Goal: Task Accomplishment & Management: Use online tool/utility

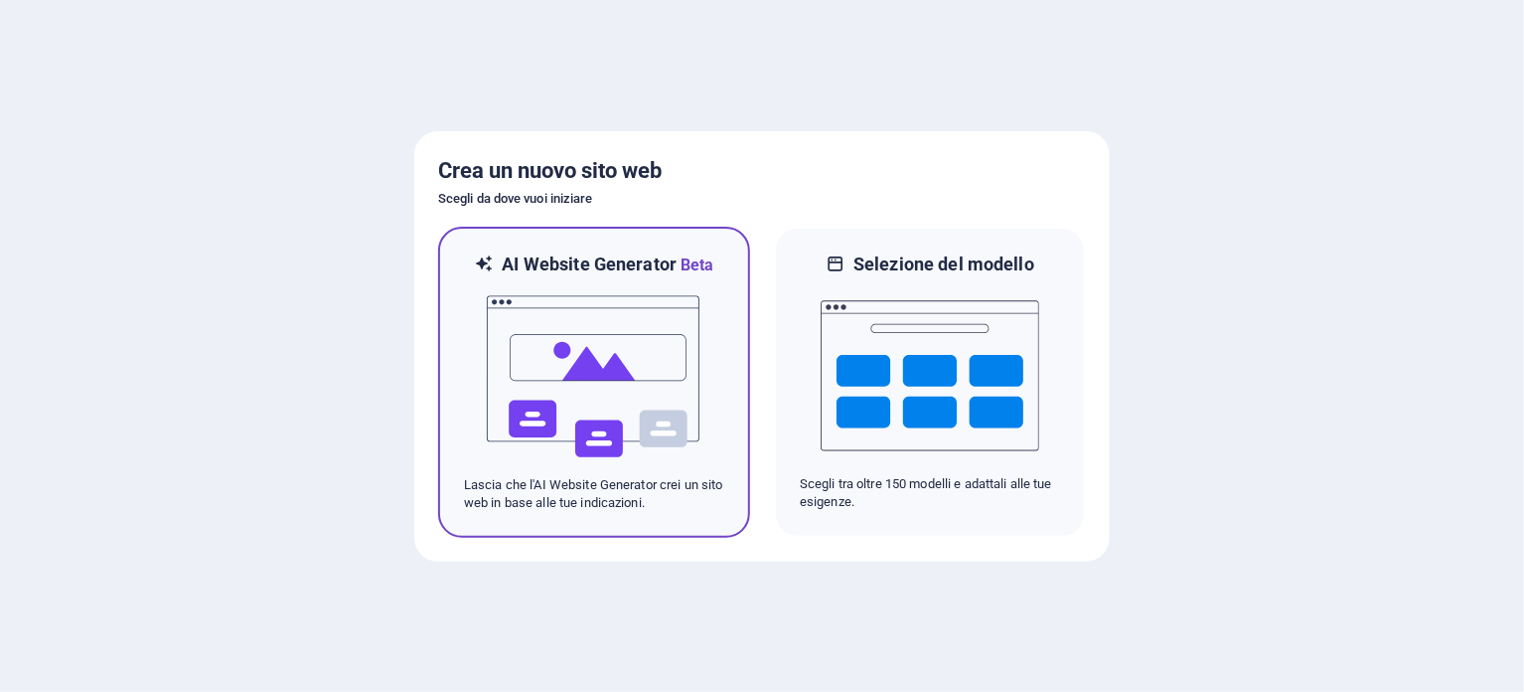
click at [580, 362] on img at bounding box center [594, 376] width 219 height 199
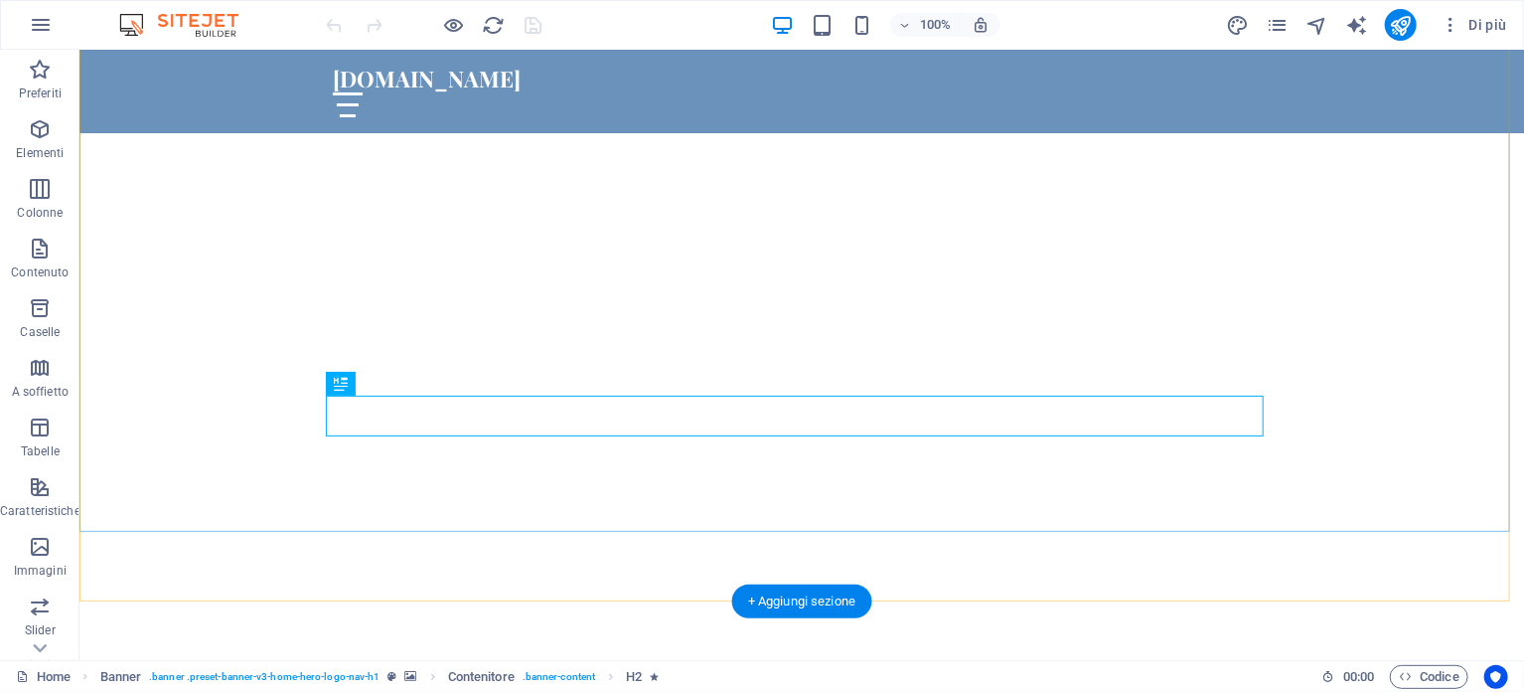
scroll to position [99, 0]
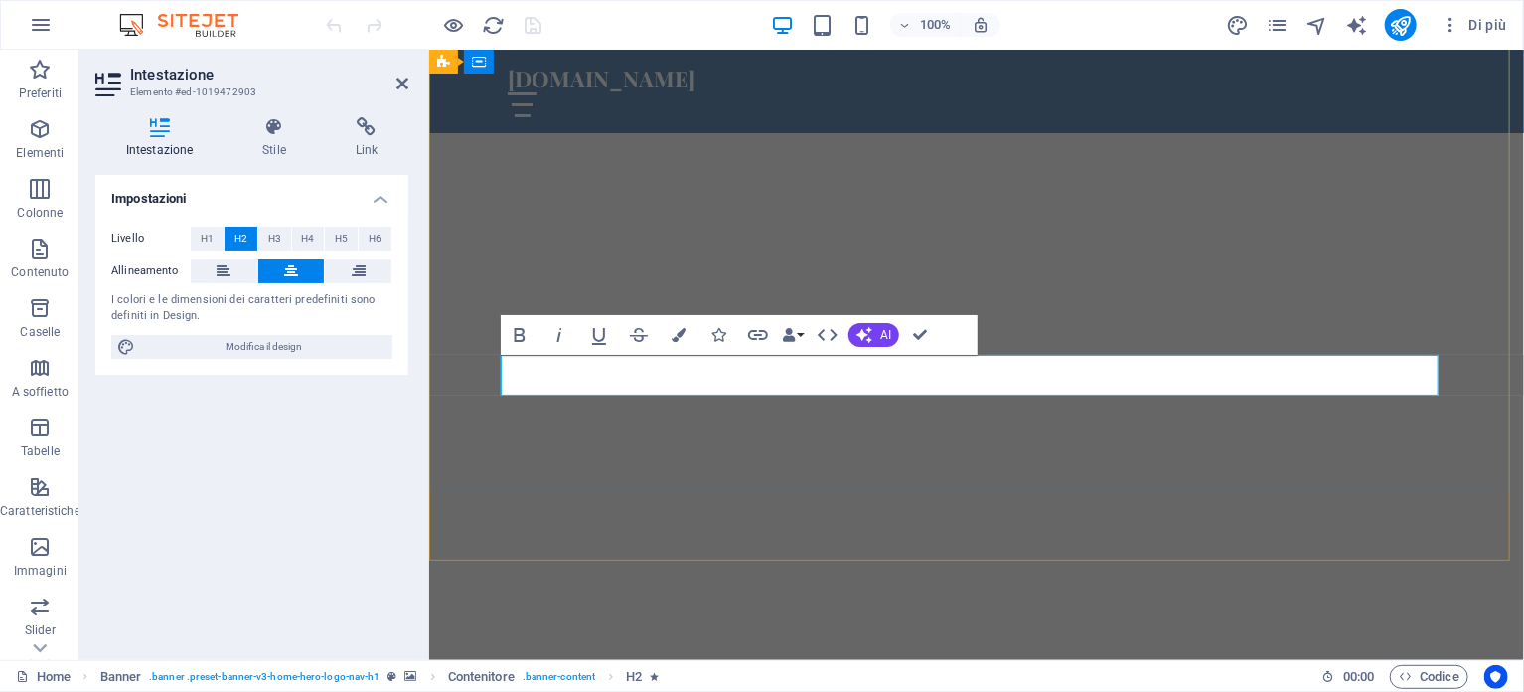
click at [205, 233] on span "H1" at bounding box center [207, 239] width 13 height 24
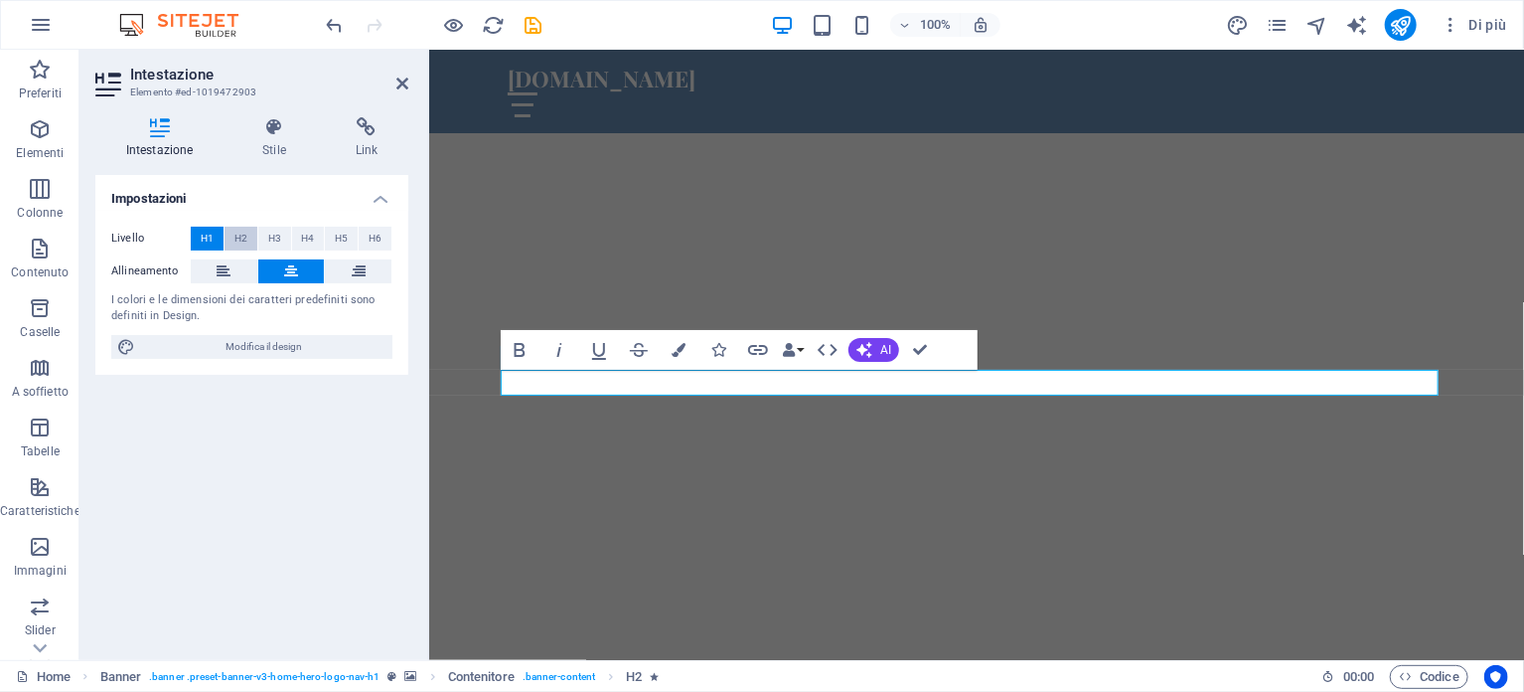
click at [237, 236] on span "H2" at bounding box center [241, 239] width 13 height 24
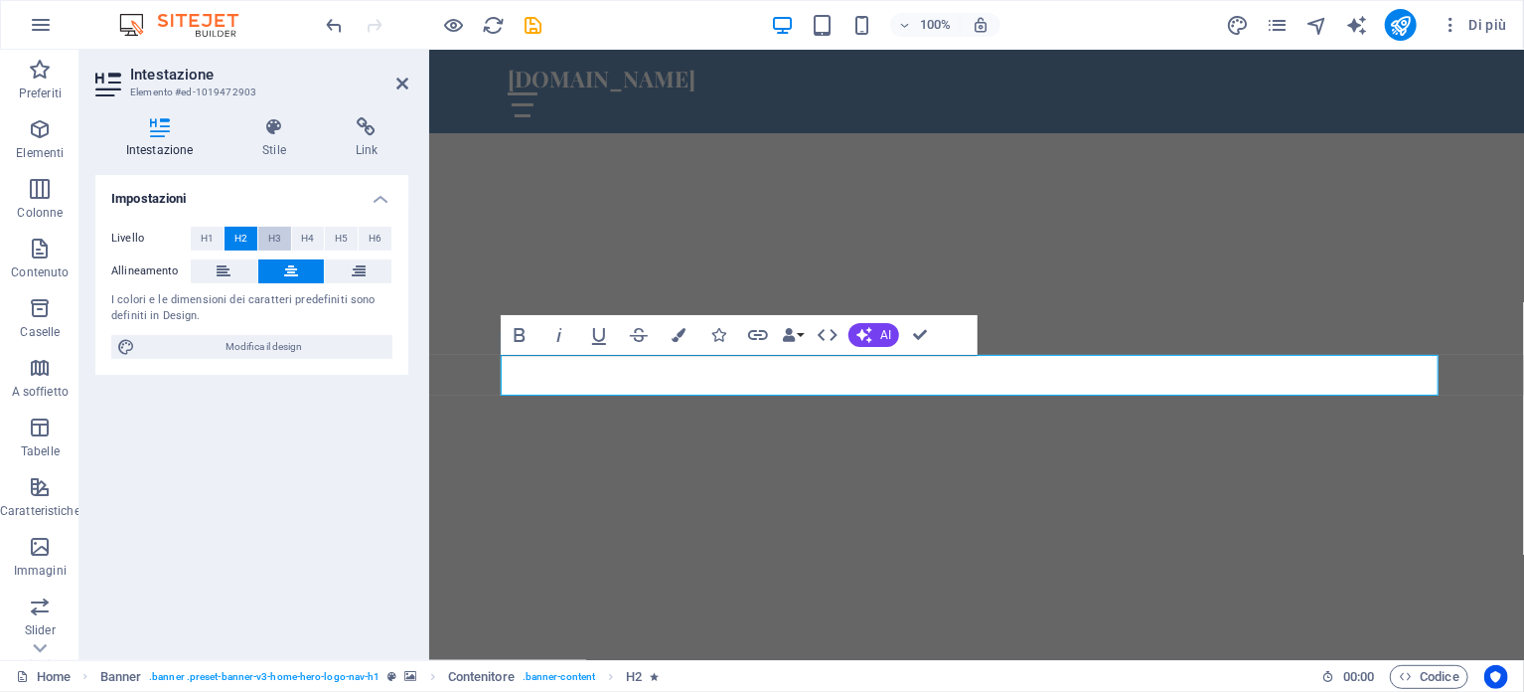
click at [277, 237] on span "H3" at bounding box center [274, 239] width 13 height 24
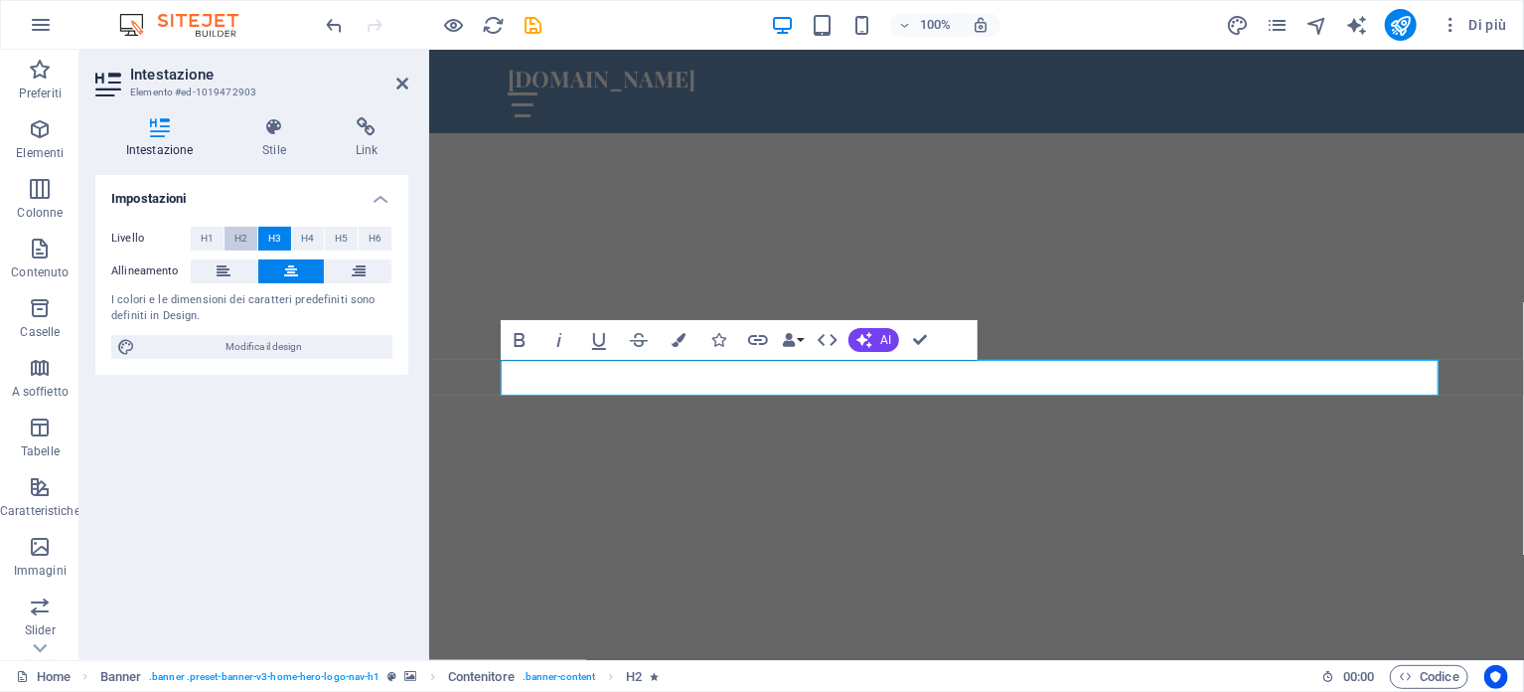
click at [237, 243] on span "H2" at bounding box center [241, 239] width 13 height 24
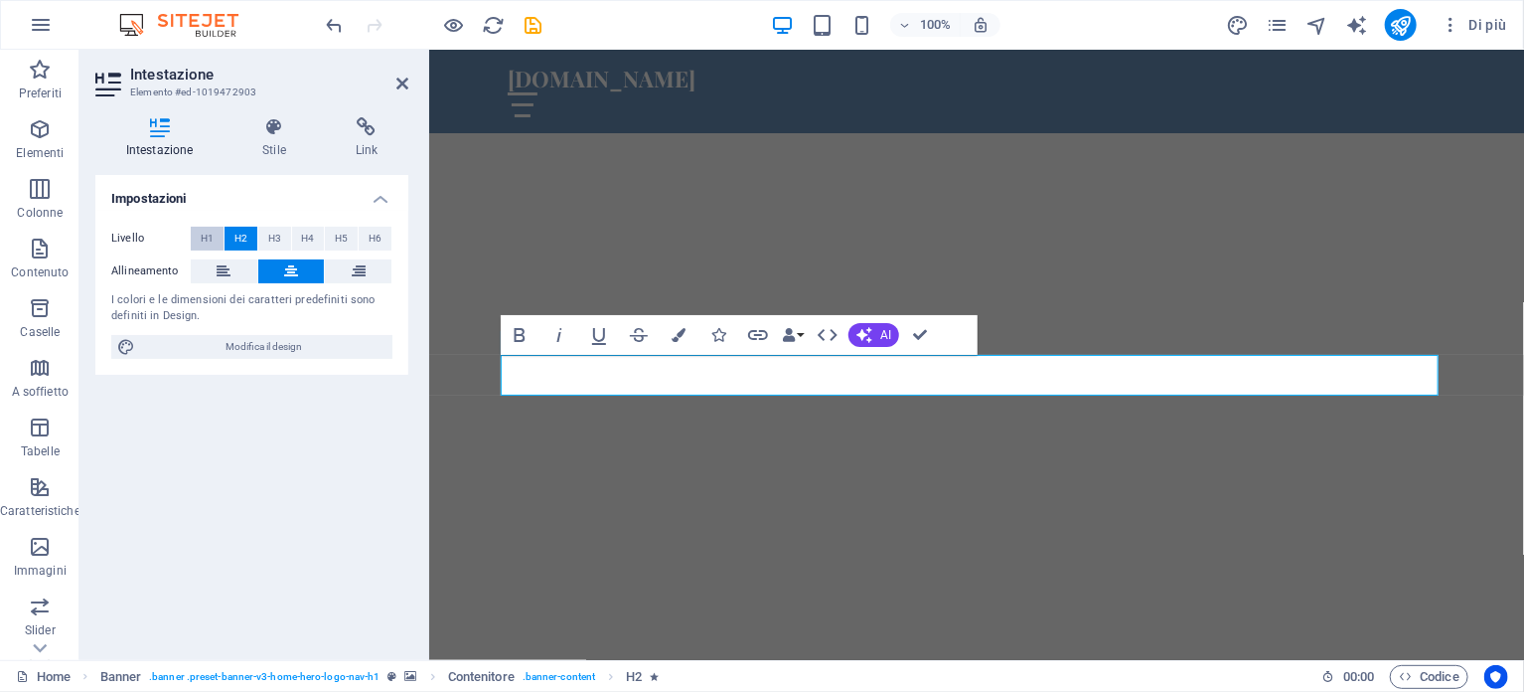
click at [210, 236] on span "H1" at bounding box center [207, 239] width 13 height 24
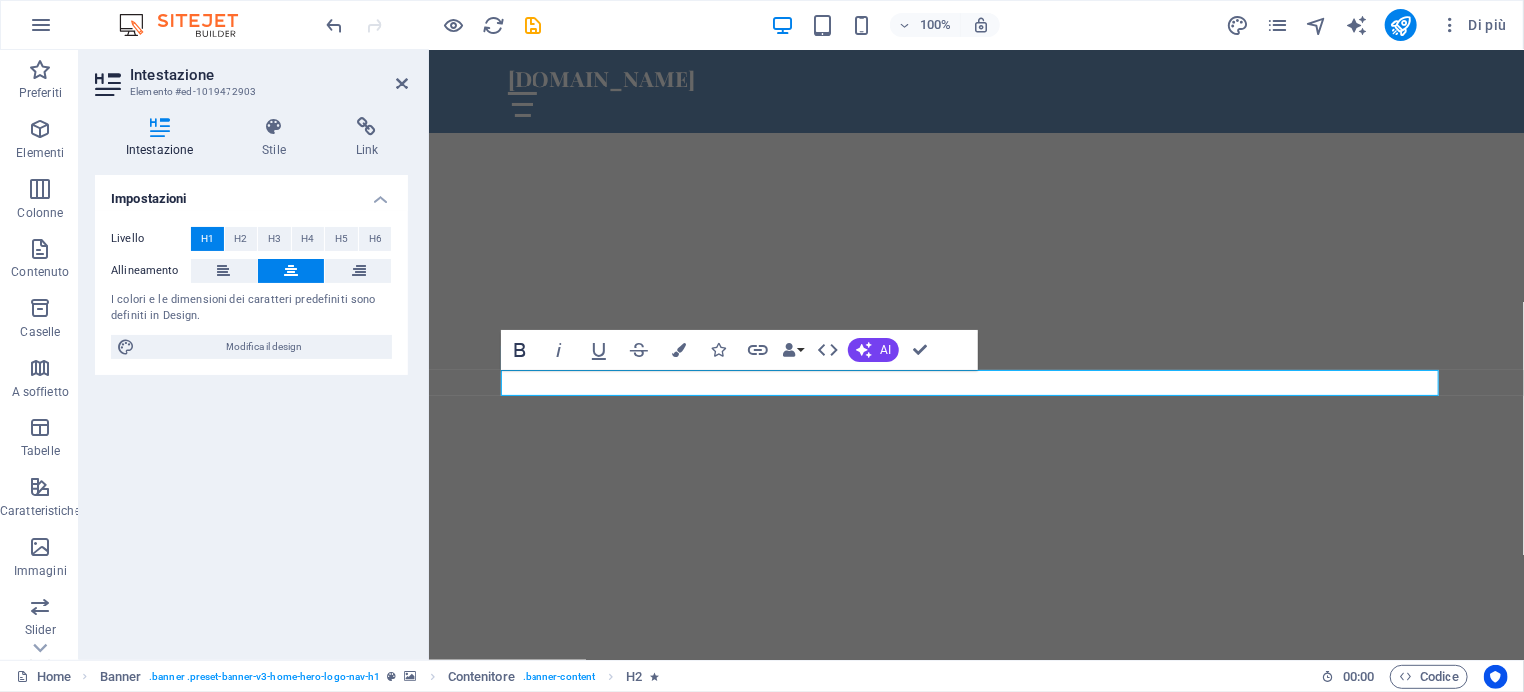
click at [524, 351] on icon "button" at bounding box center [520, 350] width 11 height 14
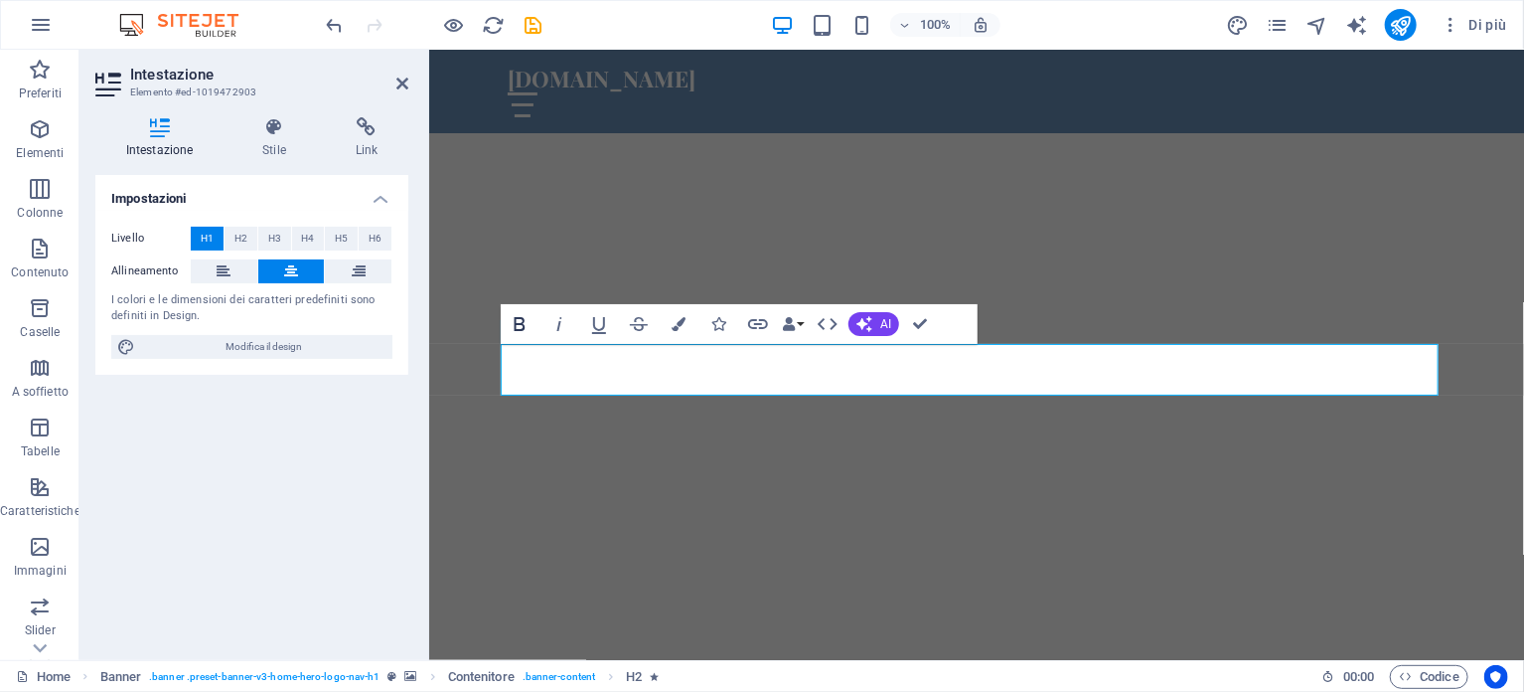
click at [518, 315] on icon "button" at bounding box center [520, 324] width 24 height 24
drag, startPoint x: 868, startPoint y: 375, endPoint x: 1088, endPoint y: 378, distance: 219.6
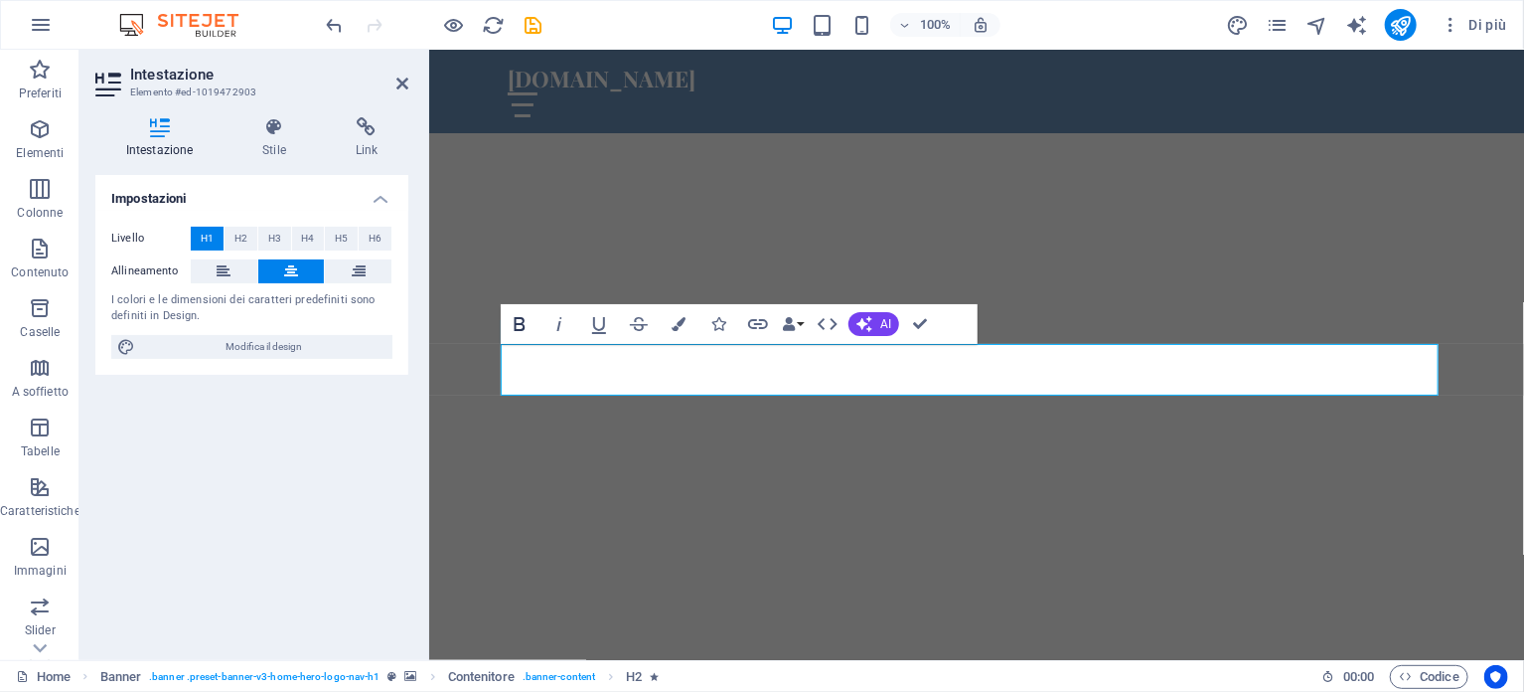
click at [521, 323] on icon "button" at bounding box center [520, 324] width 11 height 14
click at [522, 323] on icon "button" at bounding box center [520, 324] width 11 height 14
click at [523, 323] on icon "button" at bounding box center [520, 324] width 11 height 14
click at [274, 131] on icon at bounding box center [274, 127] width 84 height 20
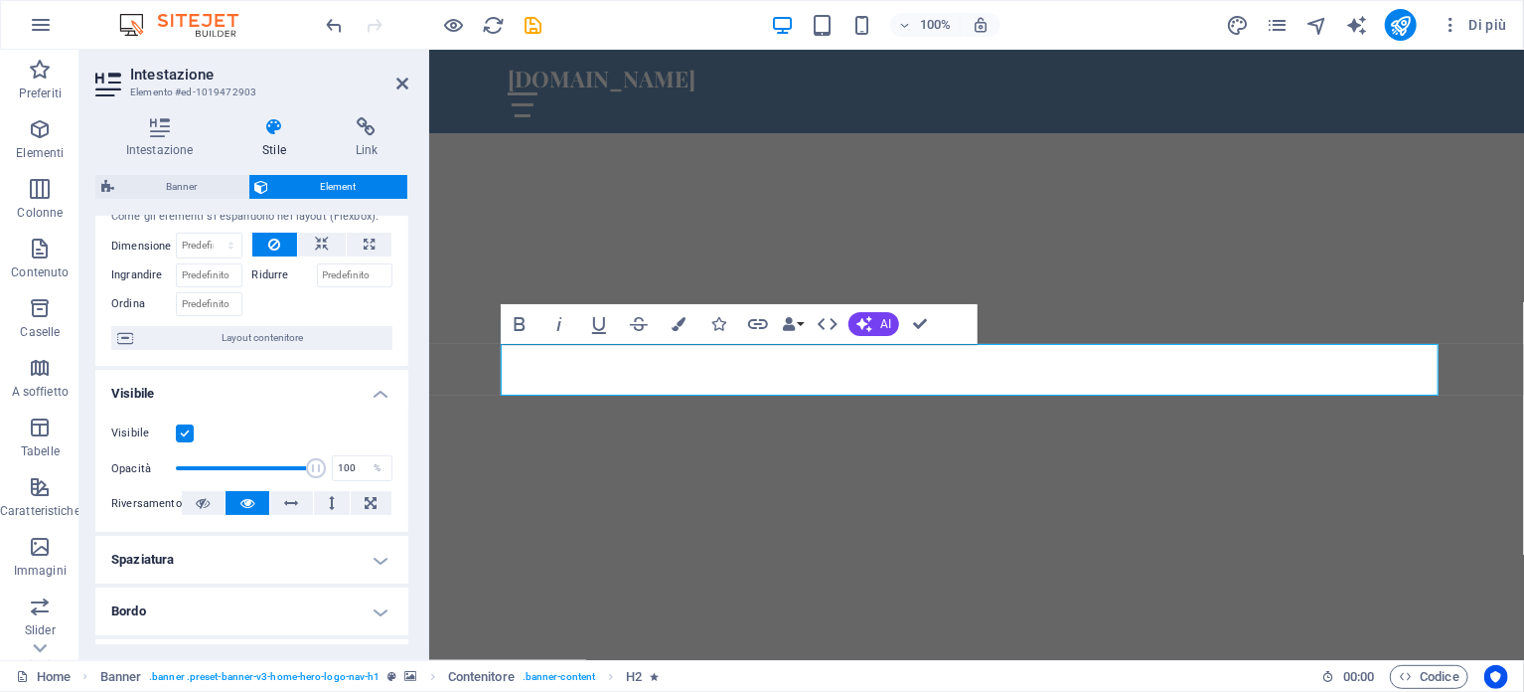
scroll to position [0, 0]
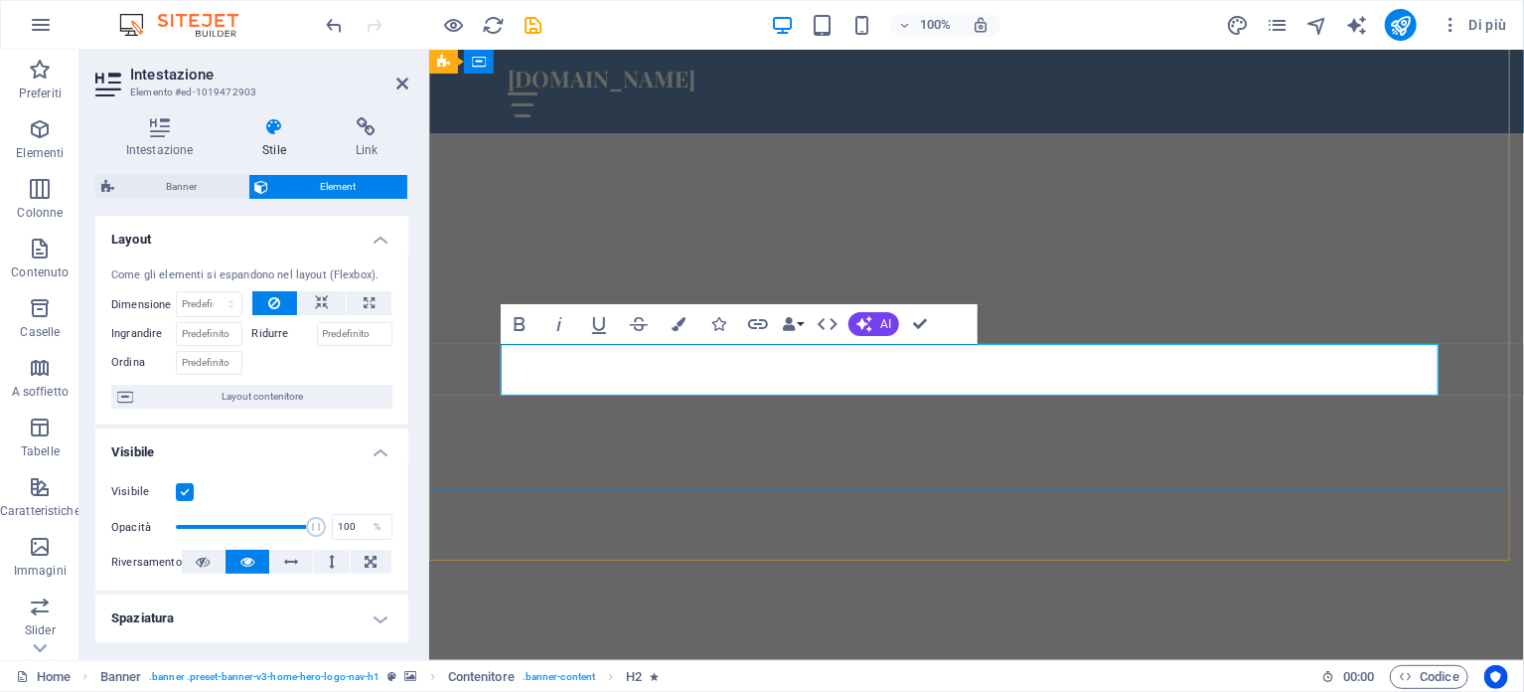
drag, startPoint x: 1063, startPoint y: 384, endPoint x: 861, endPoint y: 394, distance: 203.0
drag, startPoint x: 966, startPoint y: 380, endPoint x: 954, endPoint y: 381, distance: 12.0
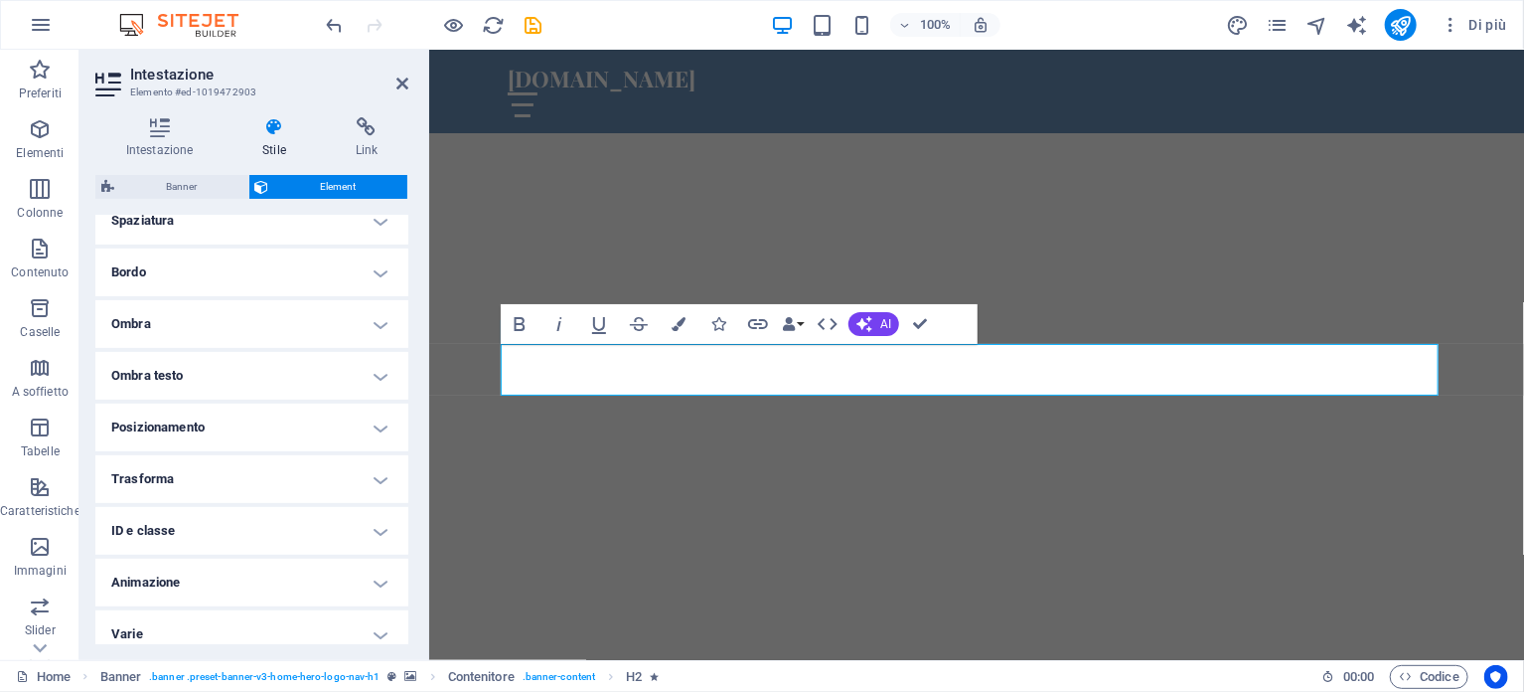
scroll to position [410, 0]
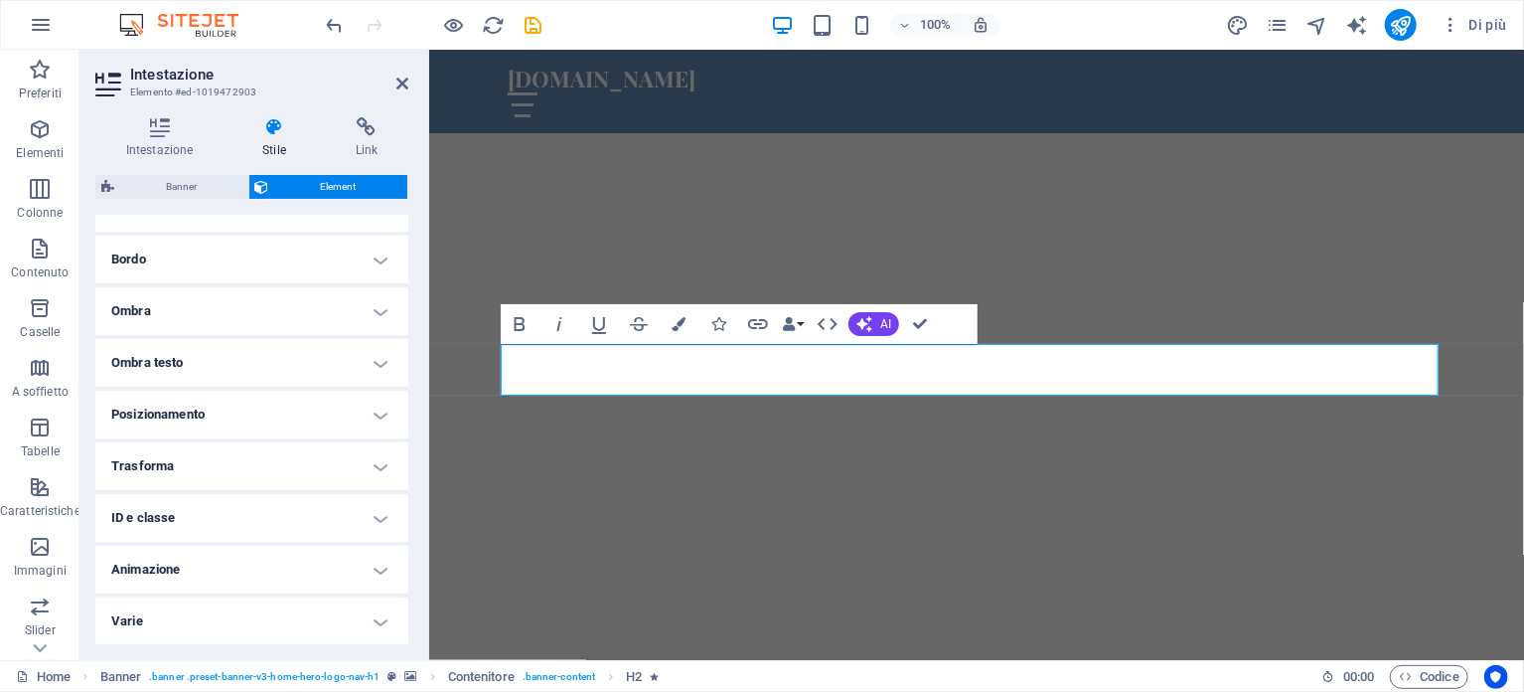
click at [378, 463] on h4 "Trasforma" at bounding box center [251, 466] width 313 height 48
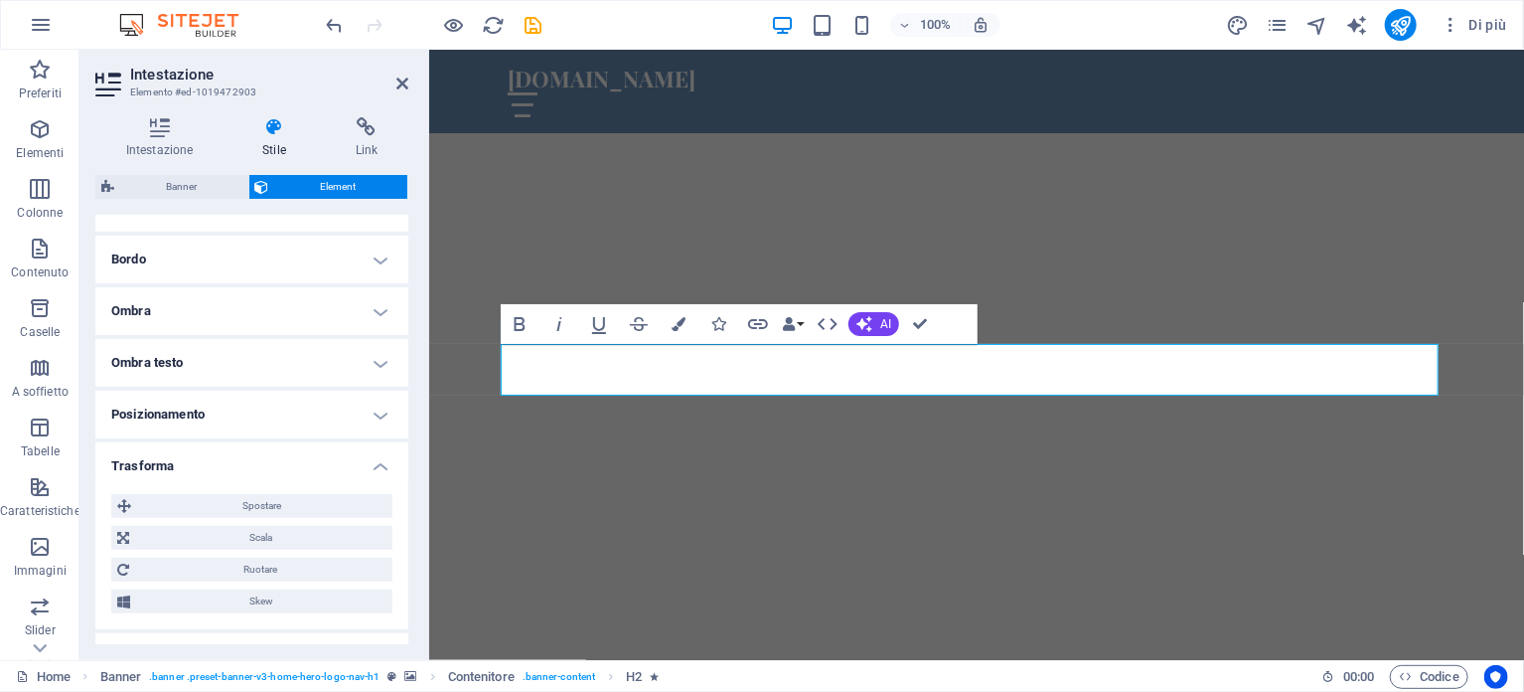
click at [377, 462] on h4 "Trasforma" at bounding box center [251, 460] width 313 height 36
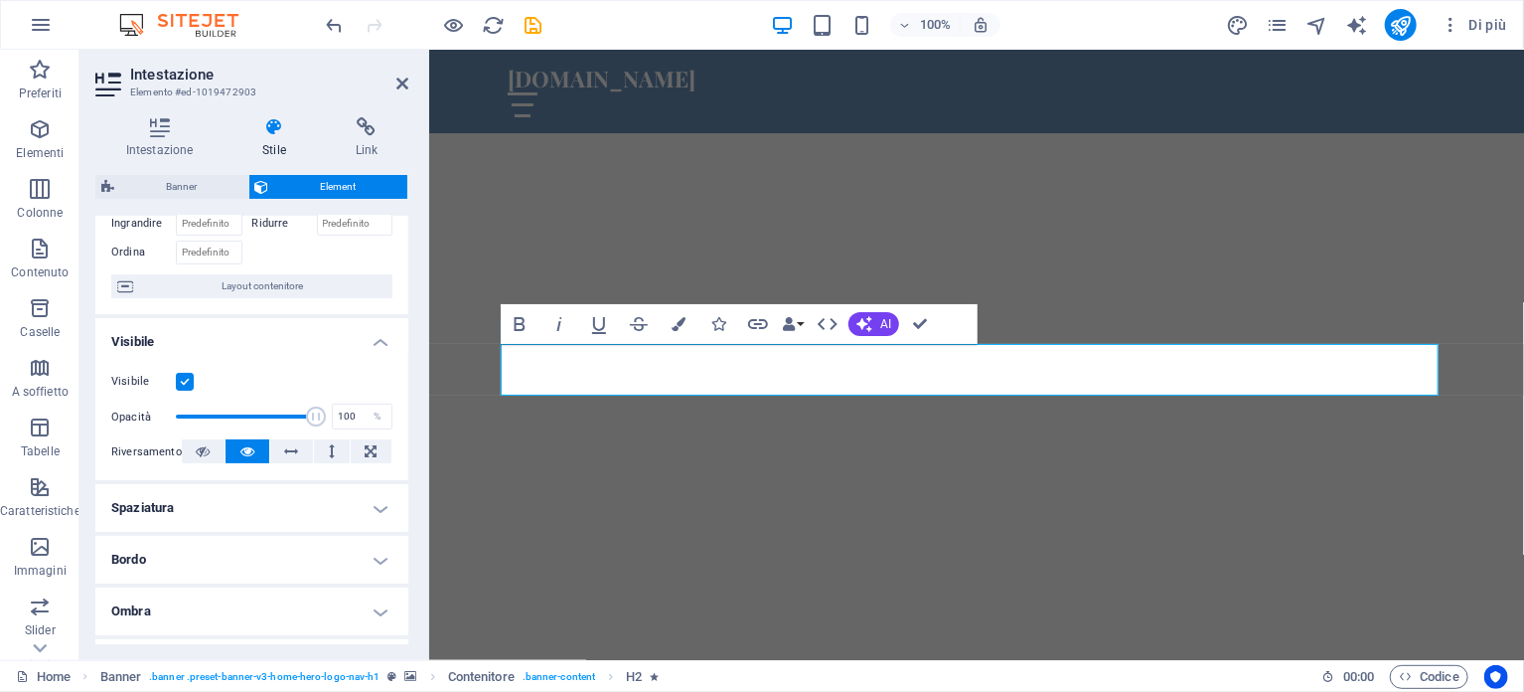
scroll to position [0, 0]
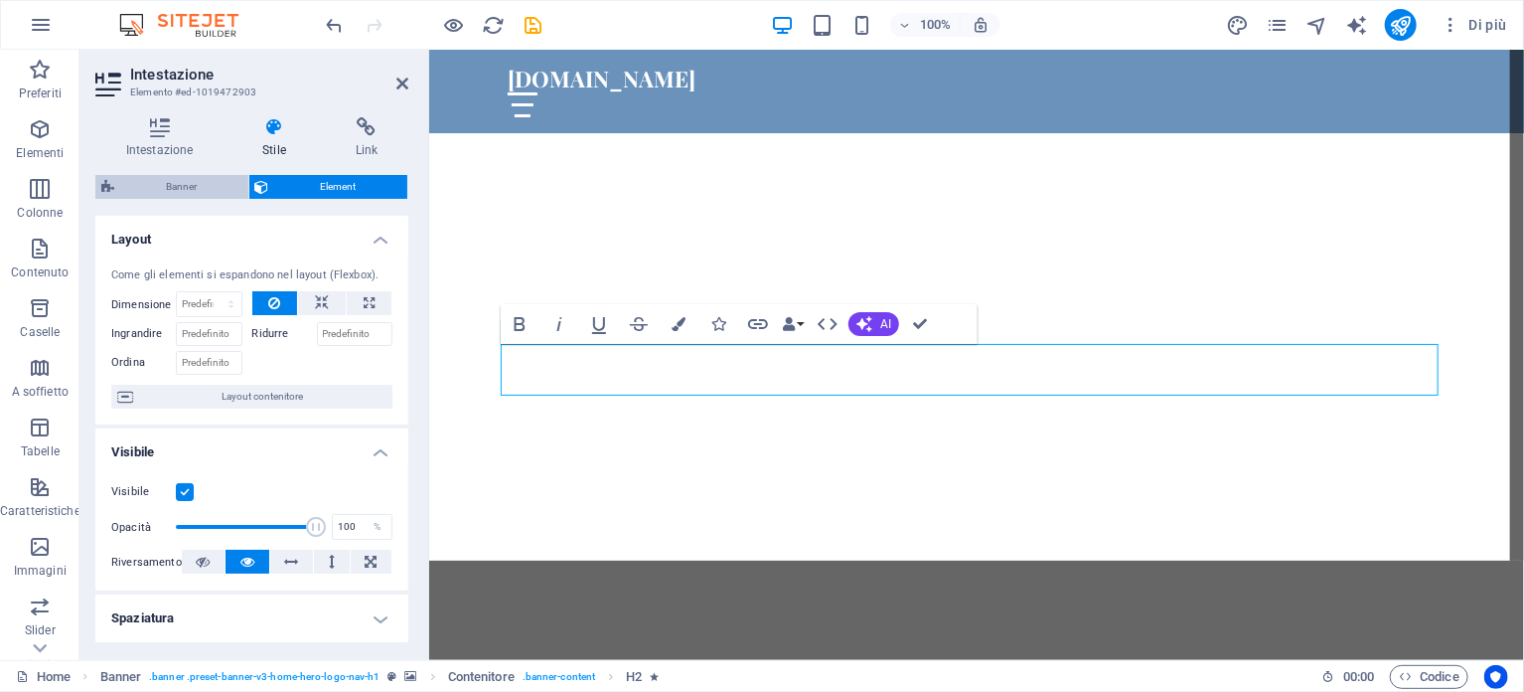
click at [184, 190] on span "Banner" at bounding box center [181, 187] width 122 height 24
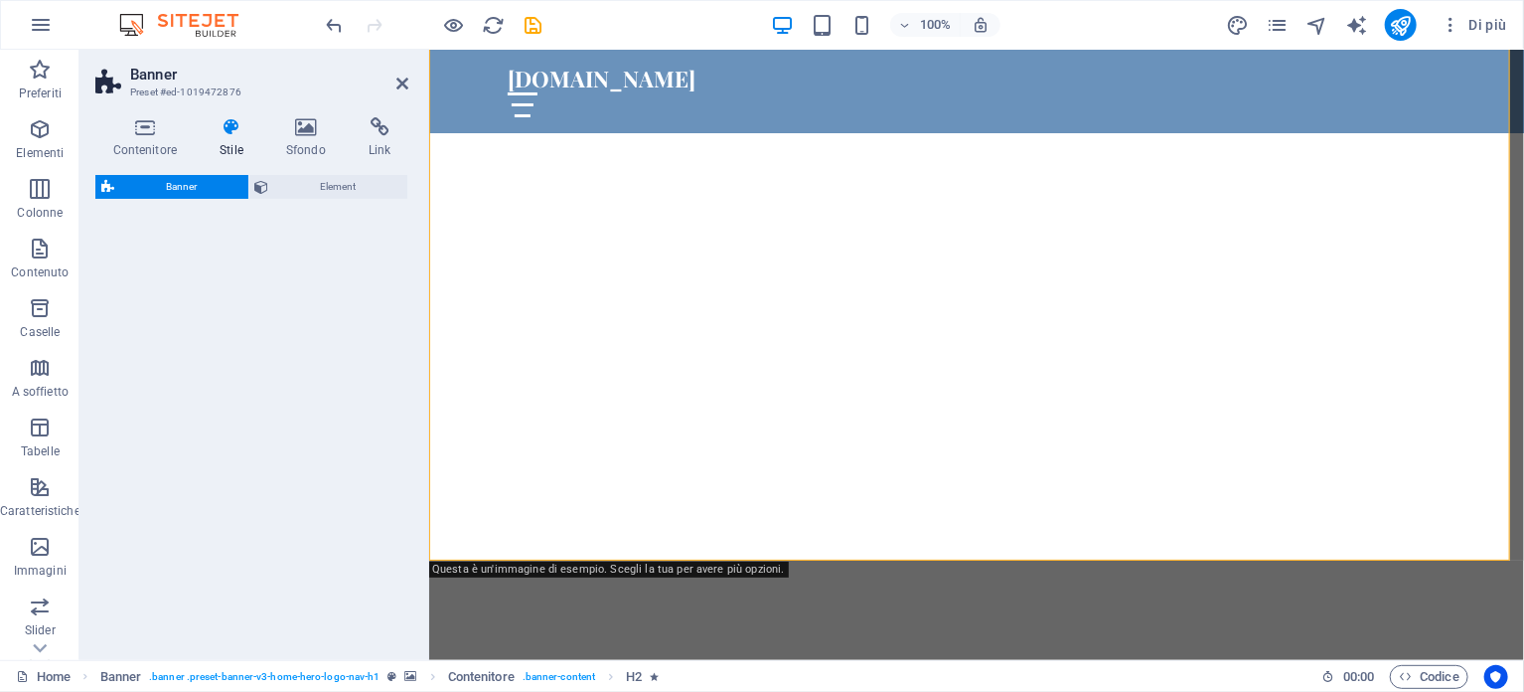
select select "preset-banner-v3-home-hero-logo-nav-h1"
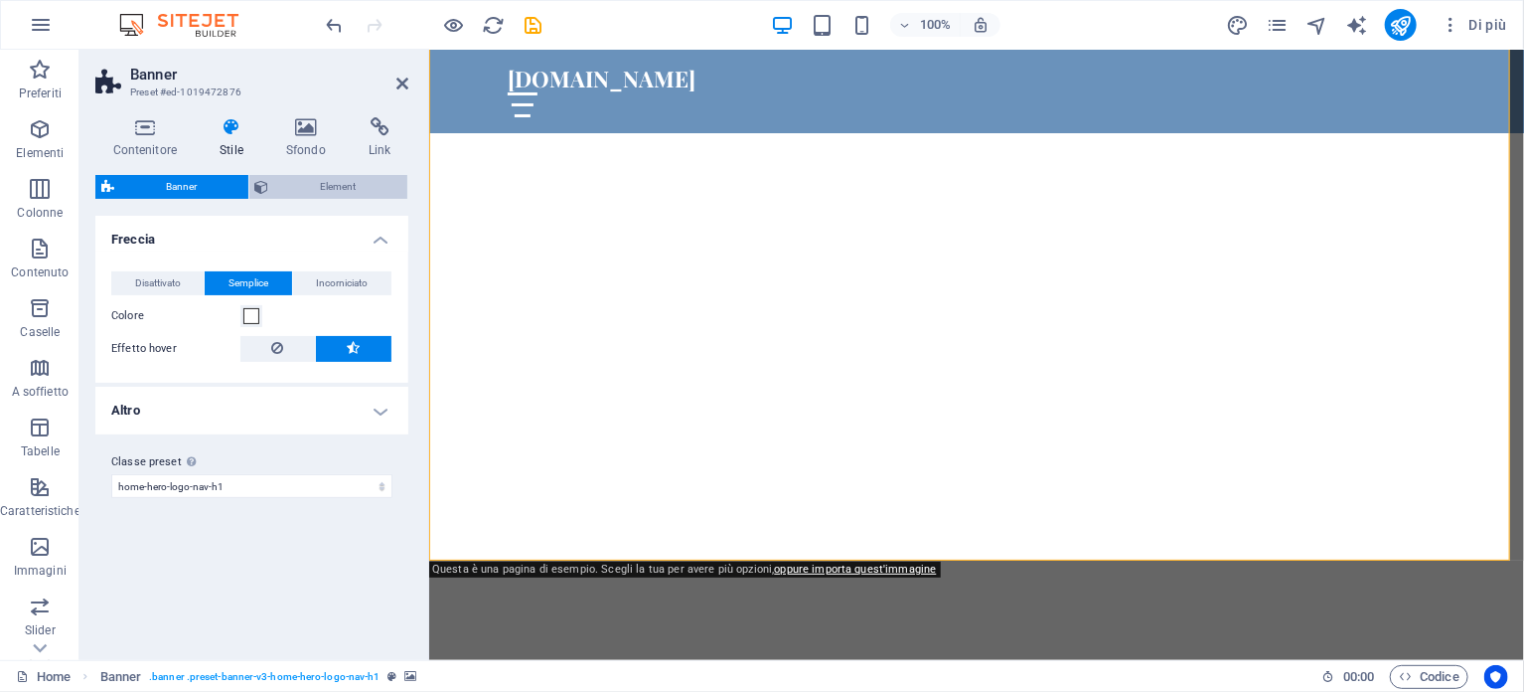
click at [305, 180] on span "Element" at bounding box center [338, 187] width 127 height 24
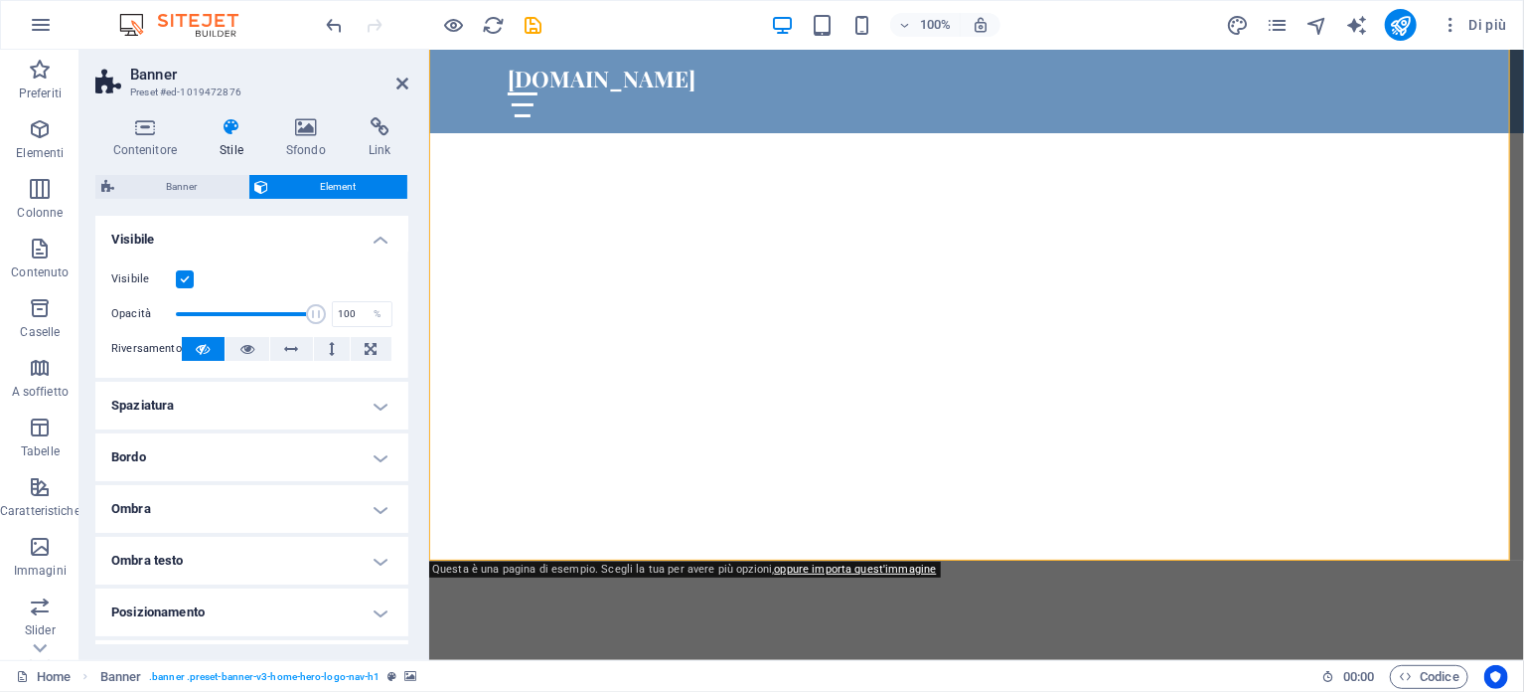
click at [230, 128] on icon at bounding box center [232, 127] width 59 height 20
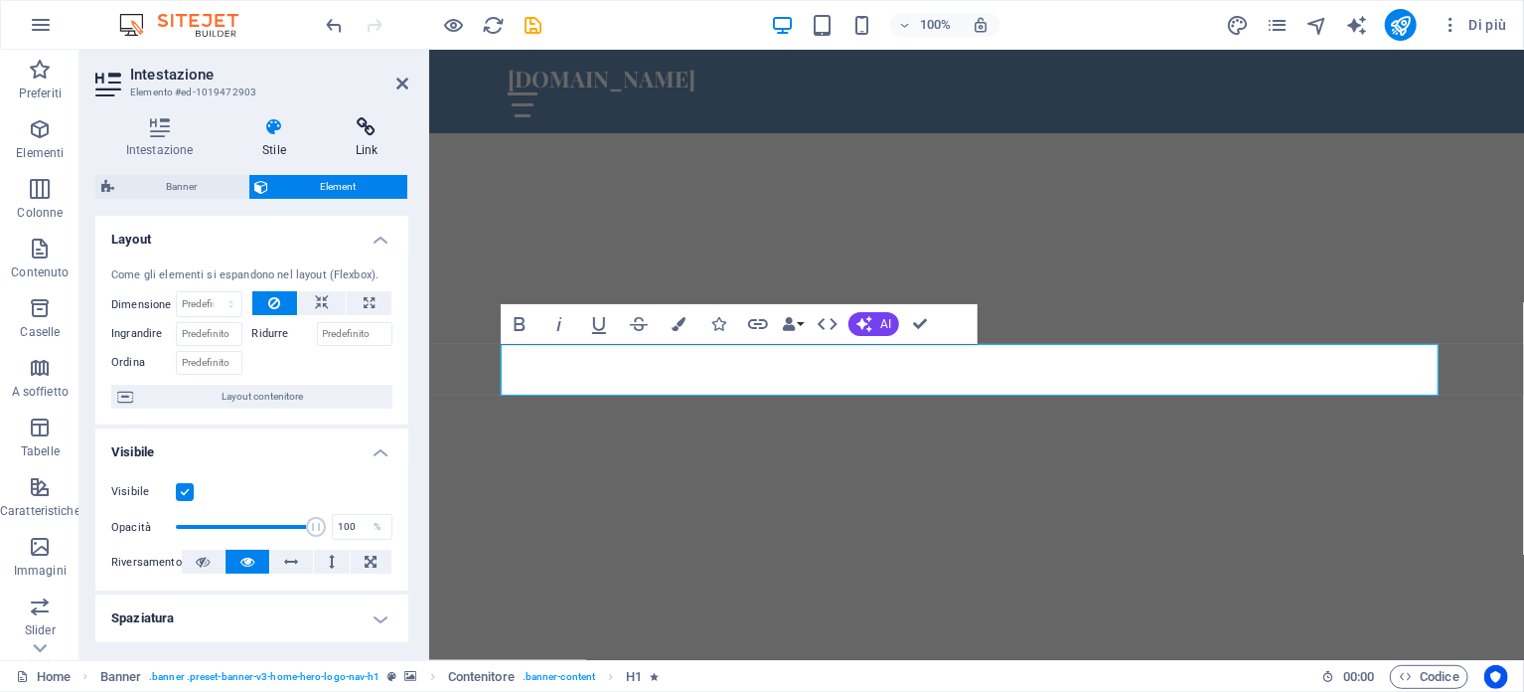
click at [365, 128] on icon at bounding box center [366, 127] width 83 height 20
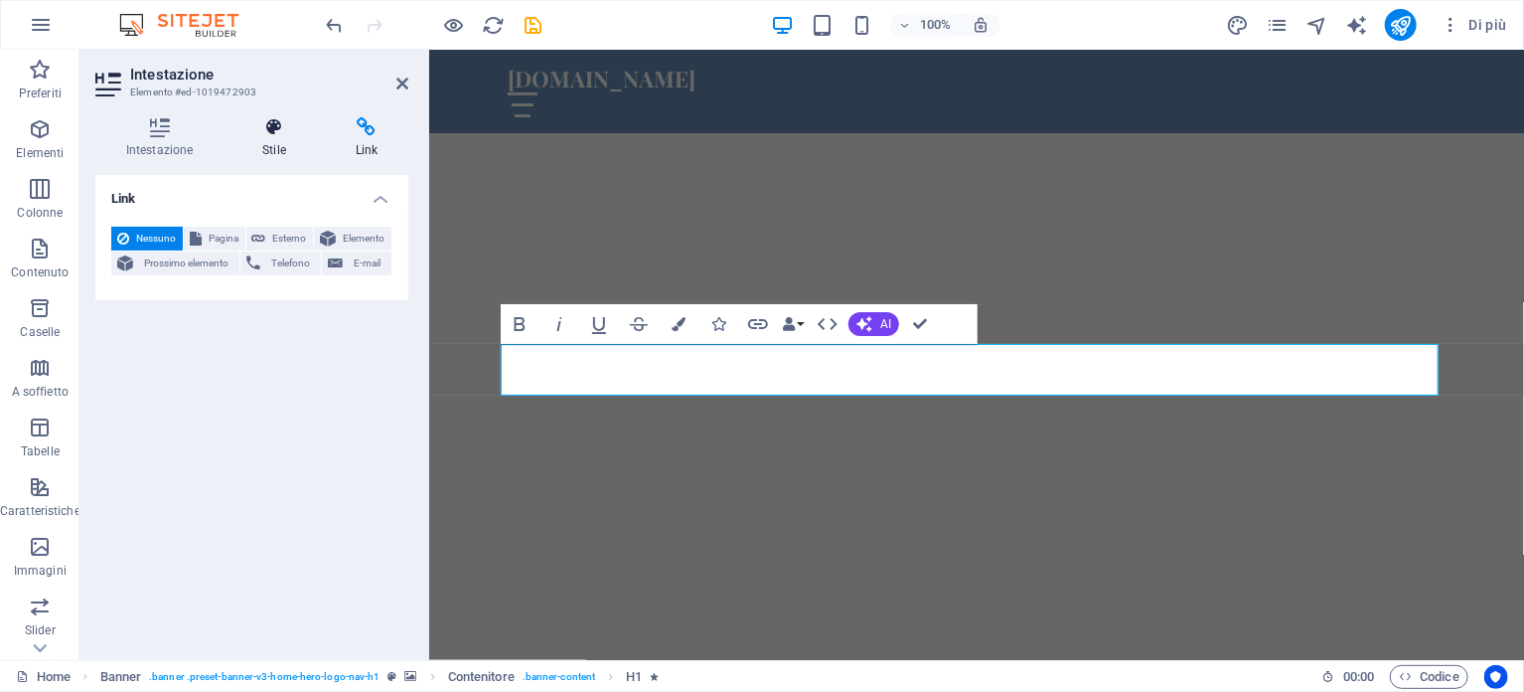
click at [269, 130] on icon at bounding box center [274, 127] width 84 height 20
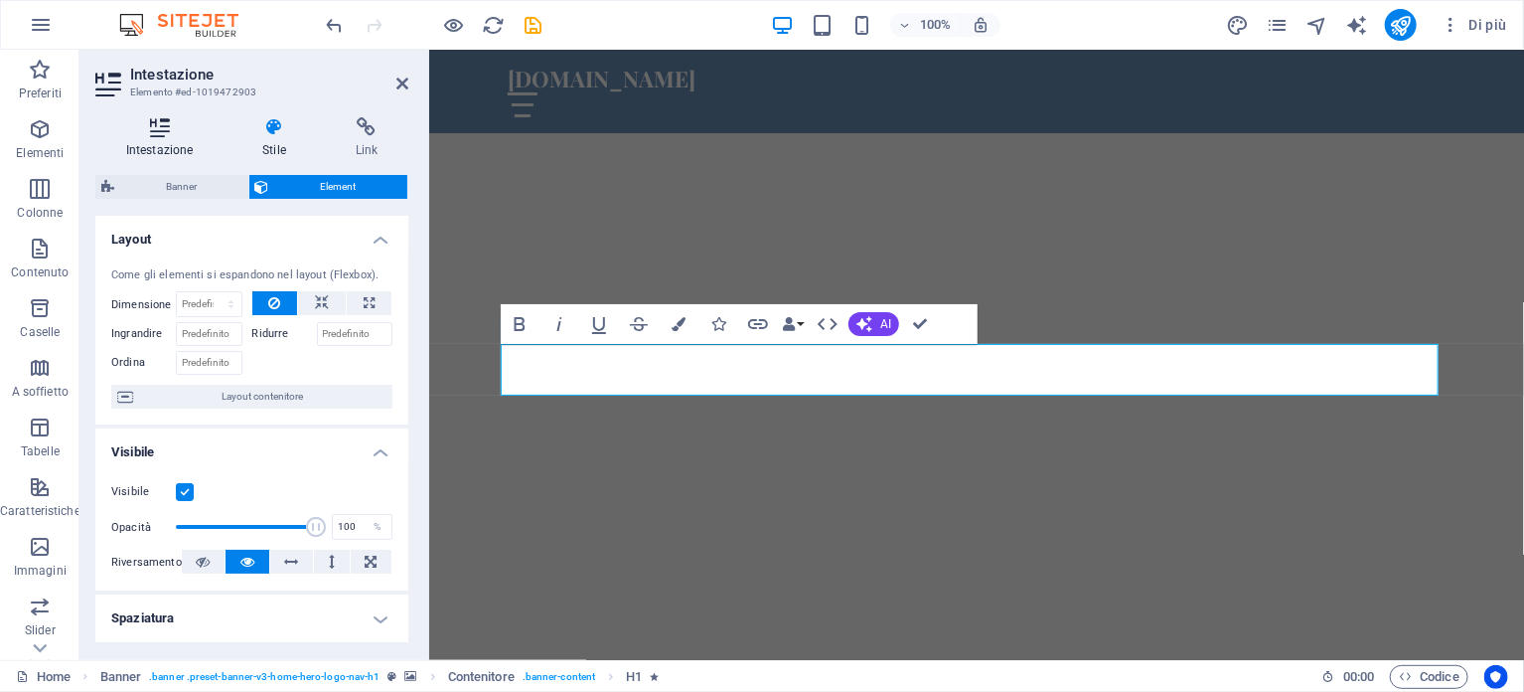
click at [158, 135] on icon at bounding box center [159, 127] width 128 height 20
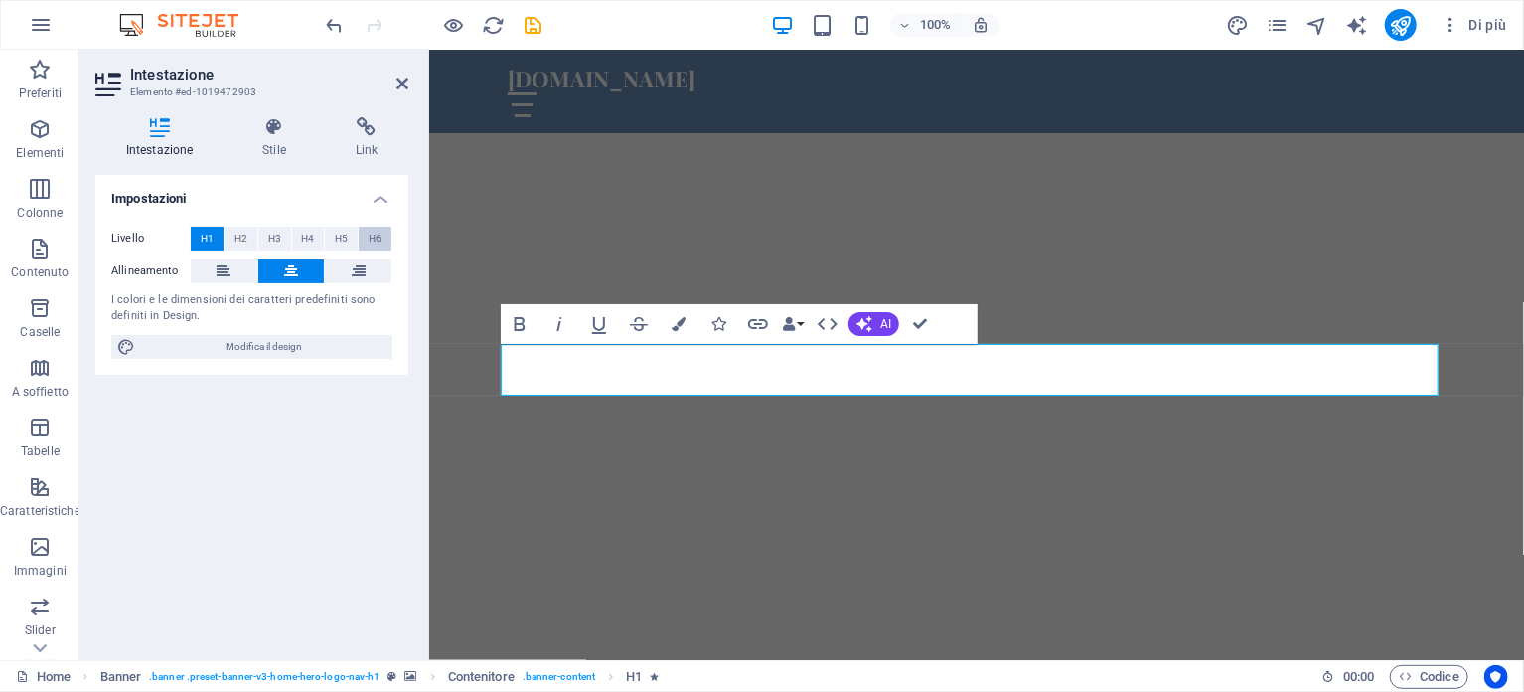
click at [381, 237] on span "H6" at bounding box center [375, 239] width 13 height 24
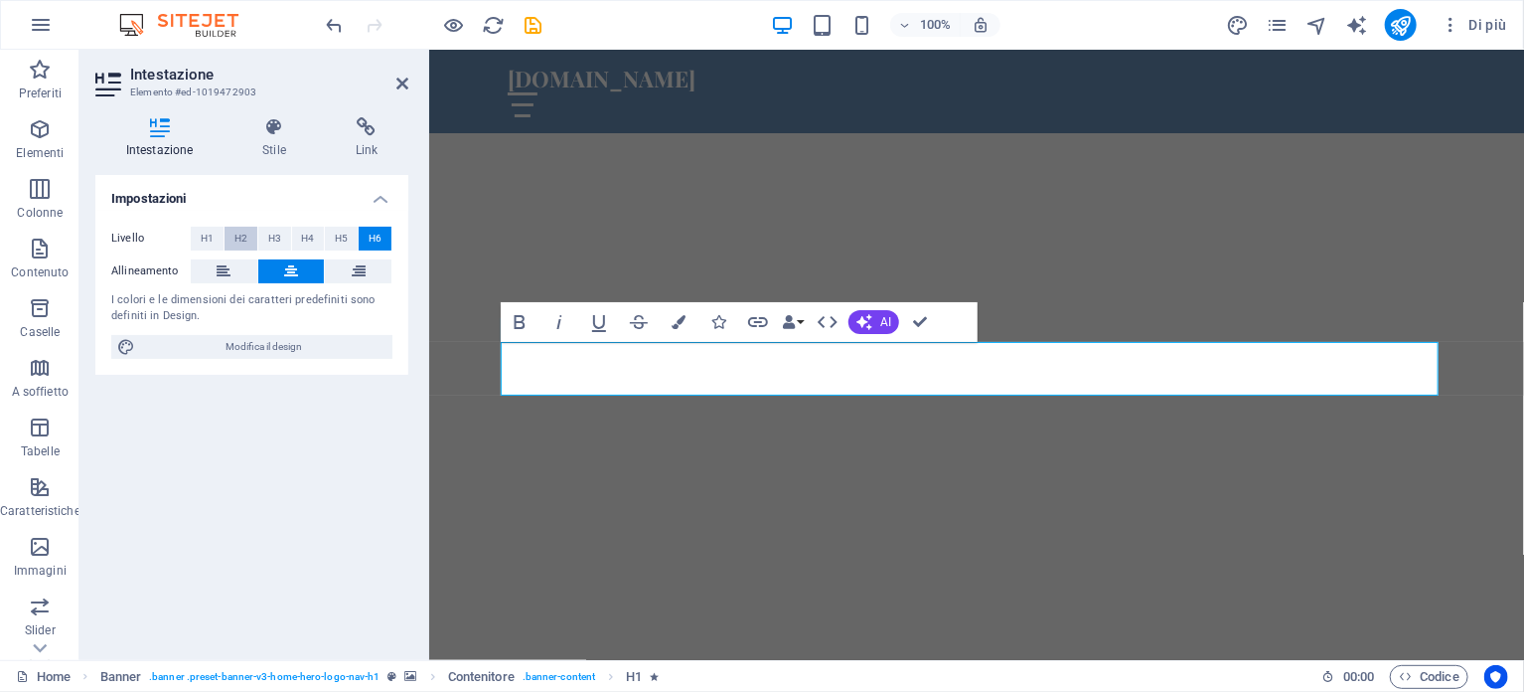
click at [244, 243] on span "H2" at bounding box center [241, 239] width 13 height 24
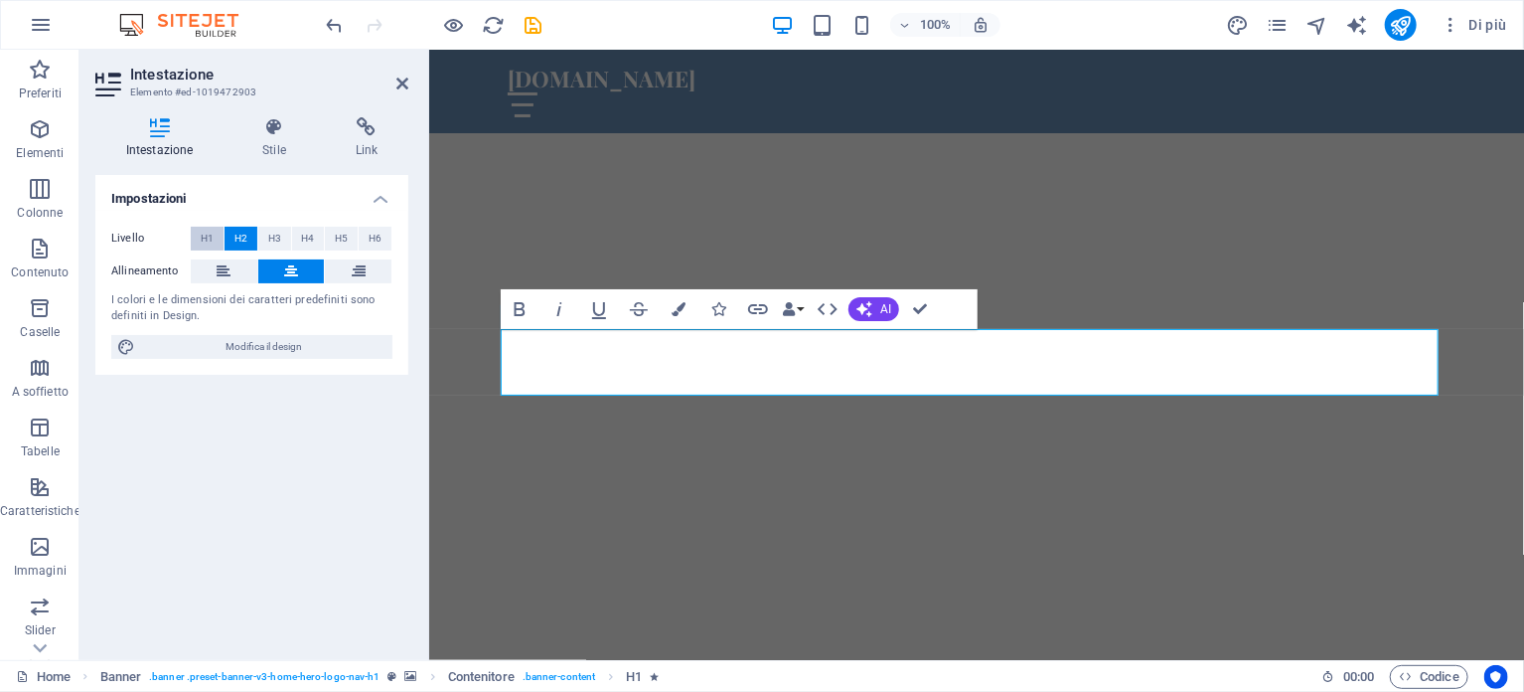
click at [206, 239] on span "H1" at bounding box center [207, 239] width 13 height 24
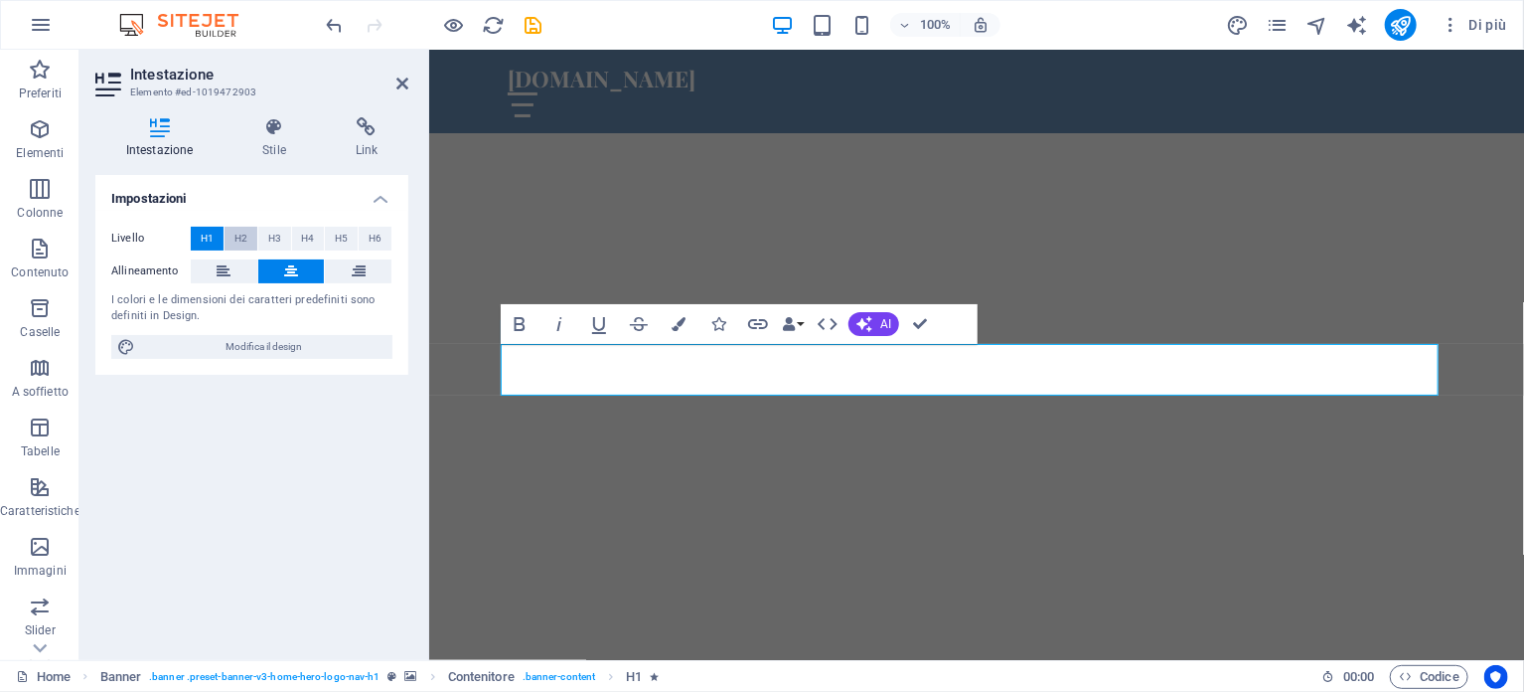
click at [233, 237] on button "H2" at bounding box center [241, 239] width 33 height 24
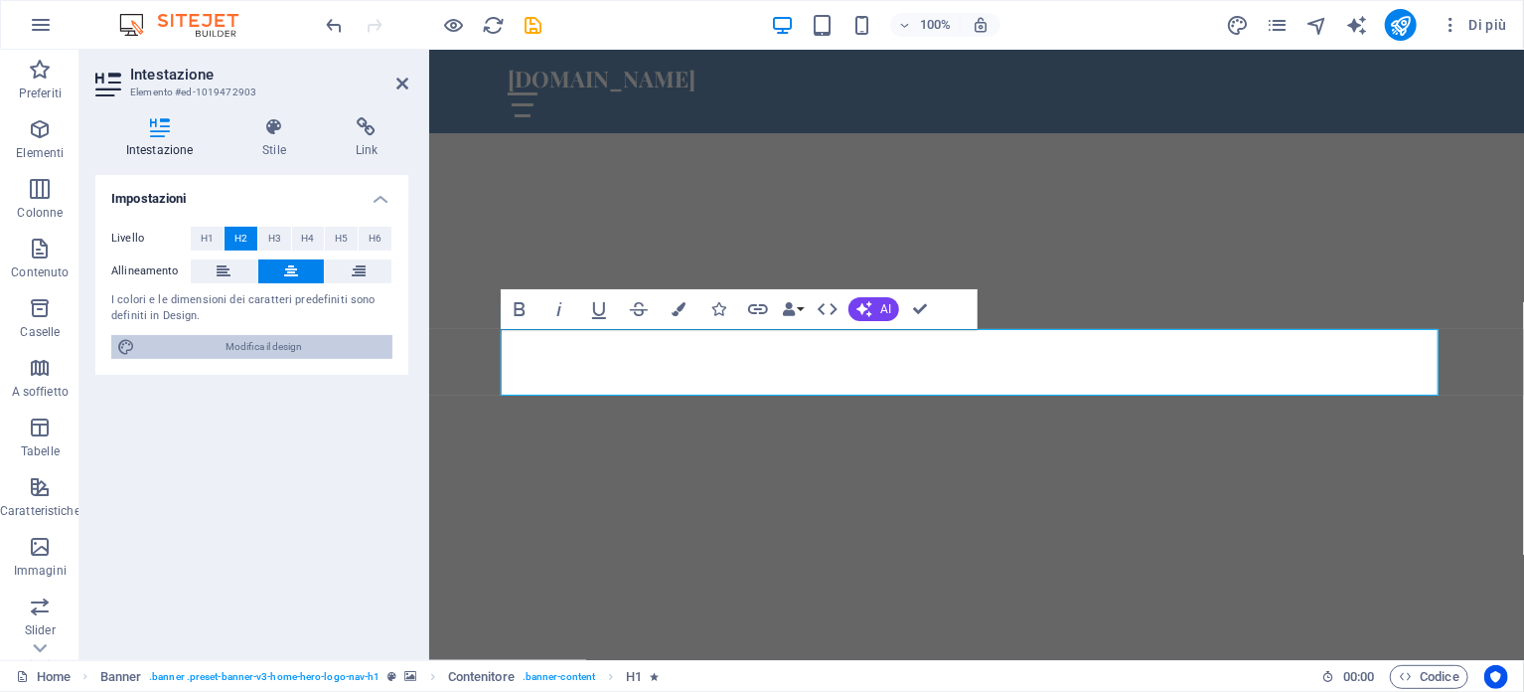
click at [244, 343] on span "Modifica il design" at bounding box center [263, 347] width 245 height 24
select select "px"
select select "200"
select select "px"
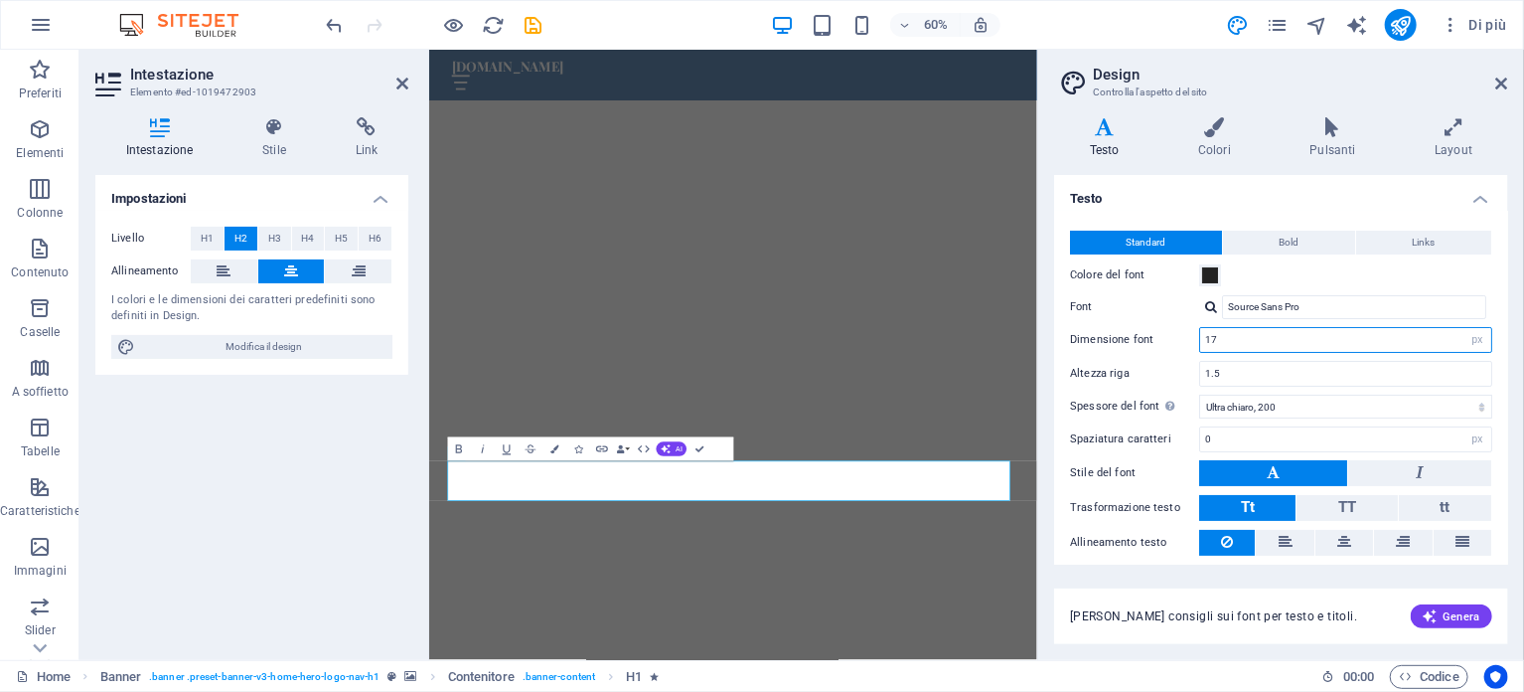
click at [1365, 334] on input "17" at bounding box center [1345, 340] width 291 height 24
drag, startPoint x: 1291, startPoint y: 337, endPoint x: 1135, endPoint y: 337, distance: 156.0
click at [1135, 337] on div "Dimensione font 17 rem px" at bounding box center [1281, 340] width 422 height 26
type input "40"
click at [1143, 311] on label "Font" at bounding box center [1134, 307] width 129 height 24
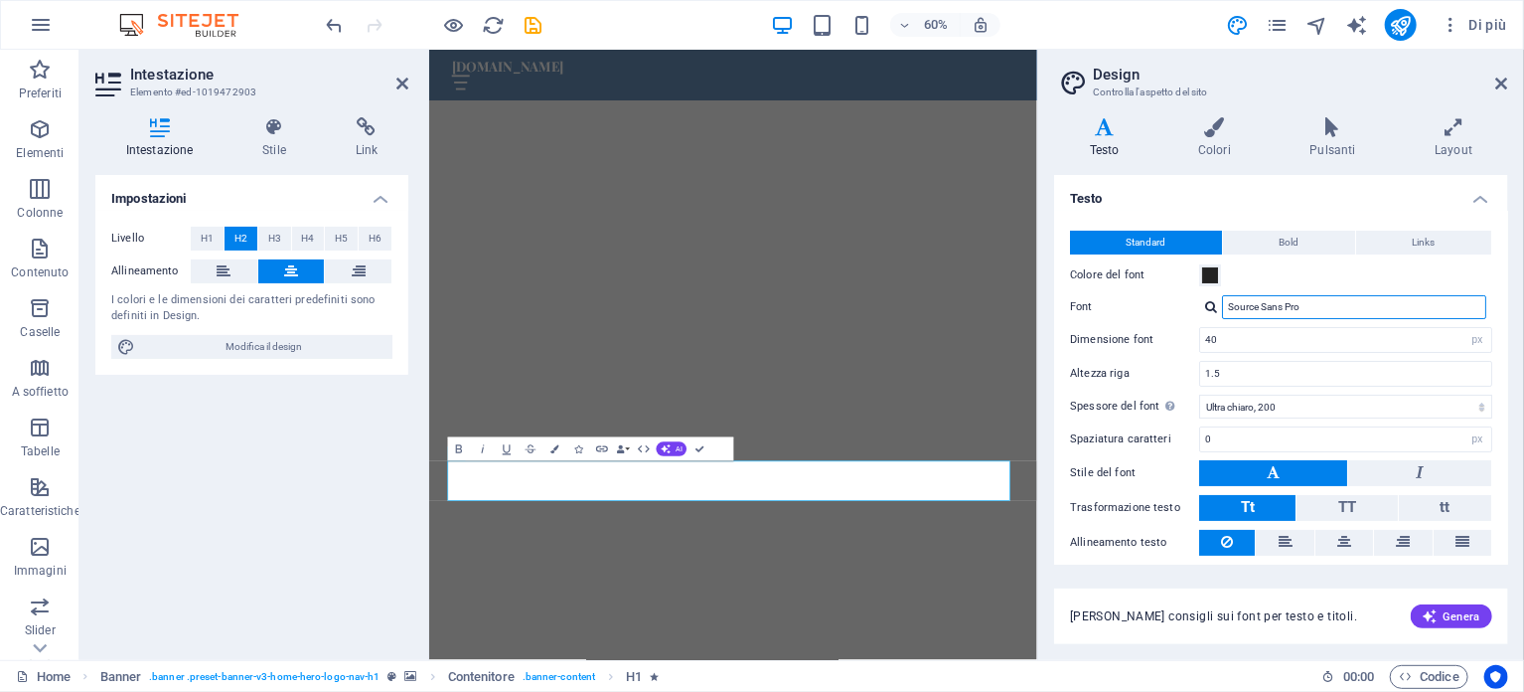
click at [1222, 311] on input "Source Sans Pro" at bounding box center [1354, 307] width 264 height 24
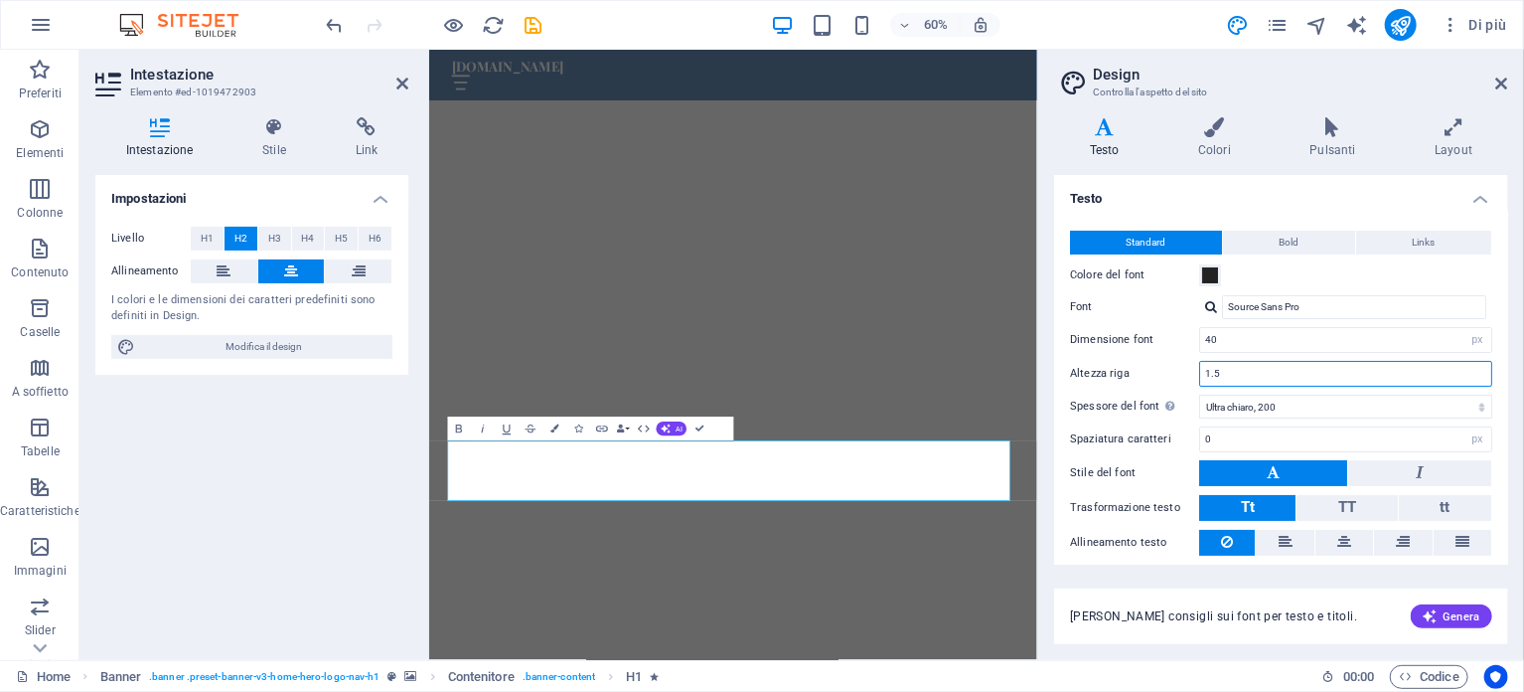
drag, startPoint x: 1219, startPoint y: 371, endPoint x: 1186, endPoint y: 370, distance: 32.8
click at [1186, 370] on div "Altezza riga 1.5" at bounding box center [1281, 374] width 422 height 26
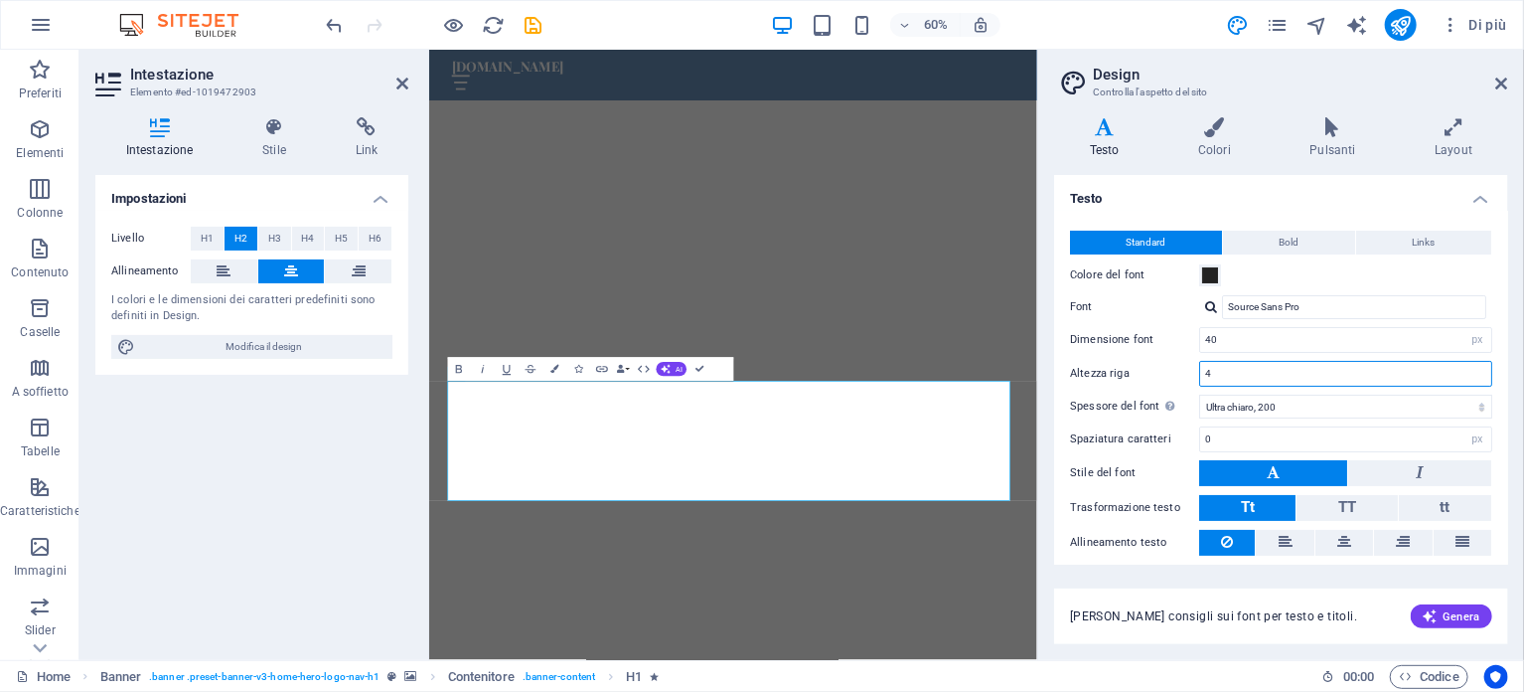
type input "4"
click at [1073, 578] on div "Ottieni consigli sui font per testo e titoli. Genera" at bounding box center [1281, 603] width 454 height 79
click at [1341, 537] on icon at bounding box center [1345, 542] width 14 height 24
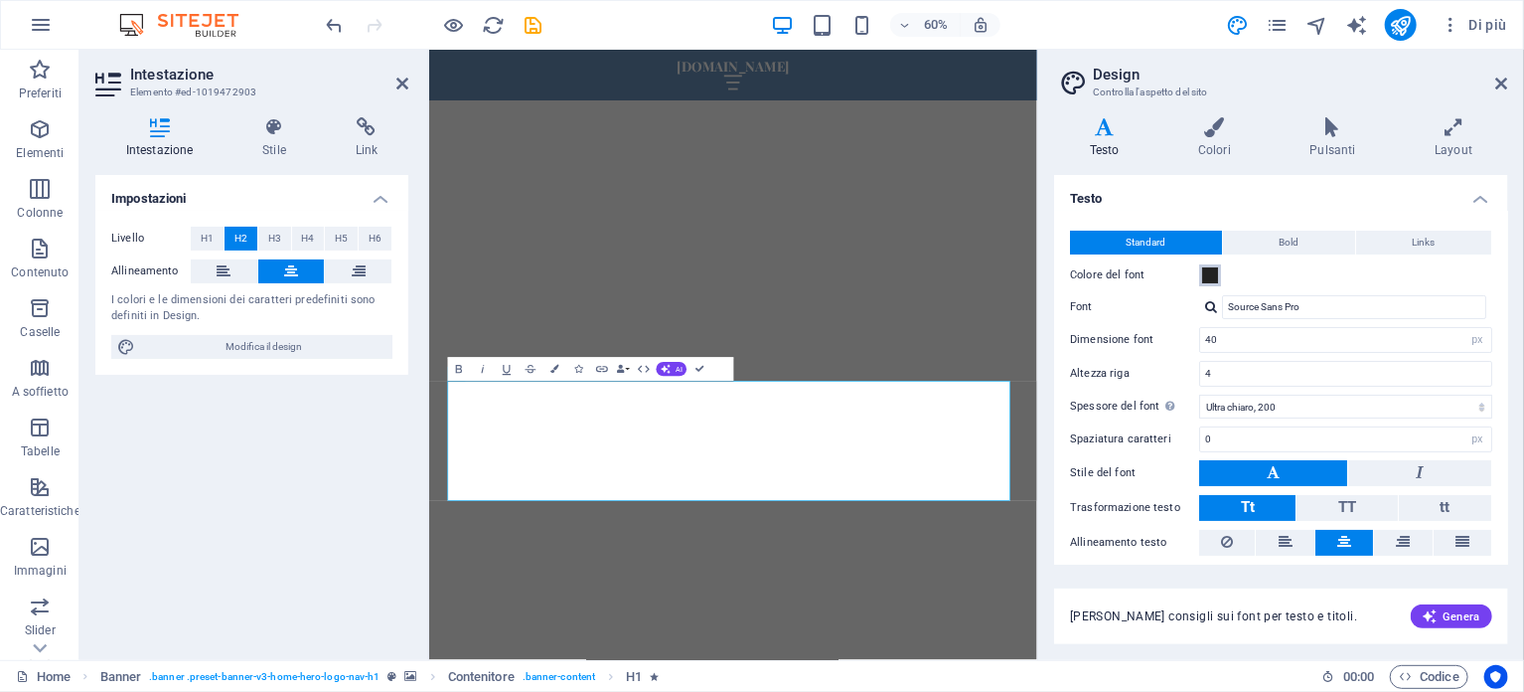
click at [1209, 272] on span at bounding box center [1210, 275] width 16 height 16
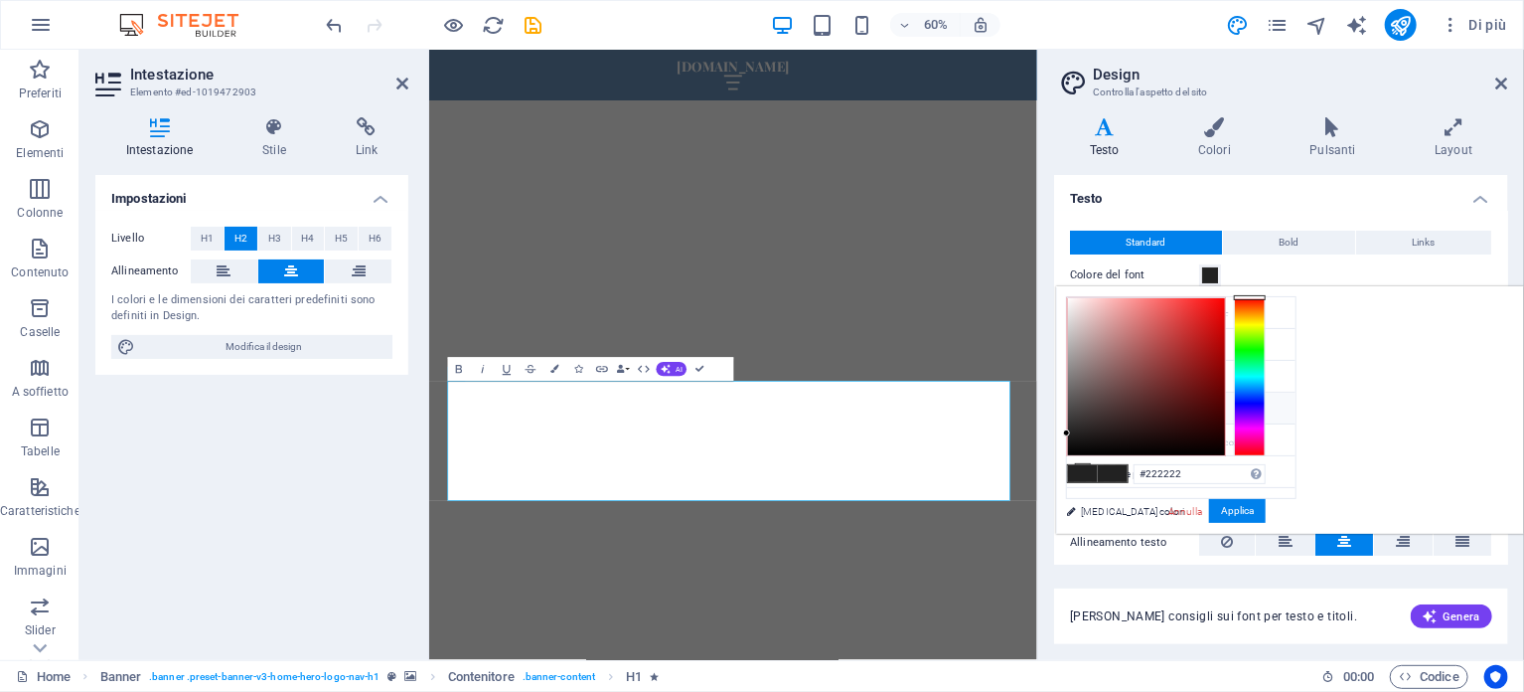
click at [1295, 268] on div "Colore del font" at bounding box center [1281, 275] width 422 height 24
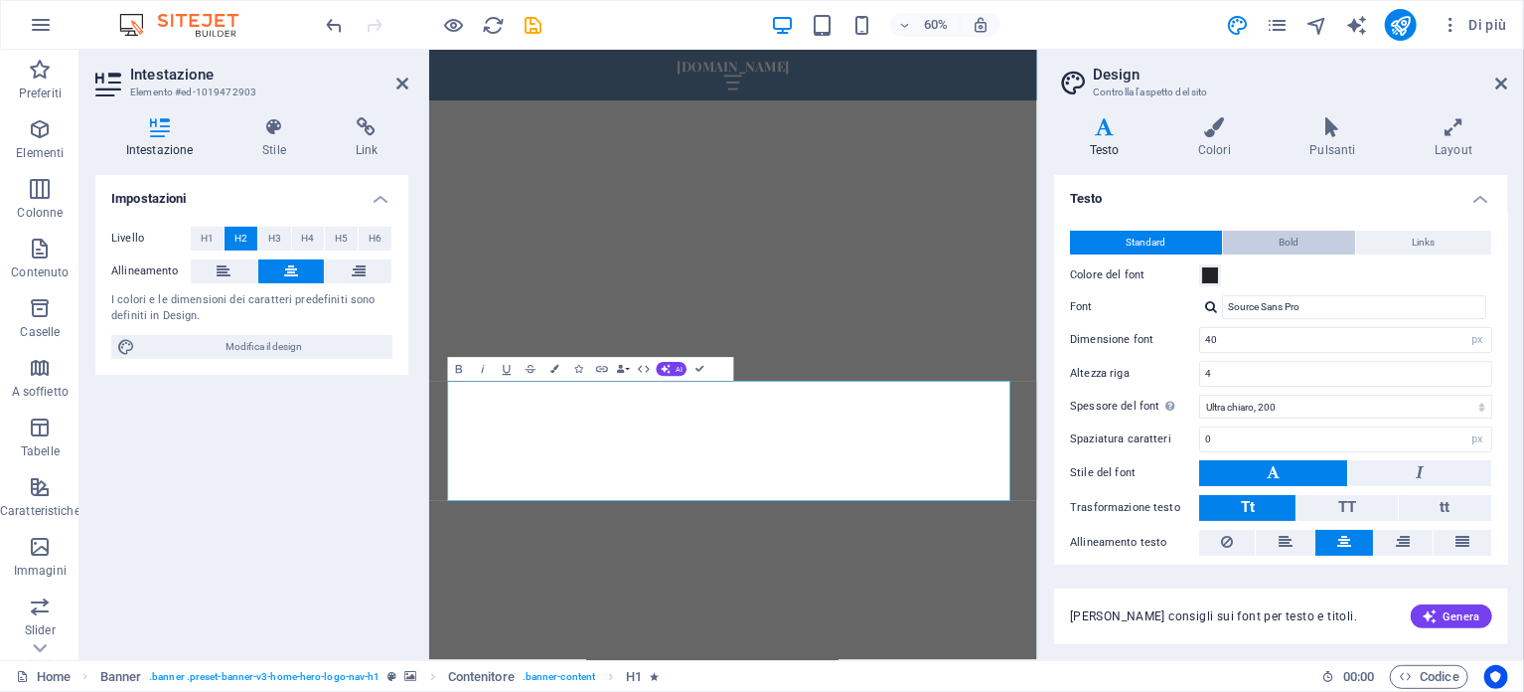
click at [1284, 239] on span "Bold" at bounding box center [1290, 243] width 20 height 24
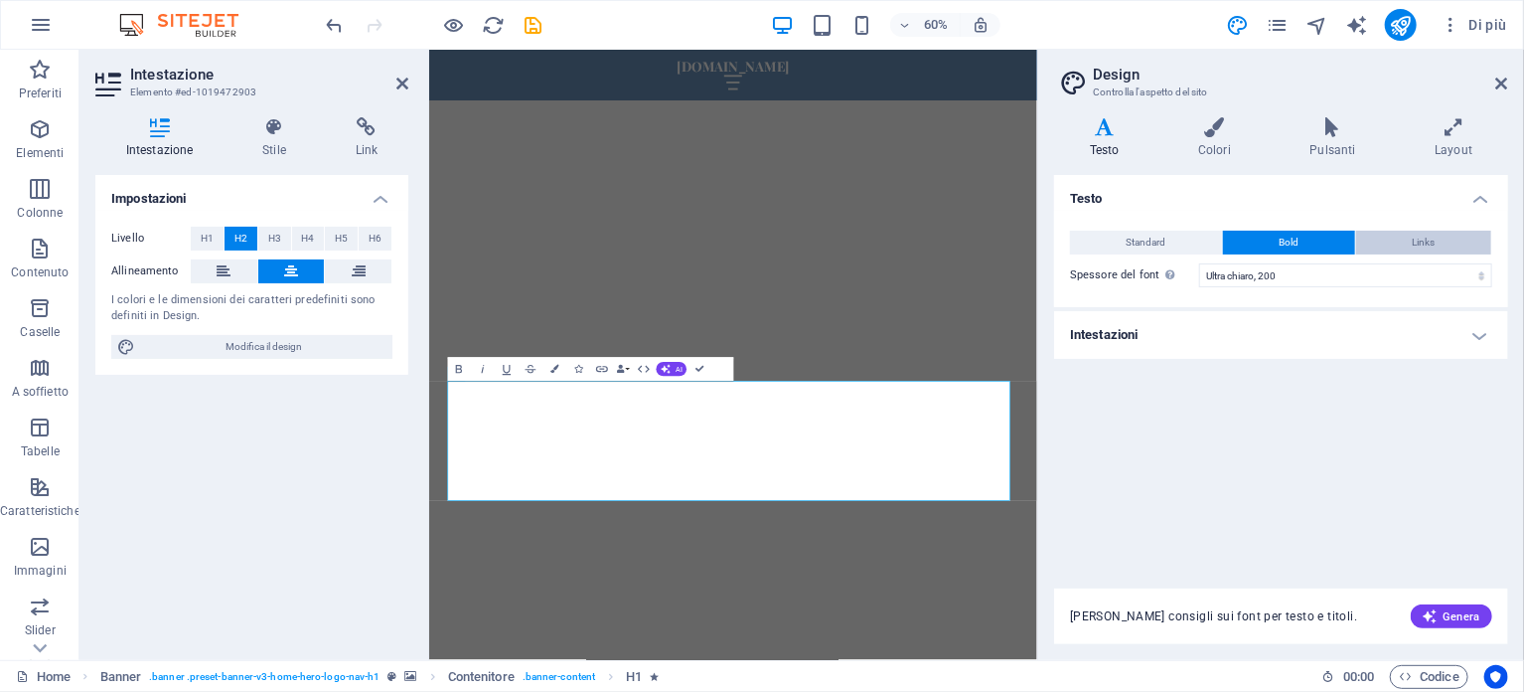
click at [1421, 240] on span "Links" at bounding box center [1424, 243] width 23 height 24
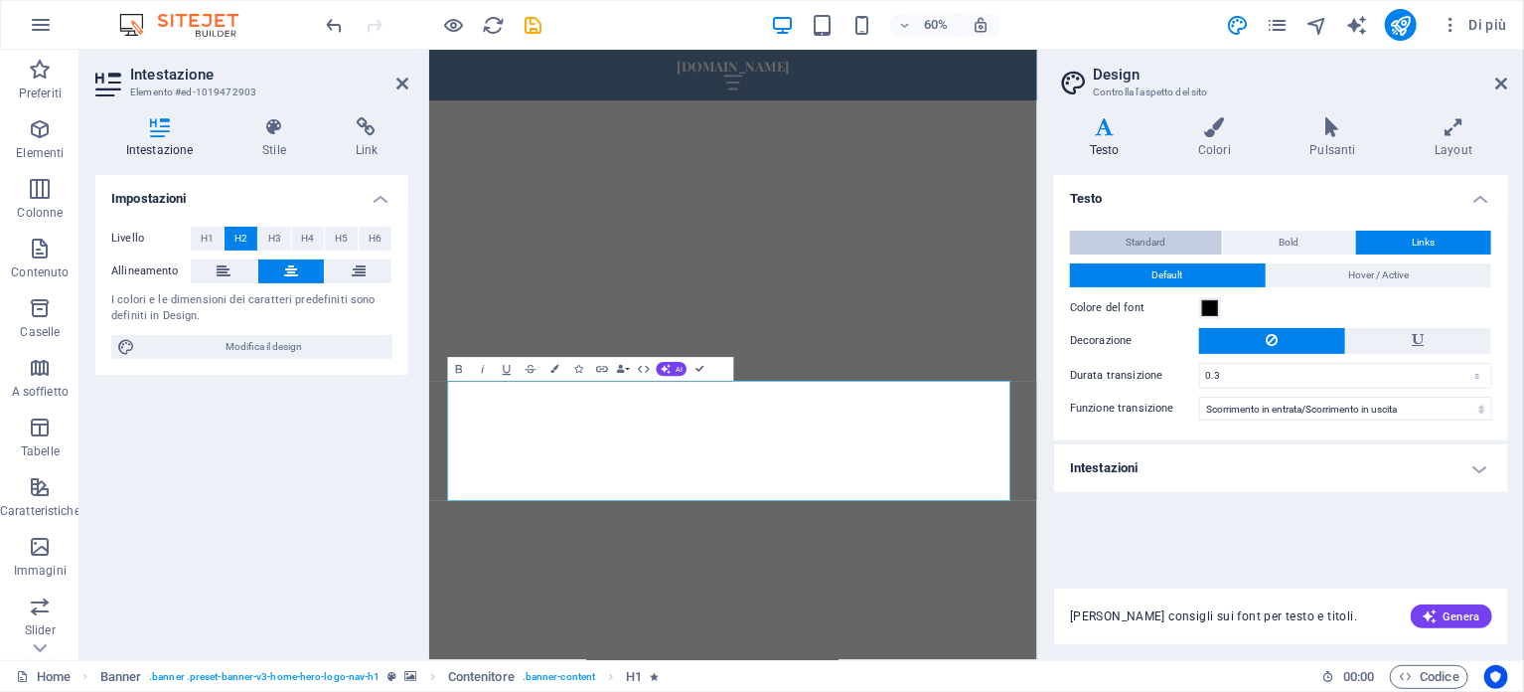
click at [1116, 241] on button "Standard" at bounding box center [1146, 243] width 152 height 24
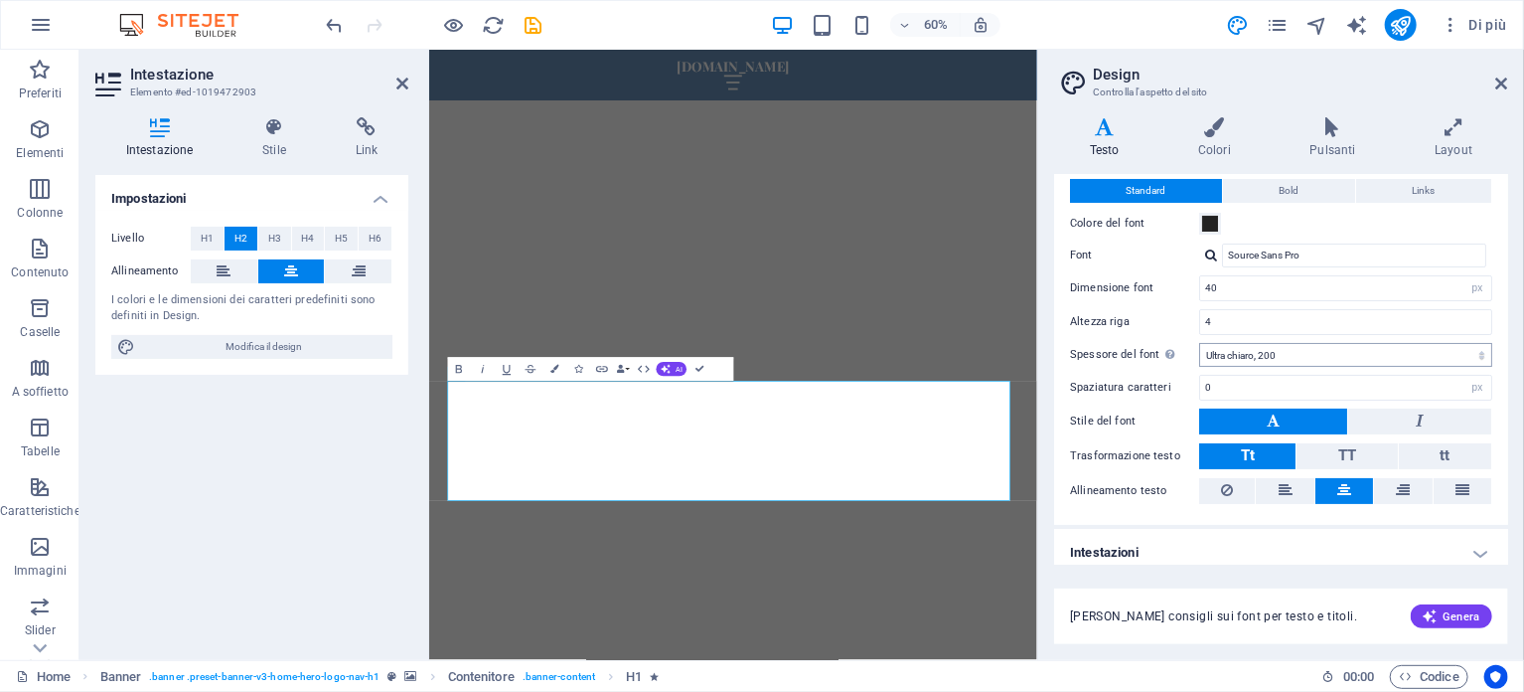
scroll to position [60, 0]
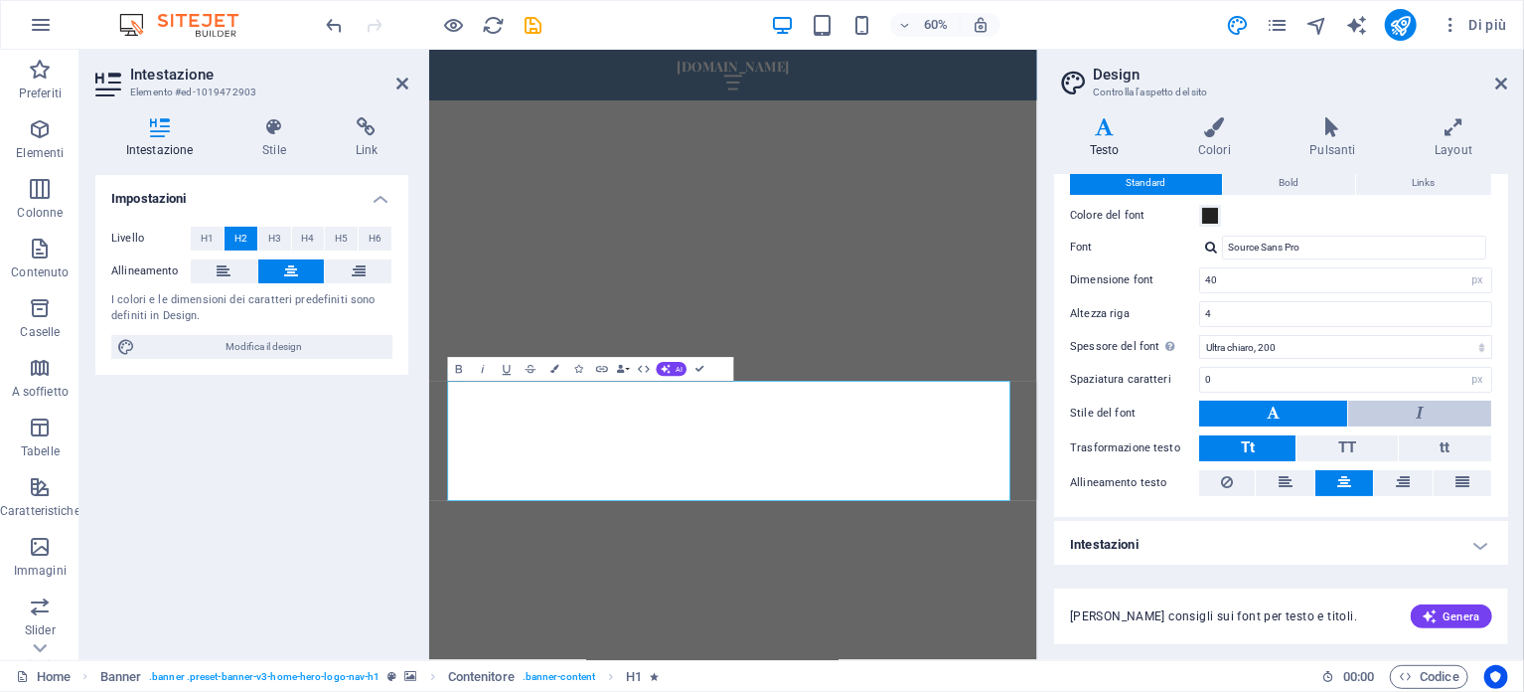
click at [1430, 404] on button at bounding box center [1419, 413] width 143 height 26
click at [1281, 403] on button at bounding box center [1273, 413] width 148 height 26
drag, startPoint x: 1067, startPoint y: 765, endPoint x: 744, endPoint y: 785, distance: 323.6
click at [1438, 409] on button at bounding box center [1419, 413] width 143 height 26
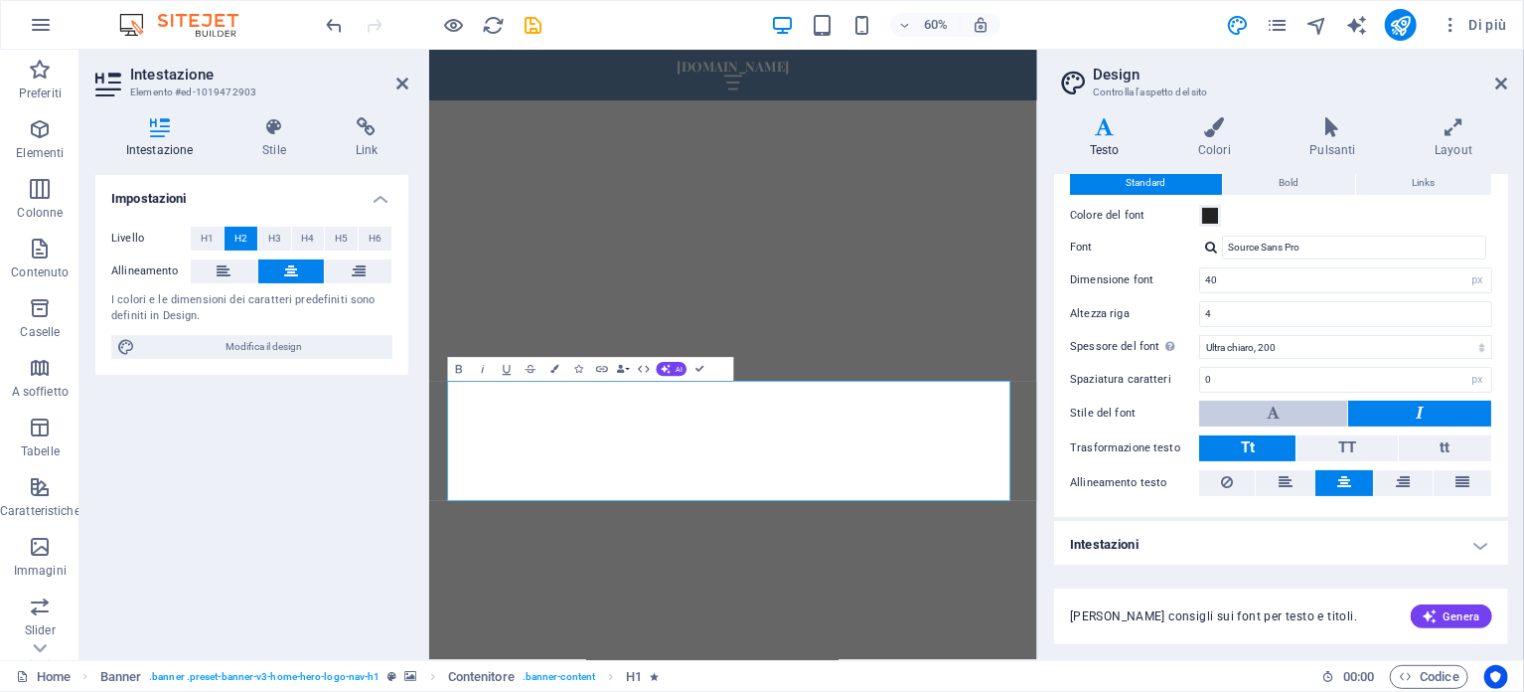
click at [1280, 412] on button at bounding box center [1273, 413] width 148 height 26
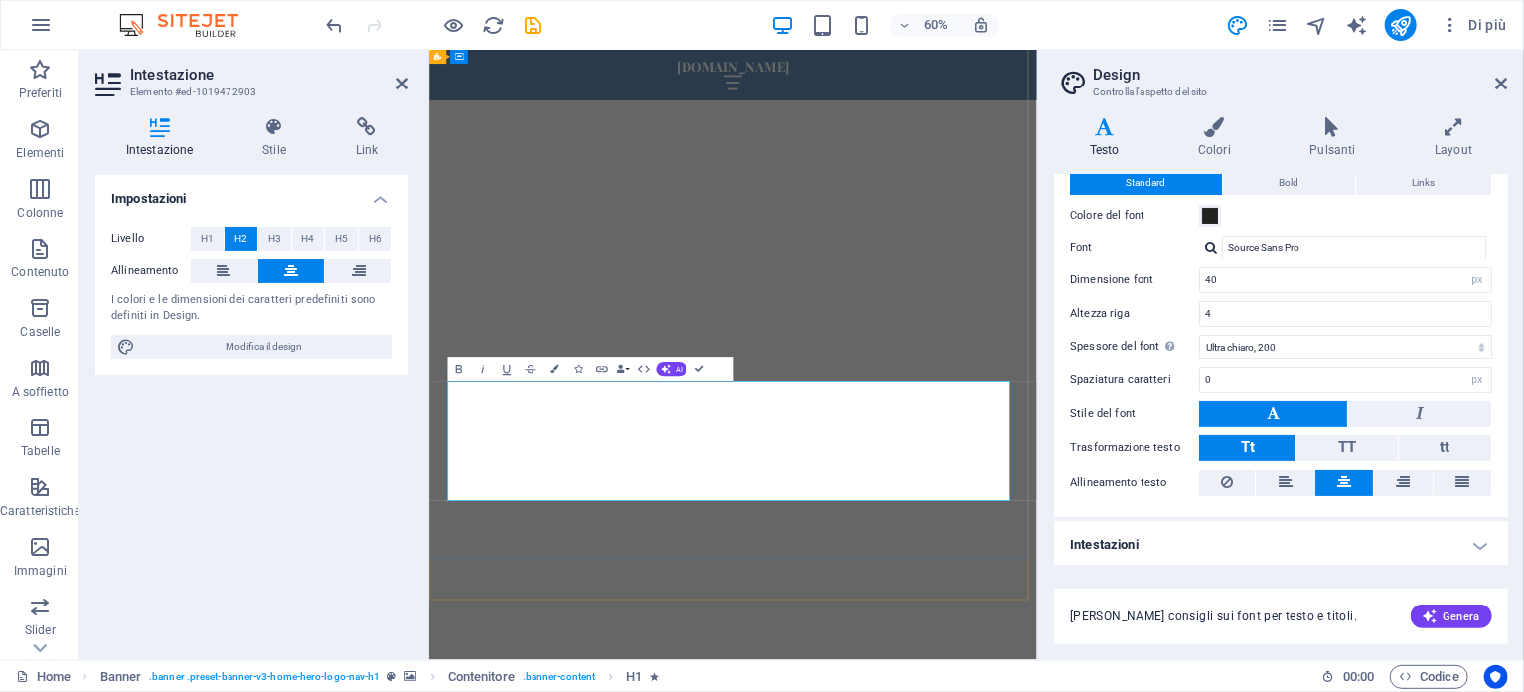
click at [1255, 281] on input "40" at bounding box center [1345, 280] width 291 height 24
drag, startPoint x: 1255, startPoint y: 279, endPoint x: 1191, endPoint y: 278, distance: 63.6
click at [1191, 278] on div "Dimensione font 40 rem px" at bounding box center [1281, 280] width 422 height 26
type input "0"
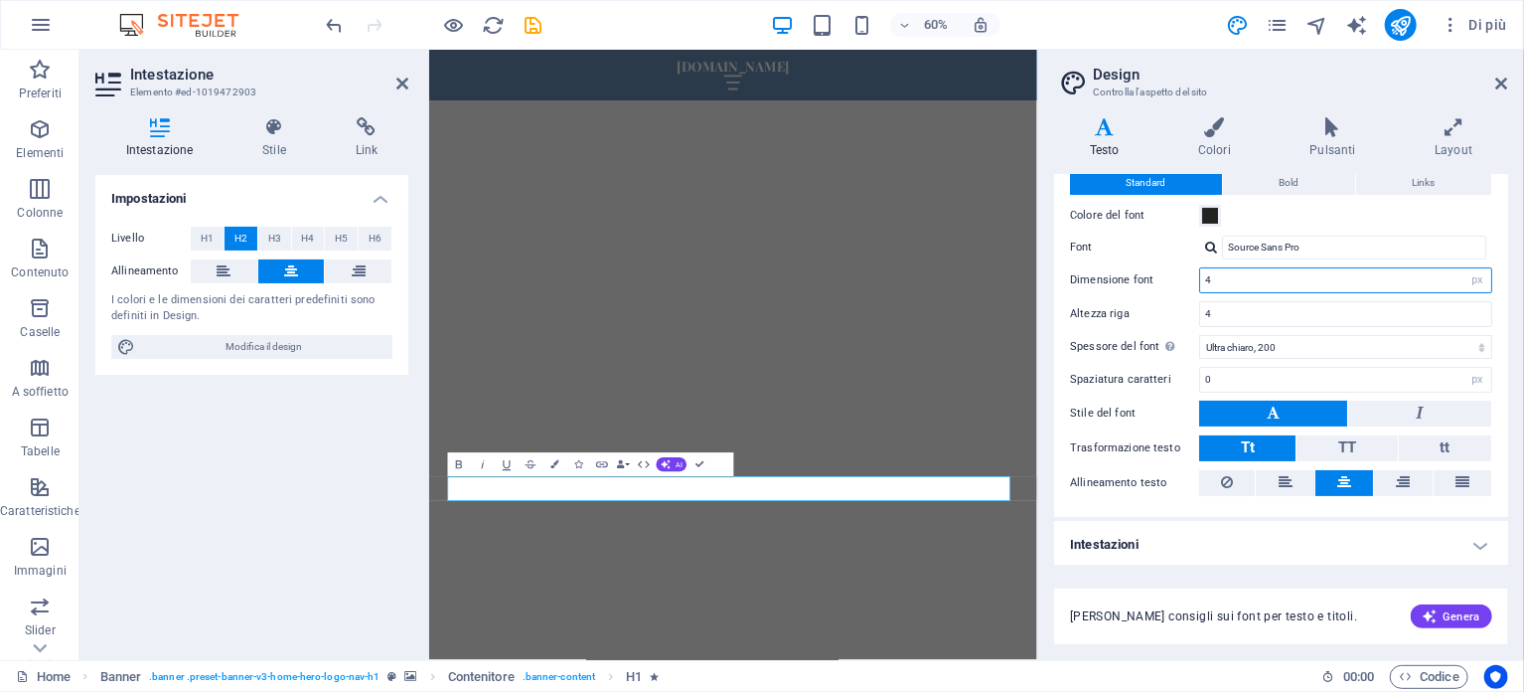
type input "40"
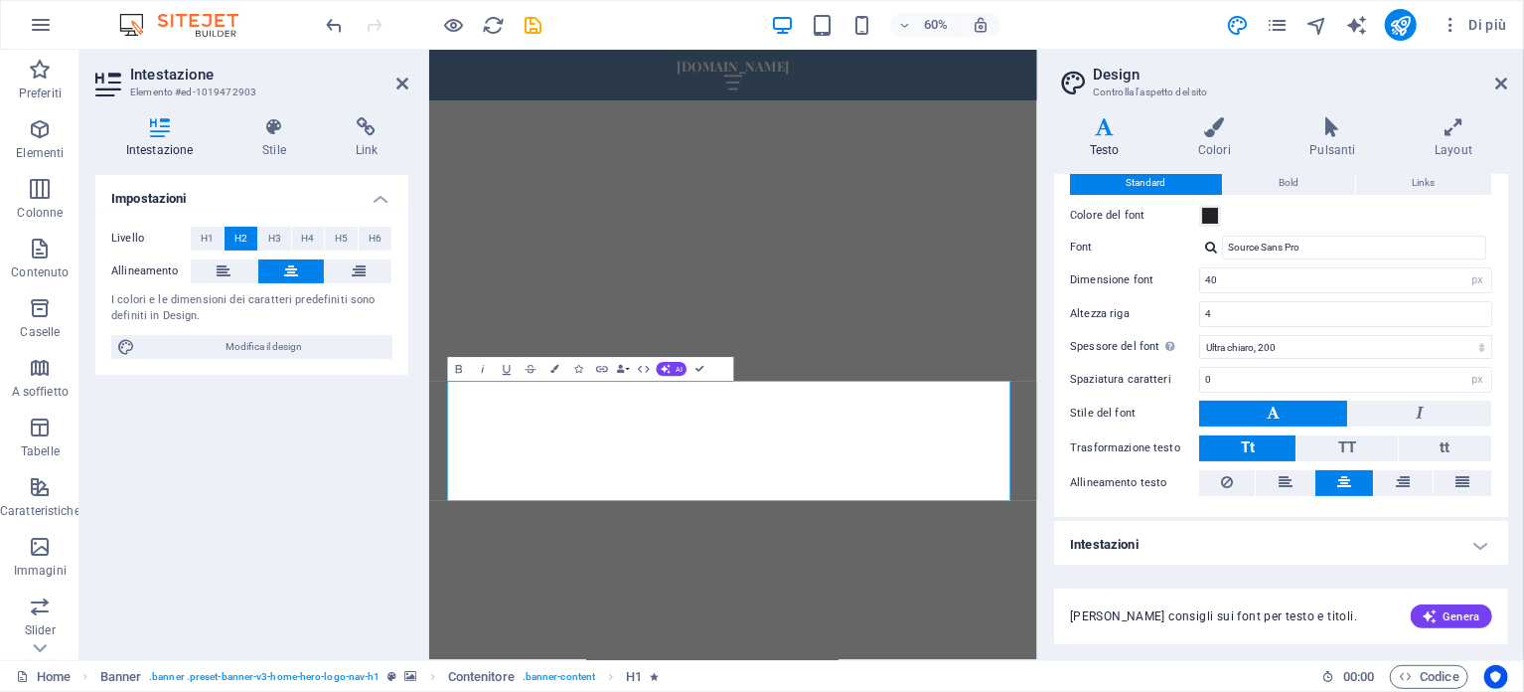
click at [1469, 543] on h4 "Intestazioni" at bounding box center [1281, 545] width 454 height 48
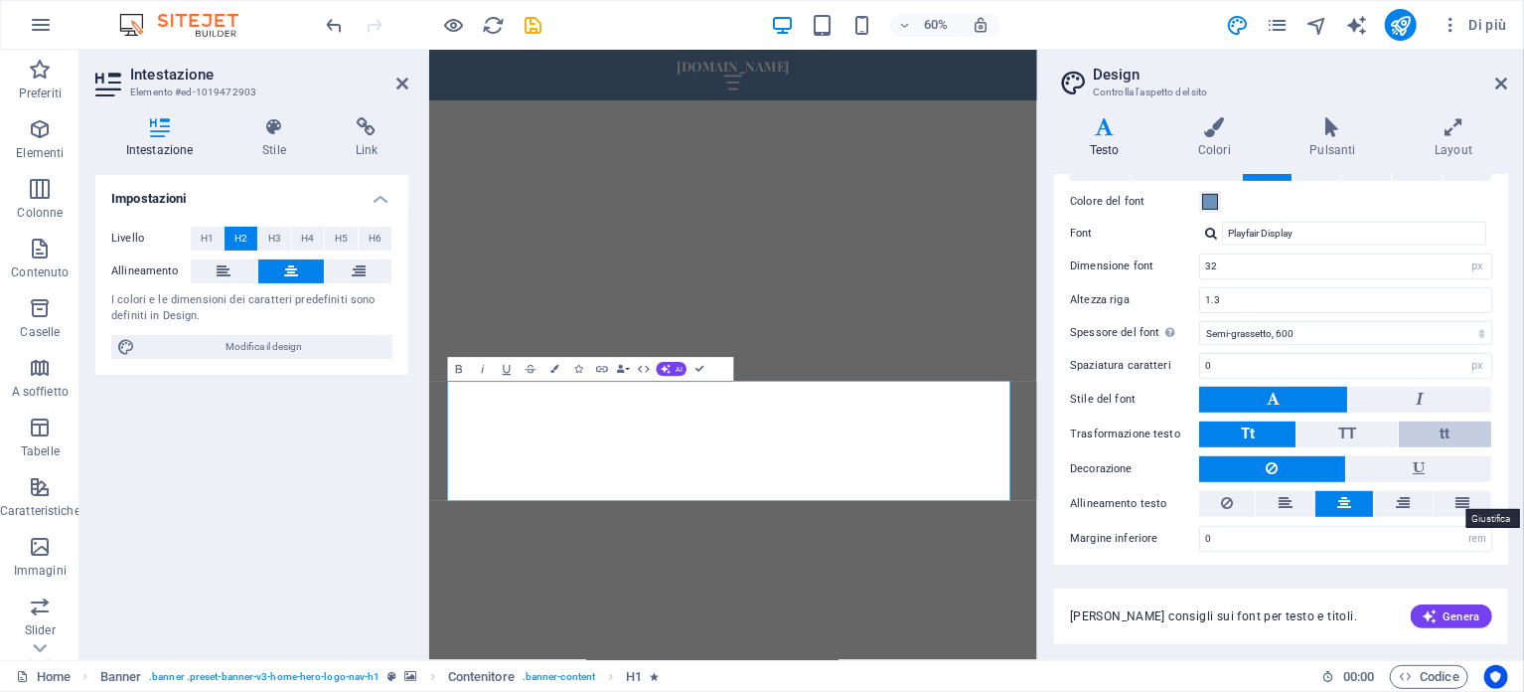
scroll to position [281, 0]
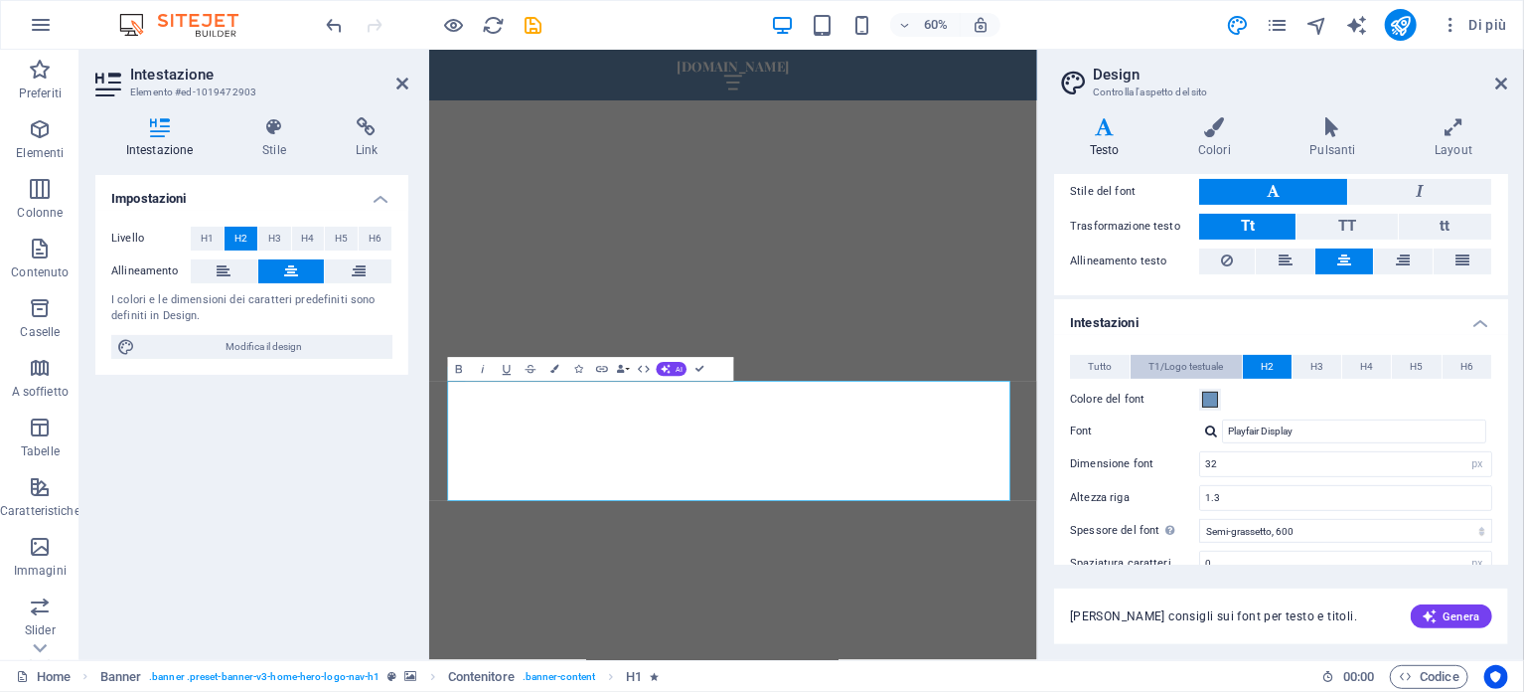
click at [1178, 363] on span "T1/Logo testuale" at bounding box center [1186, 367] width 75 height 24
click at [1273, 365] on button "H2" at bounding box center [1267, 367] width 49 height 24
click at [1312, 368] on span "H3" at bounding box center [1317, 367] width 13 height 24
click at [1261, 368] on span "H2" at bounding box center [1267, 367] width 13 height 24
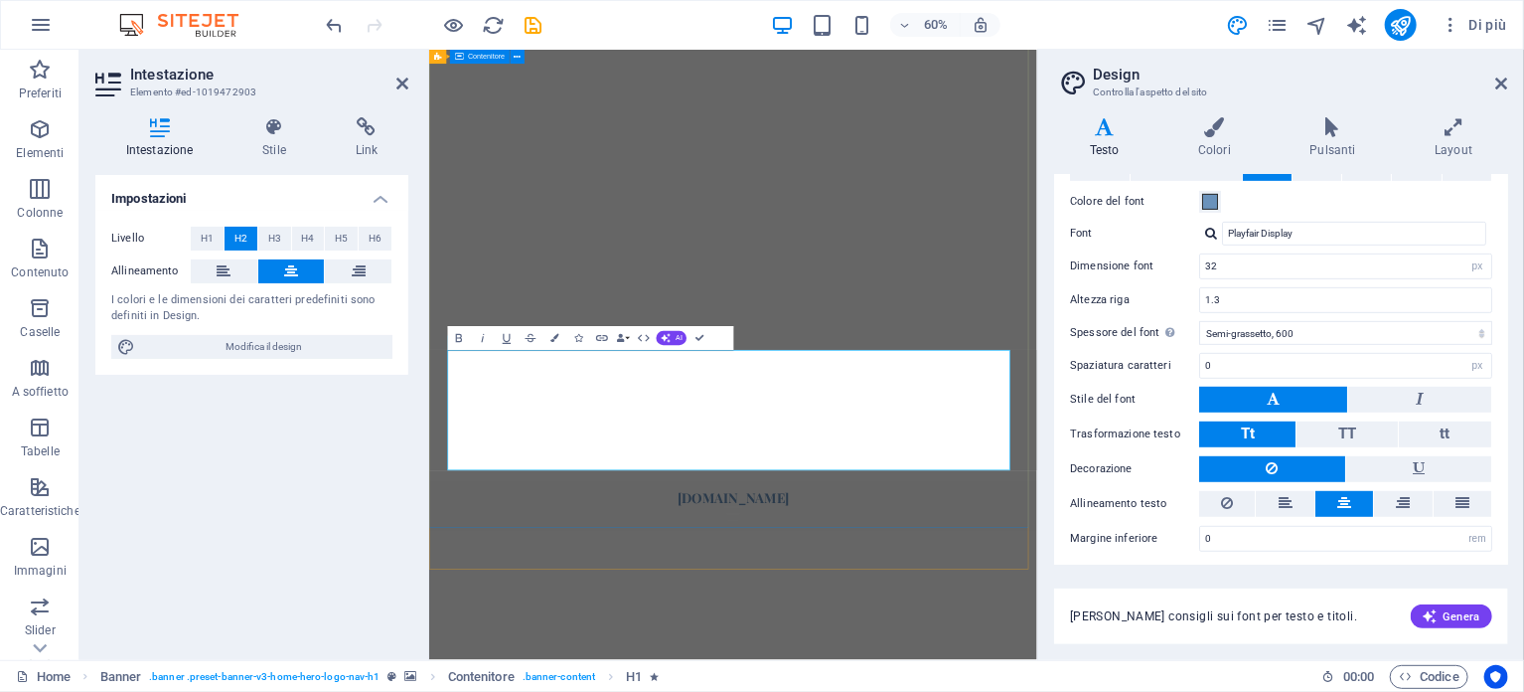
scroll to position [0, 0]
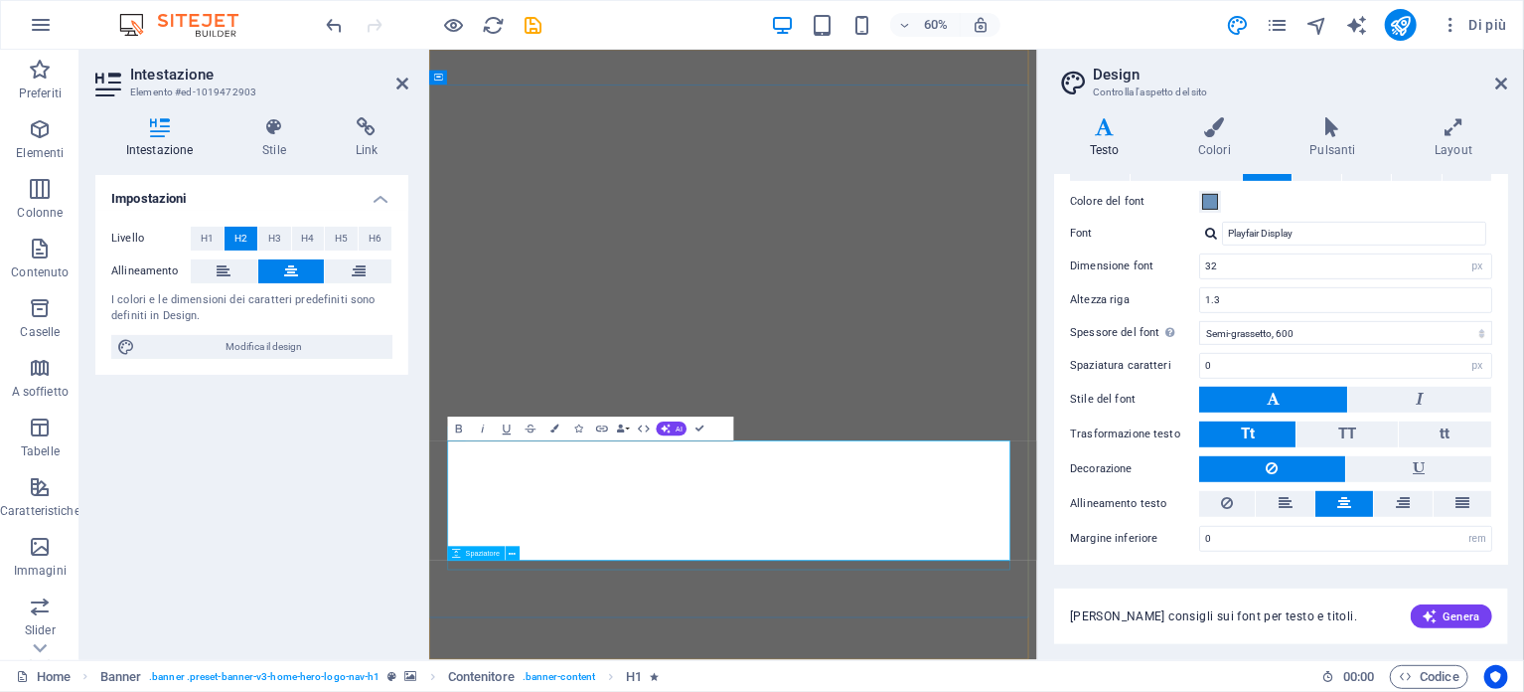
drag, startPoint x: 806, startPoint y: 882, endPoint x: 1058, endPoint y: 912, distance: 254.2
click at [1102, 134] on icon at bounding box center [1104, 127] width 100 height 20
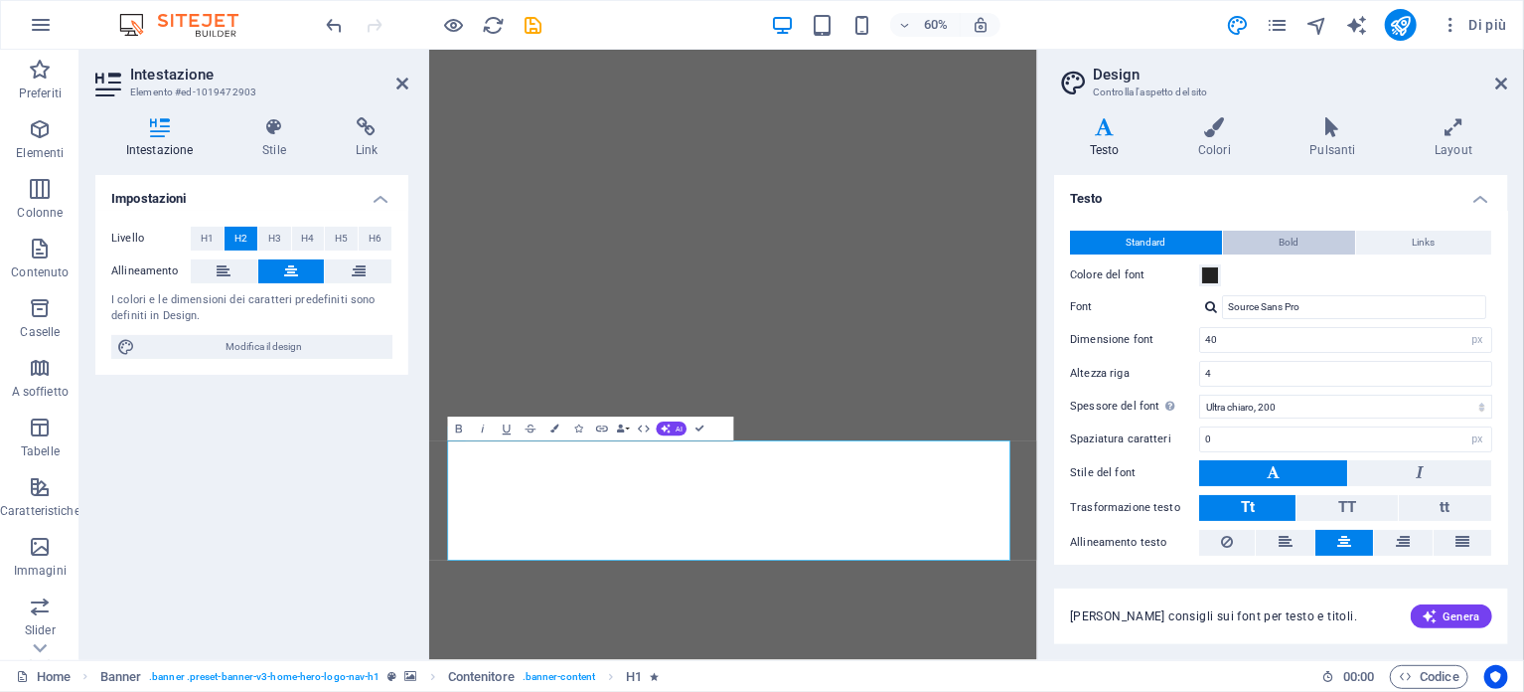
click at [1297, 237] on span "Bold" at bounding box center [1290, 243] width 20 height 24
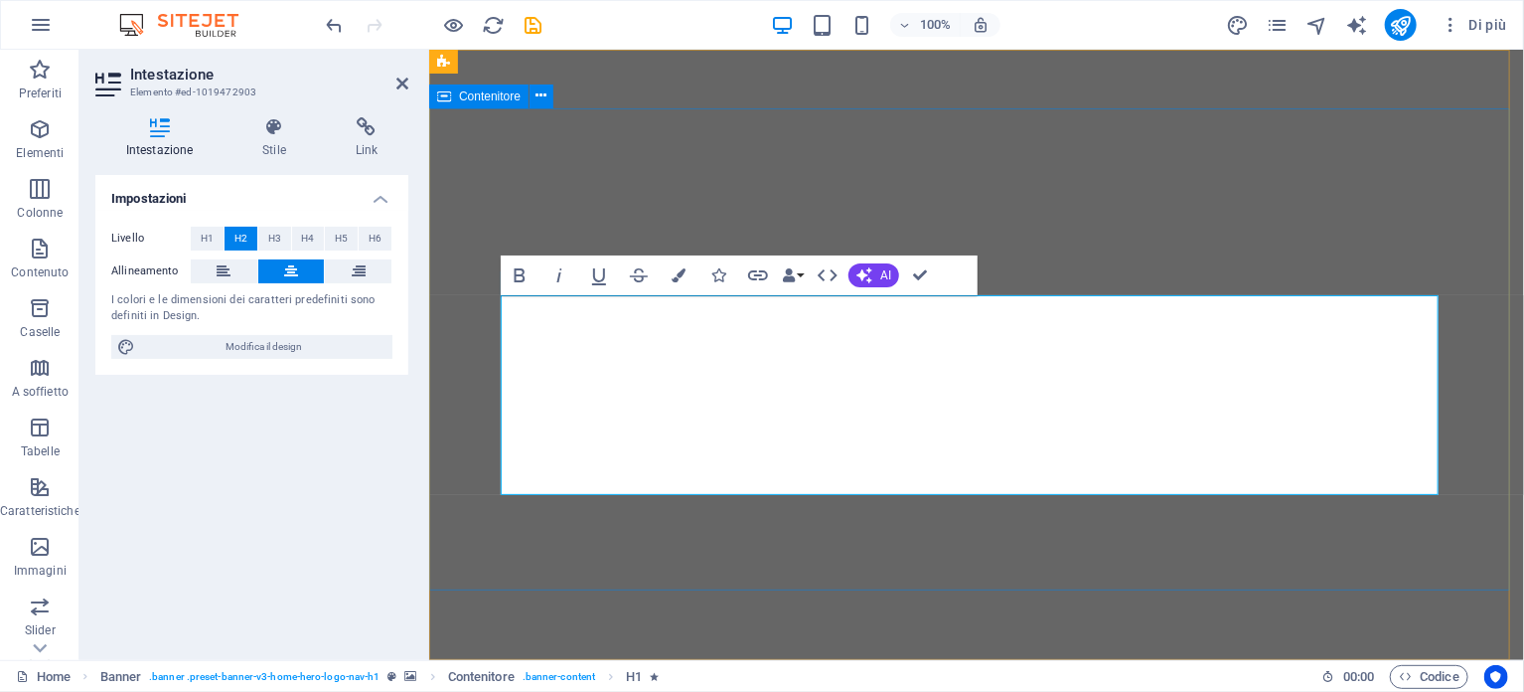
click at [448, 97] on icon at bounding box center [444, 96] width 14 height 24
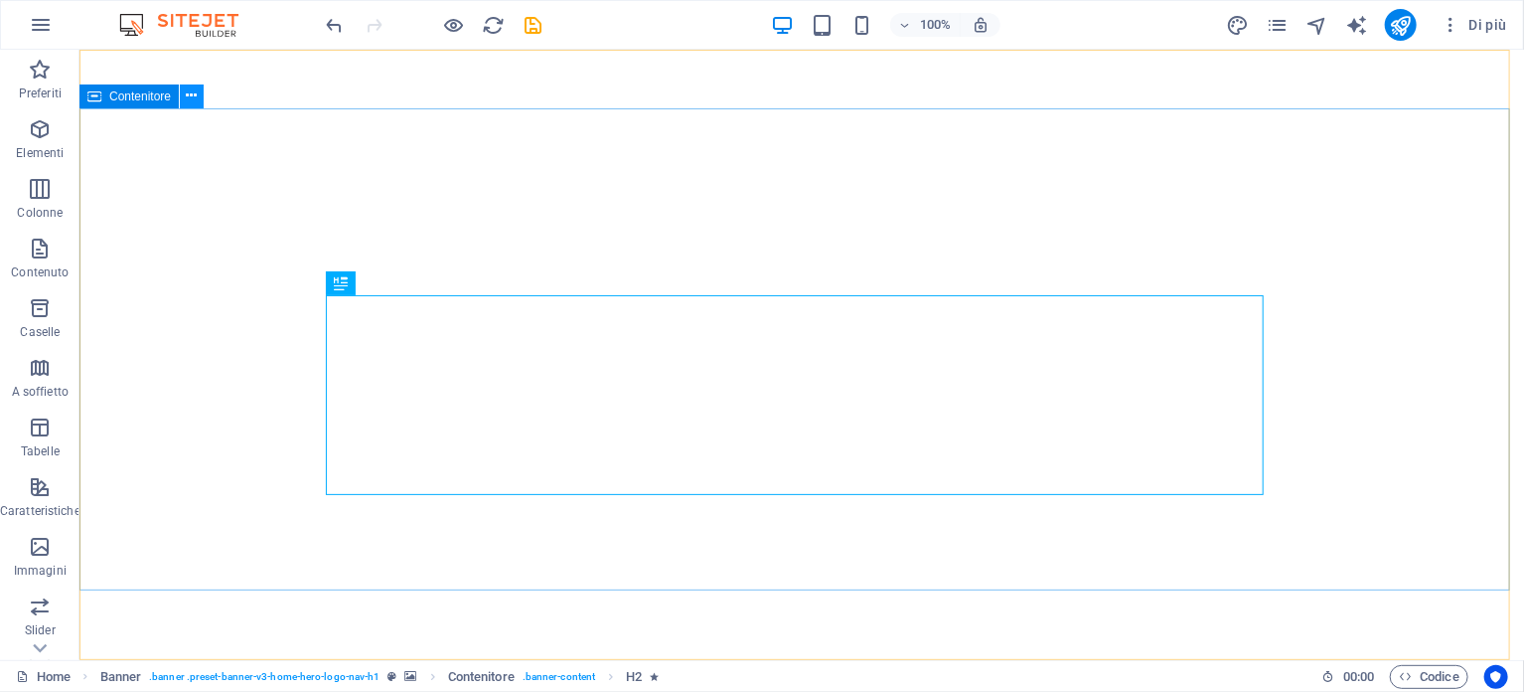
click at [189, 96] on icon at bounding box center [192, 95] width 11 height 21
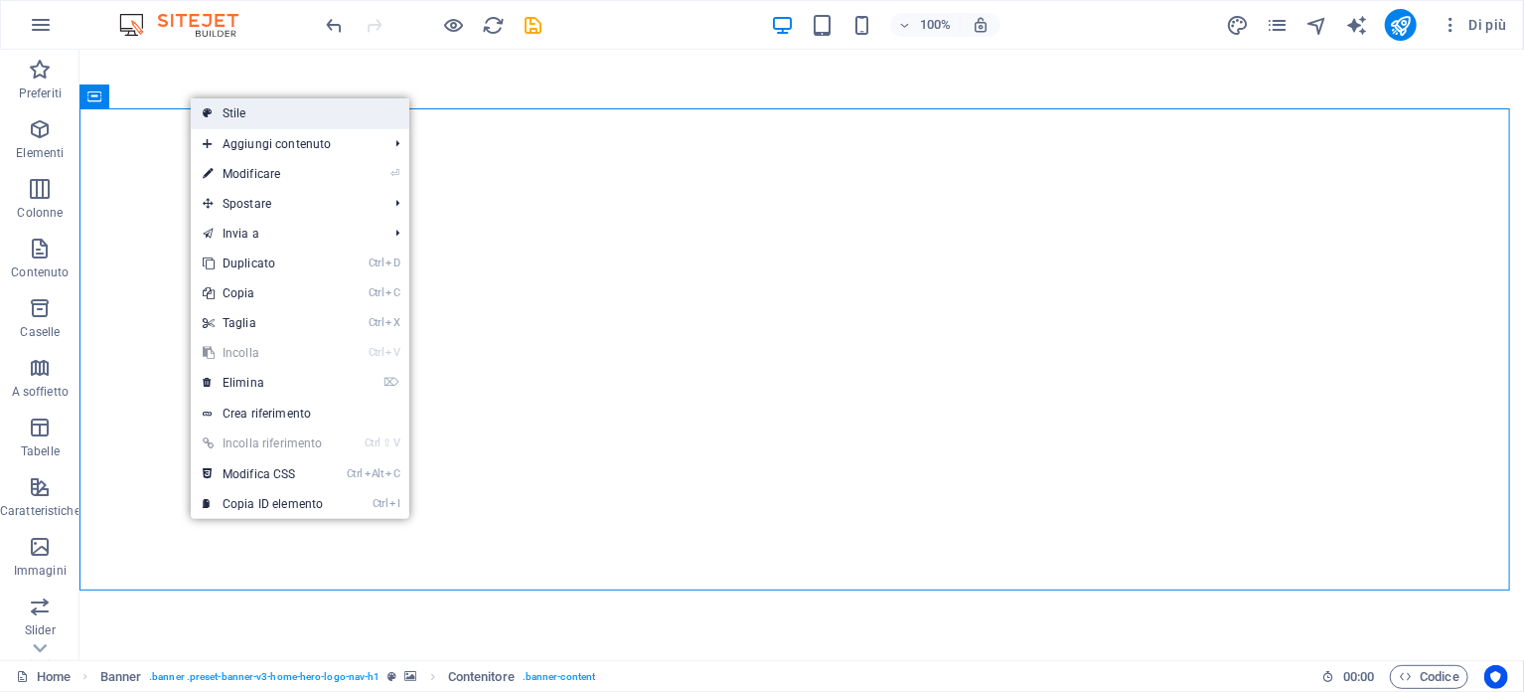
click at [230, 111] on link "Stile" at bounding box center [300, 113] width 219 height 30
select select "vh"
select select "header"
select select "preset-banner-v3-home-hero-logo-nav-h1"
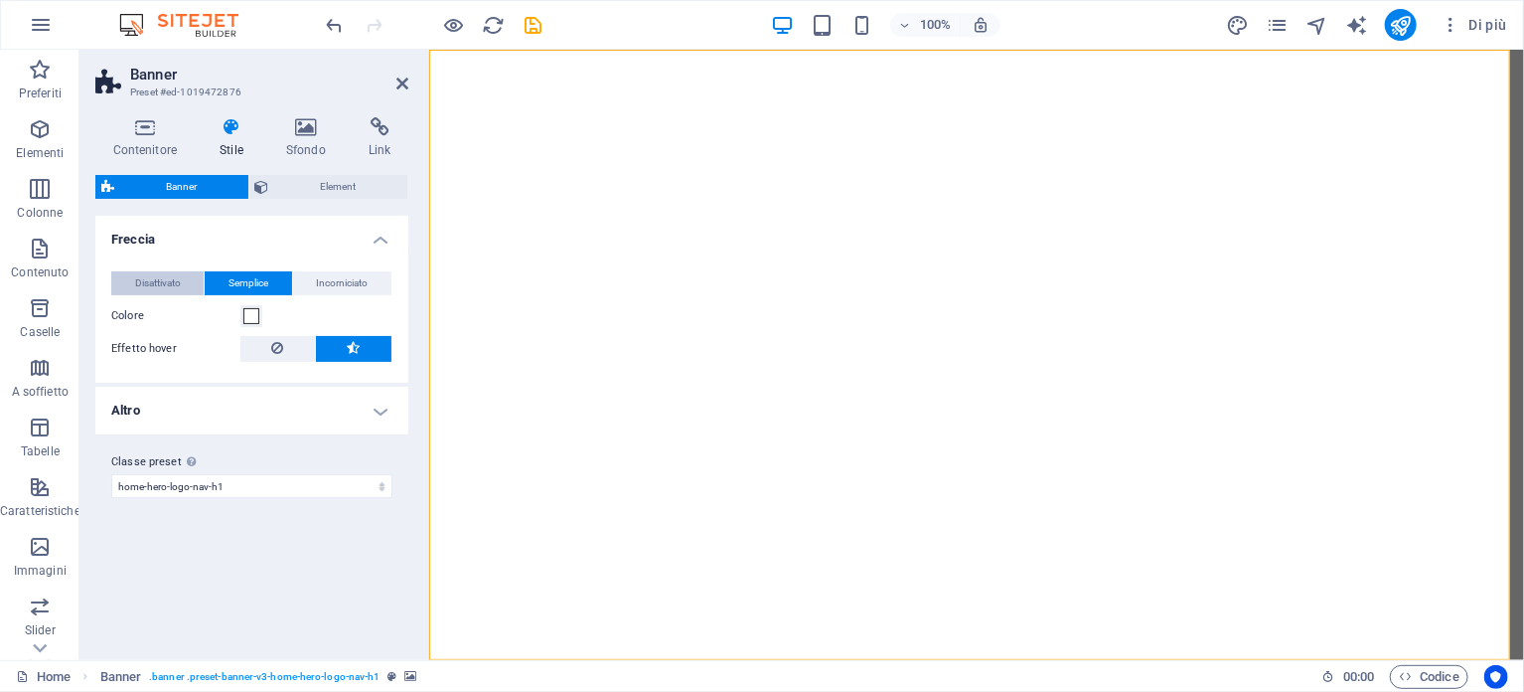
click at [153, 283] on span "Disattivato" at bounding box center [158, 283] width 46 height 24
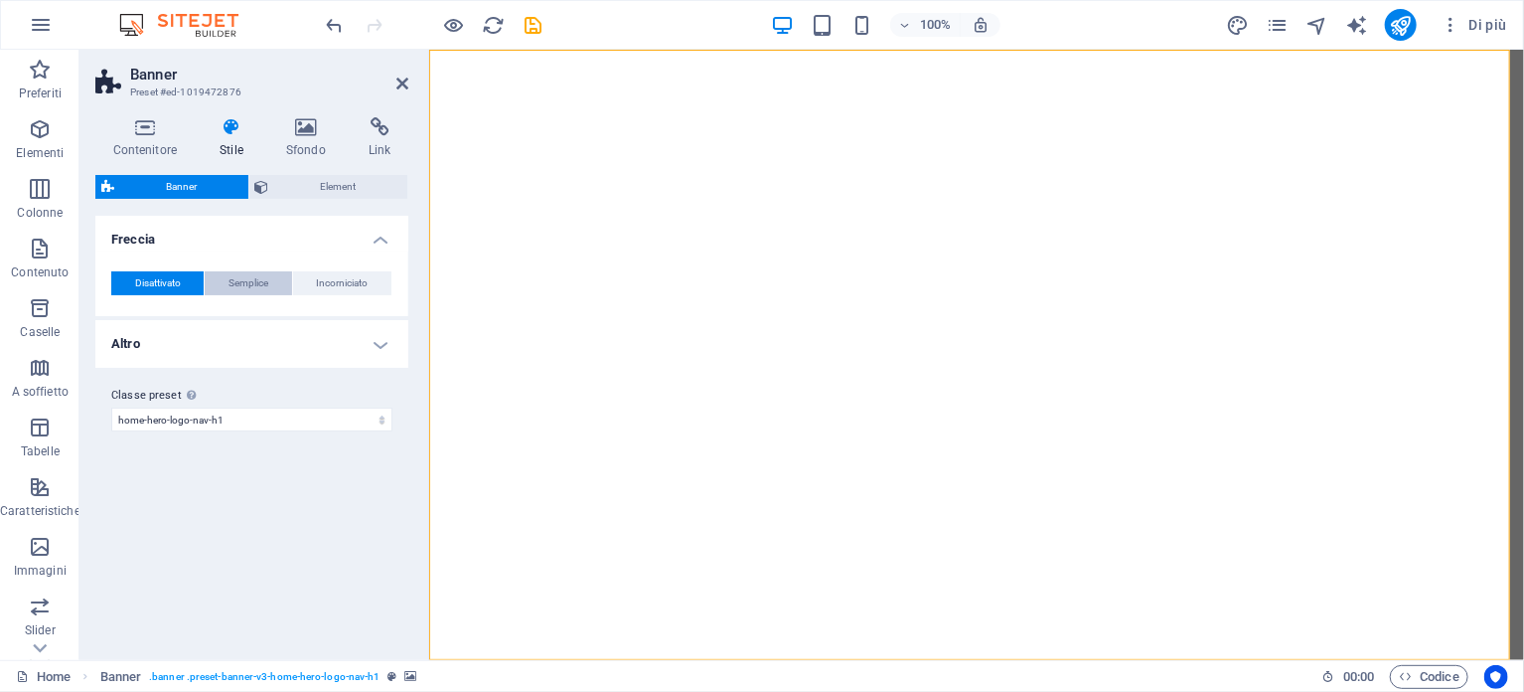
click at [244, 287] on span "Semplice" at bounding box center [249, 283] width 40 height 24
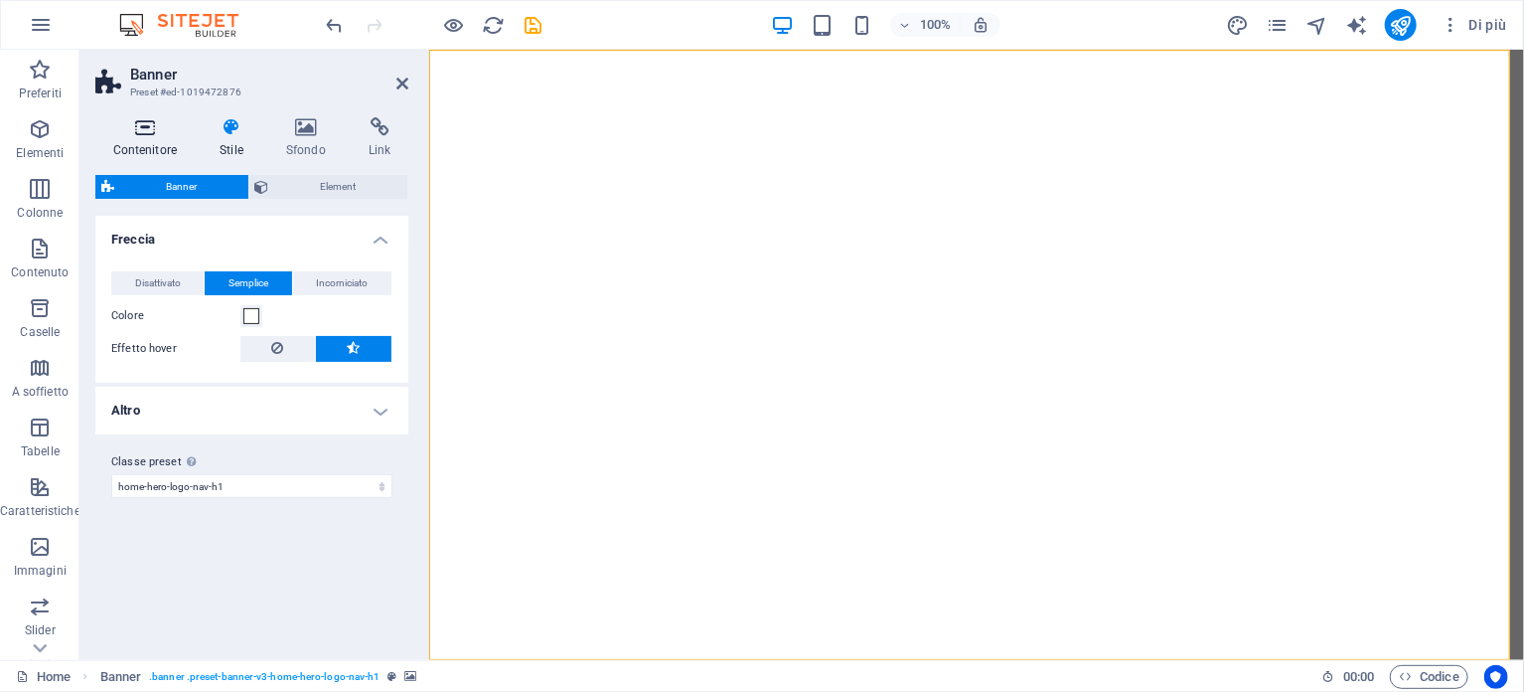
click at [141, 131] on icon at bounding box center [144, 127] width 99 height 20
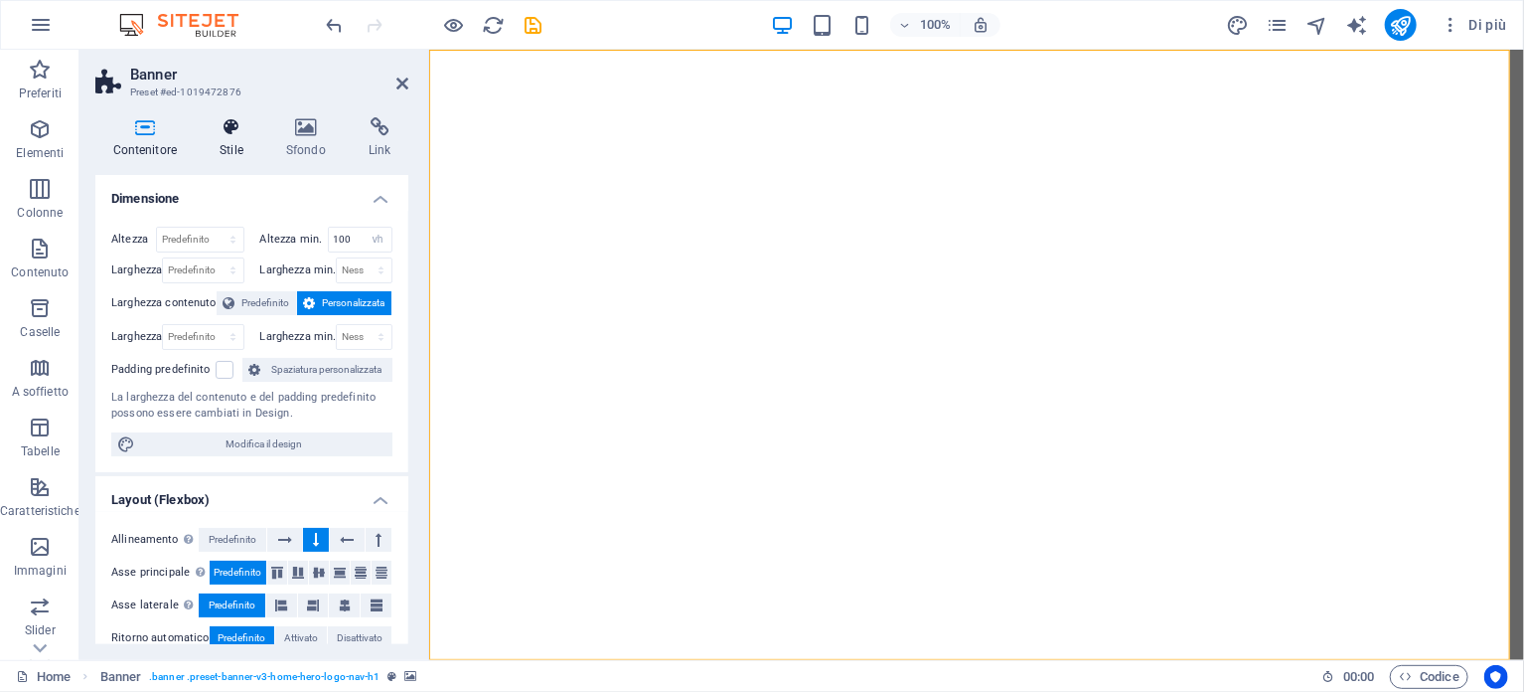
click at [233, 142] on h4 "Stile" at bounding box center [236, 138] width 67 height 42
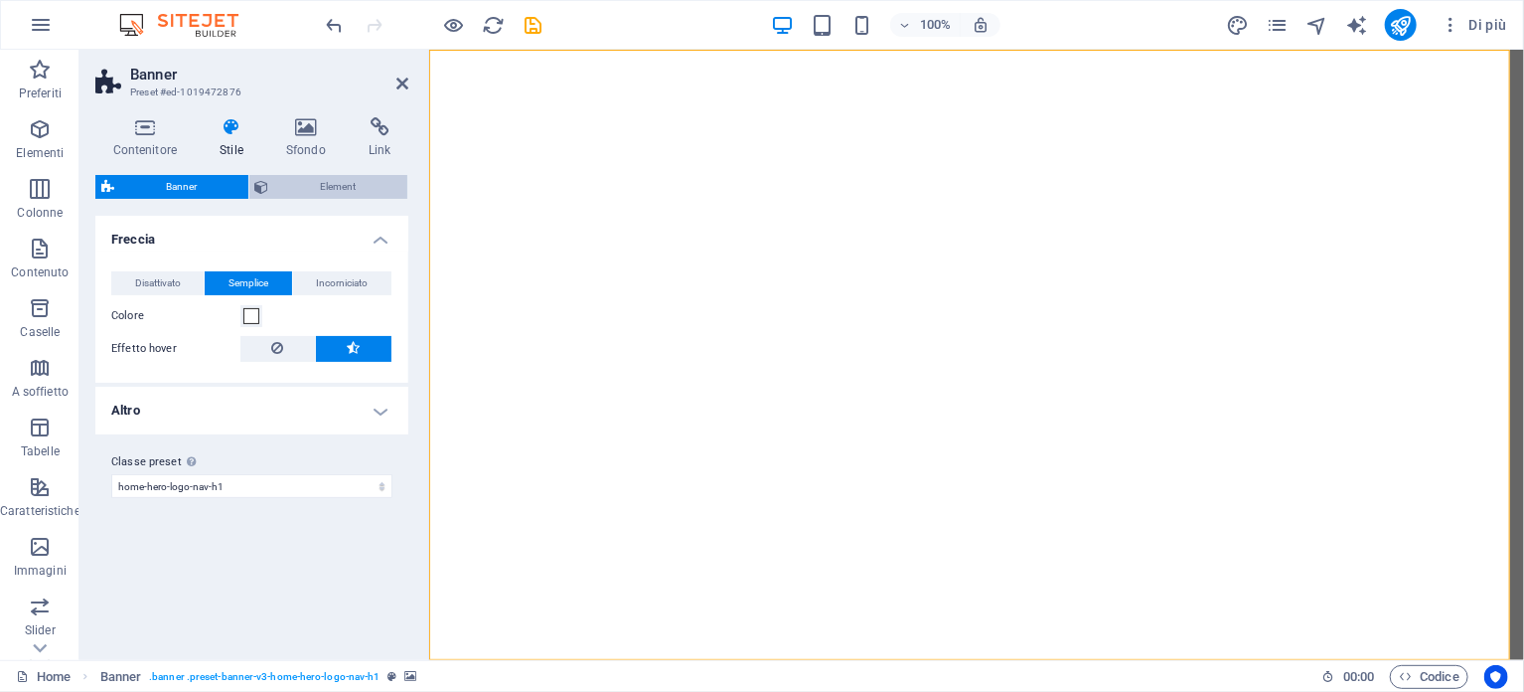
click at [351, 176] on span "Element" at bounding box center [338, 187] width 127 height 24
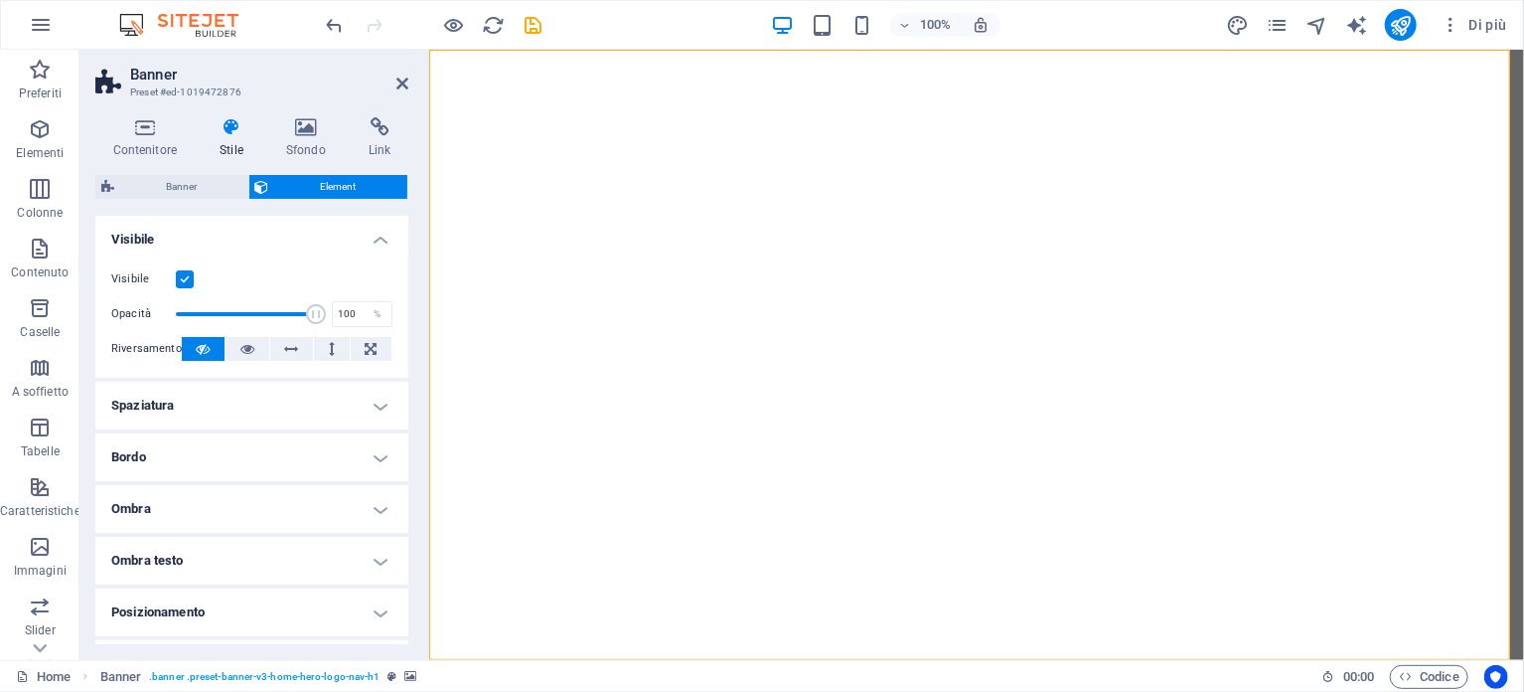
click at [380, 404] on h4 "Spaziatura" at bounding box center [251, 406] width 313 height 48
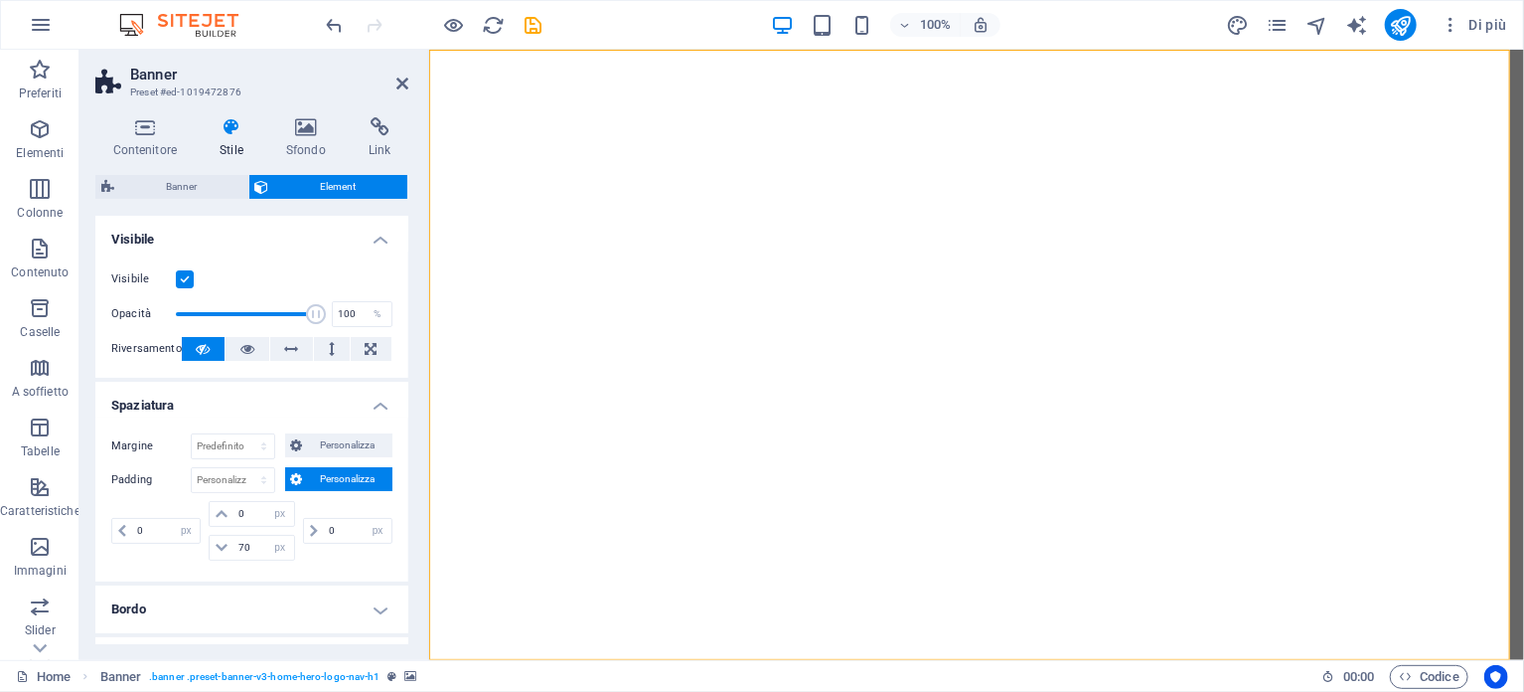
click at [379, 404] on h4 "Spaziatura" at bounding box center [251, 400] width 313 height 36
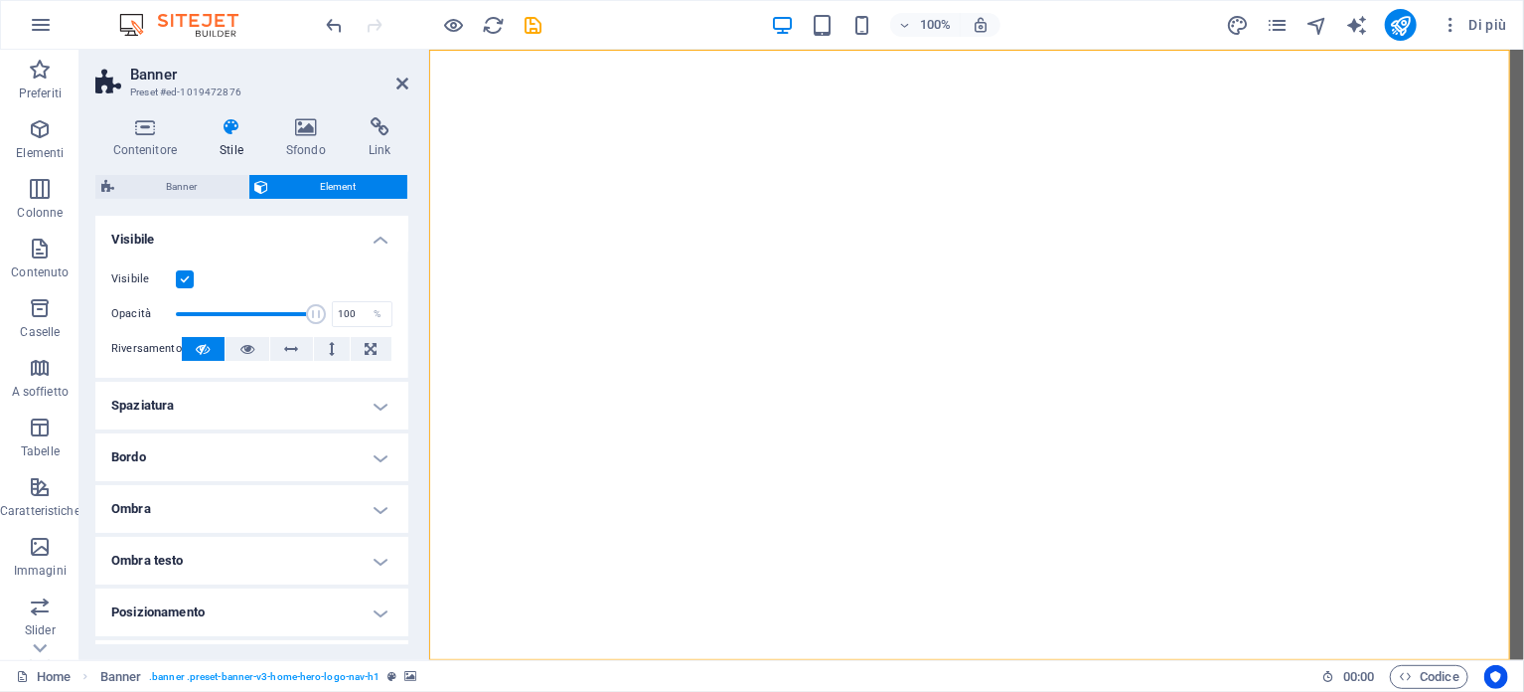
click at [379, 404] on h4 "Spaziatura" at bounding box center [251, 406] width 313 height 48
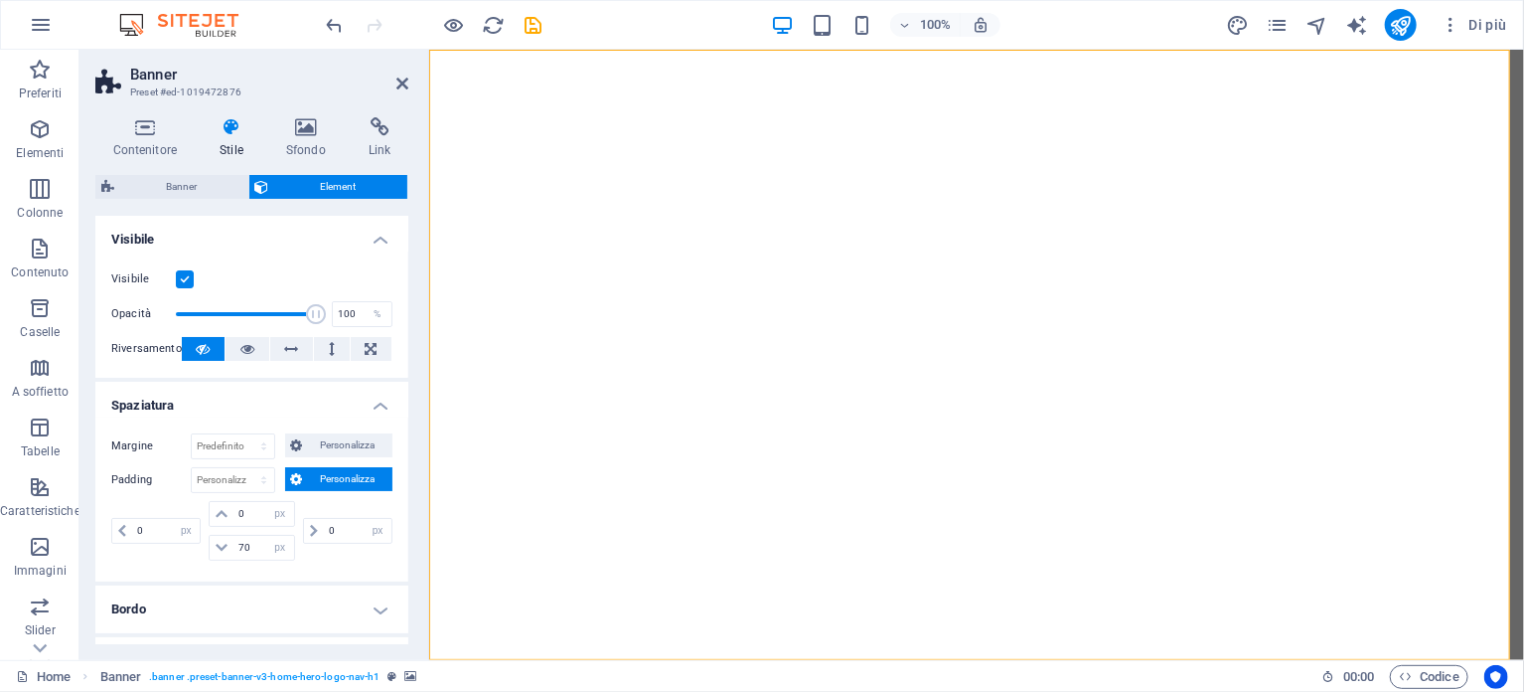
click at [379, 403] on h4 "Spaziatura" at bounding box center [251, 400] width 313 height 36
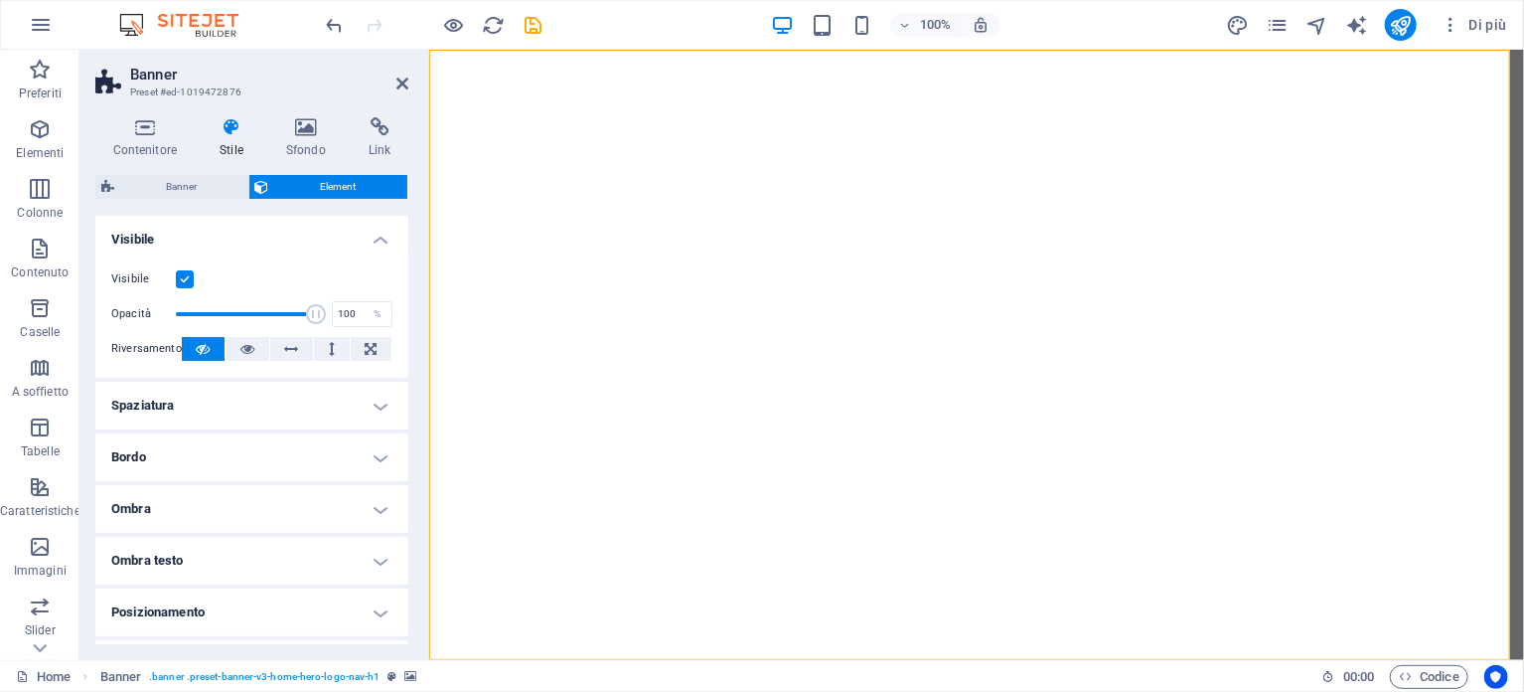
click at [378, 457] on h4 "Bordo" at bounding box center [251, 457] width 313 height 48
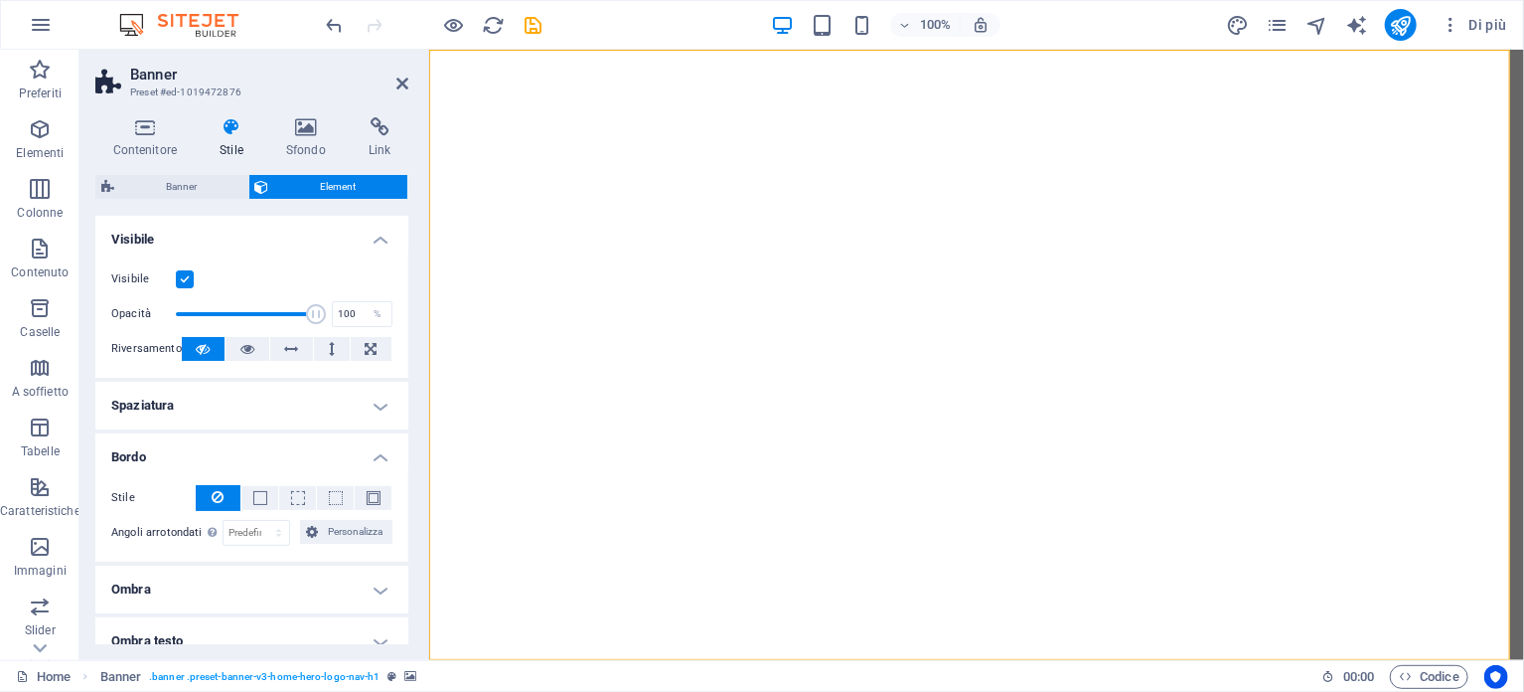
click at [378, 457] on h4 "Bordo" at bounding box center [251, 451] width 313 height 36
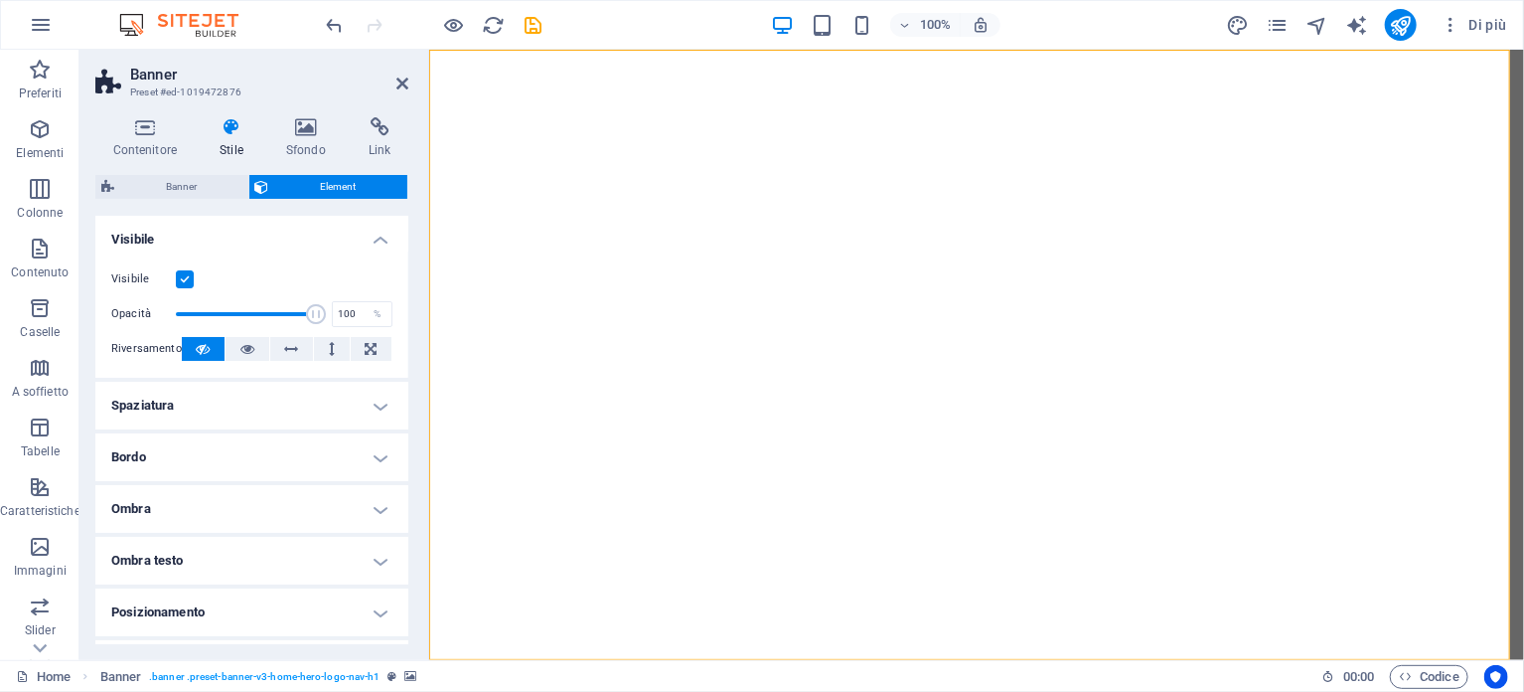
click at [377, 514] on h4 "Ombra" at bounding box center [251, 509] width 313 height 48
click at [380, 514] on h4 "Ombra" at bounding box center [251, 503] width 313 height 36
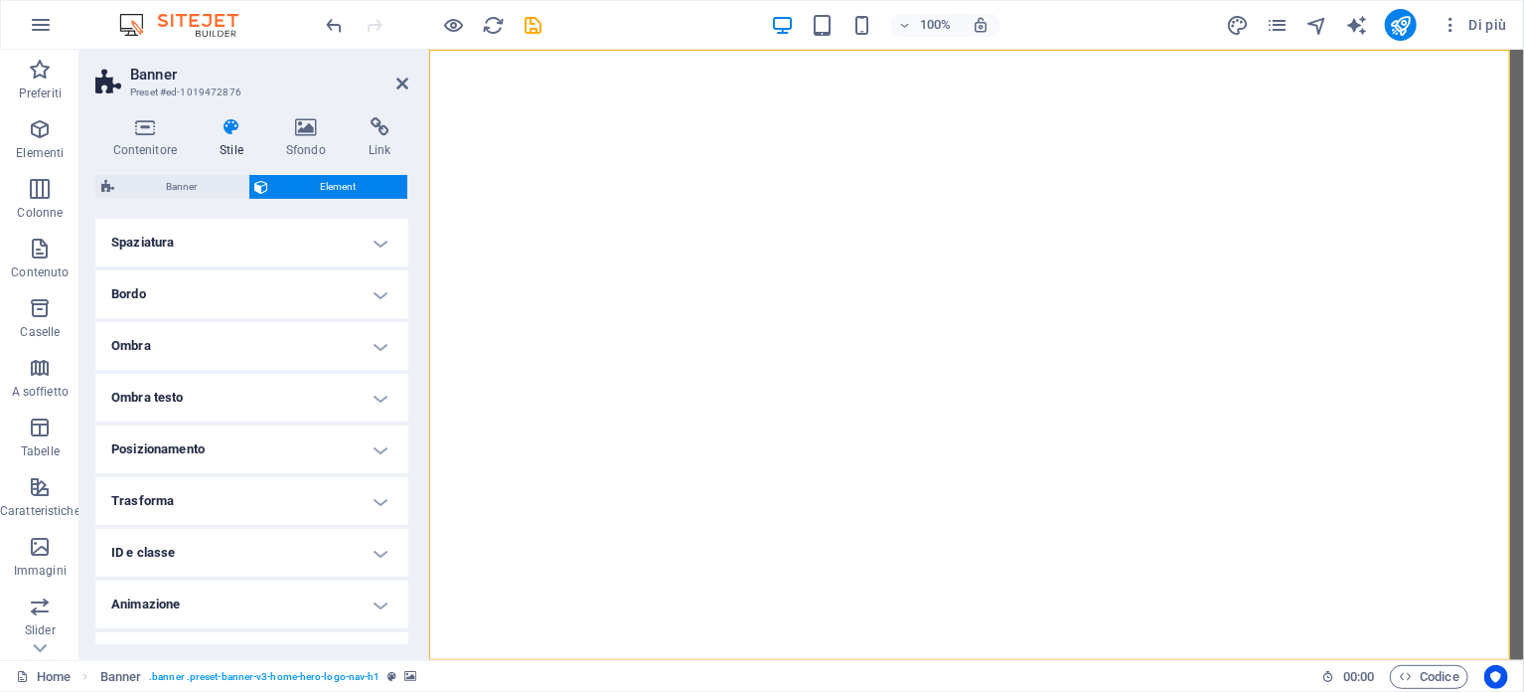
scroll to position [199, 0]
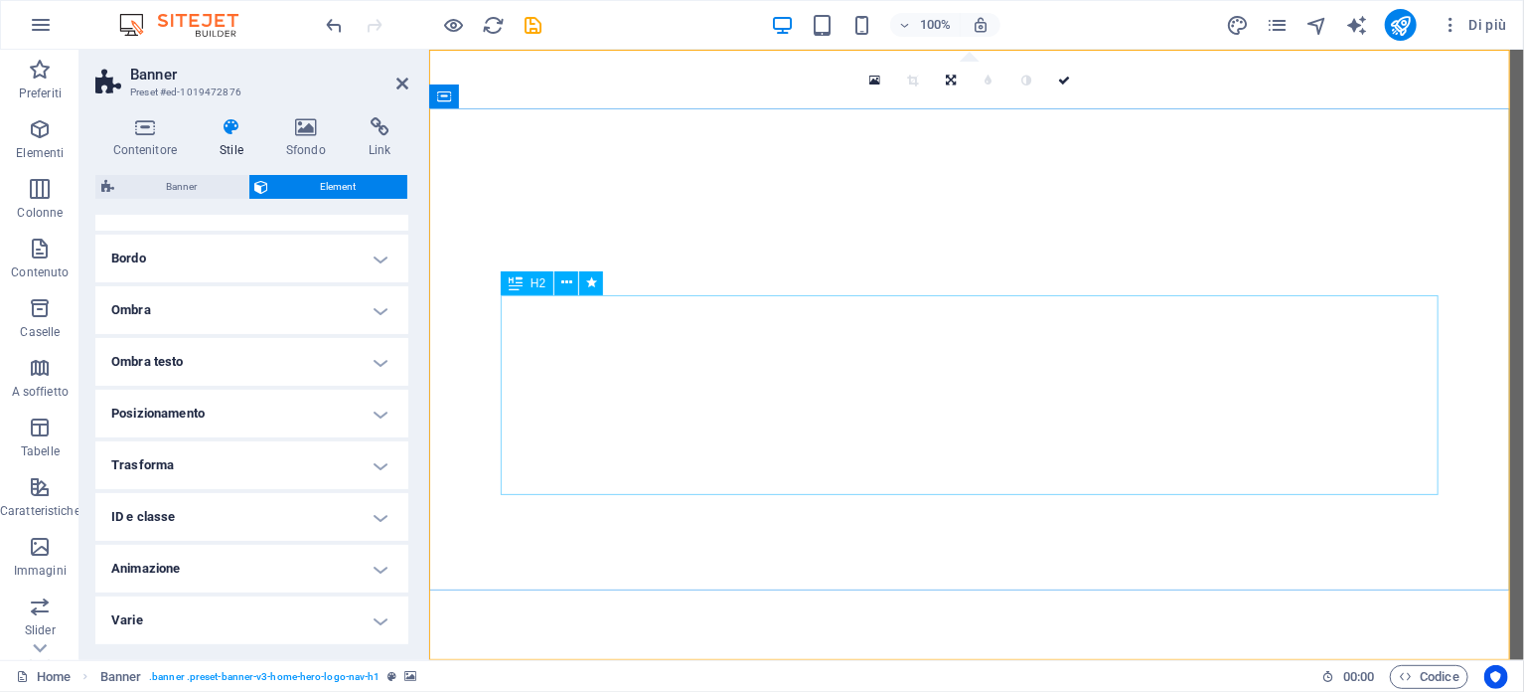
click at [563, 281] on icon at bounding box center [566, 282] width 11 height 21
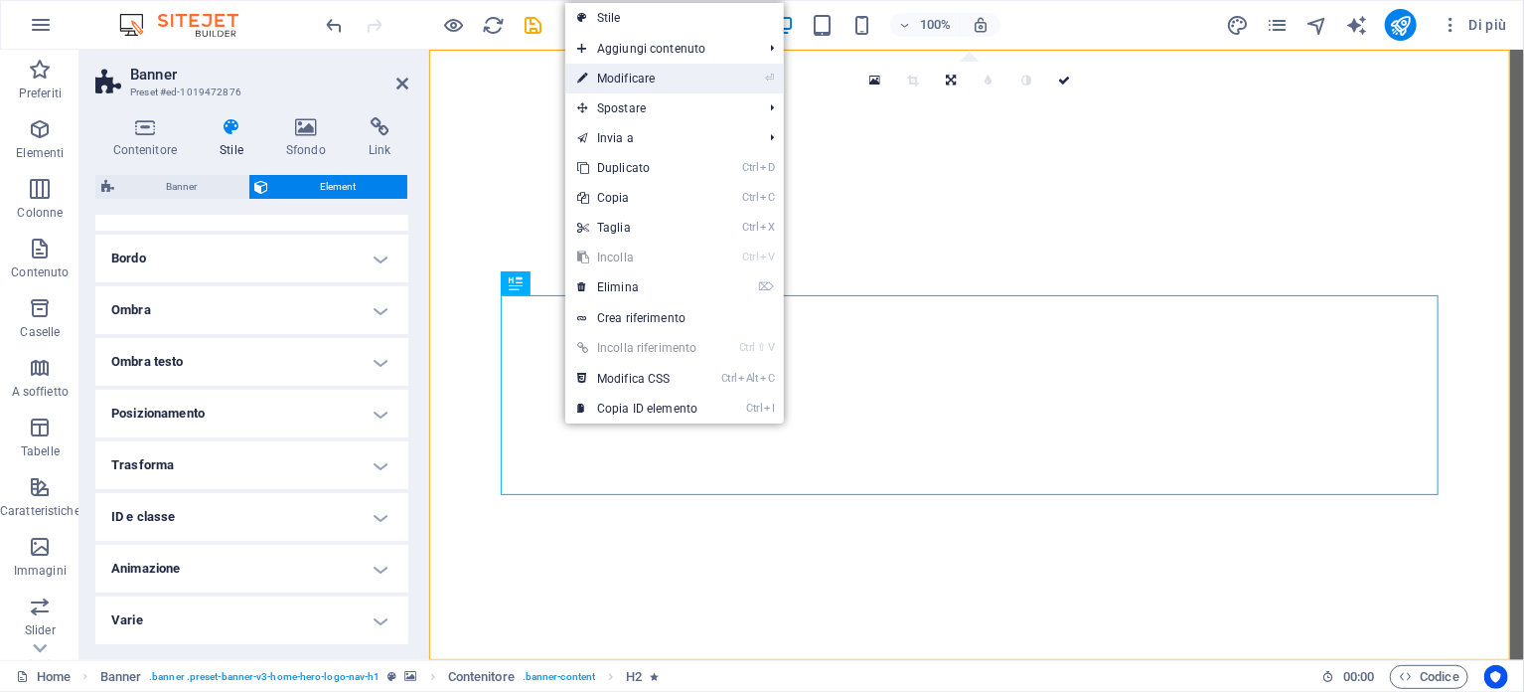
click at [635, 74] on link "⏎ Modificare" at bounding box center [637, 79] width 144 height 30
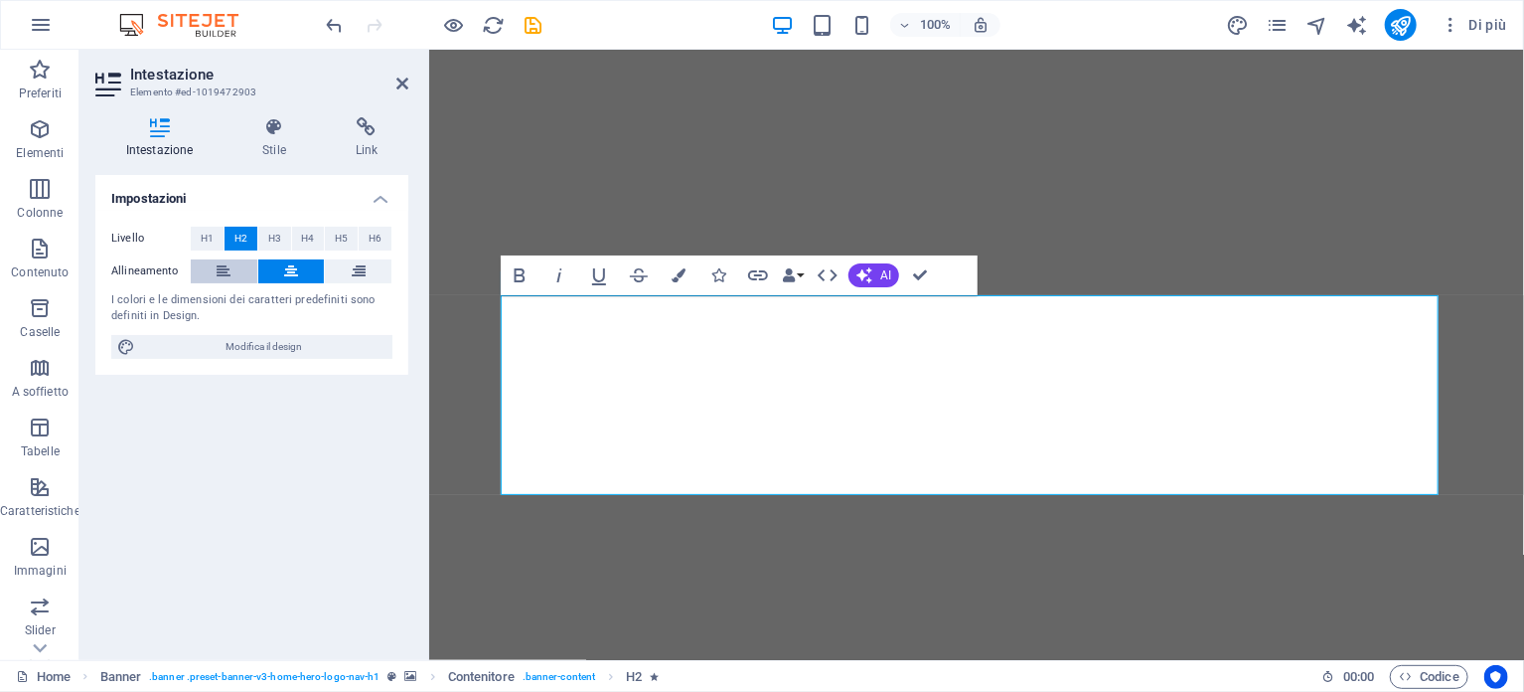
click at [214, 262] on button at bounding box center [224, 271] width 67 height 24
click at [286, 263] on icon at bounding box center [291, 271] width 14 height 24
click at [265, 347] on span "Modifica il design" at bounding box center [263, 347] width 245 height 24
select select "px"
select select "200"
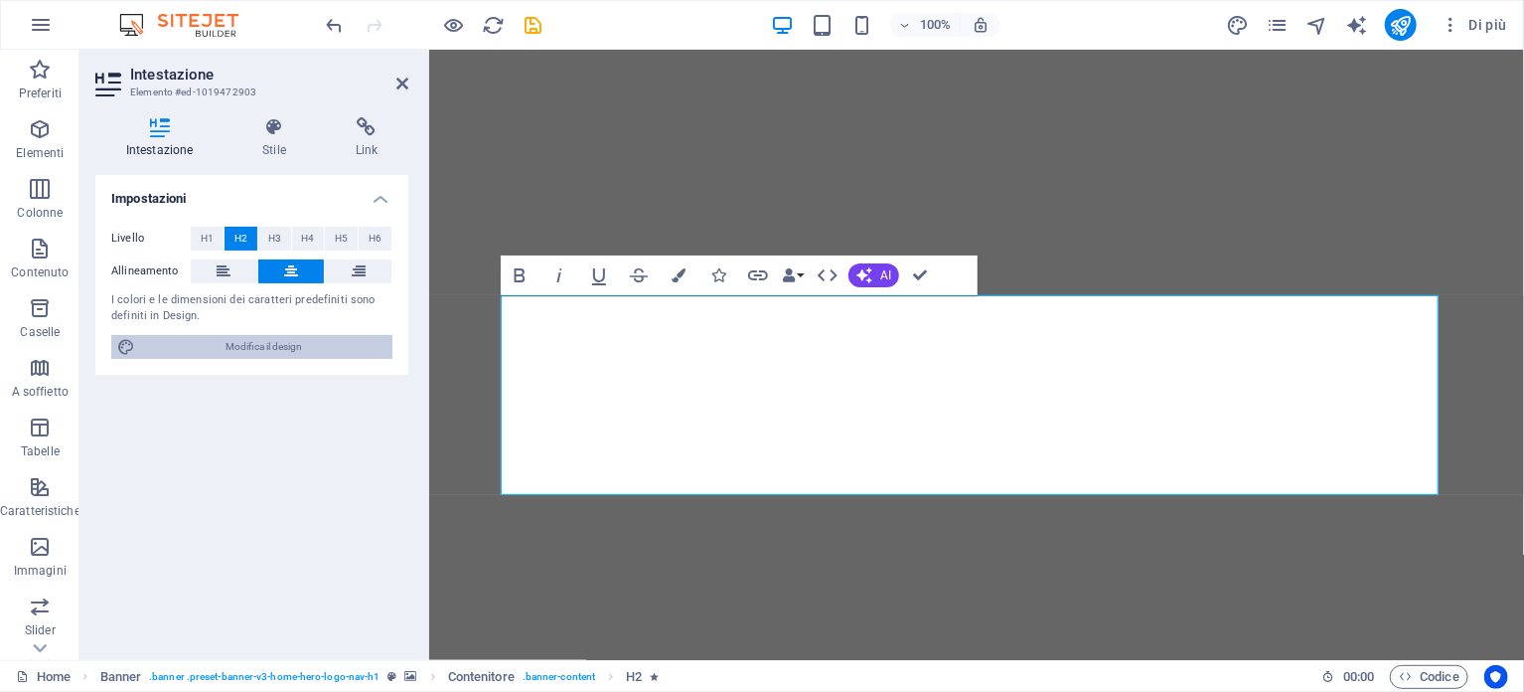
select select "px"
select select "600"
select select "px"
select select "rem"
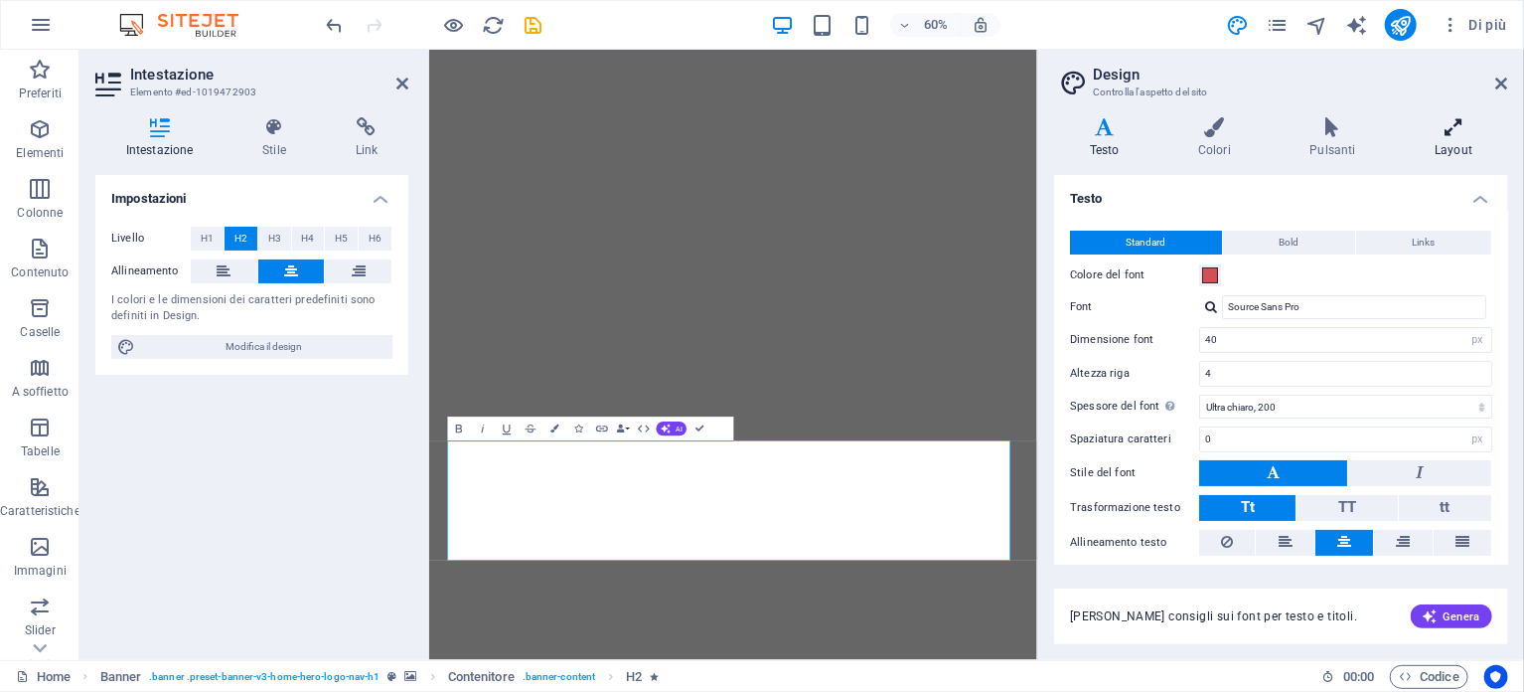
click at [1456, 135] on icon at bounding box center [1454, 127] width 108 height 20
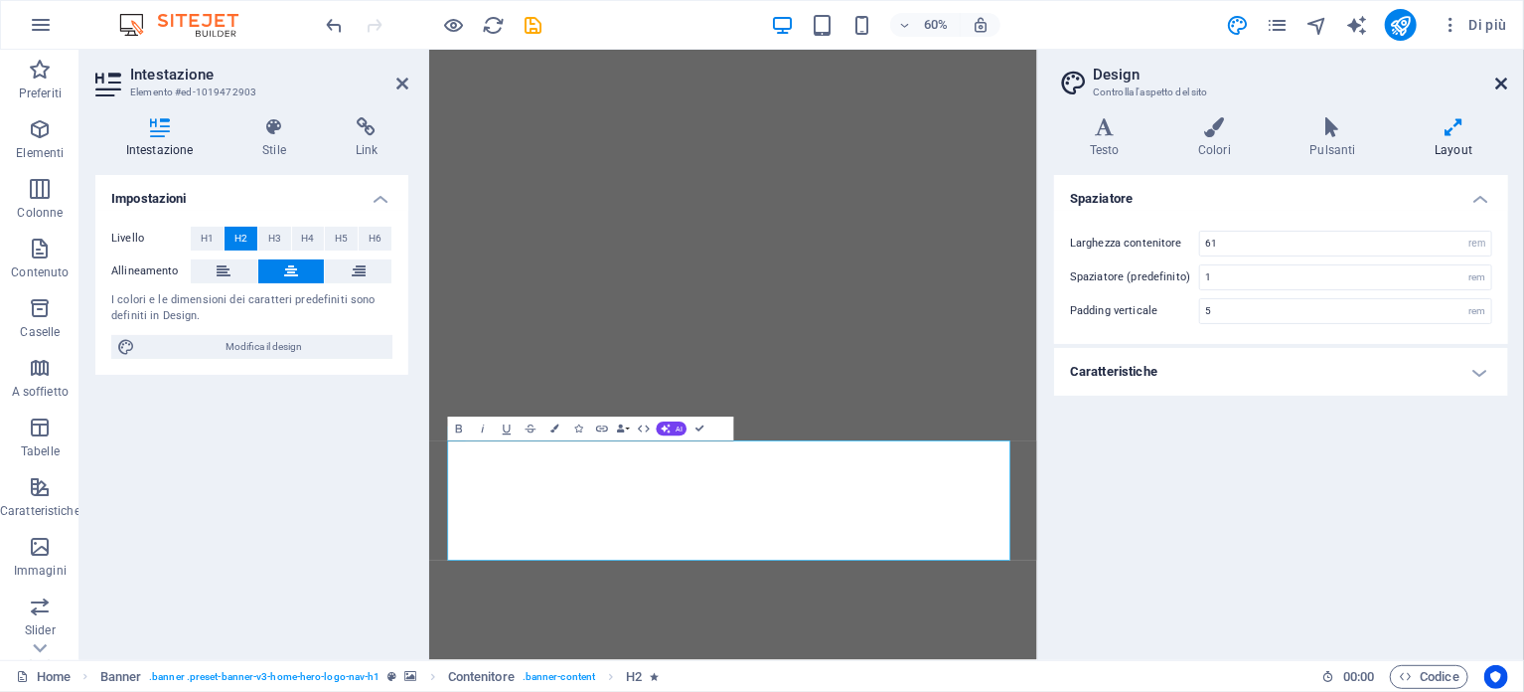
click at [1500, 82] on icon at bounding box center [1503, 84] width 12 height 16
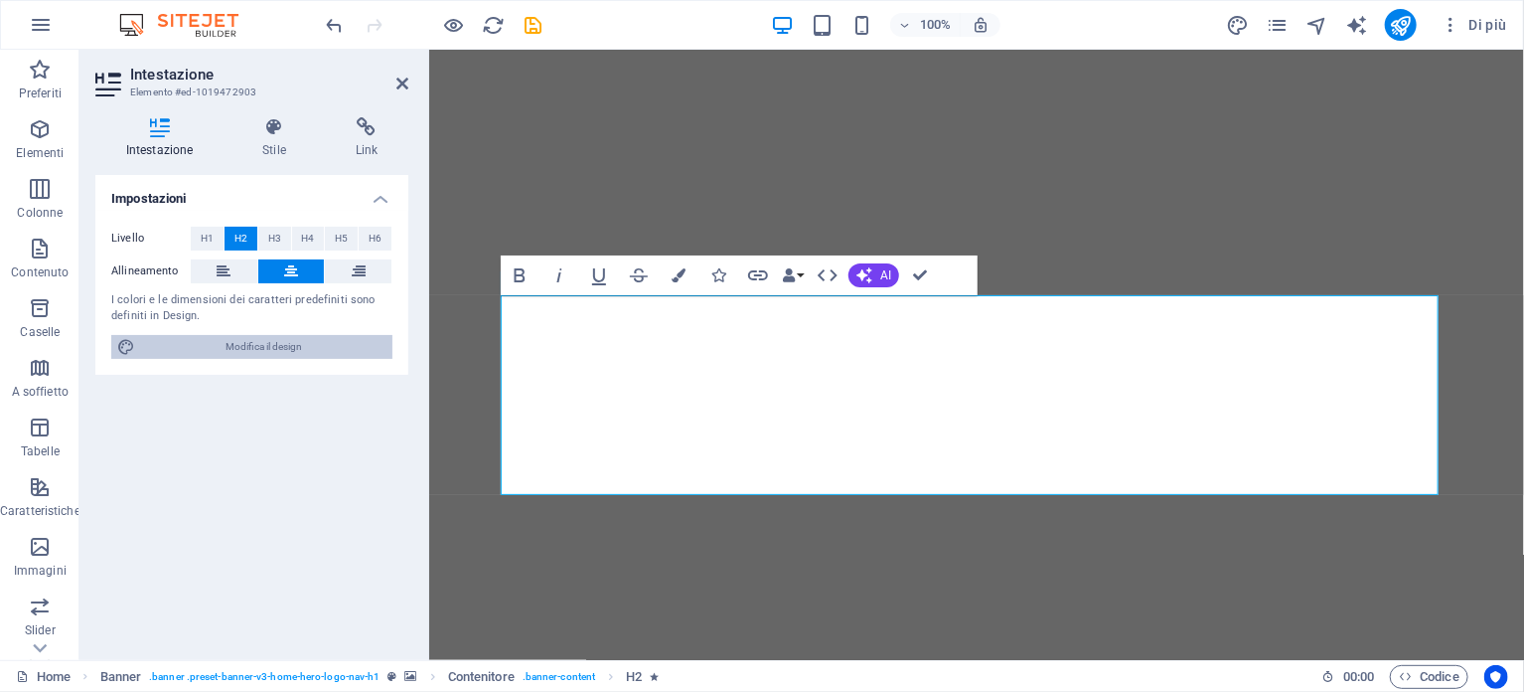
click at [253, 346] on span "Modifica il design" at bounding box center [263, 347] width 245 height 24
select select "px"
select select "200"
select select "px"
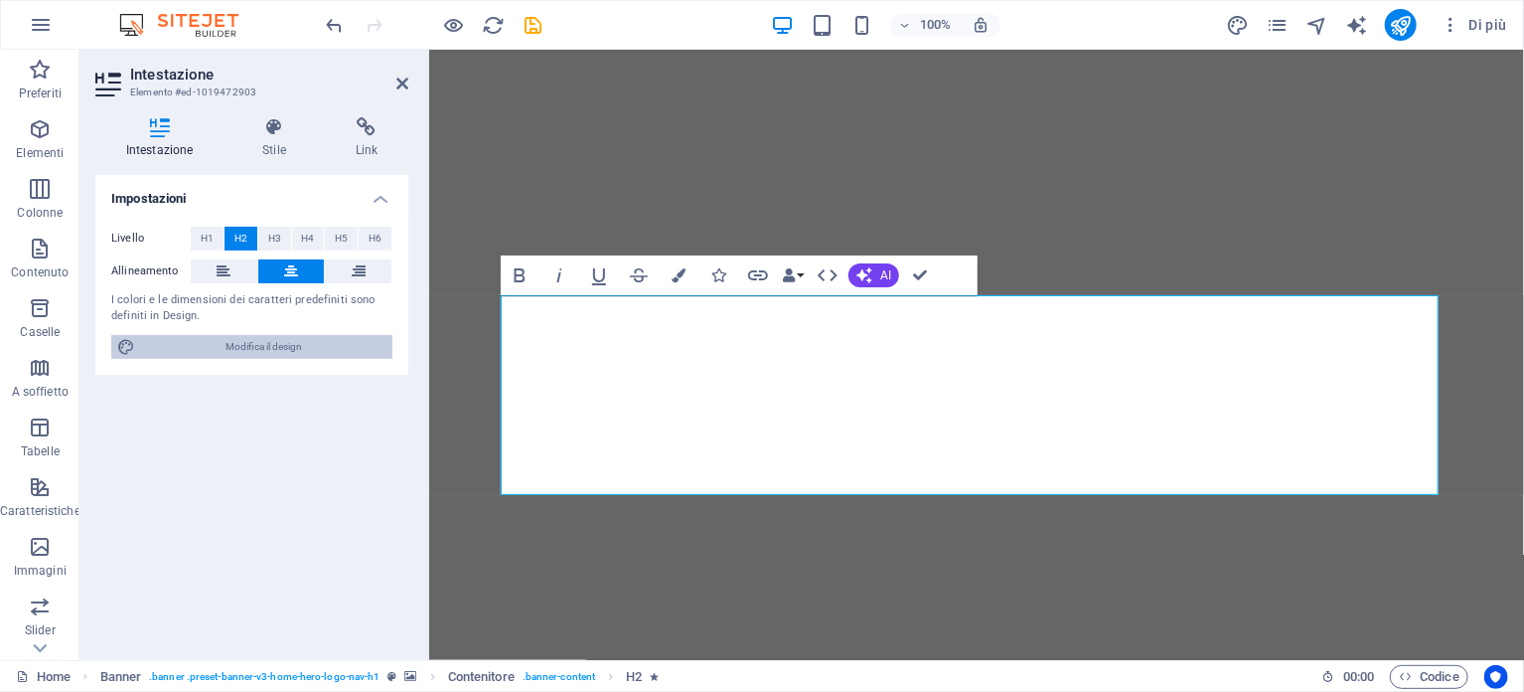
select select "600"
select select "px"
select select "rem"
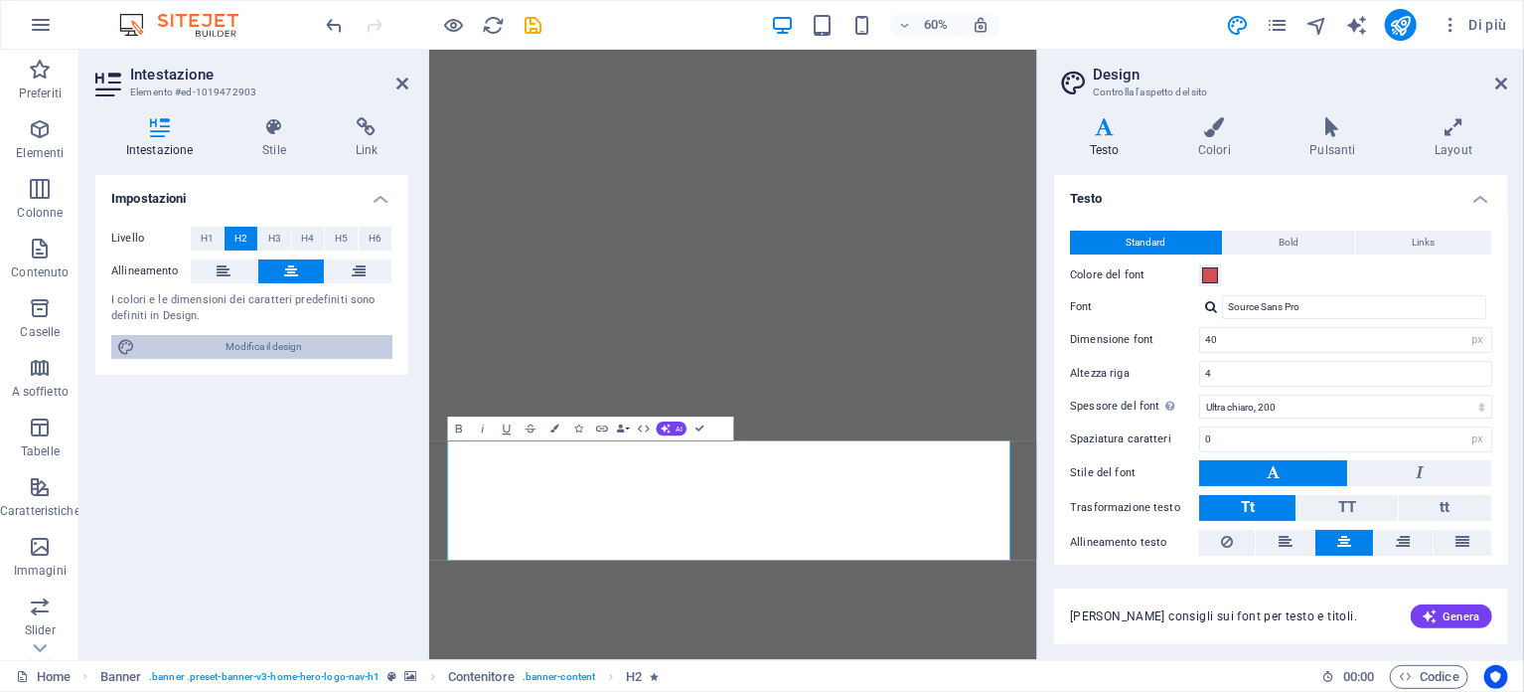
click at [253, 343] on span "Modifica il design" at bounding box center [263, 347] width 245 height 24
click at [1243, 124] on icon at bounding box center [1214, 127] width 103 height 20
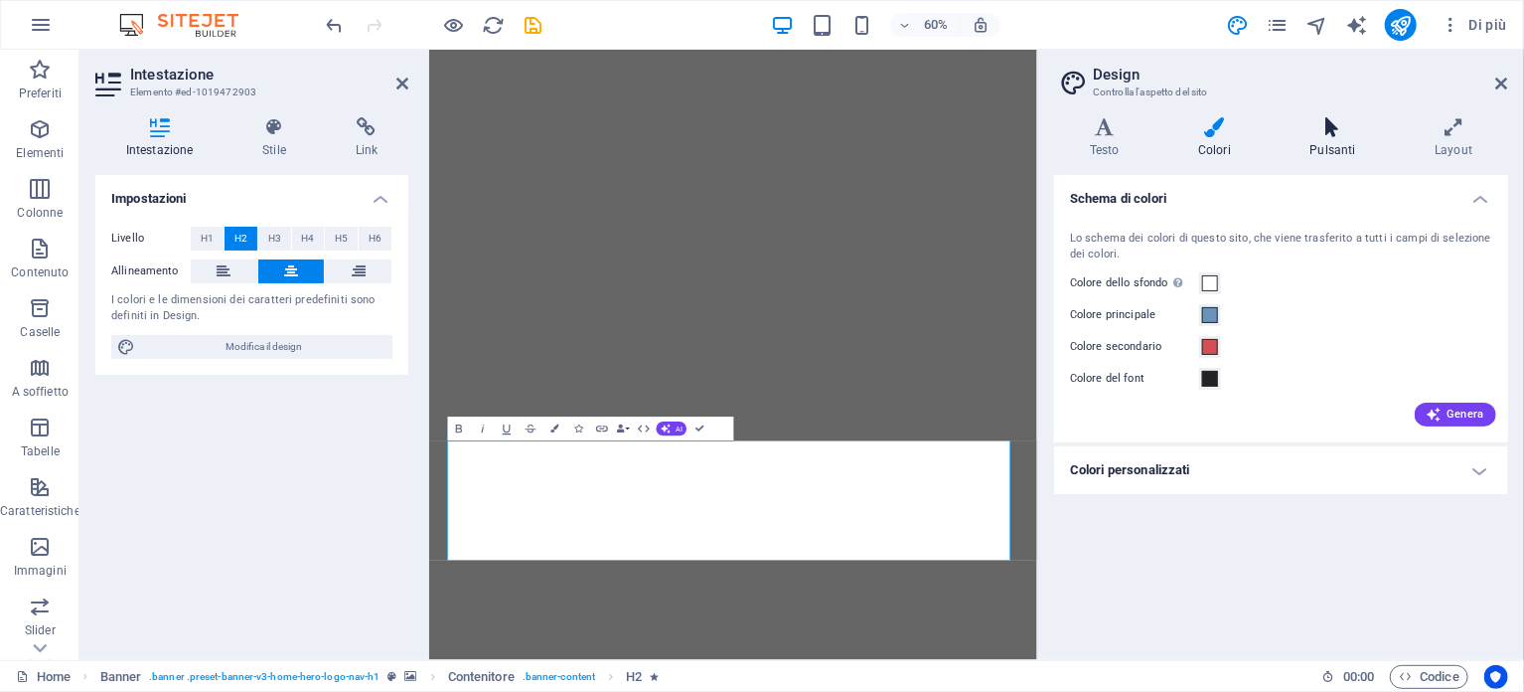
click at [1335, 121] on icon at bounding box center [1333, 127] width 117 height 20
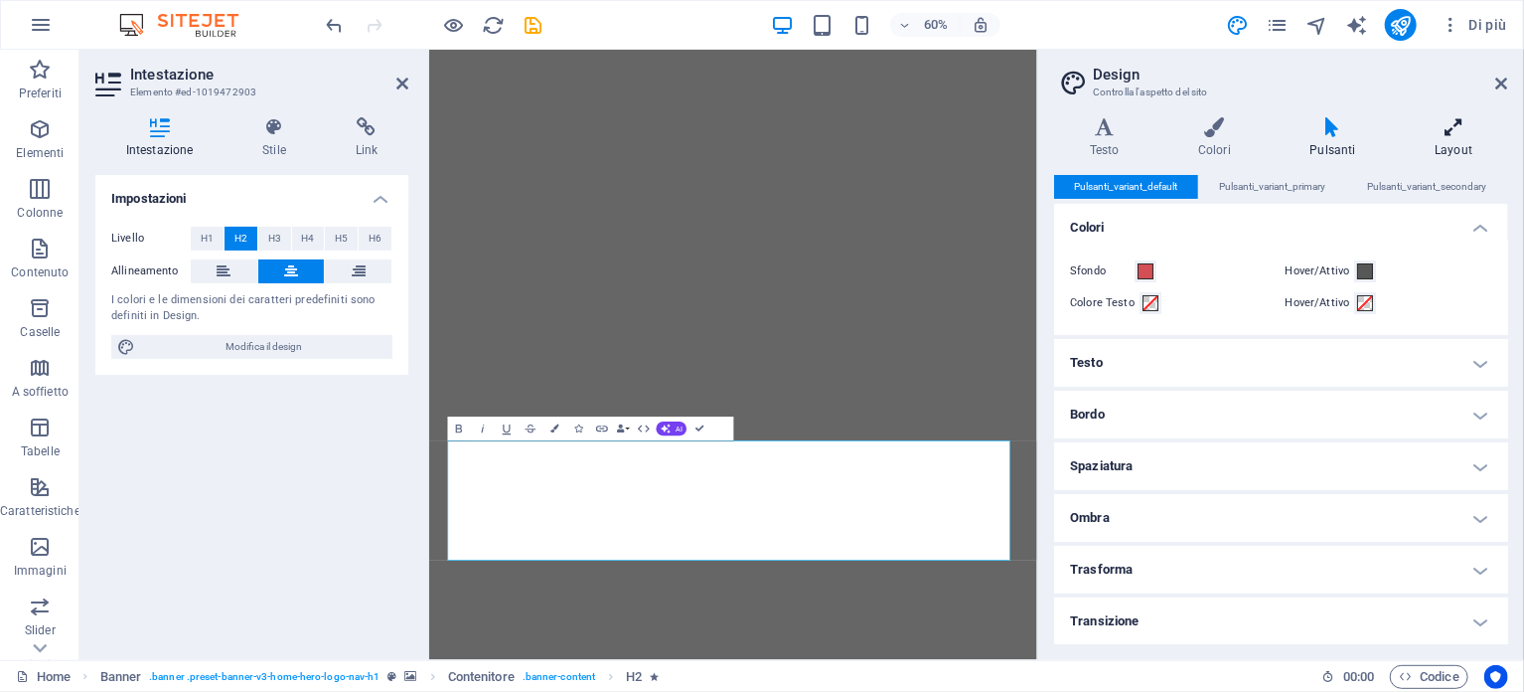
click at [1465, 122] on icon at bounding box center [1454, 127] width 108 height 20
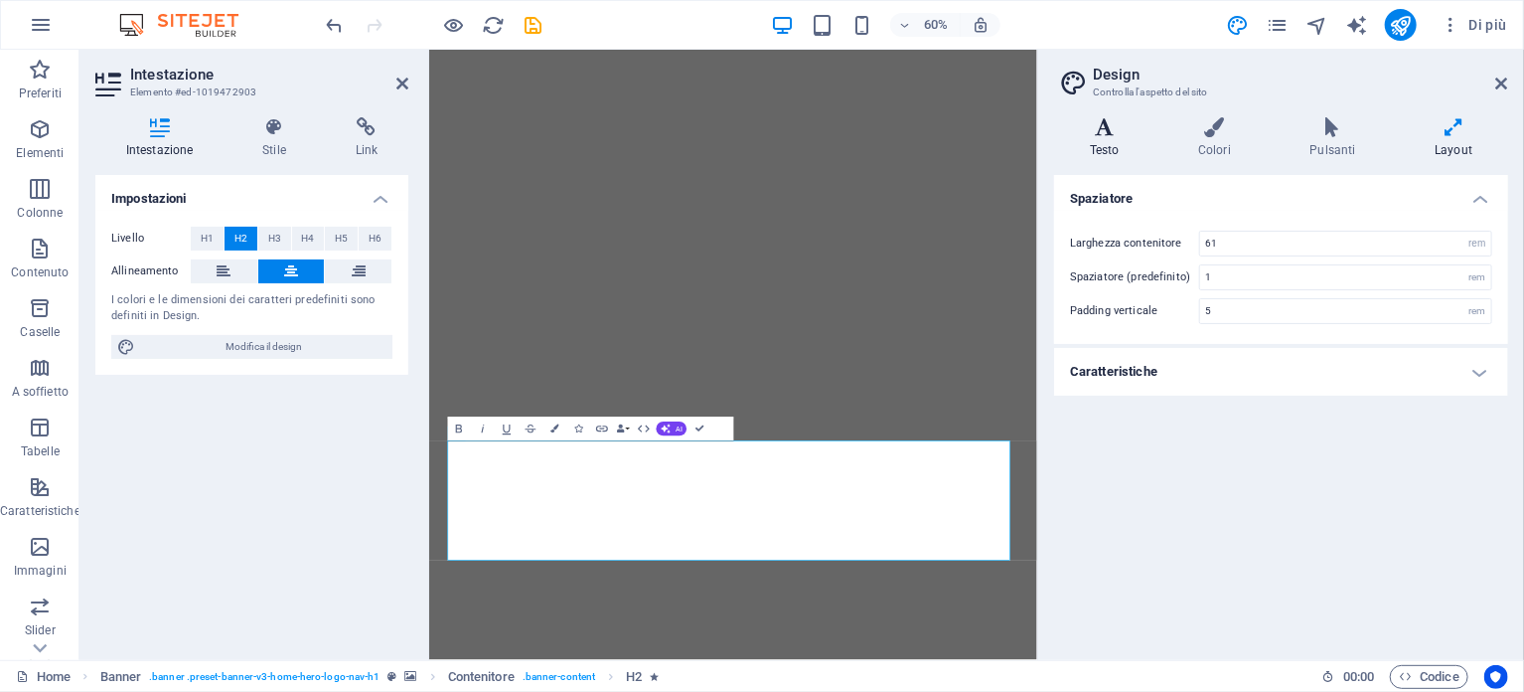
click at [1116, 133] on icon at bounding box center [1104, 127] width 100 height 20
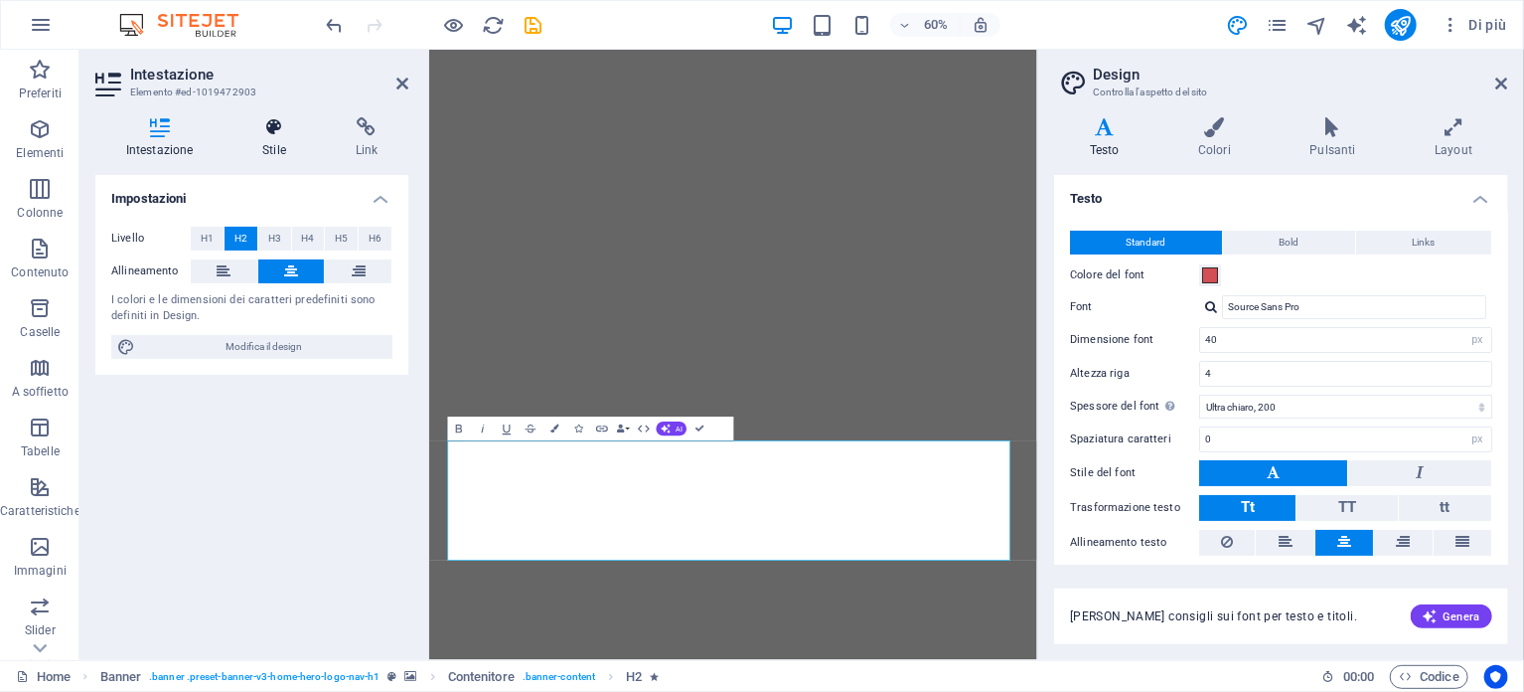
click at [276, 133] on icon at bounding box center [274, 127] width 84 height 20
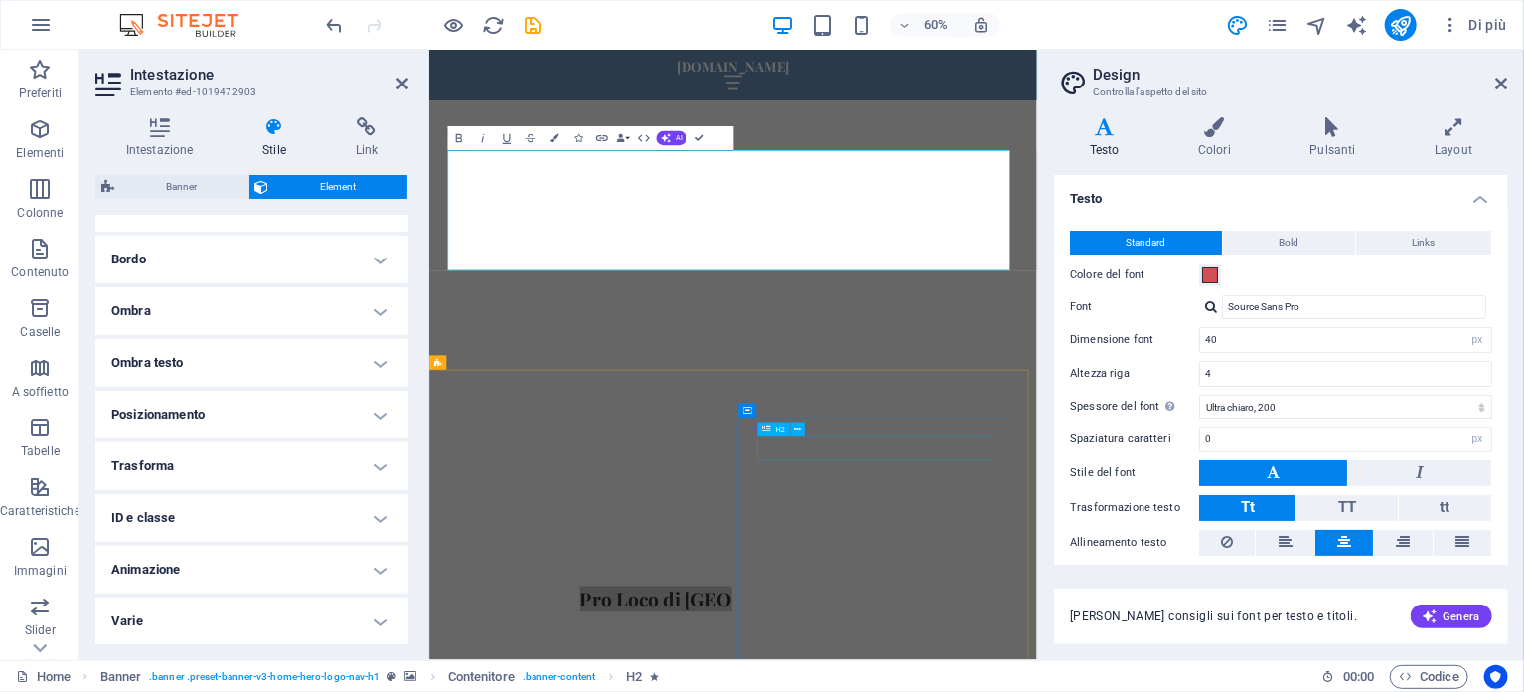
scroll to position [397, 0]
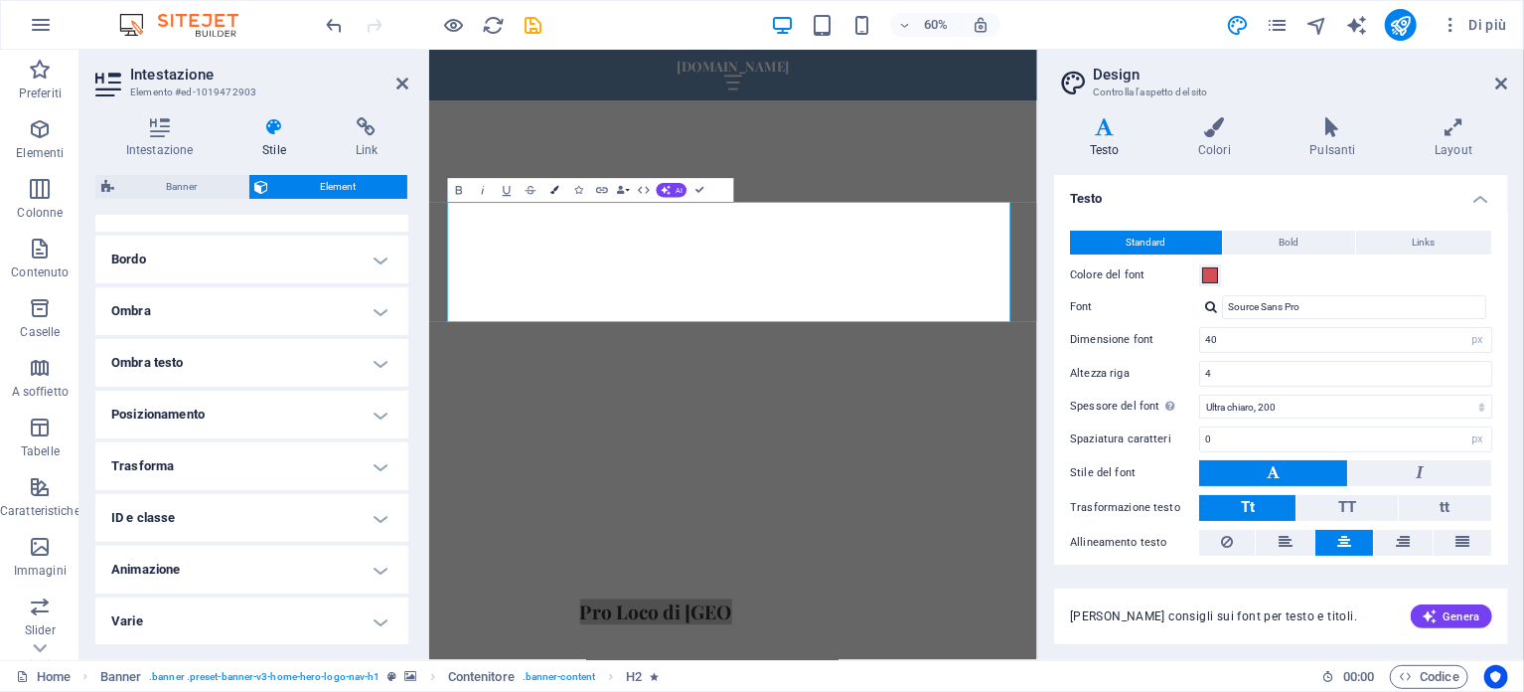
click at [552, 187] on icon "button" at bounding box center [555, 190] width 8 height 8
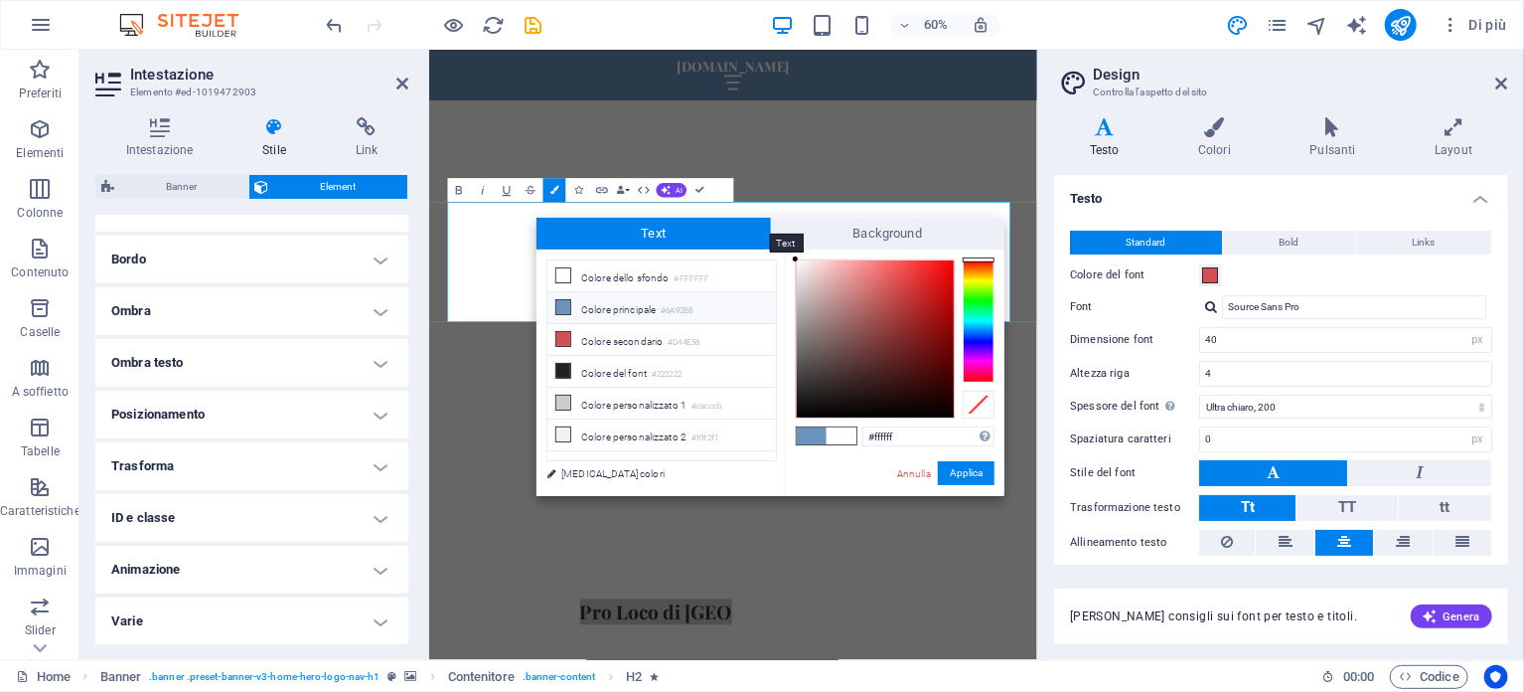
click at [651, 231] on span "Text" at bounding box center [654, 234] width 235 height 32
click at [563, 303] on icon at bounding box center [563, 307] width 14 height 14
type input "#6a92bb"
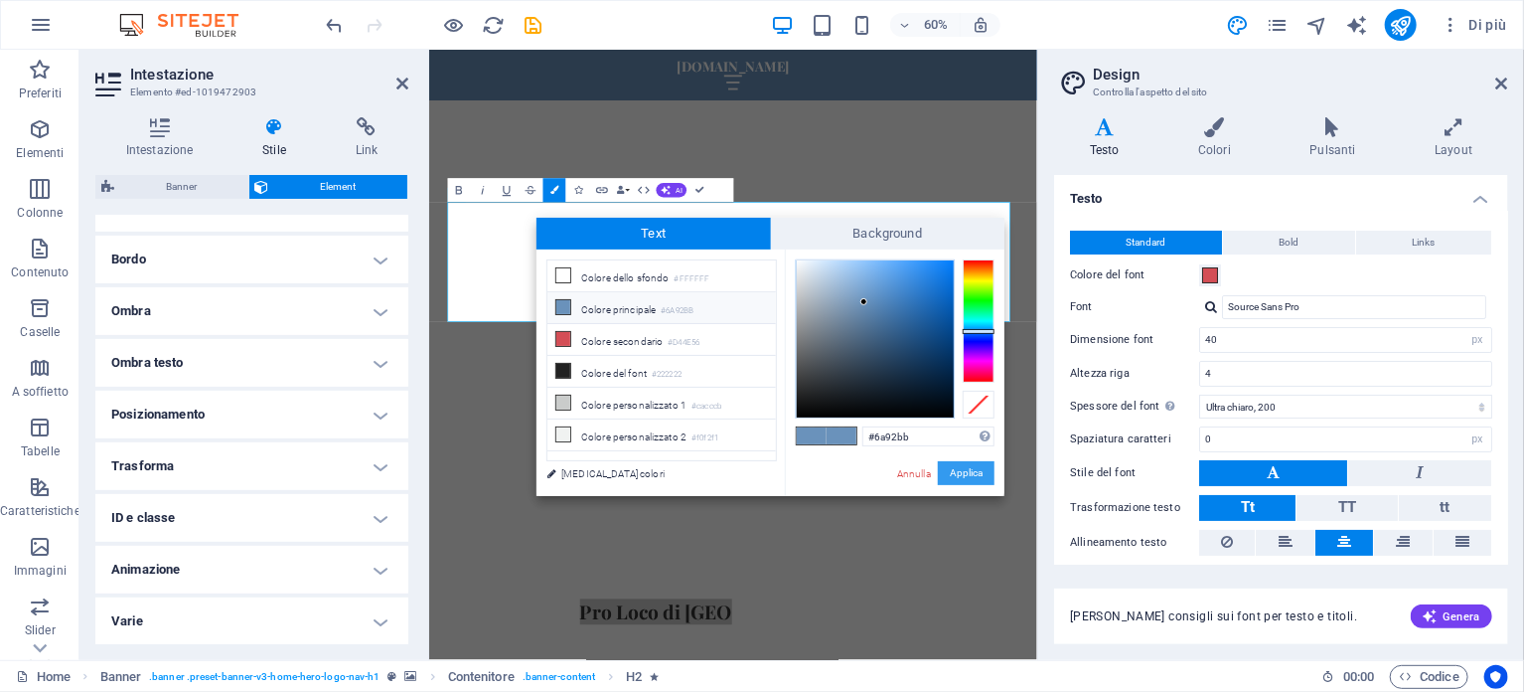
drag, startPoint x: 984, startPoint y: 476, endPoint x: 924, endPoint y: 710, distance: 241.0
click at [984, 476] on button "Applica" at bounding box center [966, 473] width 57 height 24
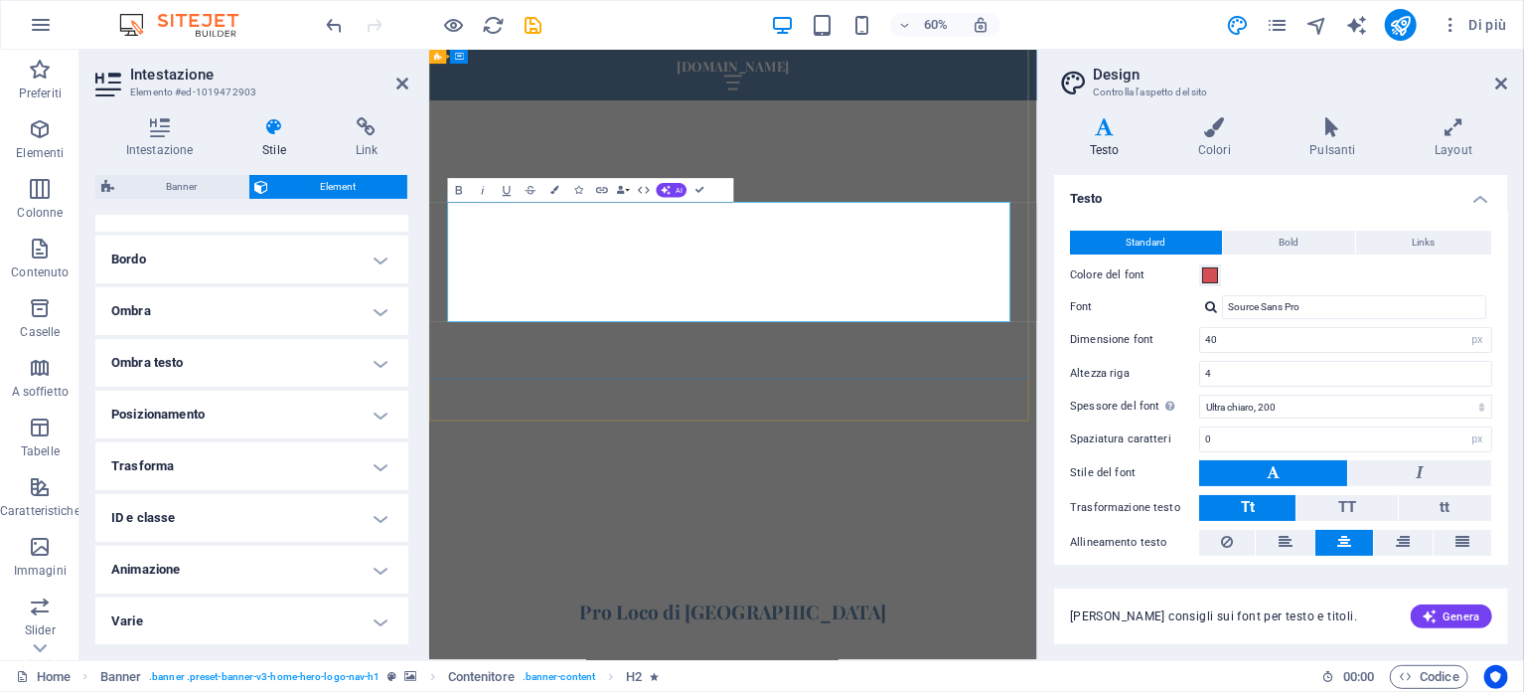
drag, startPoint x: 1060, startPoint y: 481, endPoint x: 780, endPoint y: 479, distance: 280.2
click at [552, 188] on icon "button" at bounding box center [555, 190] width 8 height 8
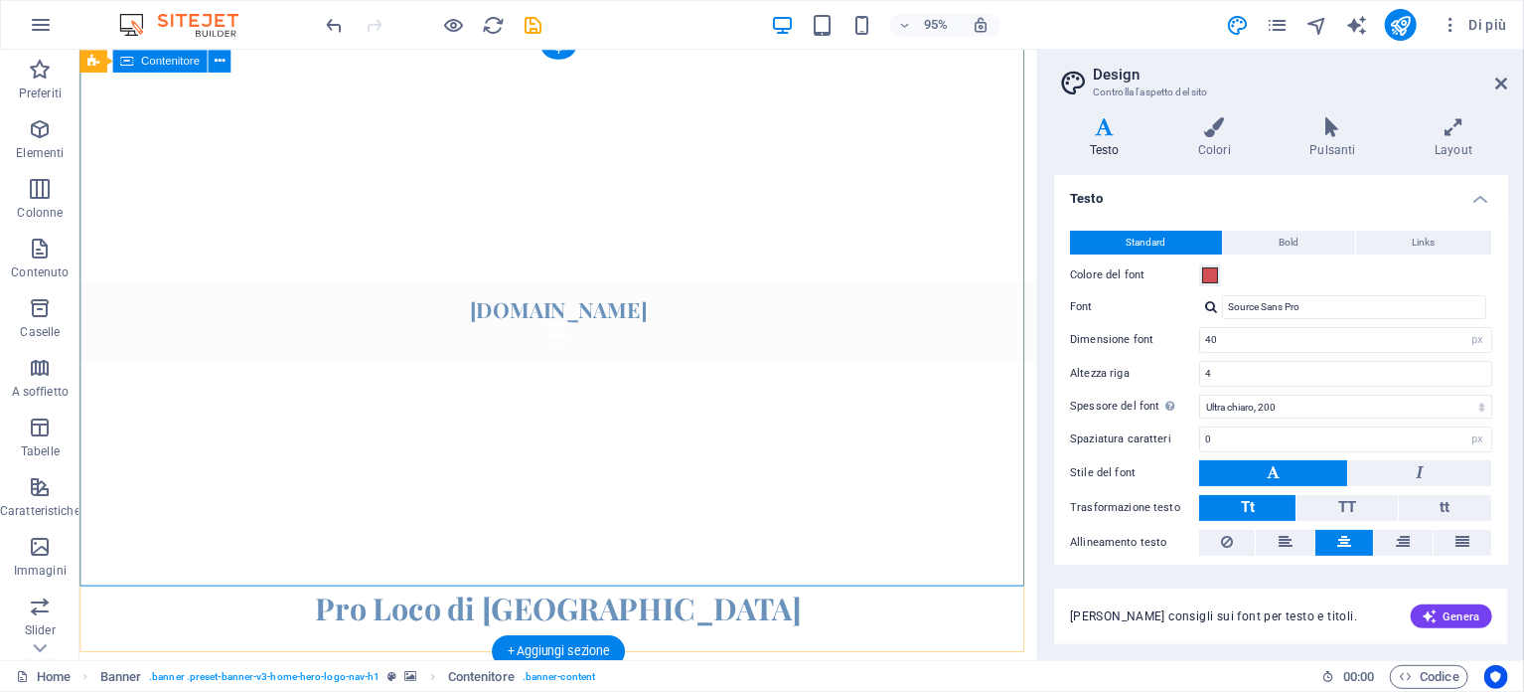
scroll to position [0, 0]
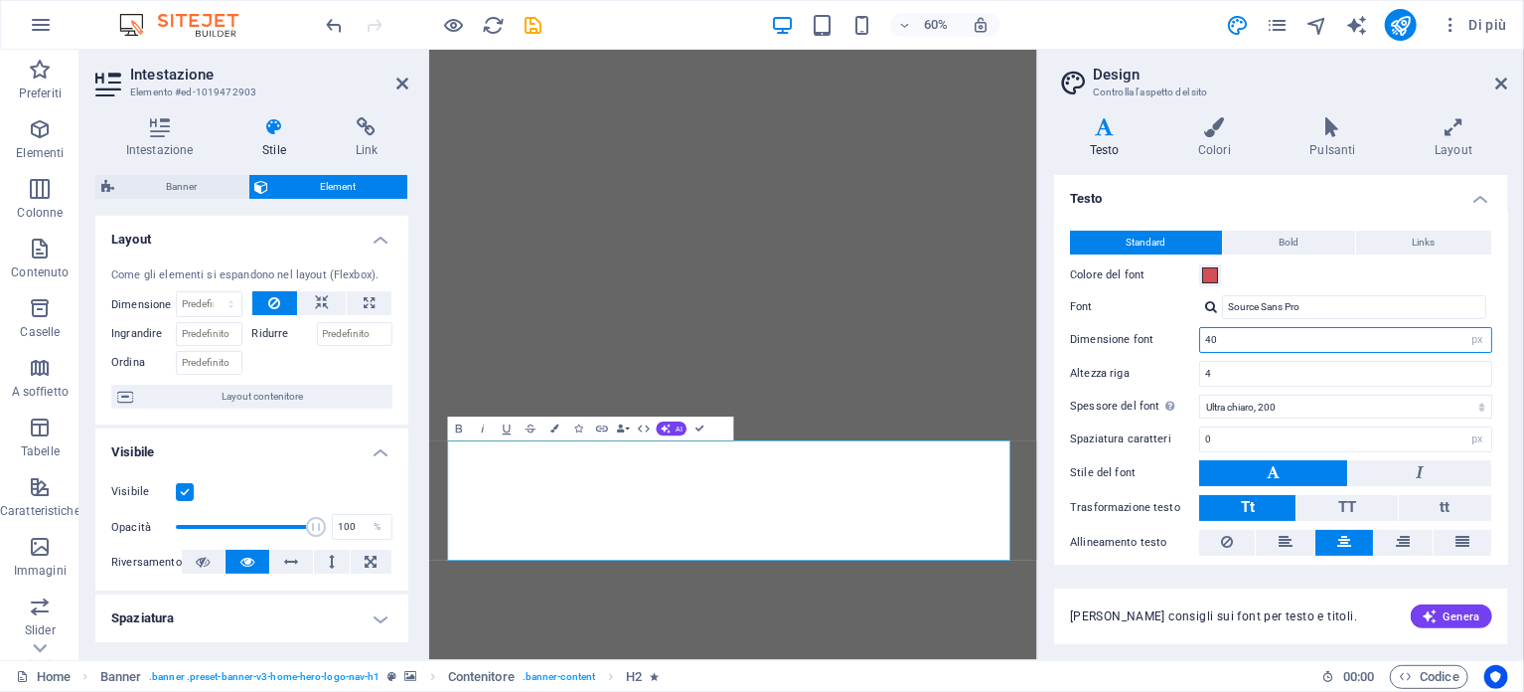
drag, startPoint x: 1264, startPoint y: 338, endPoint x: 1142, endPoint y: 341, distance: 122.3
click at [1142, 341] on div "Dimensione font 40 rem px" at bounding box center [1281, 340] width 422 height 26
type input "80"
click at [1179, 281] on label "Colore del font" at bounding box center [1134, 275] width 129 height 24
click at [1199, 281] on button "Colore del font" at bounding box center [1210, 275] width 22 height 22
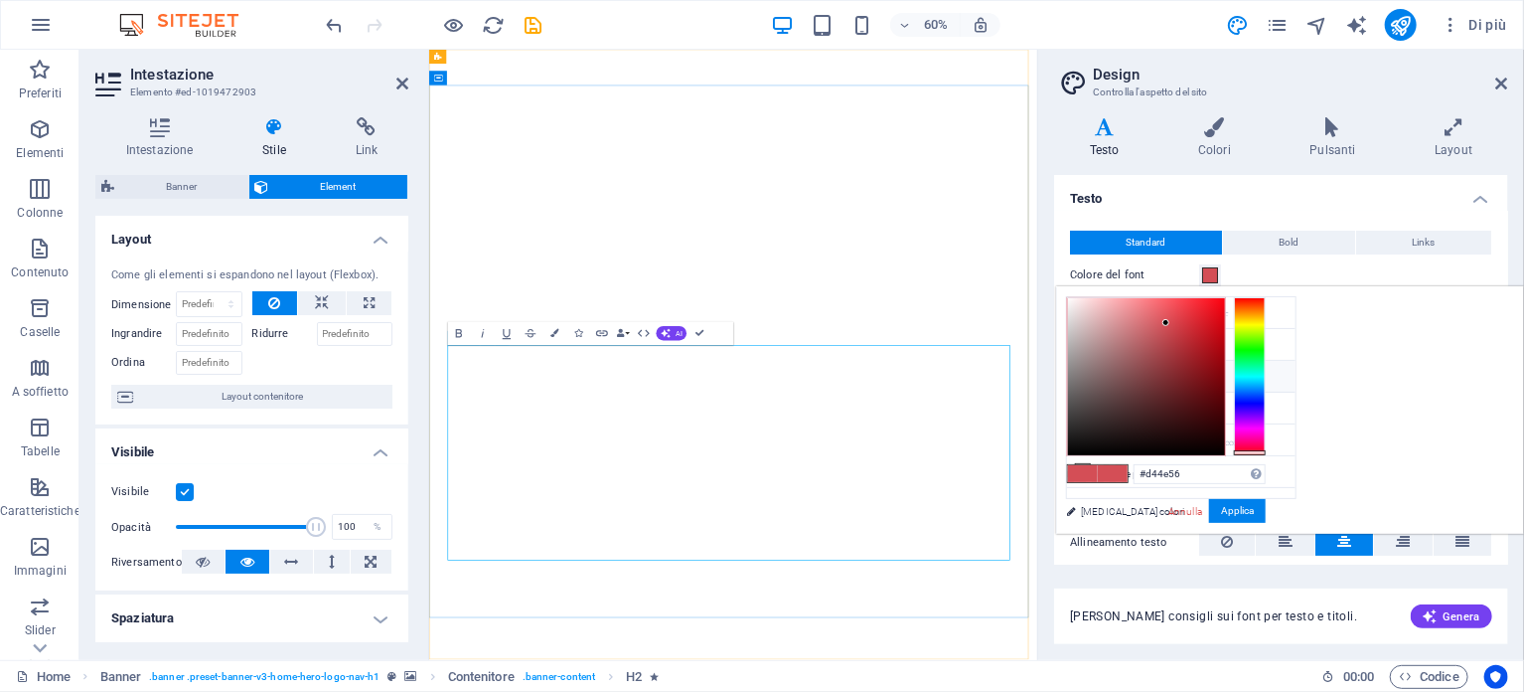
drag, startPoint x: 805, startPoint y: 878, endPoint x: 1070, endPoint y: 878, distance: 265.3
click at [1151, 243] on span "Standard" at bounding box center [1147, 243] width 40 height 24
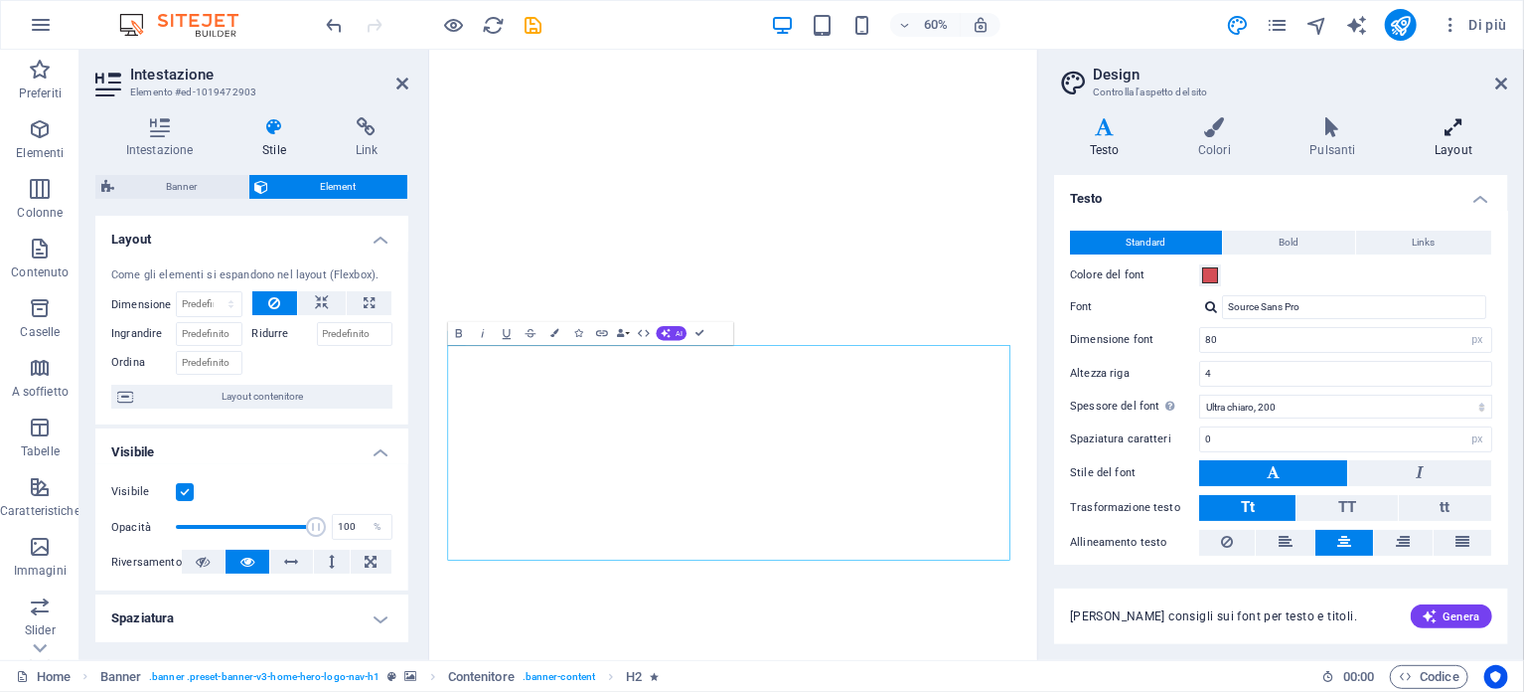
click at [1454, 129] on icon at bounding box center [1454, 127] width 108 height 20
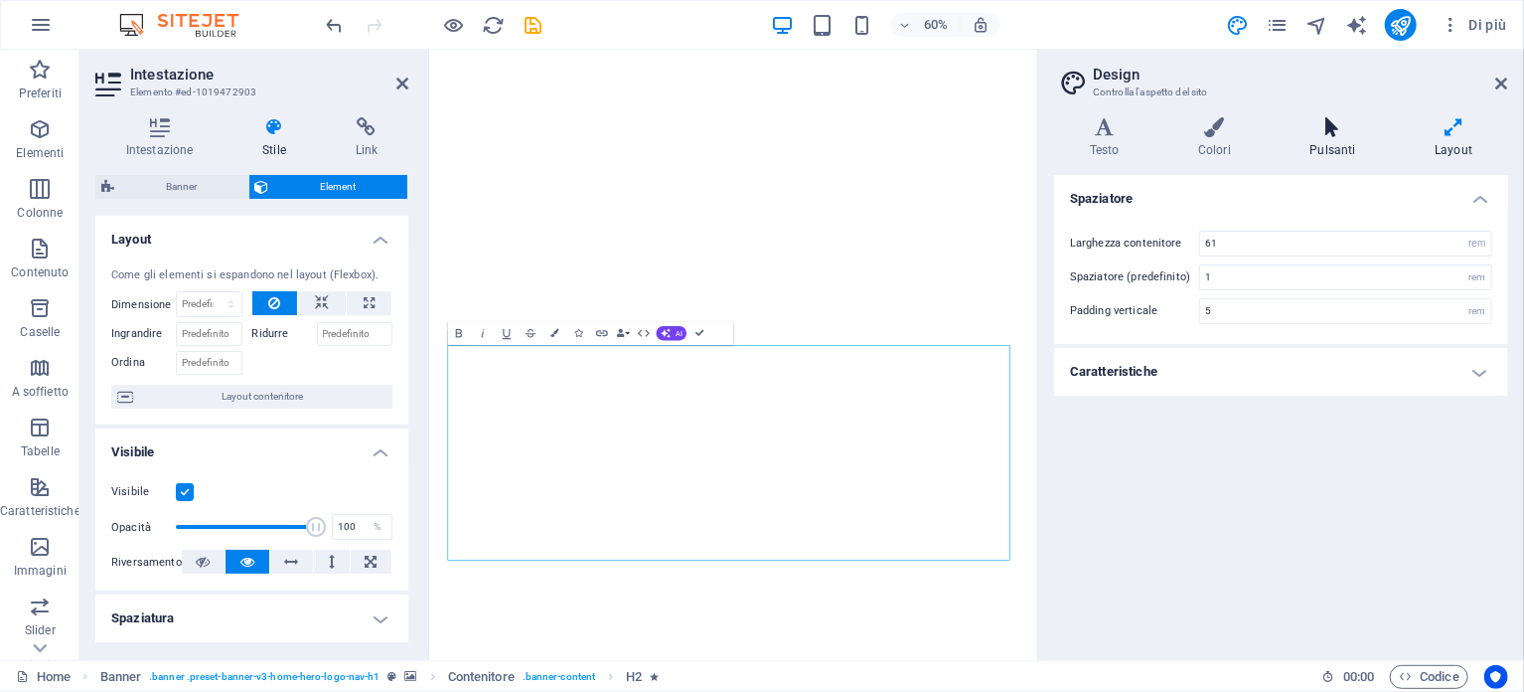
click at [1321, 135] on icon at bounding box center [1333, 127] width 117 height 20
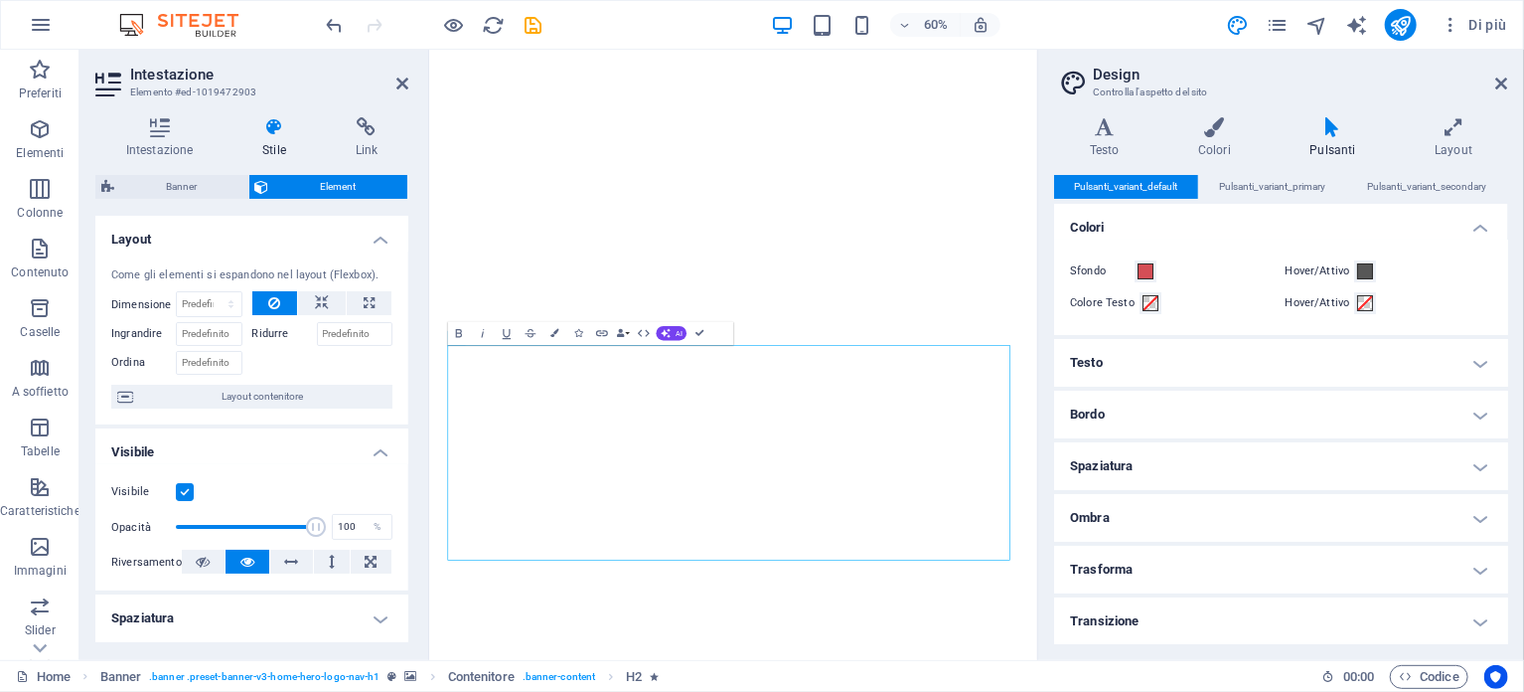
click at [1474, 360] on h4 "Testo" at bounding box center [1281, 363] width 454 height 48
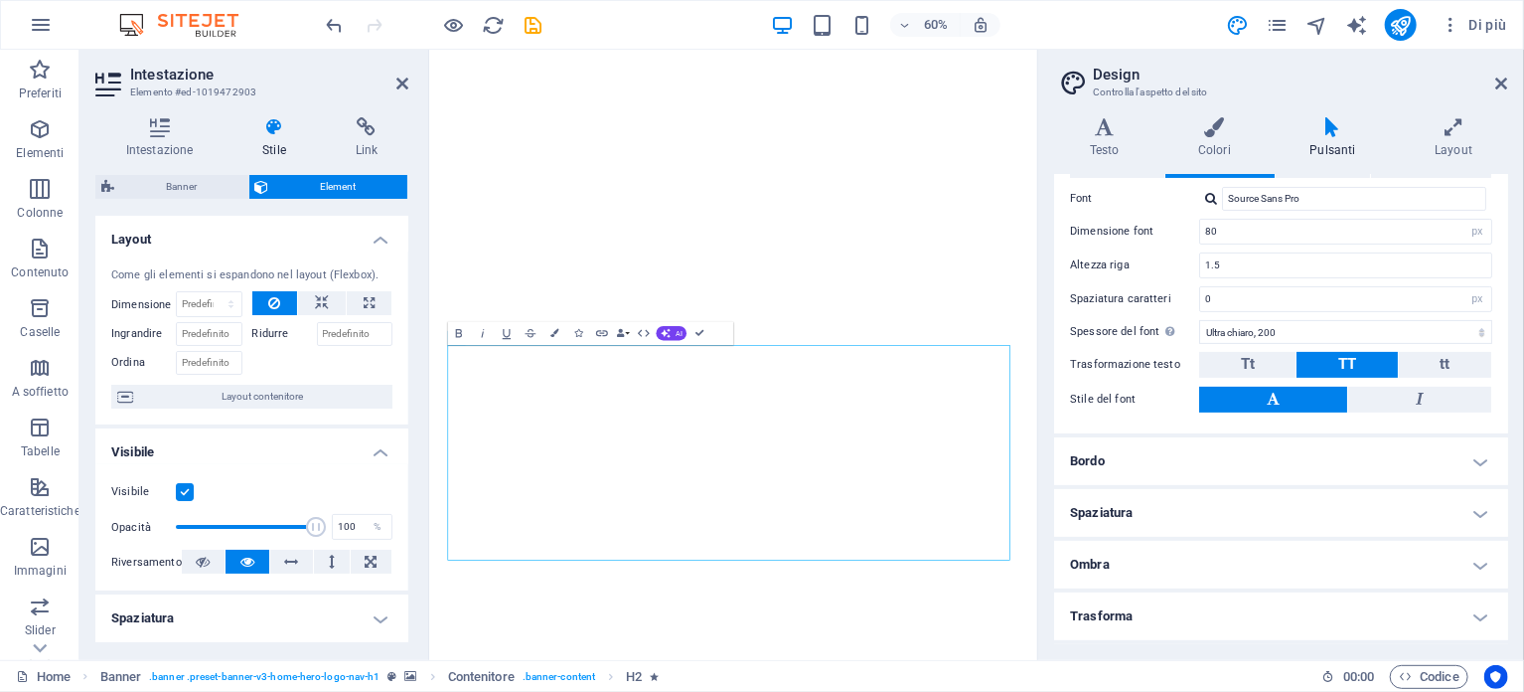
scroll to position [285, 0]
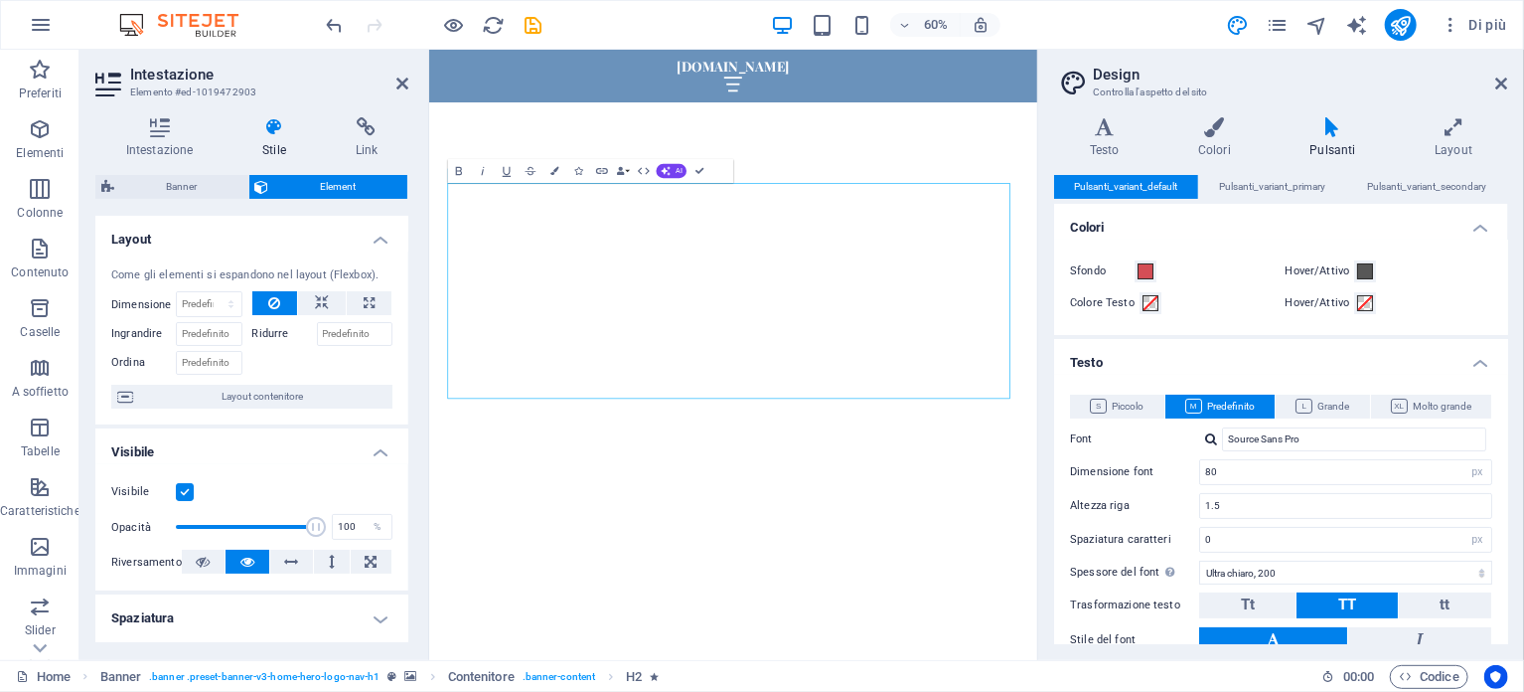
scroll to position [298, 0]
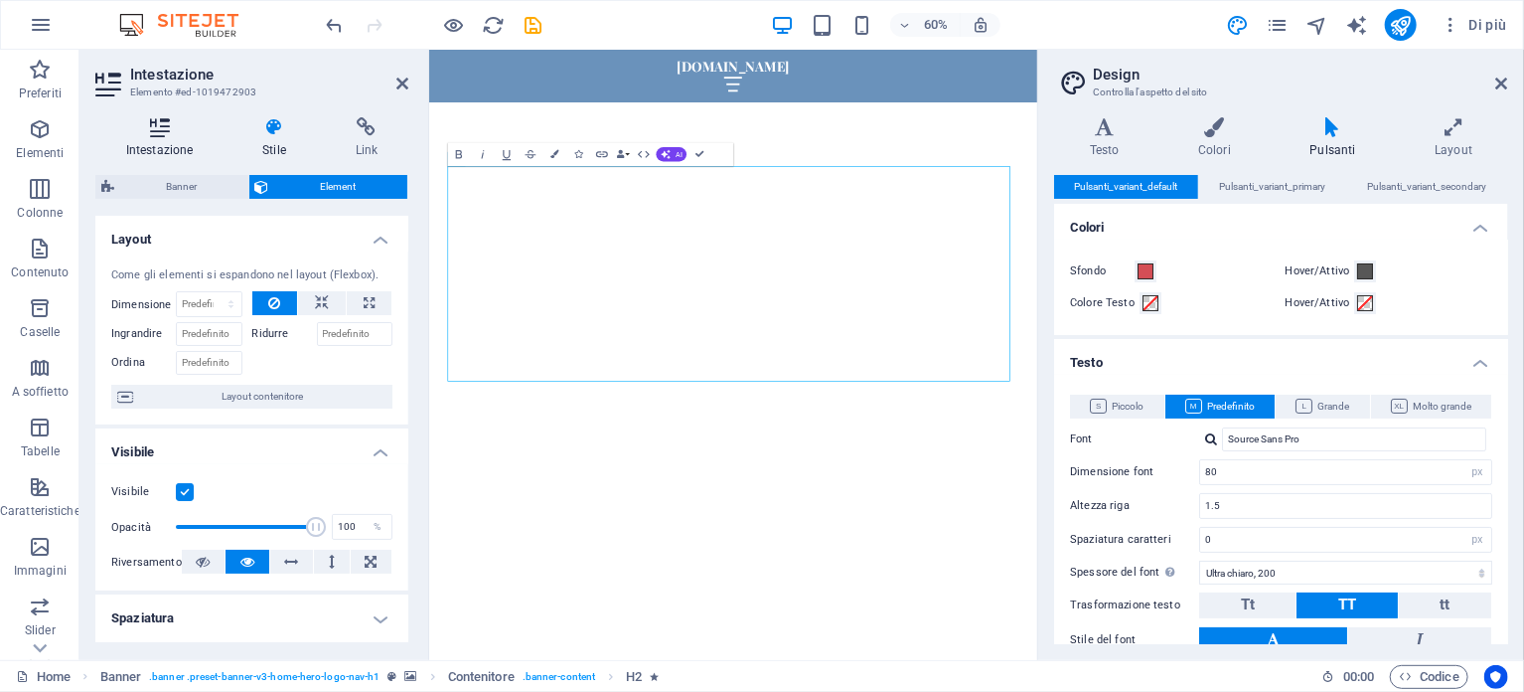
click at [162, 131] on icon at bounding box center [159, 127] width 128 height 20
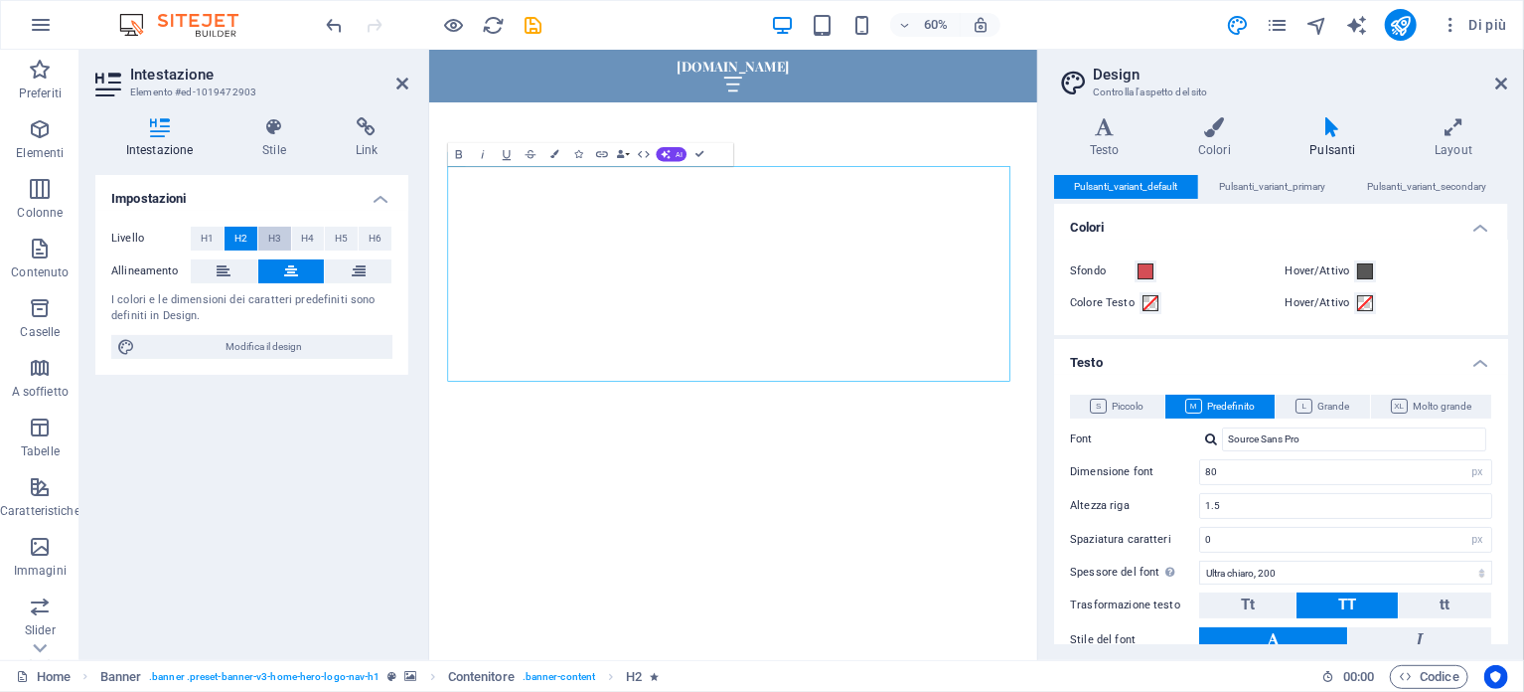
click at [274, 236] on span "H3" at bounding box center [274, 239] width 13 height 24
click at [243, 241] on span "H2" at bounding box center [241, 239] width 13 height 24
click at [201, 236] on span "H1" at bounding box center [207, 239] width 13 height 24
click at [245, 232] on span "H2" at bounding box center [241, 239] width 13 height 24
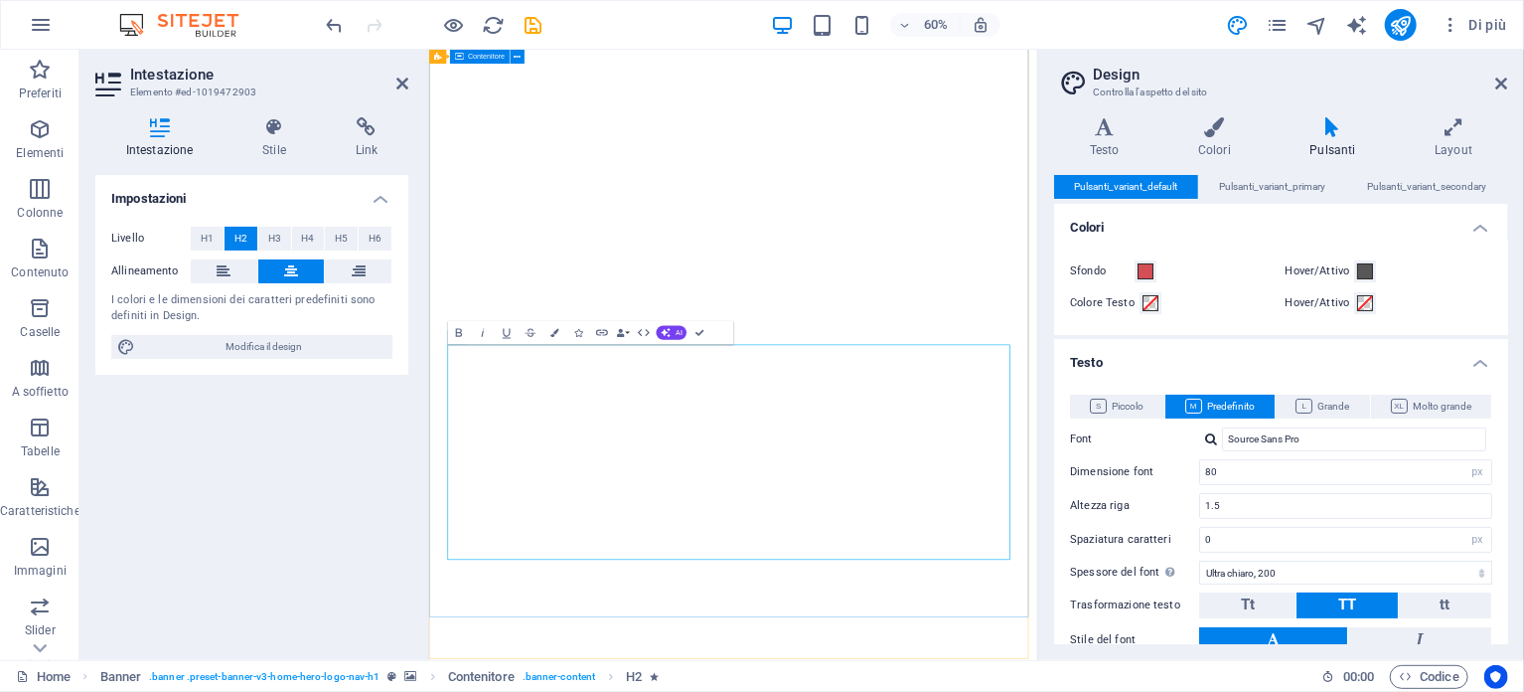
scroll to position [0, 0]
click at [498, 80] on icon at bounding box center [497, 79] width 7 height 13
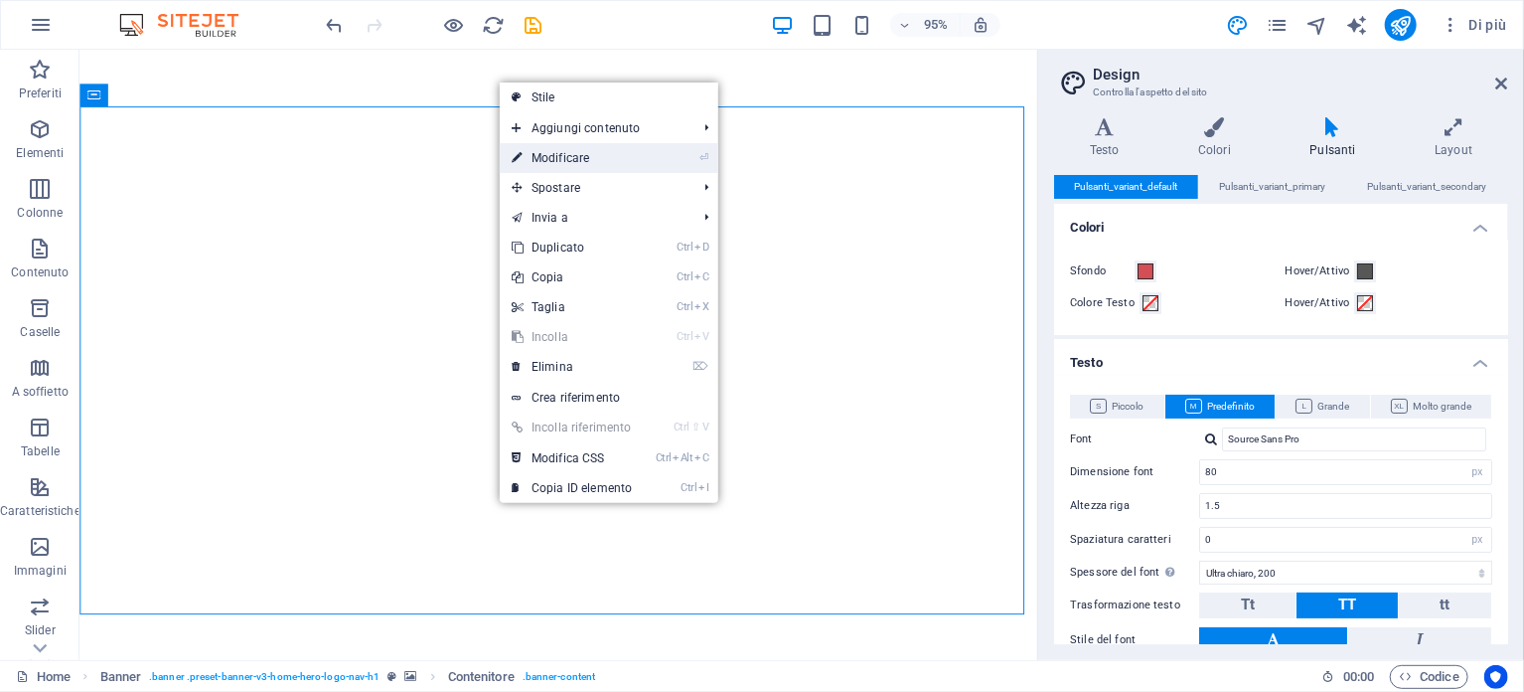
click at [549, 156] on link "⏎ Modificare" at bounding box center [572, 158] width 144 height 30
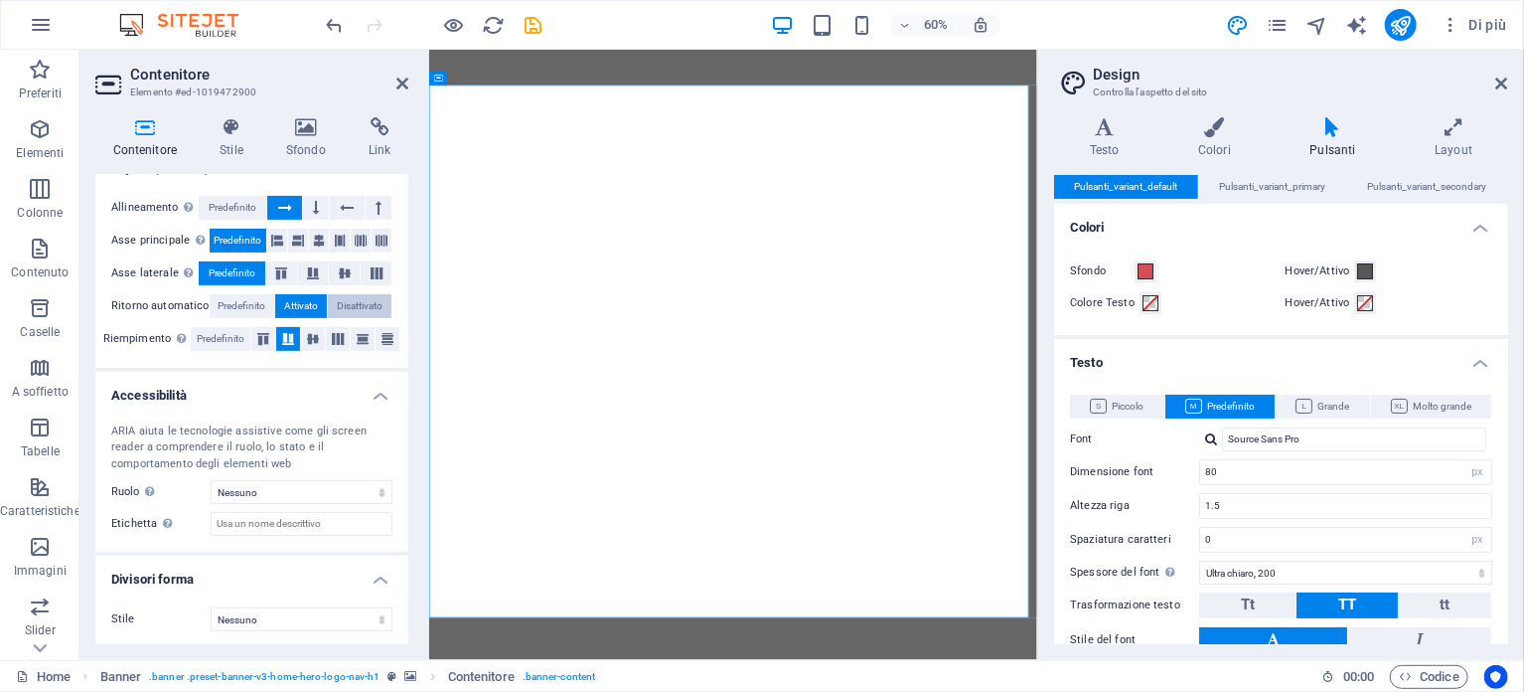
scroll to position [299, 0]
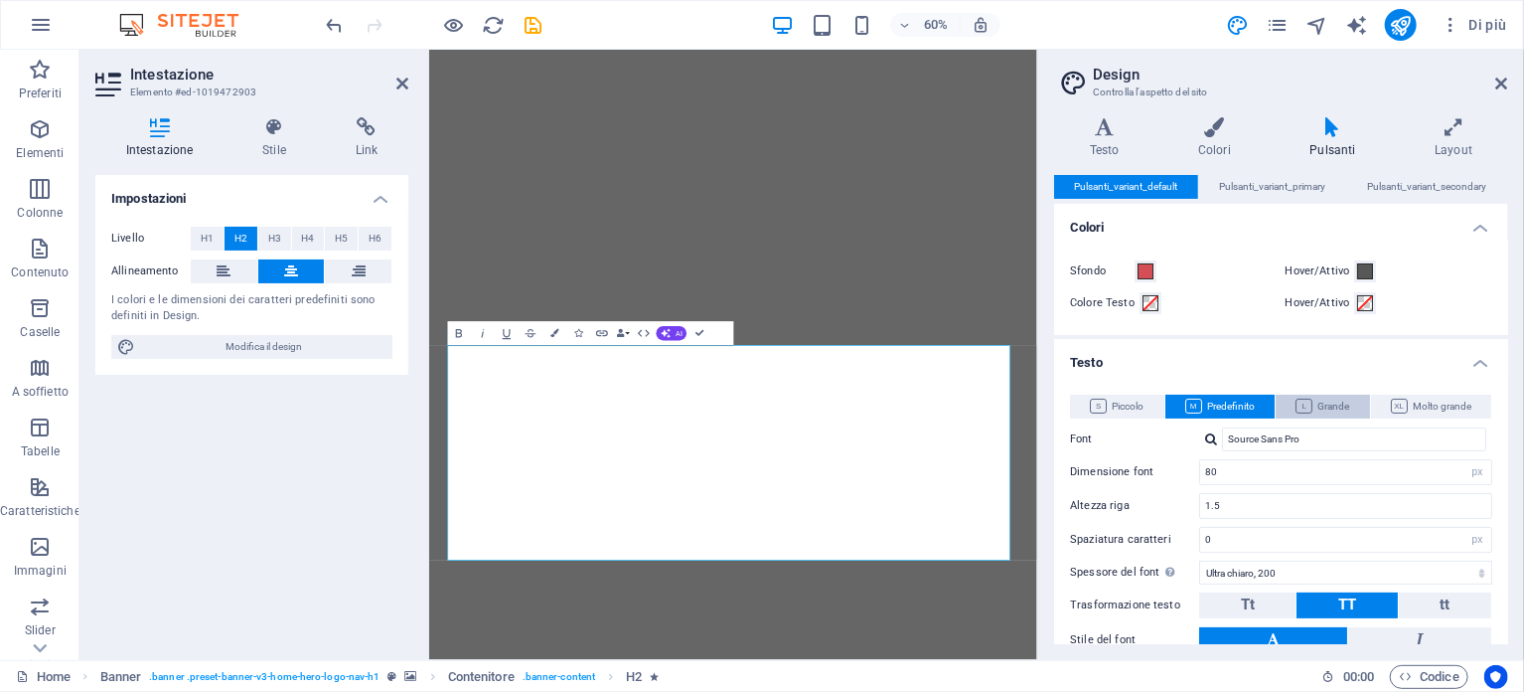
click at [1323, 405] on span "Grande" at bounding box center [1323, 406] width 54 height 24
click at [1433, 404] on span "Molto grande" at bounding box center [1431, 406] width 80 height 24
click at [1332, 401] on span "Grande" at bounding box center [1323, 406] width 54 height 24
click at [1231, 402] on span "Predefinito" at bounding box center [1220, 406] width 70 height 24
click at [1108, 400] on span "Piccolo" at bounding box center [1117, 406] width 54 height 24
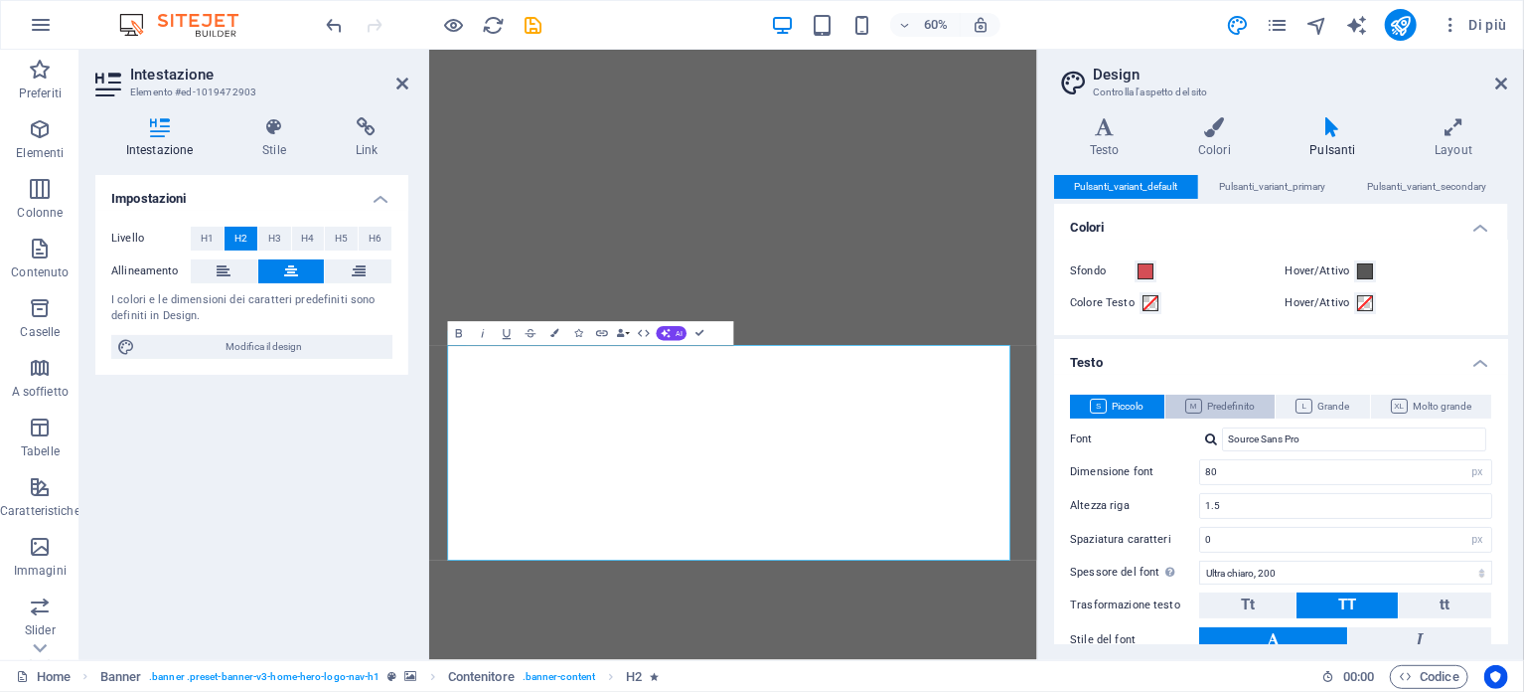
click at [1222, 400] on span "Predefinito" at bounding box center [1220, 406] width 70 height 24
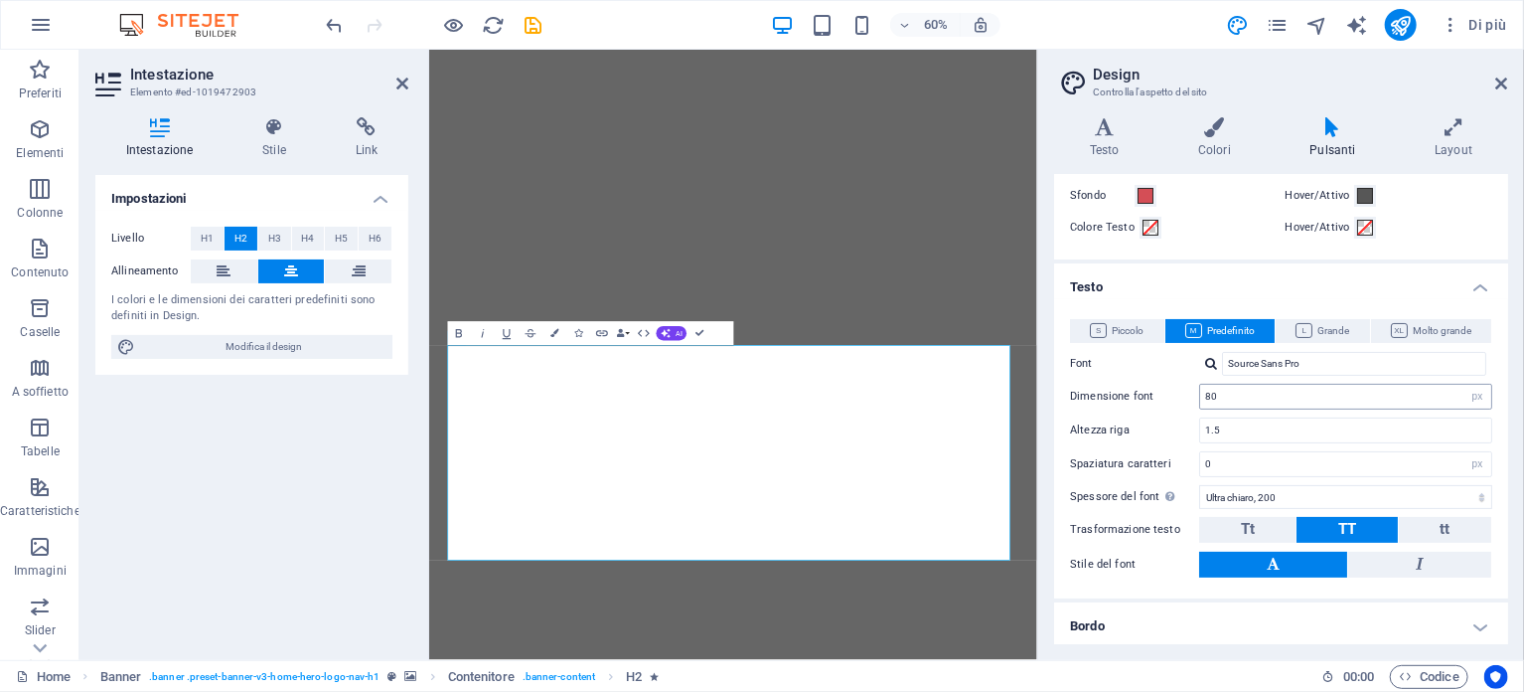
scroll to position [99, 0]
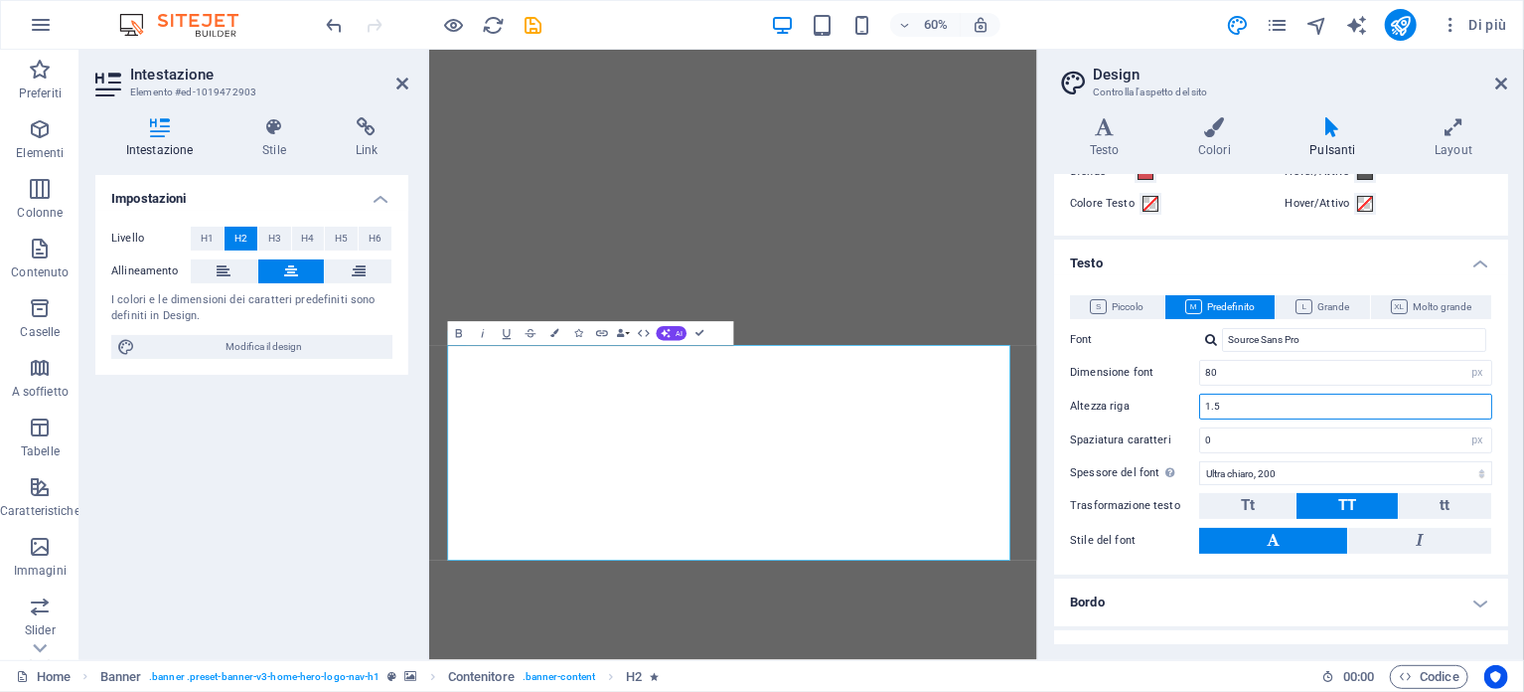
drag, startPoint x: 1210, startPoint y: 406, endPoint x: 1196, endPoint y: 410, distance: 14.5
click at [1196, 410] on div "Altezza riga 1.5" at bounding box center [1281, 407] width 422 height 26
type input "2.5"
drag, startPoint x: 1187, startPoint y: 407, endPoint x: 1180, endPoint y: 396, distance: 13.5
click at [1180, 396] on div "Altezza riga 2.5" at bounding box center [1281, 407] width 422 height 26
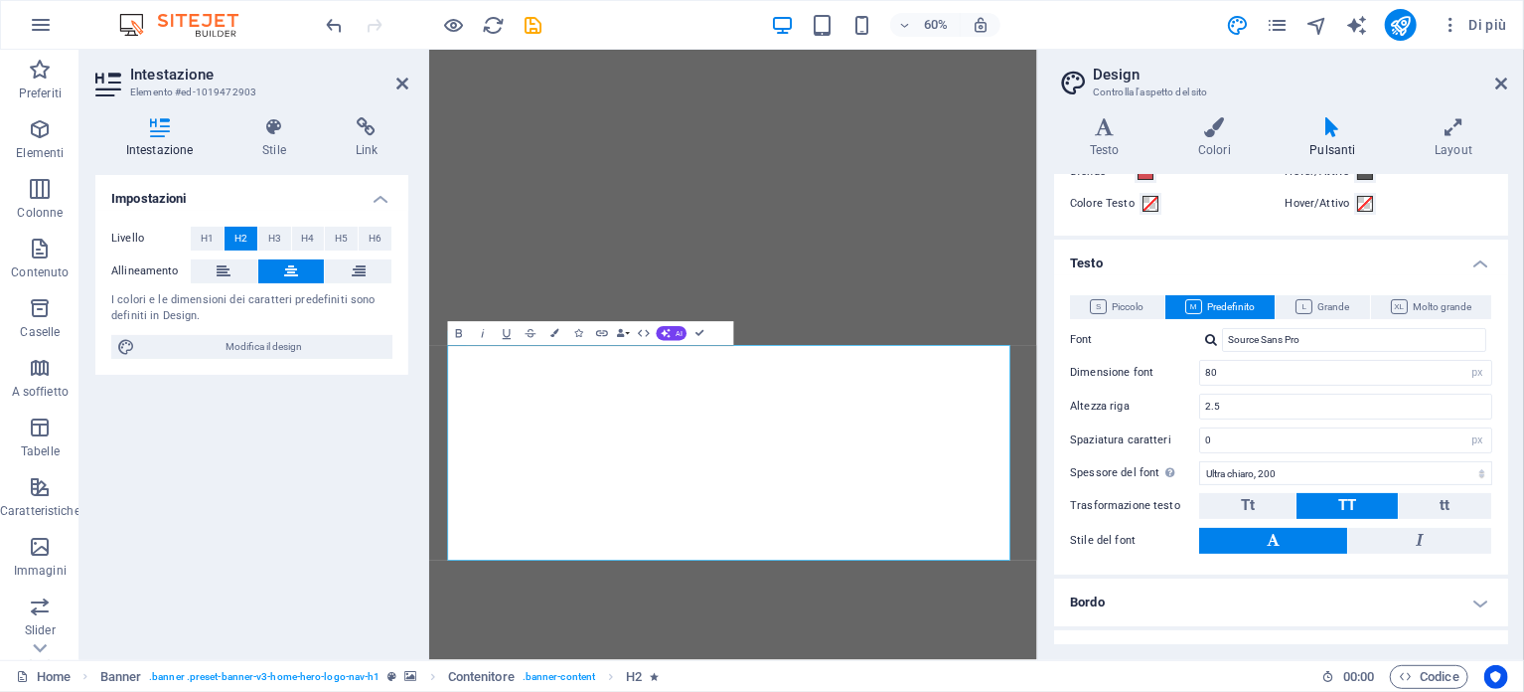
scroll to position [0, 0]
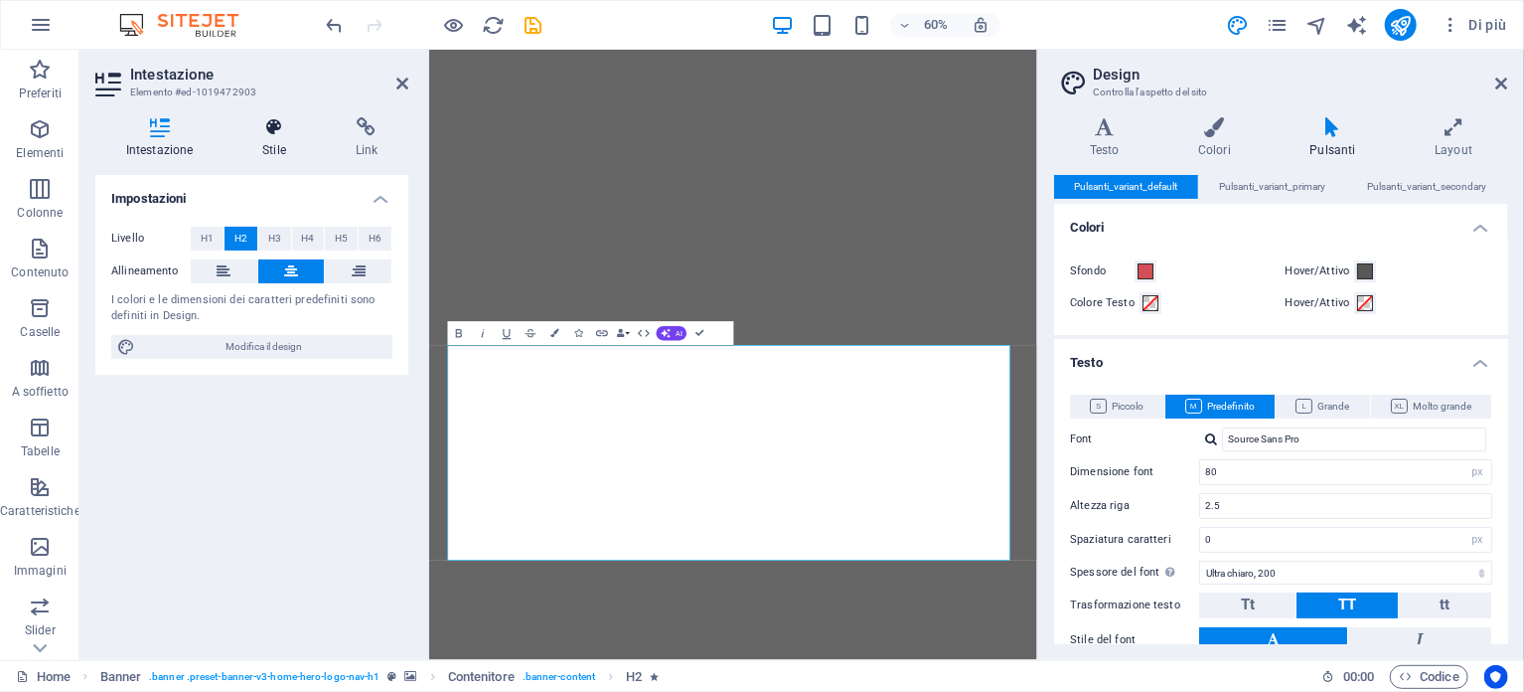
click at [273, 128] on icon at bounding box center [274, 127] width 84 height 20
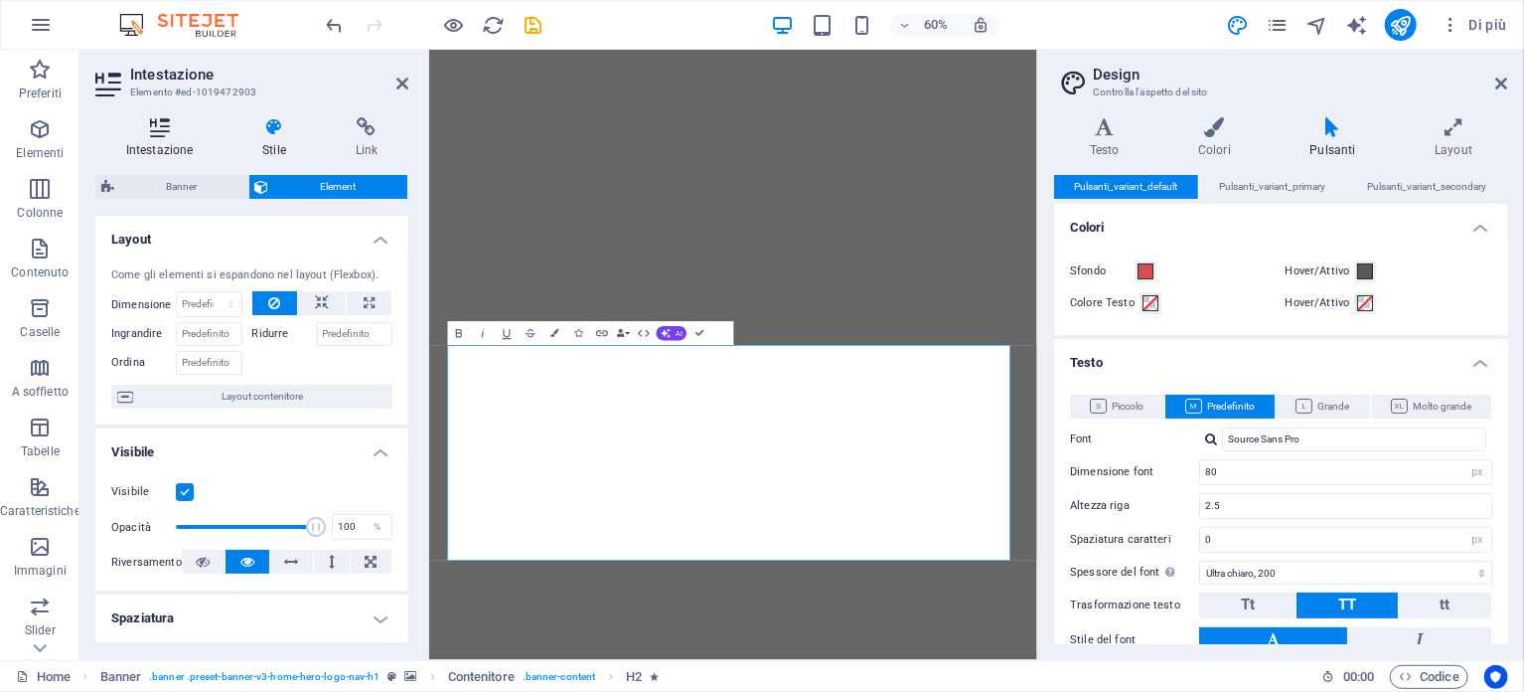
click at [160, 129] on icon at bounding box center [159, 127] width 128 height 20
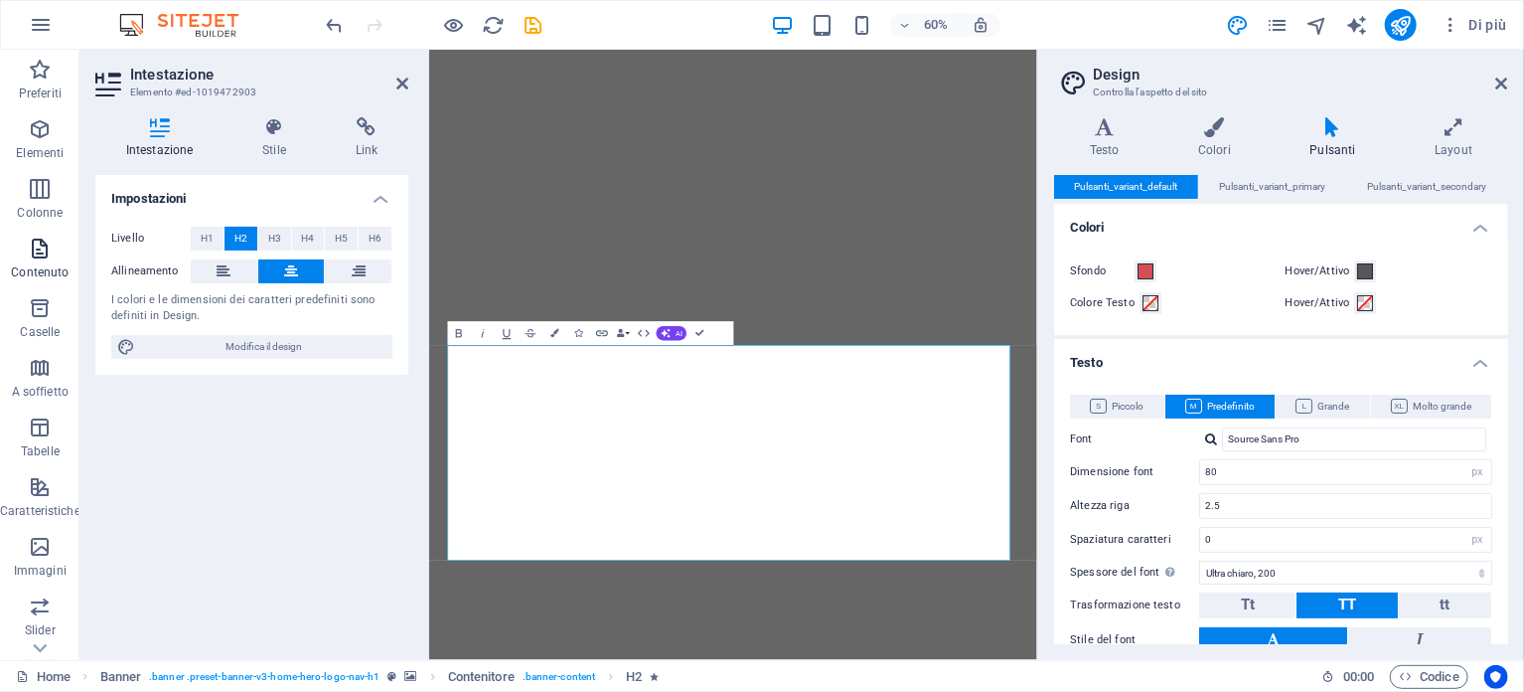
drag, startPoint x: 40, startPoint y: 258, endPoint x: 327, endPoint y: 623, distance: 464.2
click at [40, 258] on icon "button" at bounding box center [40, 249] width 24 height 24
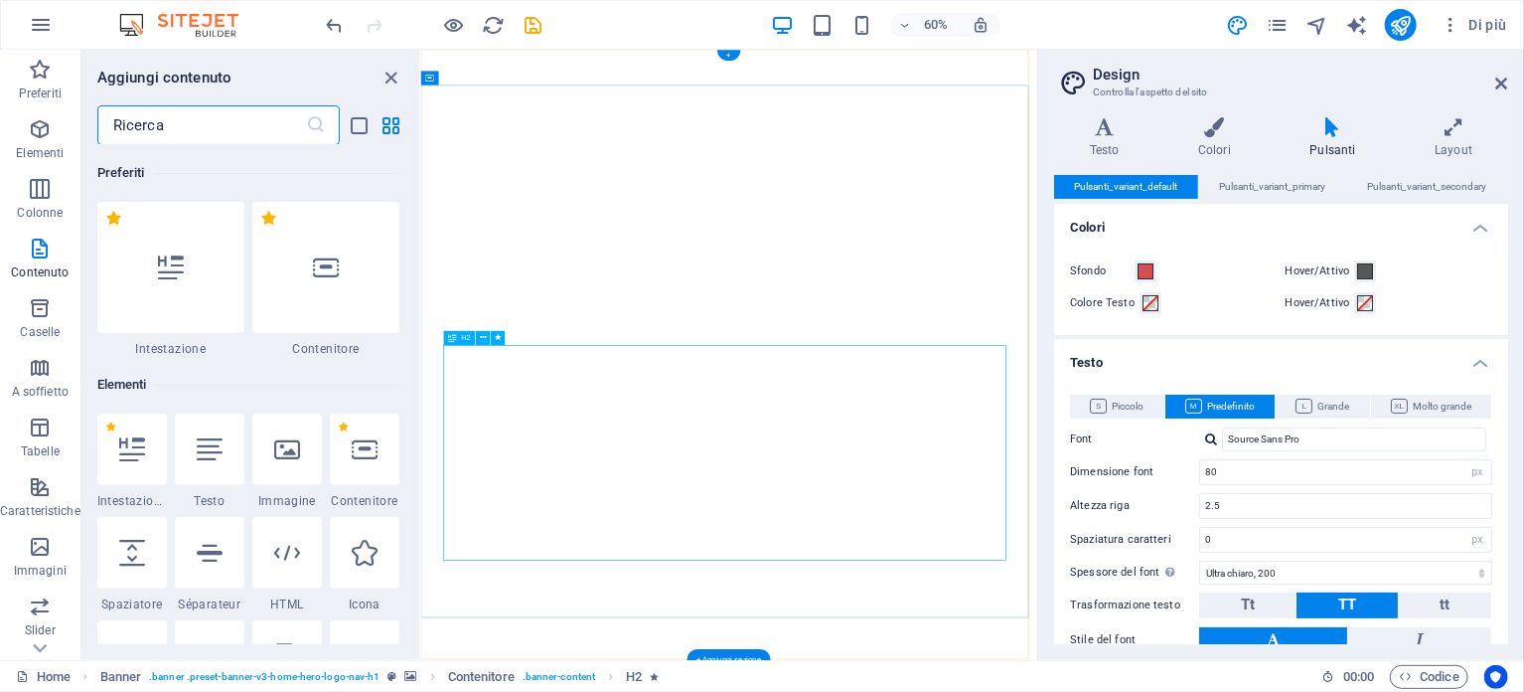
scroll to position [3477, 0]
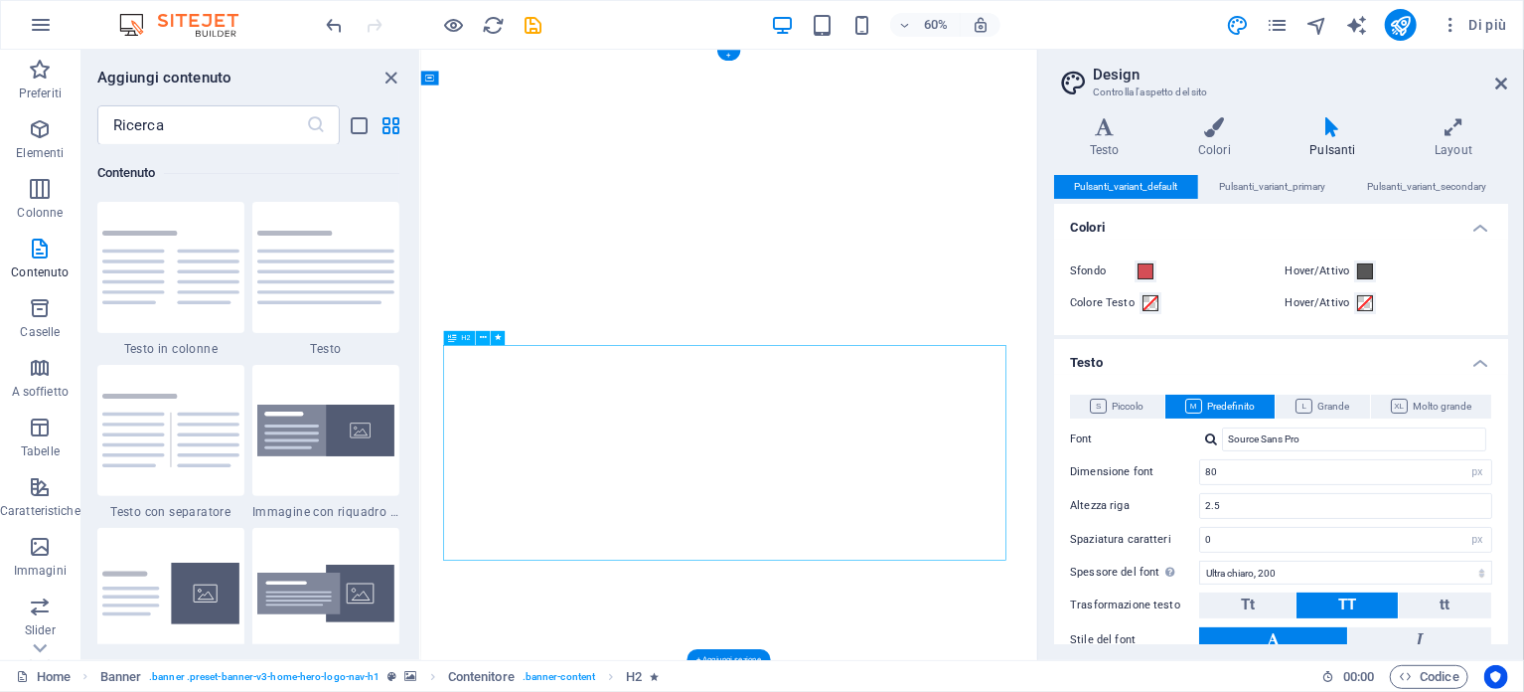
drag, startPoint x: 792, startPoint y: 882, endPoint x: 1007, endPoint y: 894, distance: 215.0
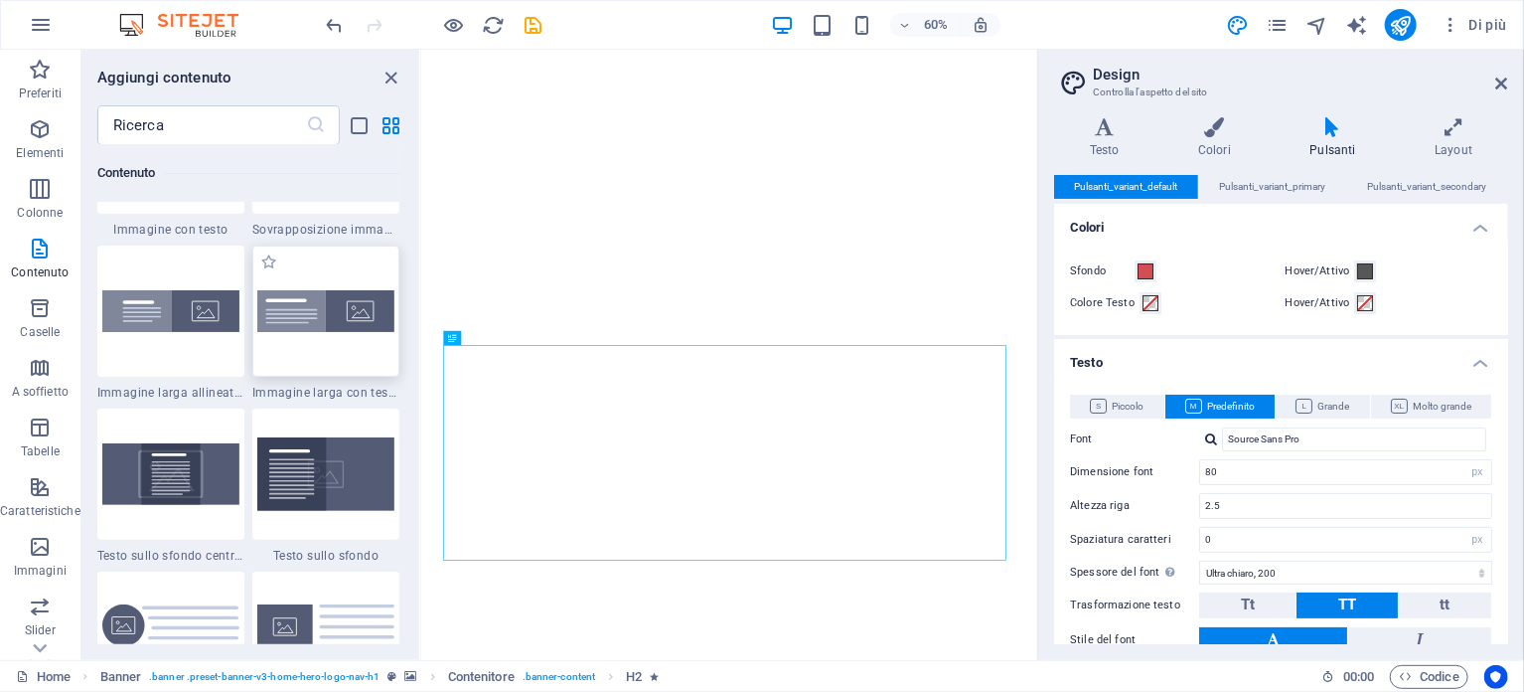
scroll to position [3775, 0]
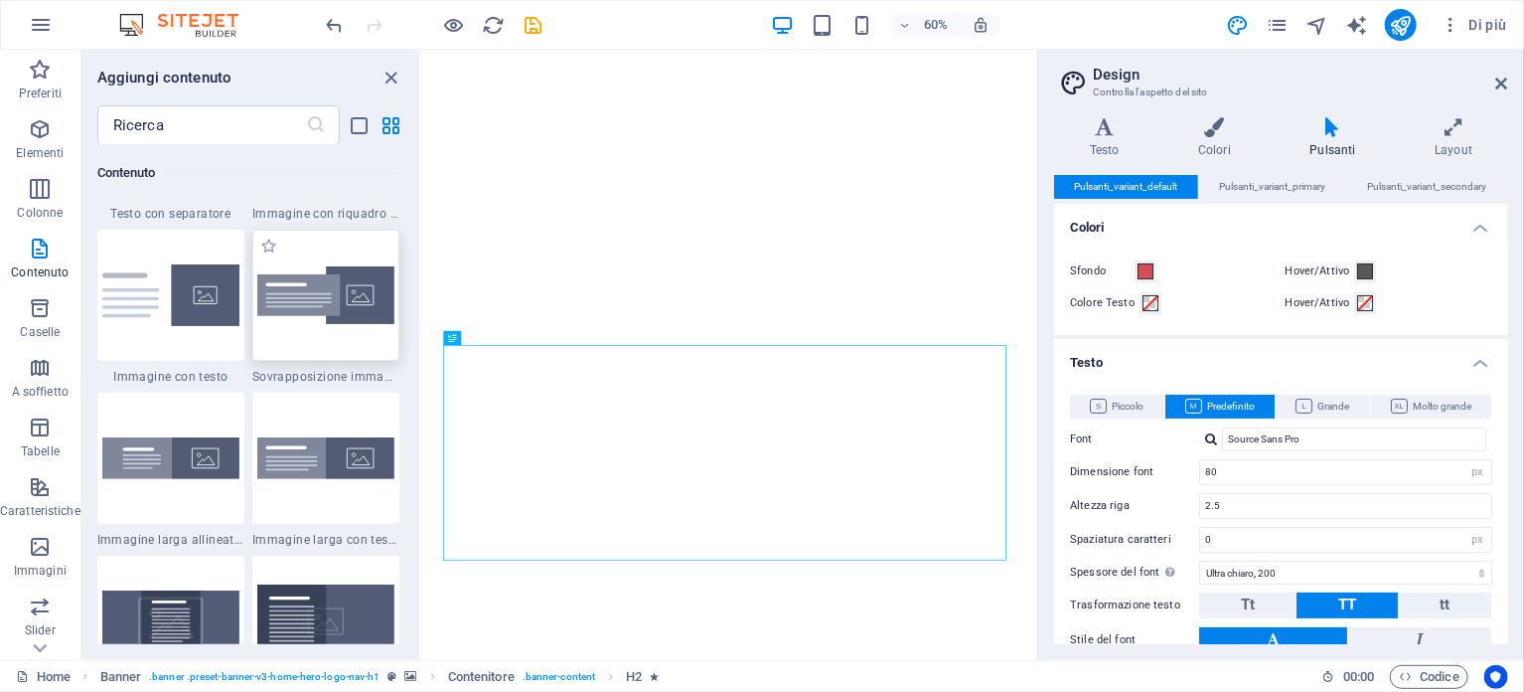
click at [336, 303] on img at bounding box center [325, 295] width 137 height 59
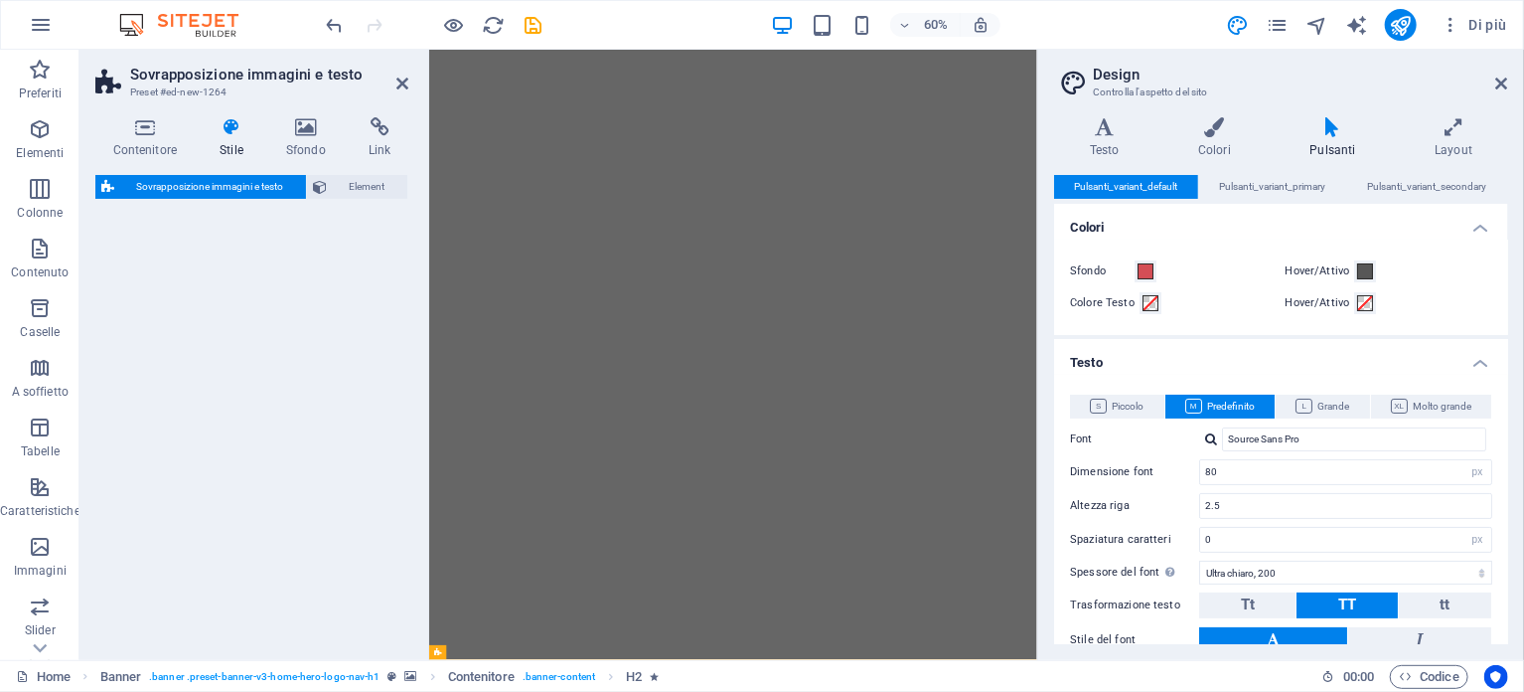
scroll to position [2537, 0]
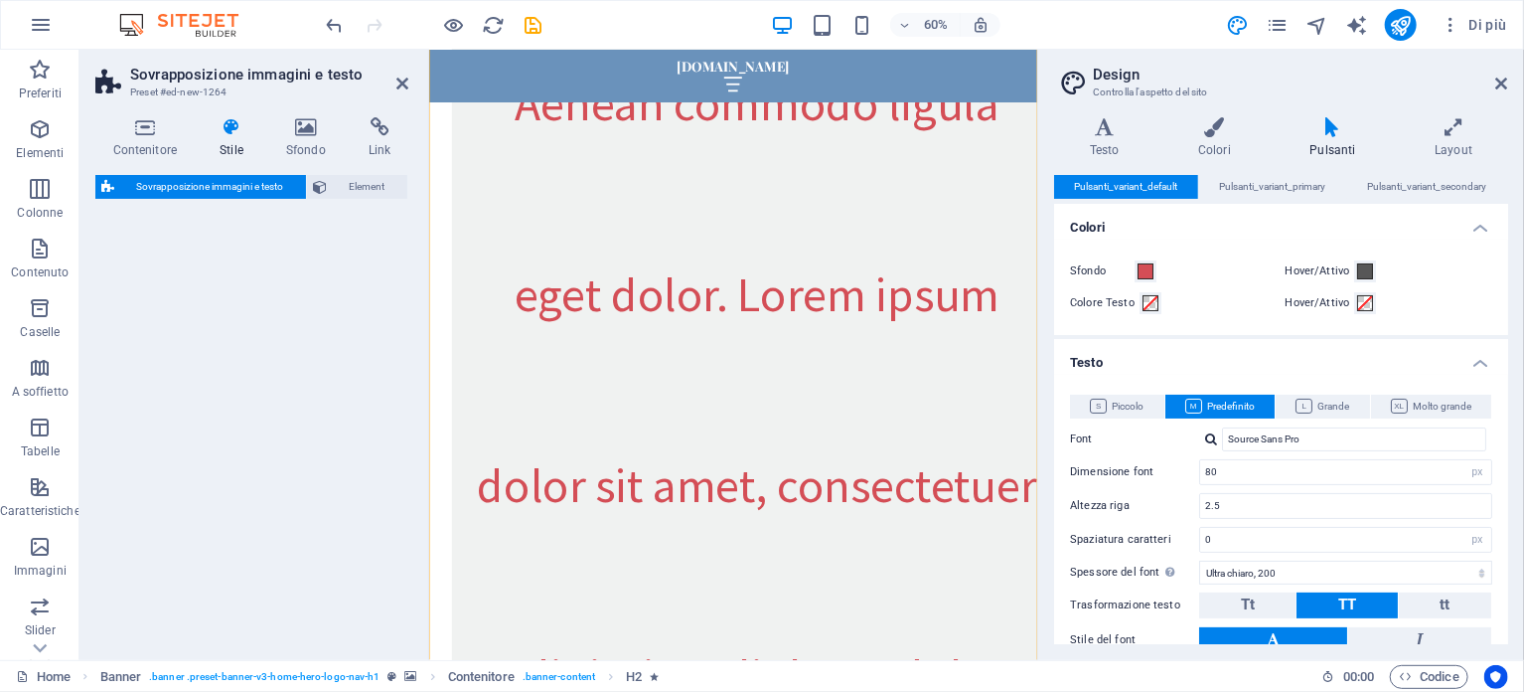
select select "rem"
select select "px"
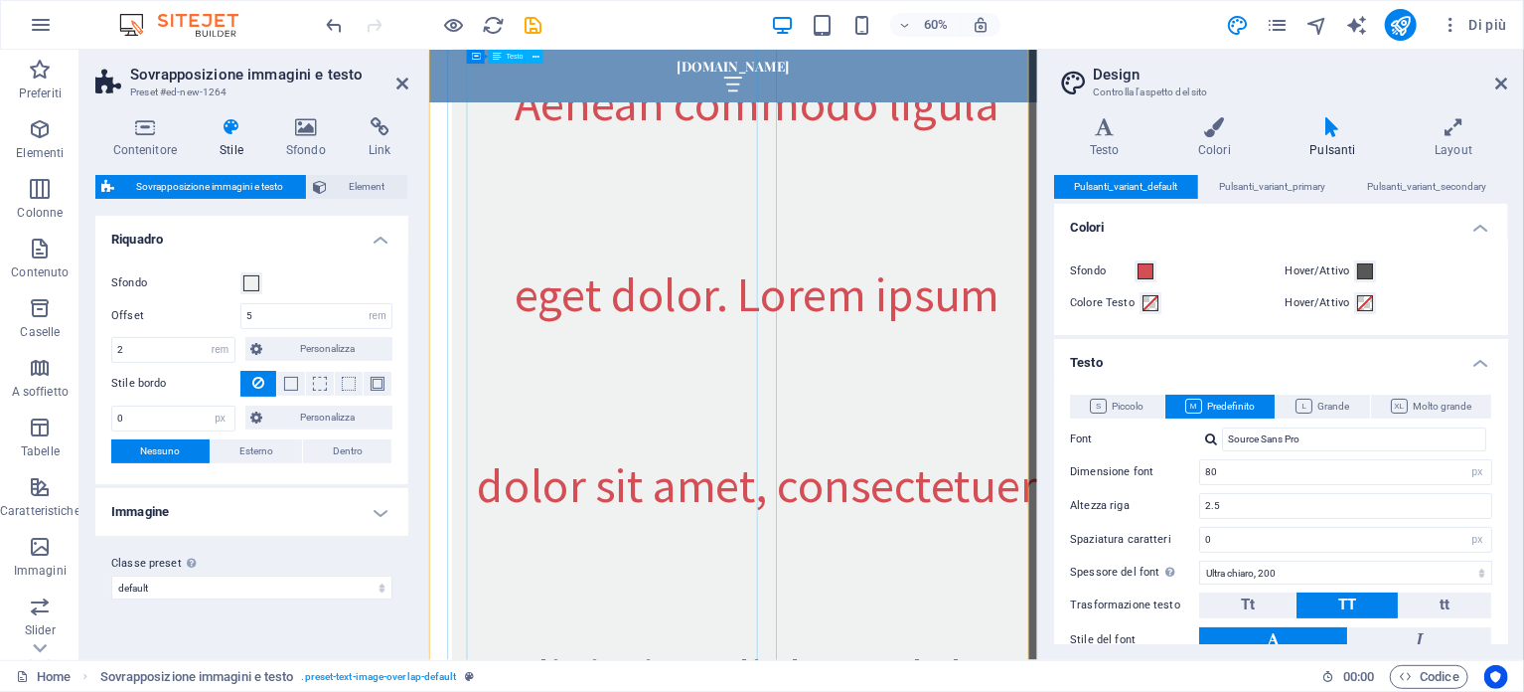
scroll to position [1941, 0]
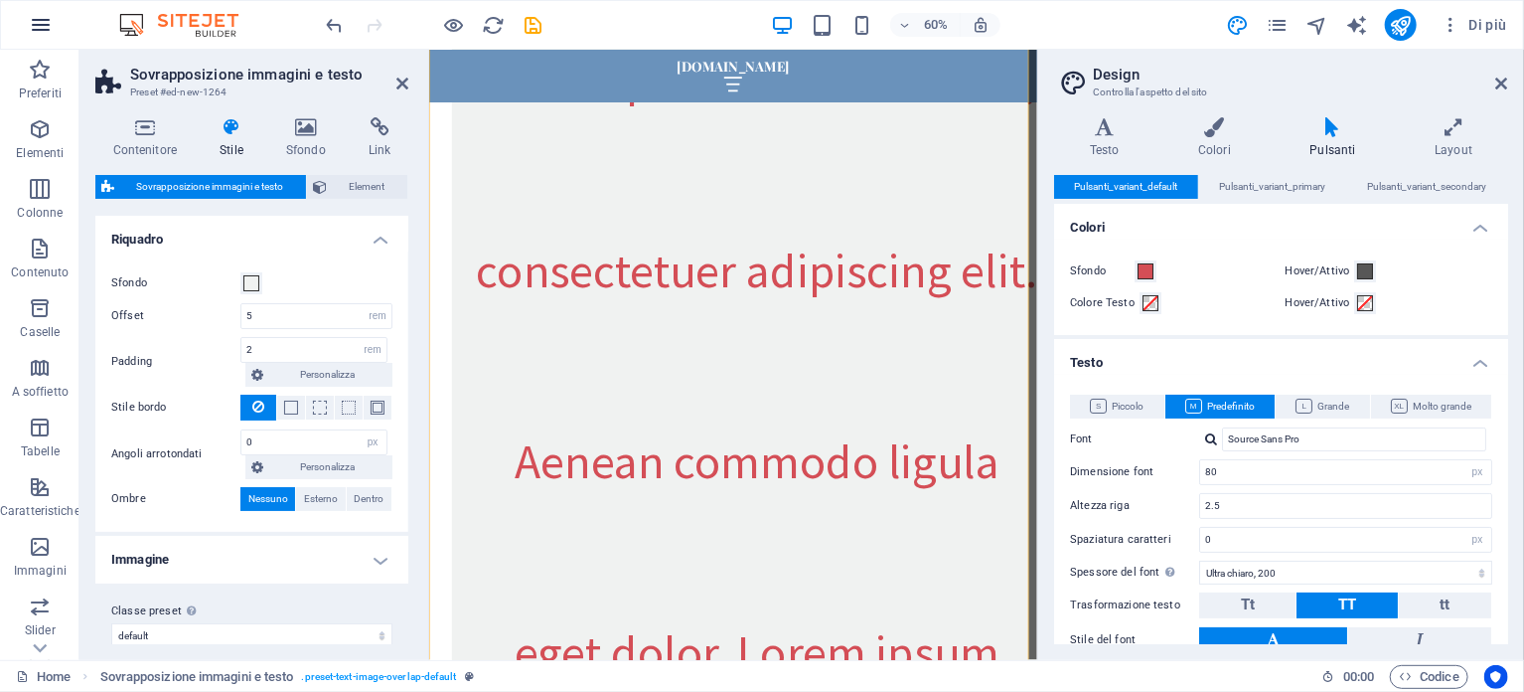
click at [43, 21] on icon "button" at bounding box center [41, 25] width 24 height 24
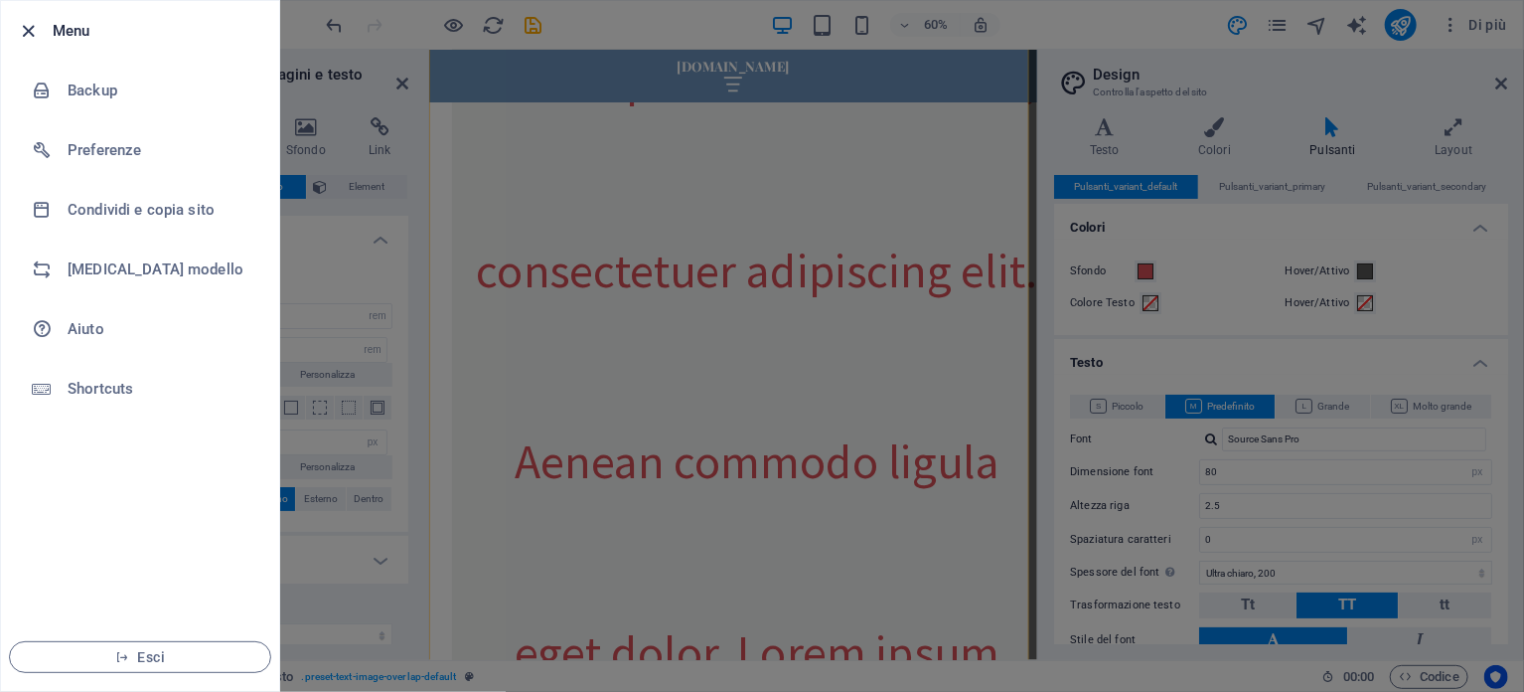
click at [27, 23] on icon "button" at bounding box center [29, 31] width 23 height 23
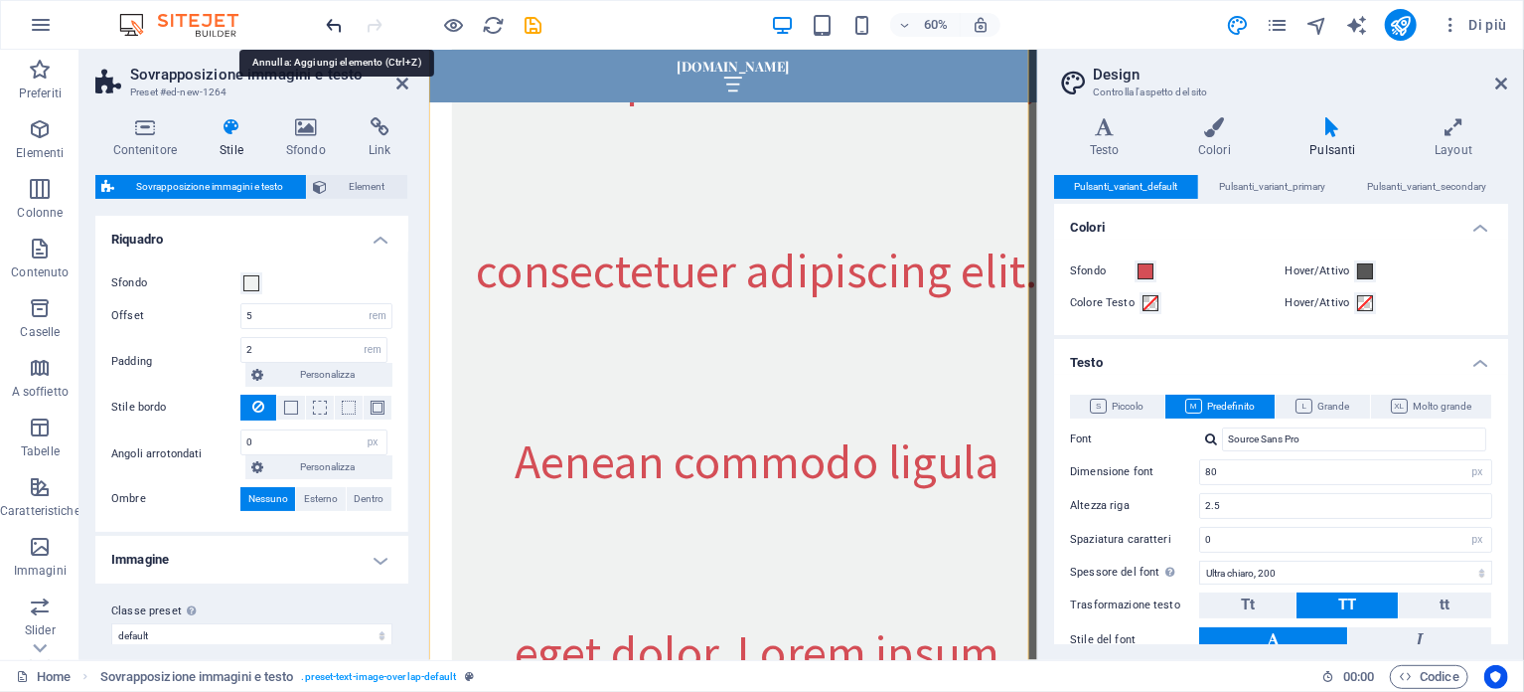
click at [334, 23] on icon "undo" at bounding box center [335, 25] width 23 height 23
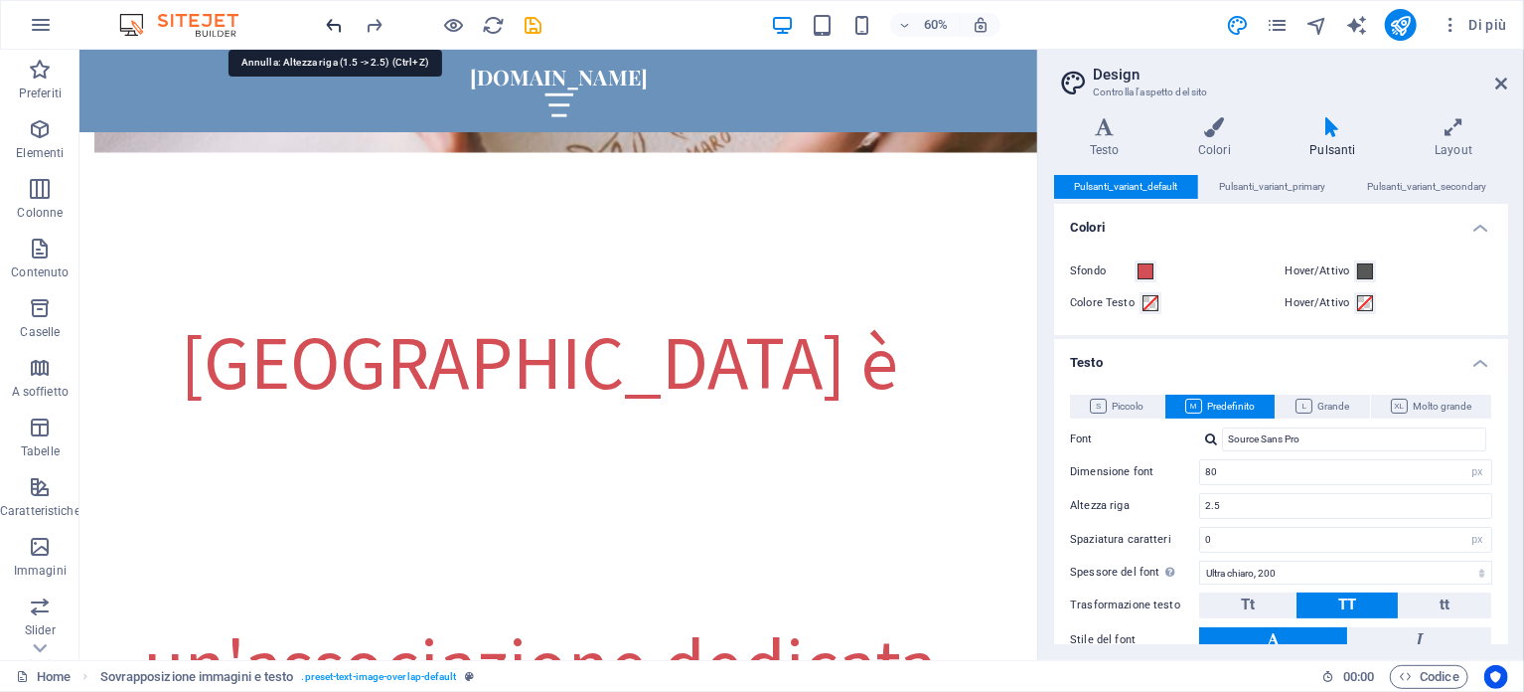
scroll to position [1588, 0]
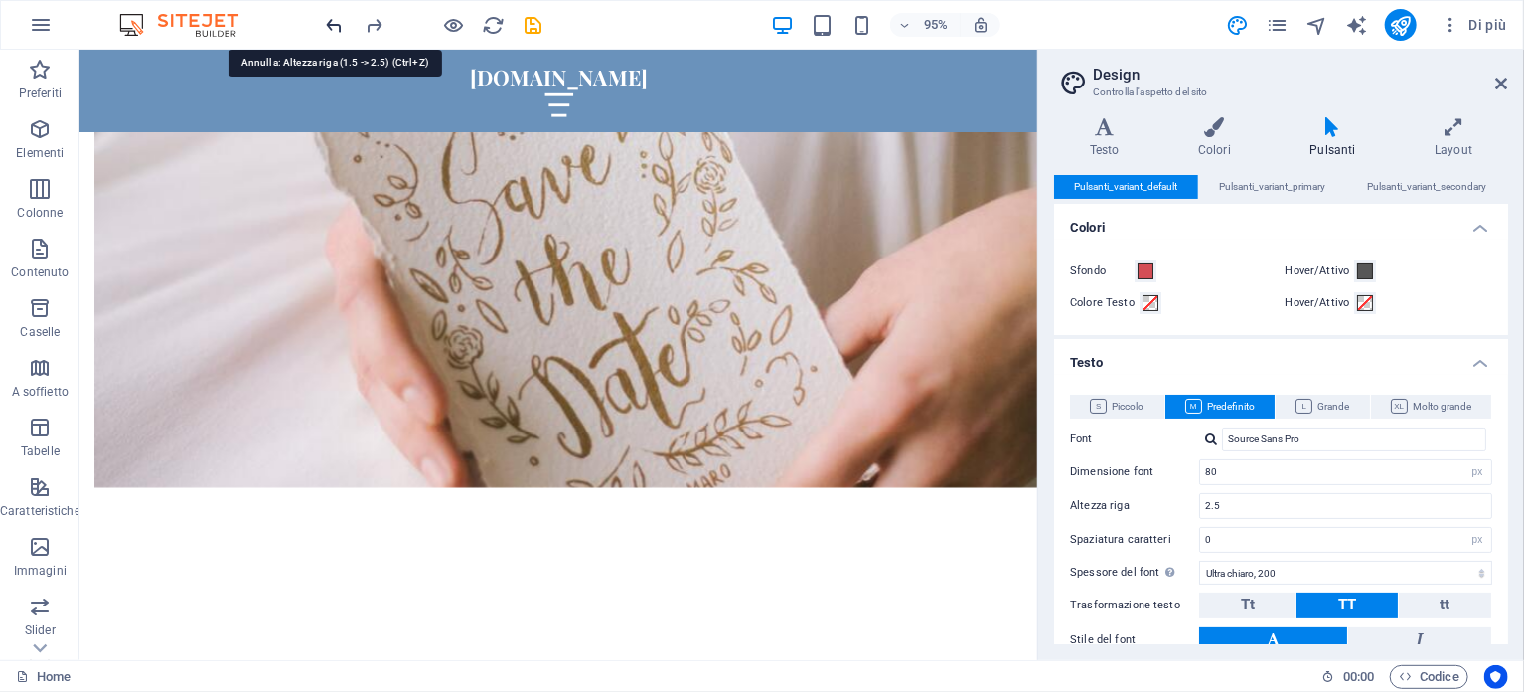
click at [334, 23] on icon "undo" at bounding box center [335, 25] width 23 height 23
type input "1.5"
click at [1501, 79] on icon at bounding box center [1503, 84] width 12 height 16
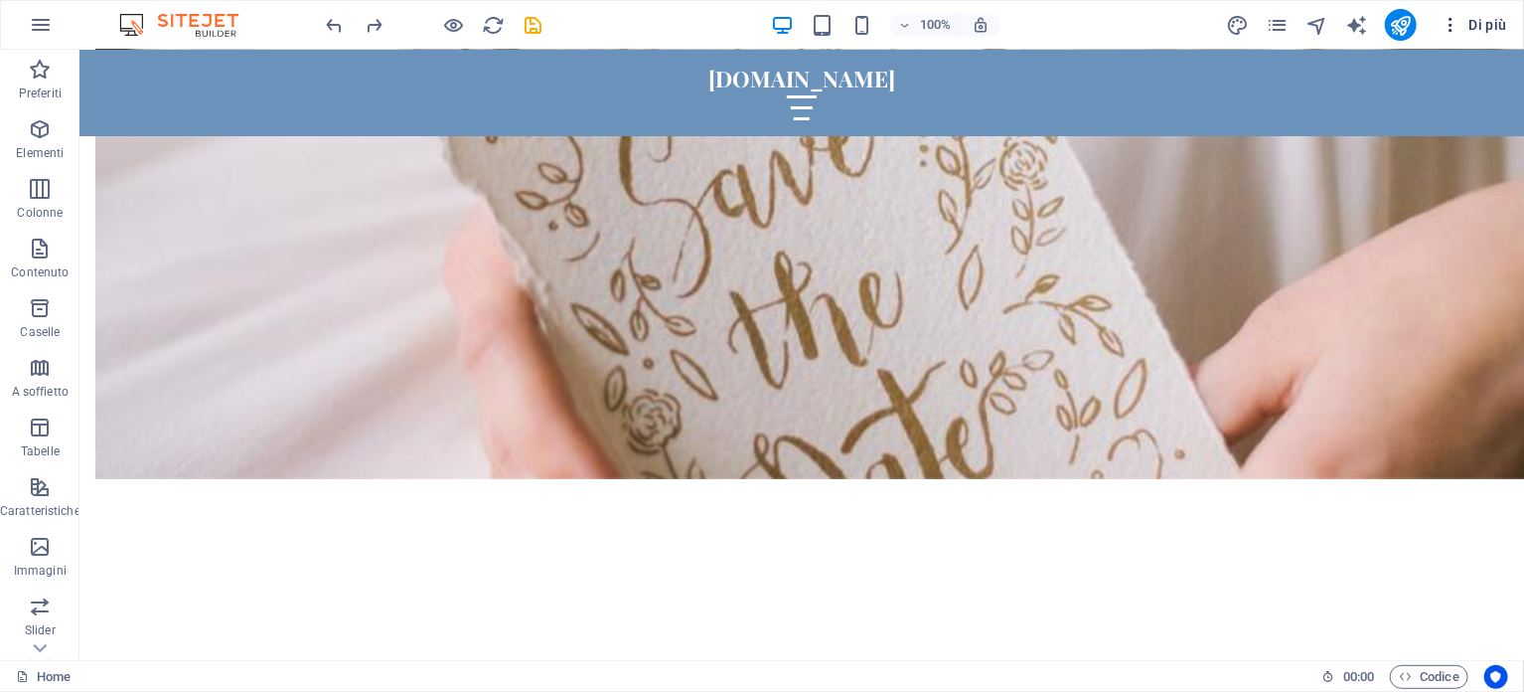
click at [1454, 25] on icon "button" at bounding box center [1451, 25] width 20 height 20
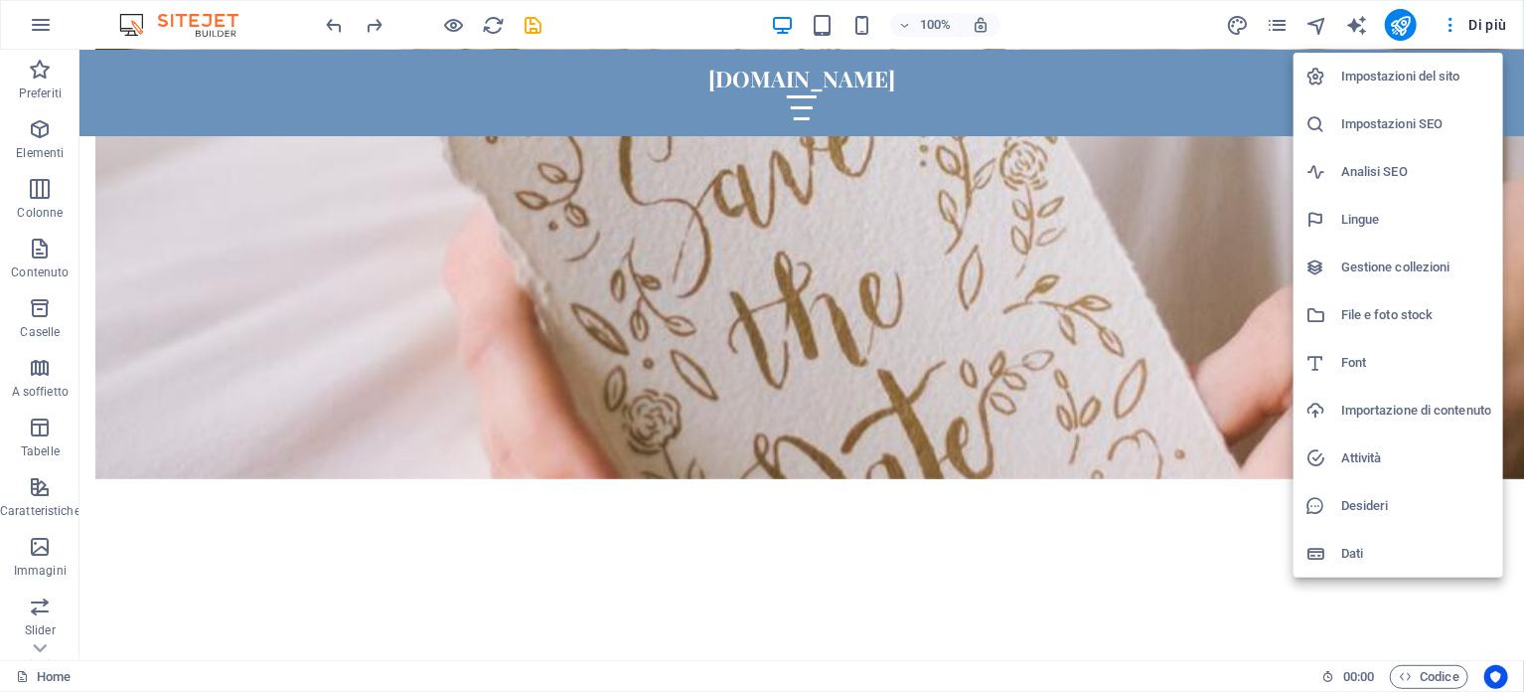
click at [352, 79] on div at bounding box center [762, 346] width 1524 height 692
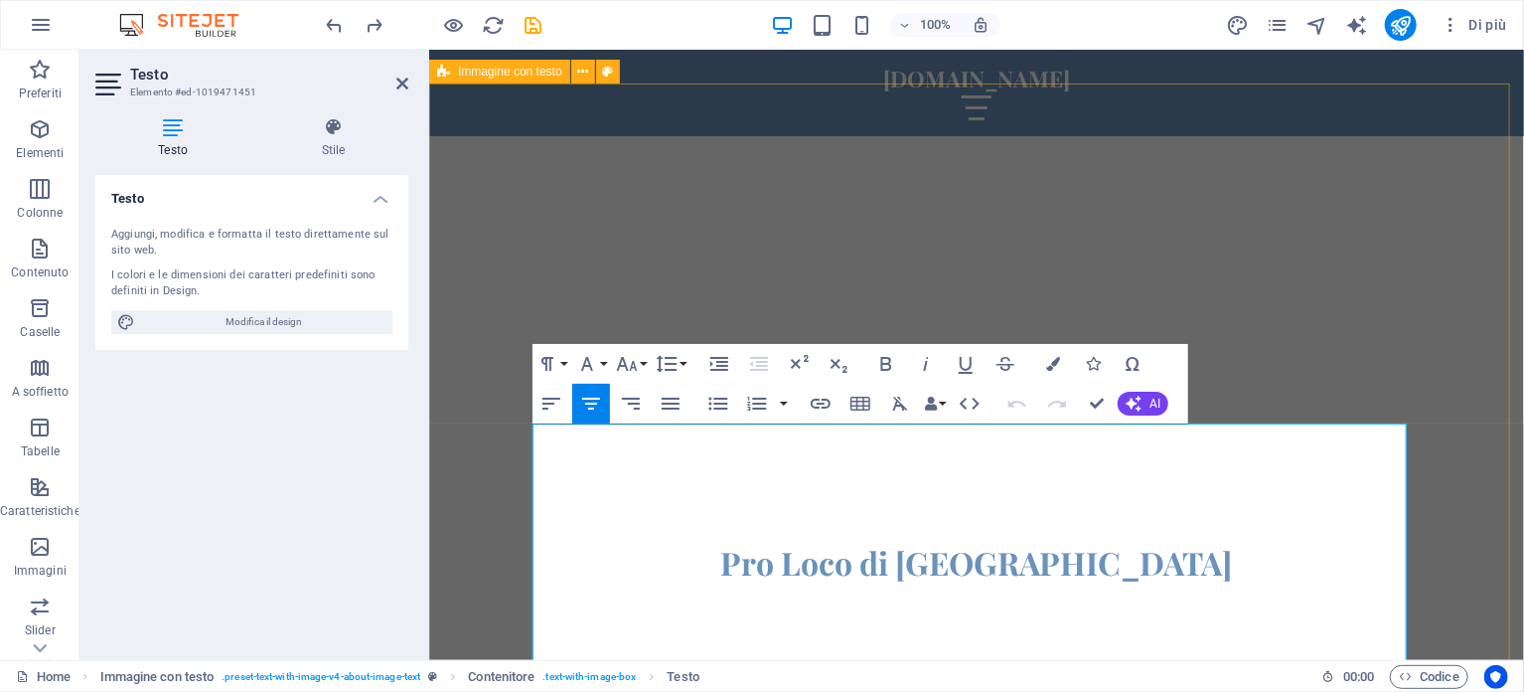
scroll to position [601, 0]
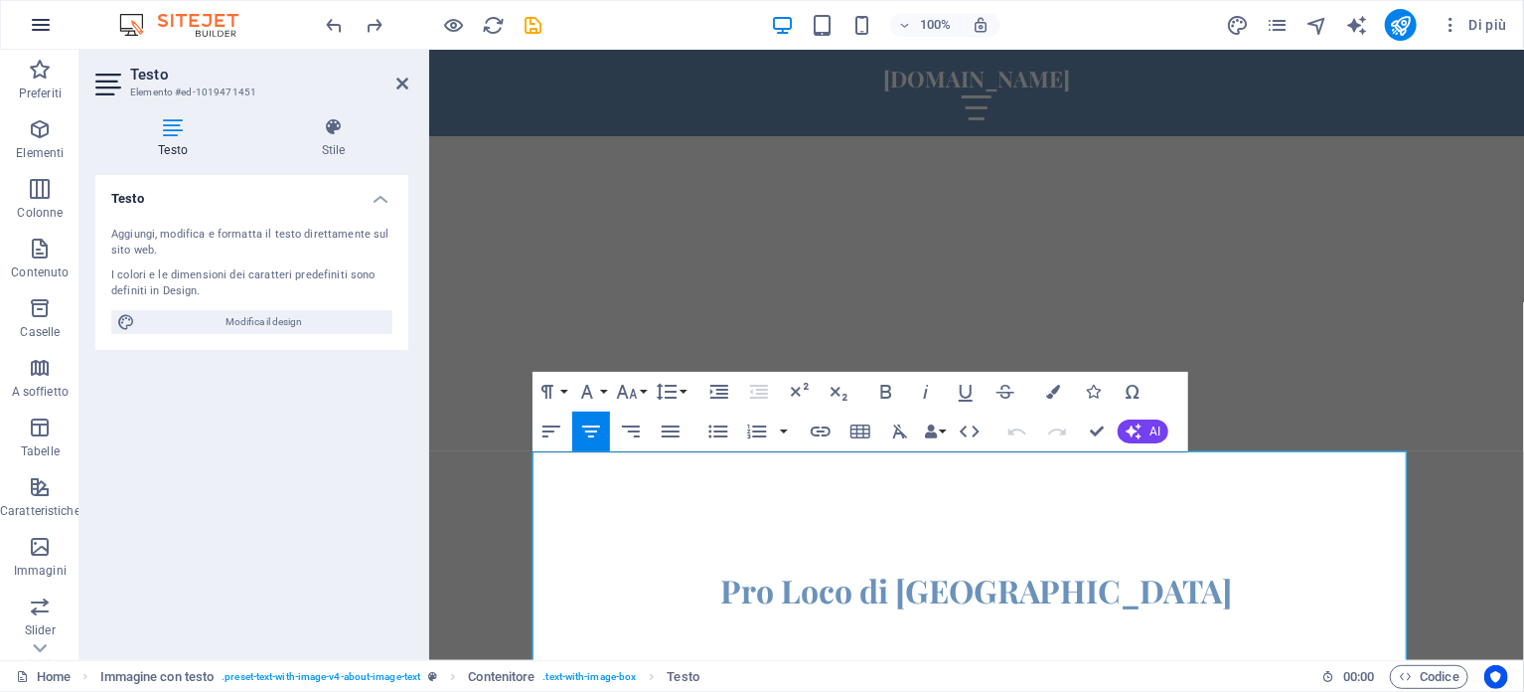
click at [39, 21] on icon "button" at bounding box center [41, 25] width 24 height 24
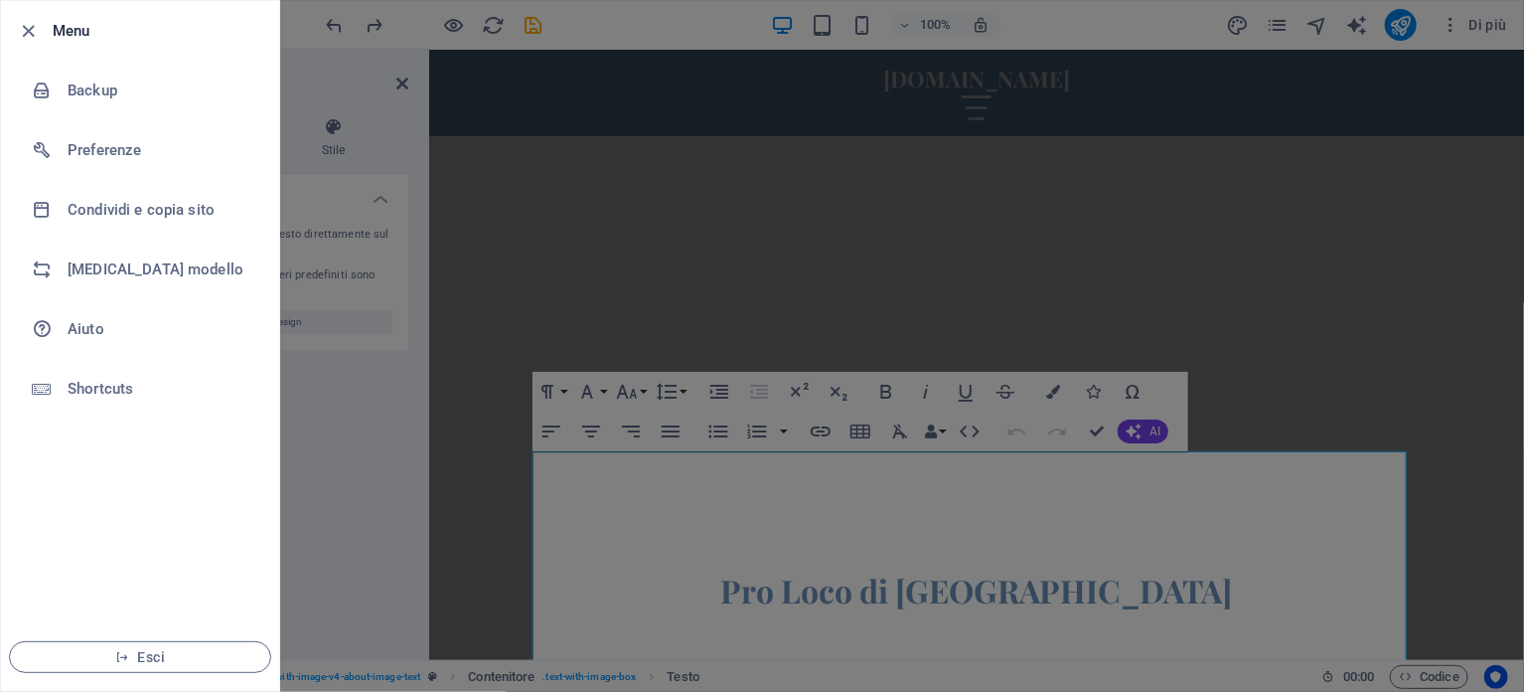
click at [1116, 178] on div at bounding box center [762, 346] width 1524 height 692
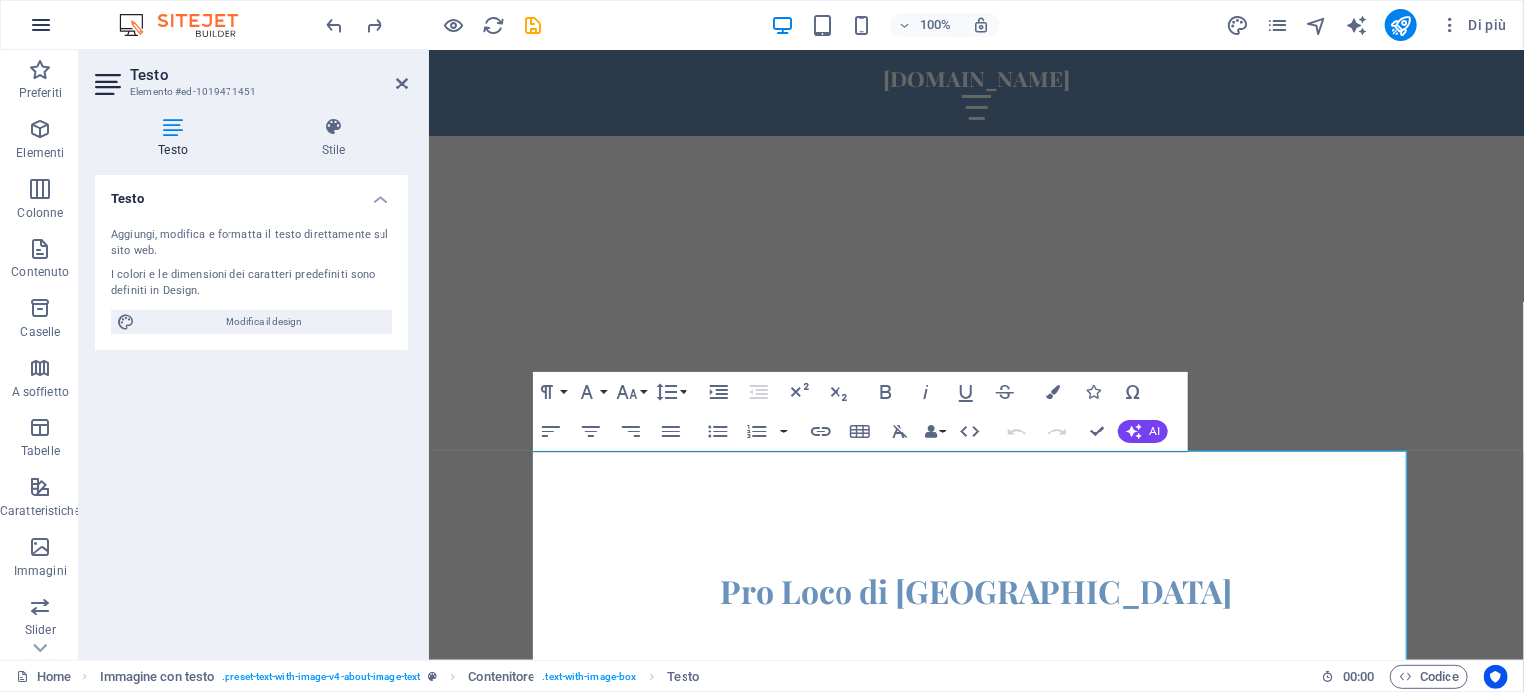
click at [42, 21] on icon "button" at bounding box center [41, 25] width 24 height 24
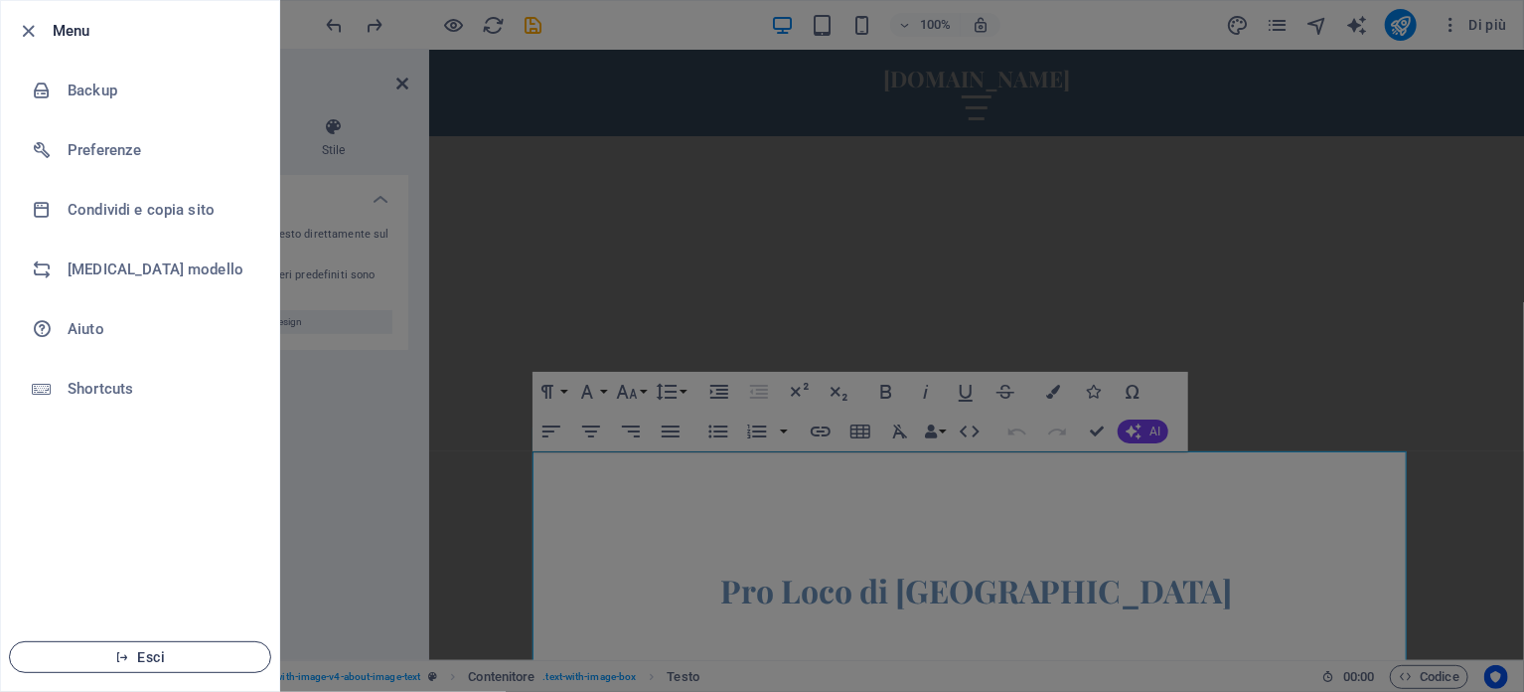
click at [137, 656] on span "Esci" at bounding box center [140, 657] width 229 height 16
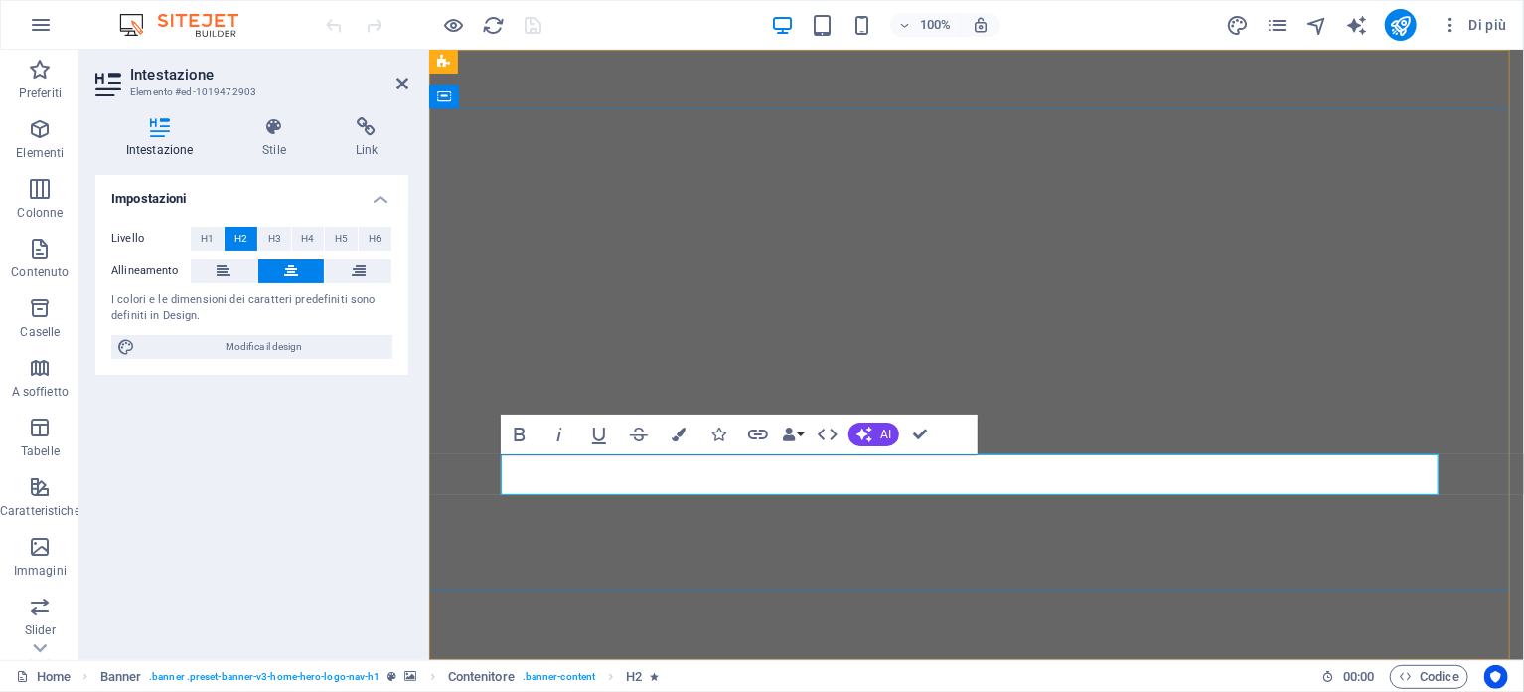
drag, startPoint x: 846, startPoint y: 482, endPoint x: 1122, endPoint y: 474, distance: 276.4
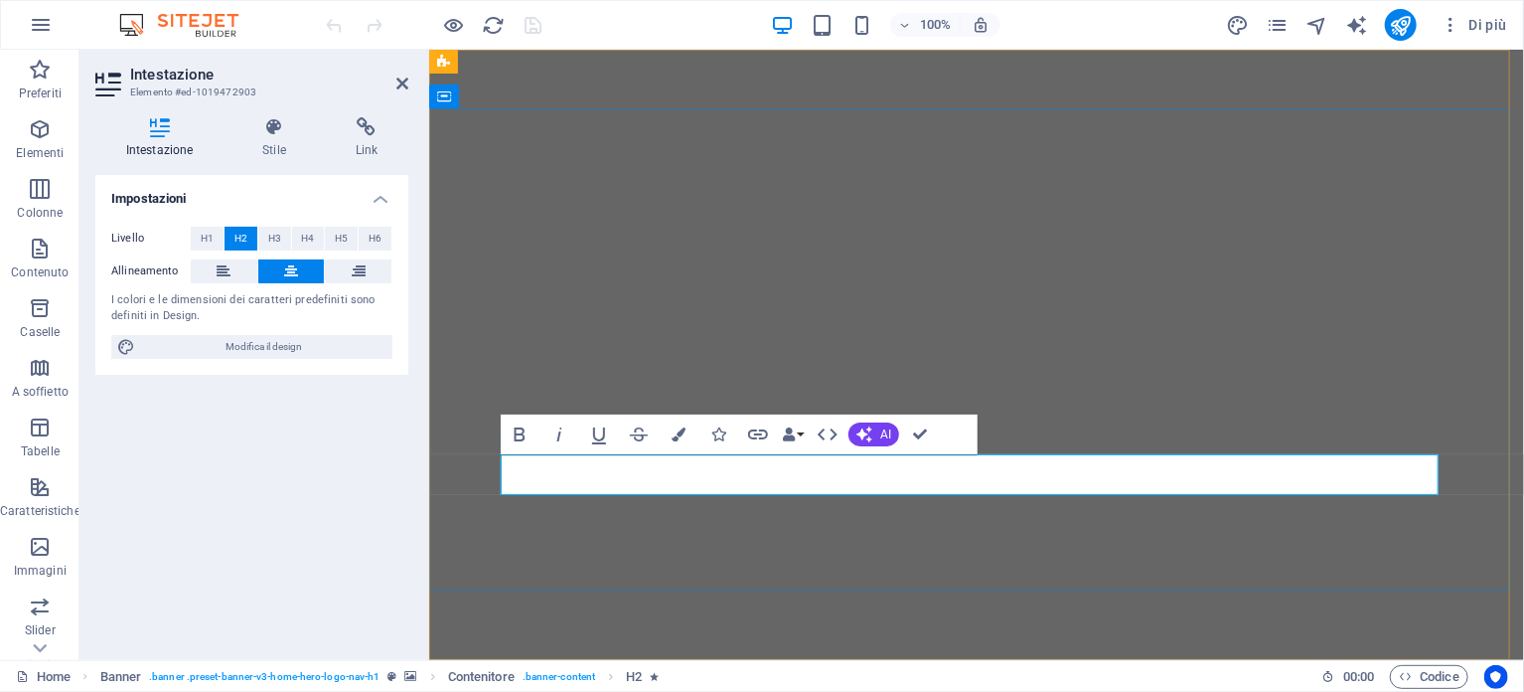
click at [542, 99] on icon at bounding box center [542, 95] width 11 height 21
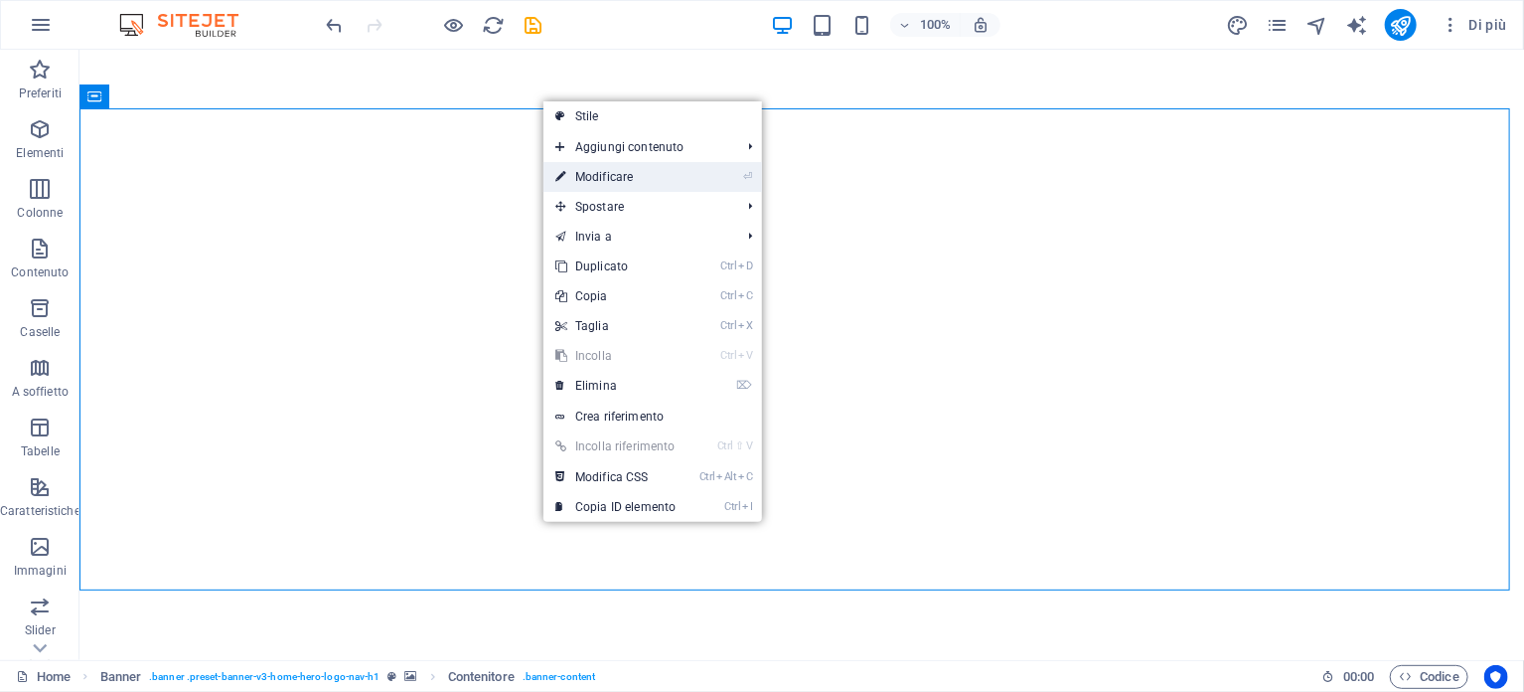
click at [590, 175] on link "⏎ Modificare" at bounding box center [616, 177] width 144 height 30
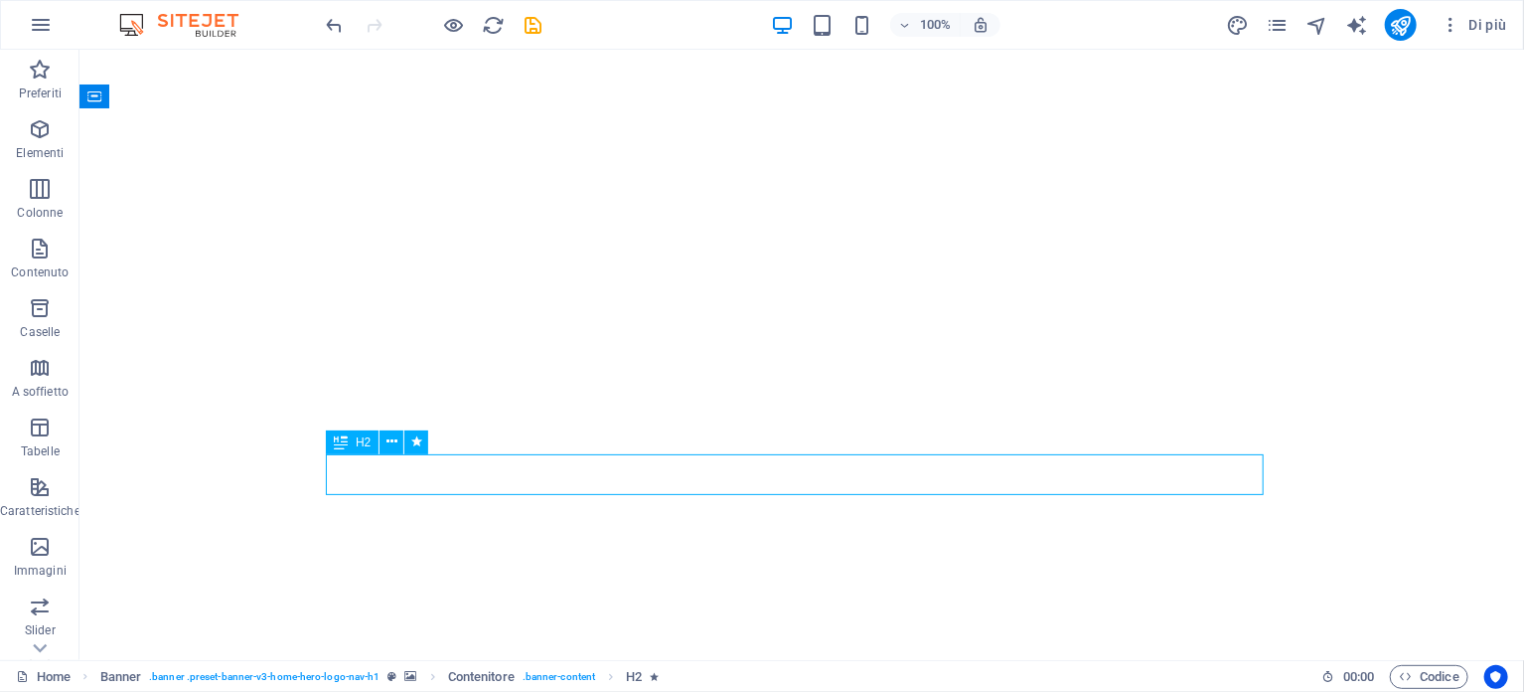
drag, startPoint x: 740, startPoint y: 476, endPoint x: 916, endPoint y: 476, distance: 175.9
click at [391, 441] on icon at bounding box center [392, 441] width 11 height 21
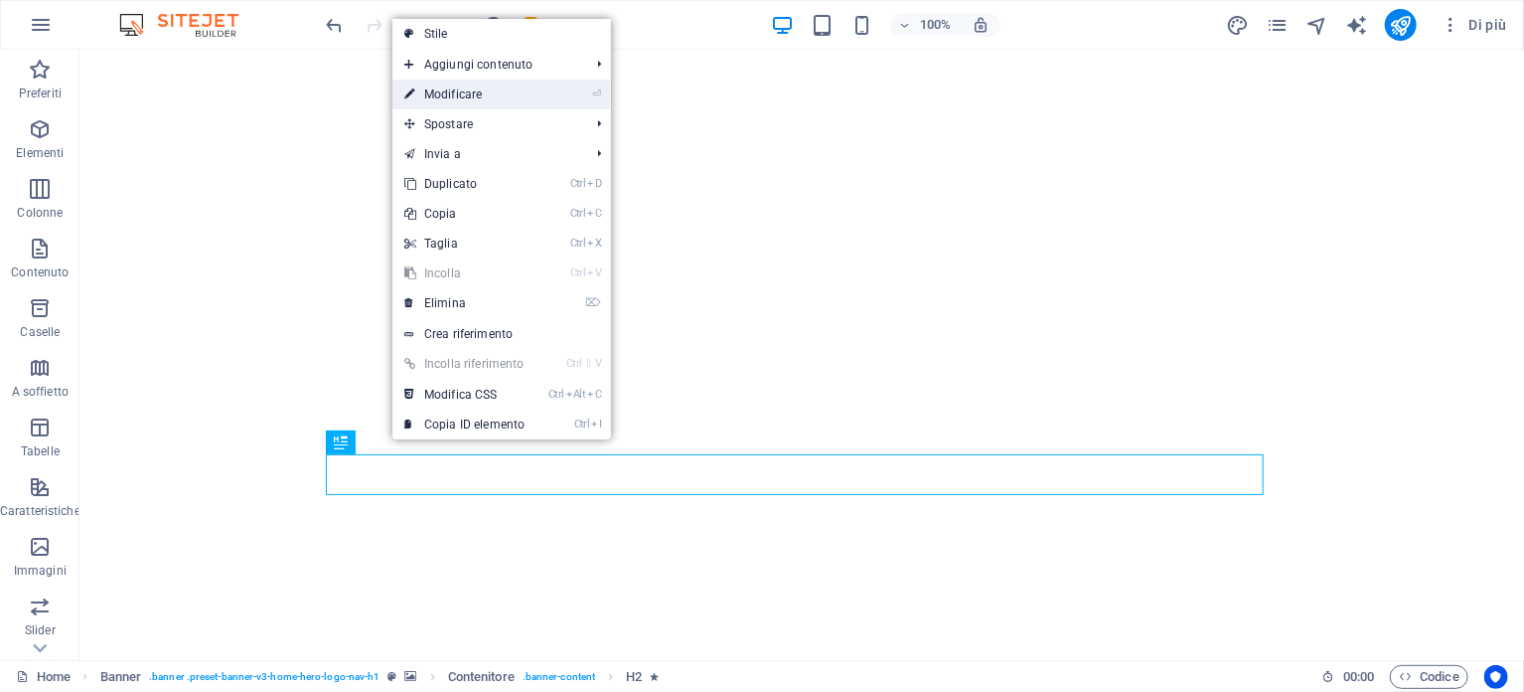
click at [514, 95] on link "⏎ Modificare" at bounding box center [465, 94] width 144 height 30
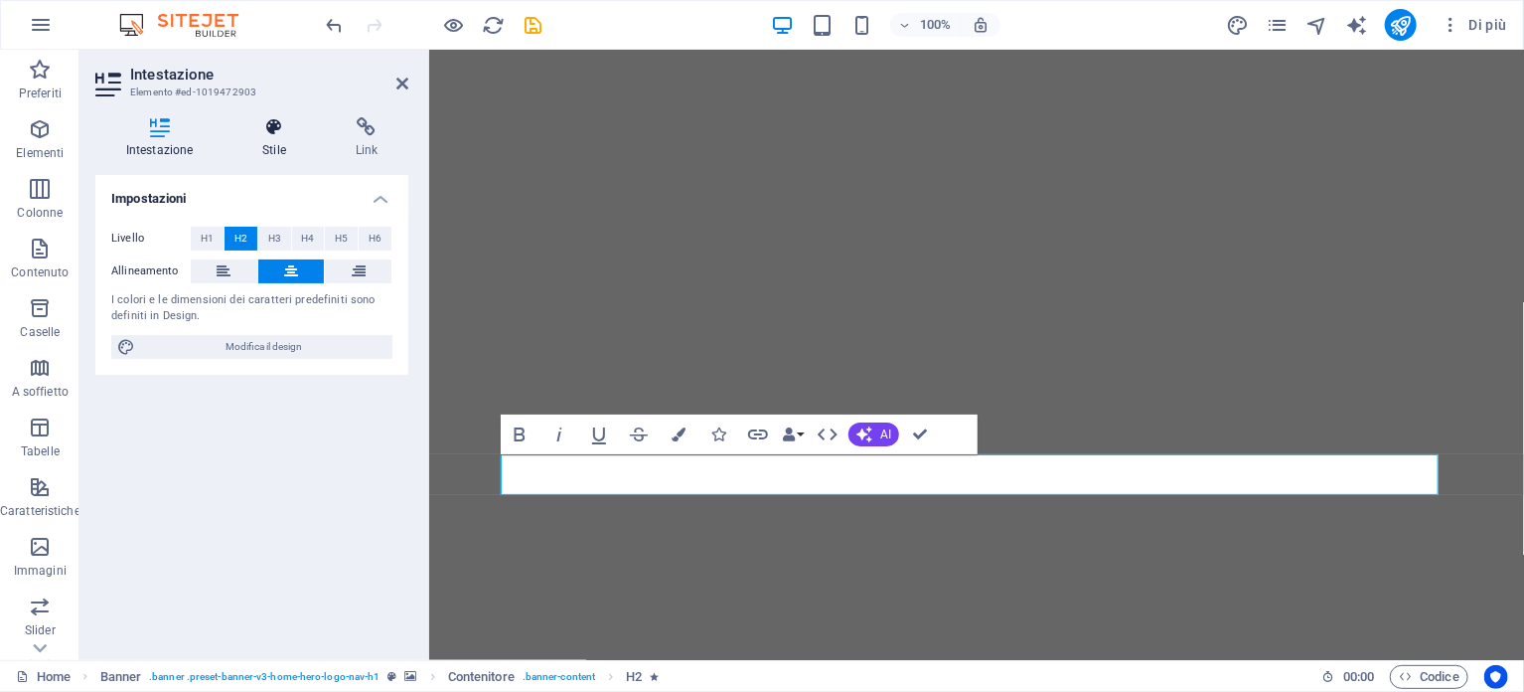
click at [278, 121] on icon at bounding box center [274, 127] width 84 height 20
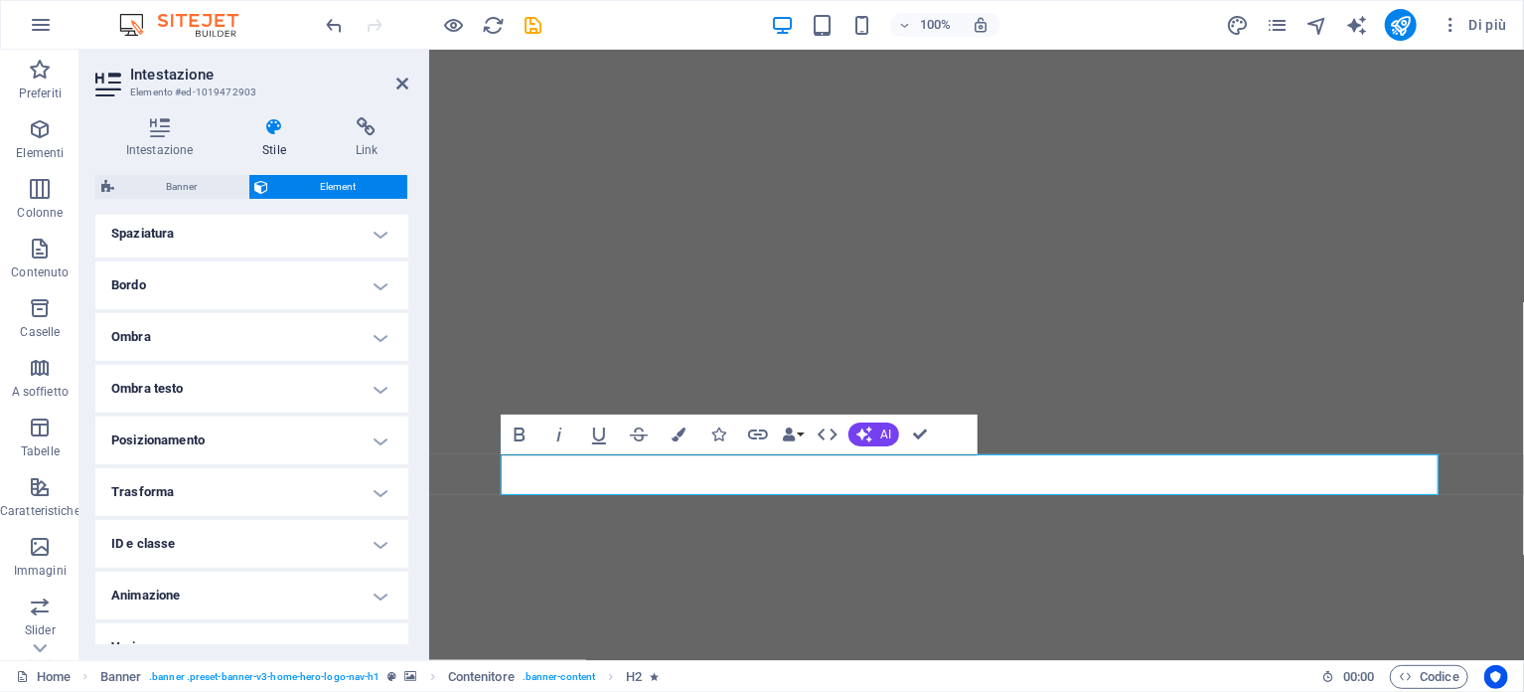
scroll to position [410, 0]
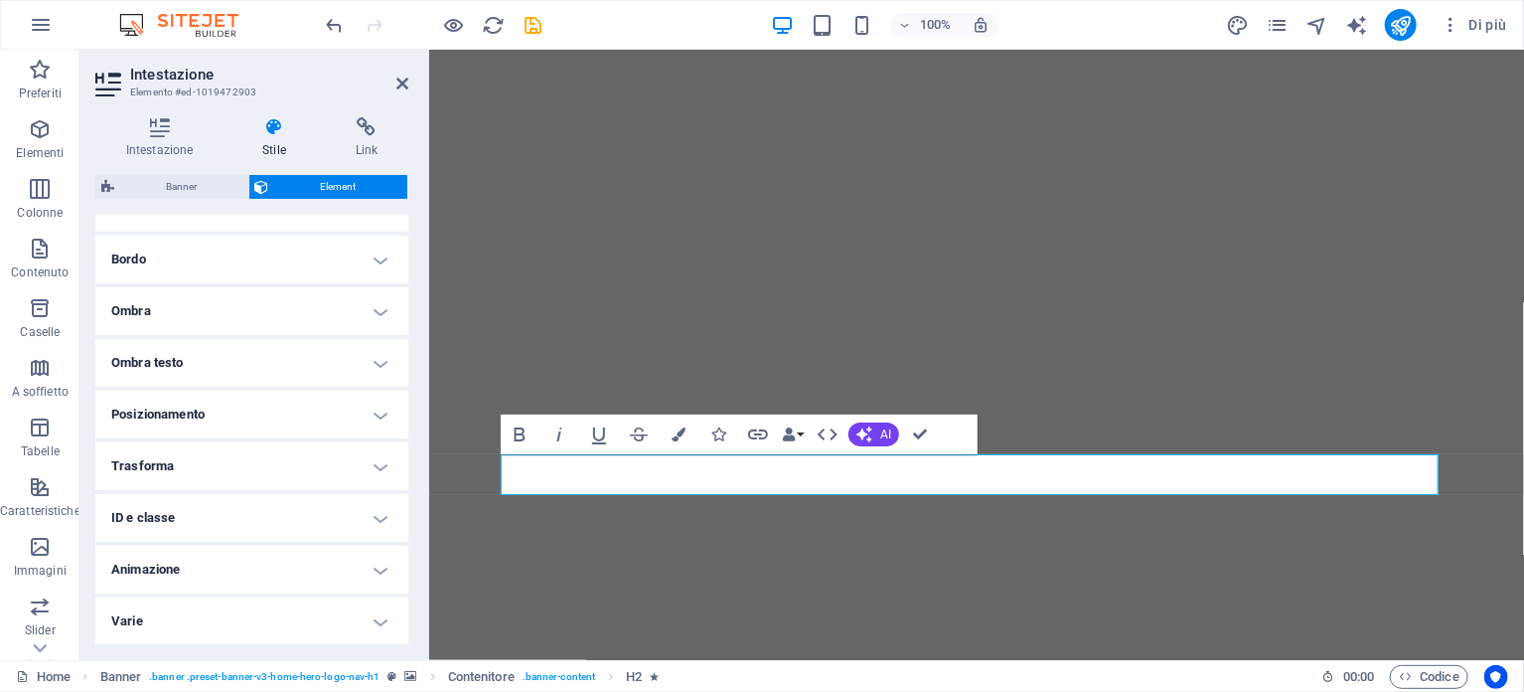
click at [371, 517] on h4 "ID e classe" at bounding box center [251, 518] width 313 height 48
click at [371, 517] on h4 "ID e classe" at bounding box center [251, 512] width 313 height 36
click at [381, 456] on h4 "Trasforma" at bounding box center [251, 466] width 313 height 48
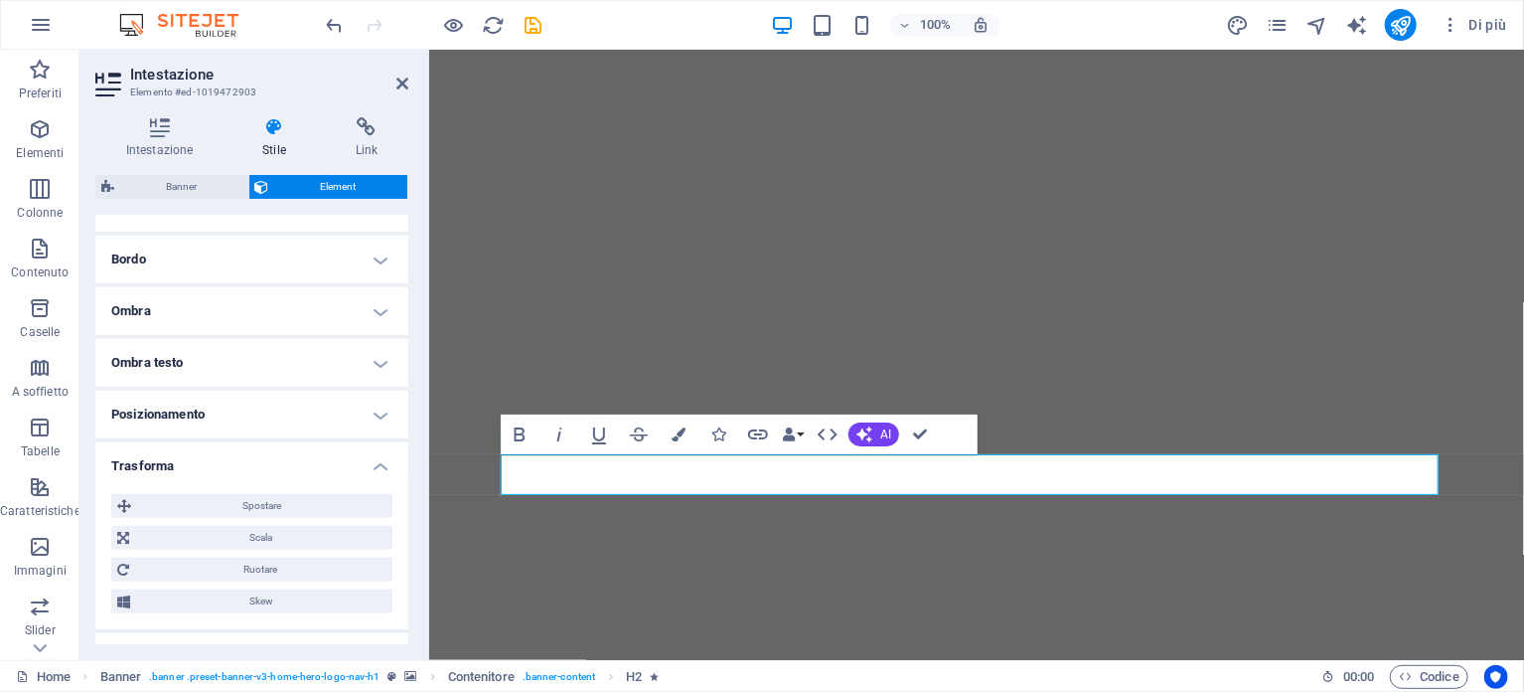
click at [381, 456] on h4 "Trasforma" at bounding box center [251, 460] width 313 height 36
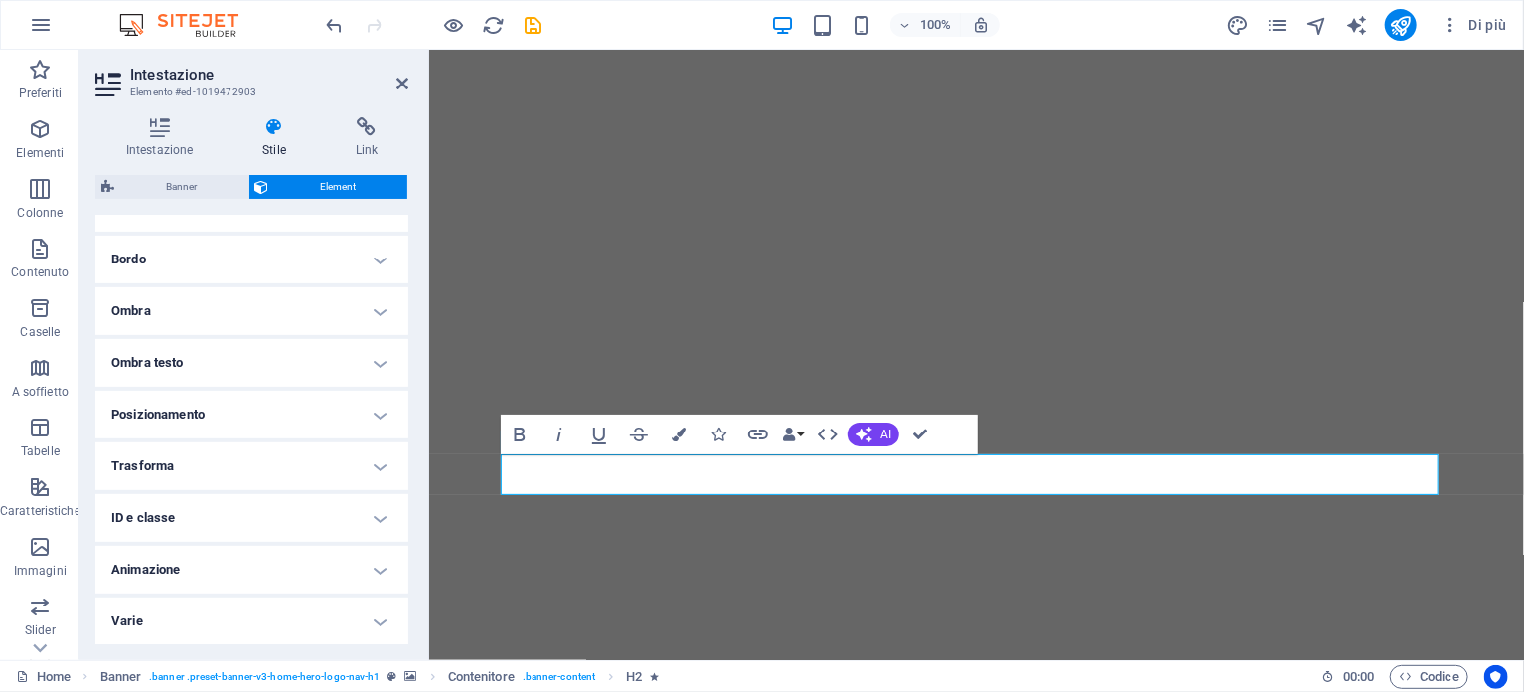
click at [375, 622] on h4 "Varie" at bounding box center [251, 621] width 313 height 48
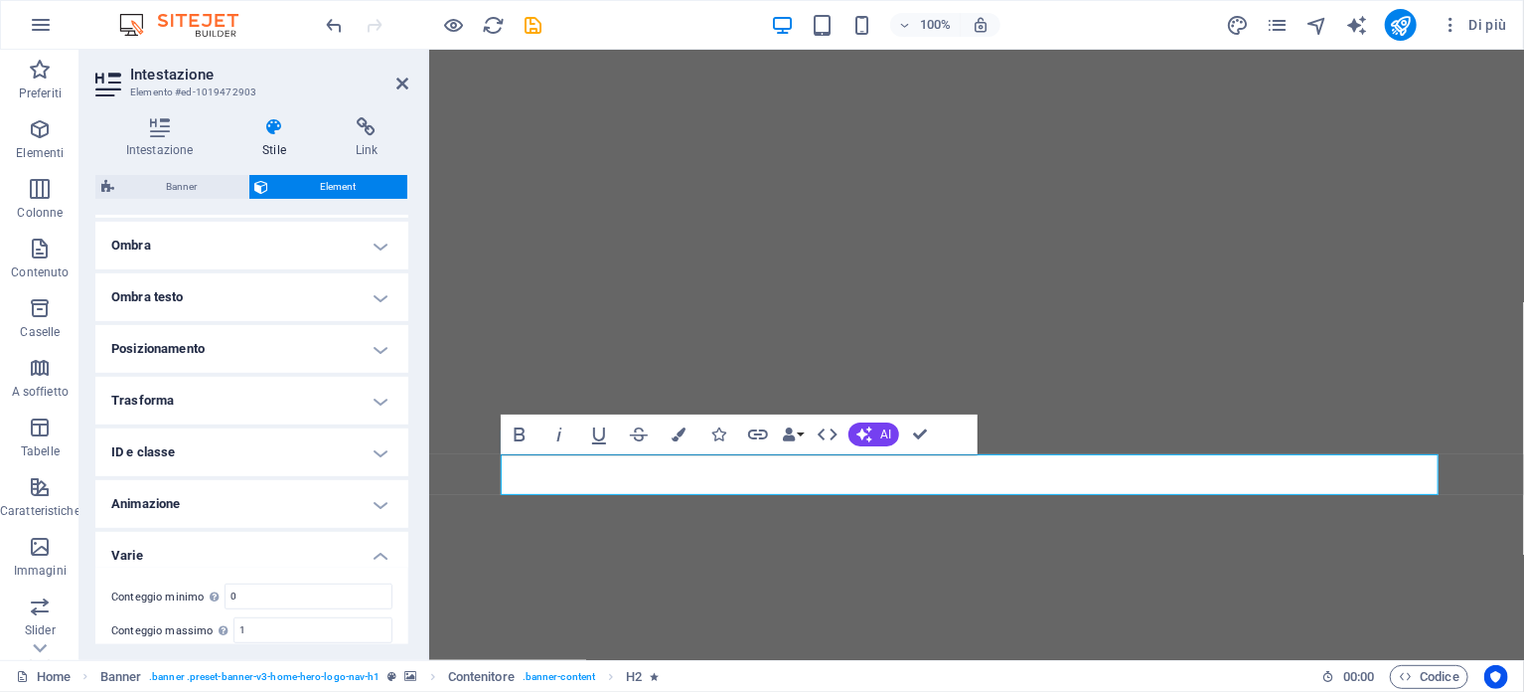
scroll to position [533, 0]
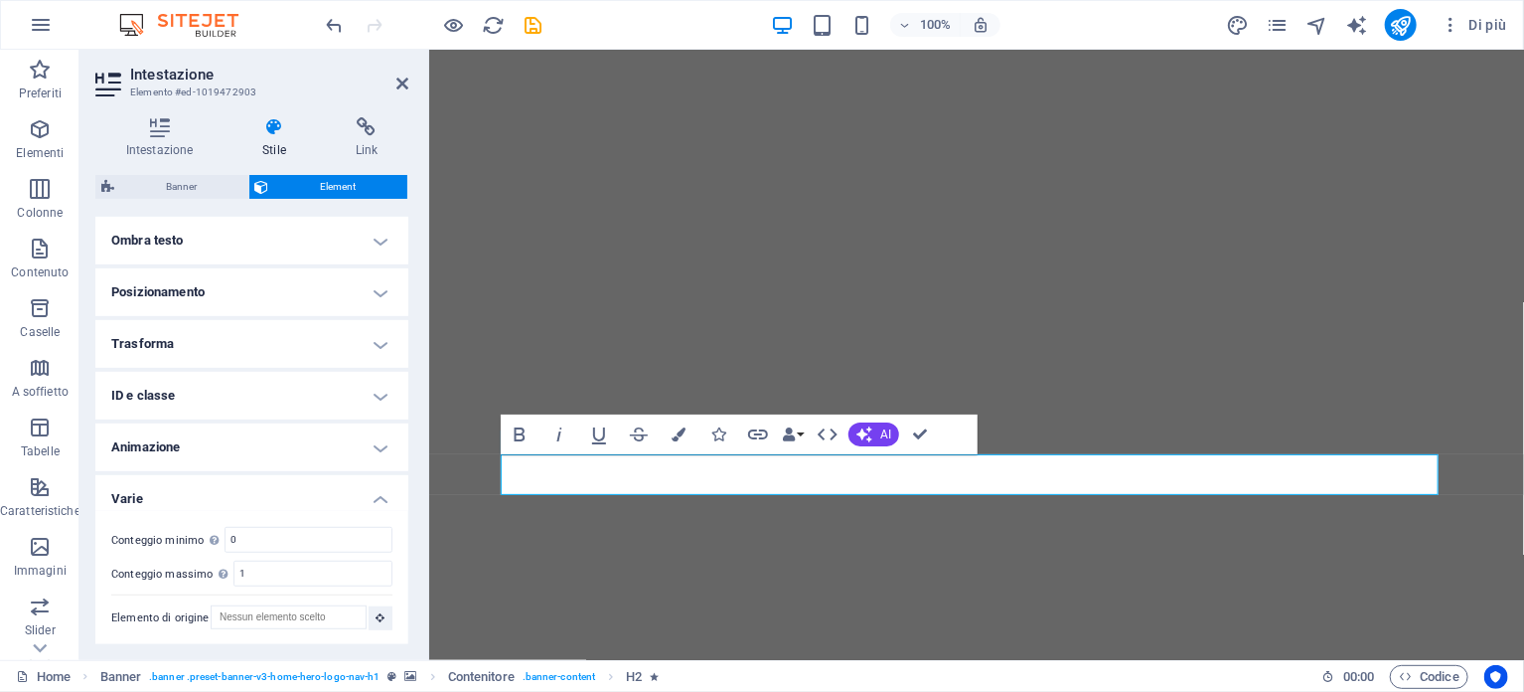
click at [375, 493] on h4 "Varie" at bounding box center [251, 493] width 313 height 36
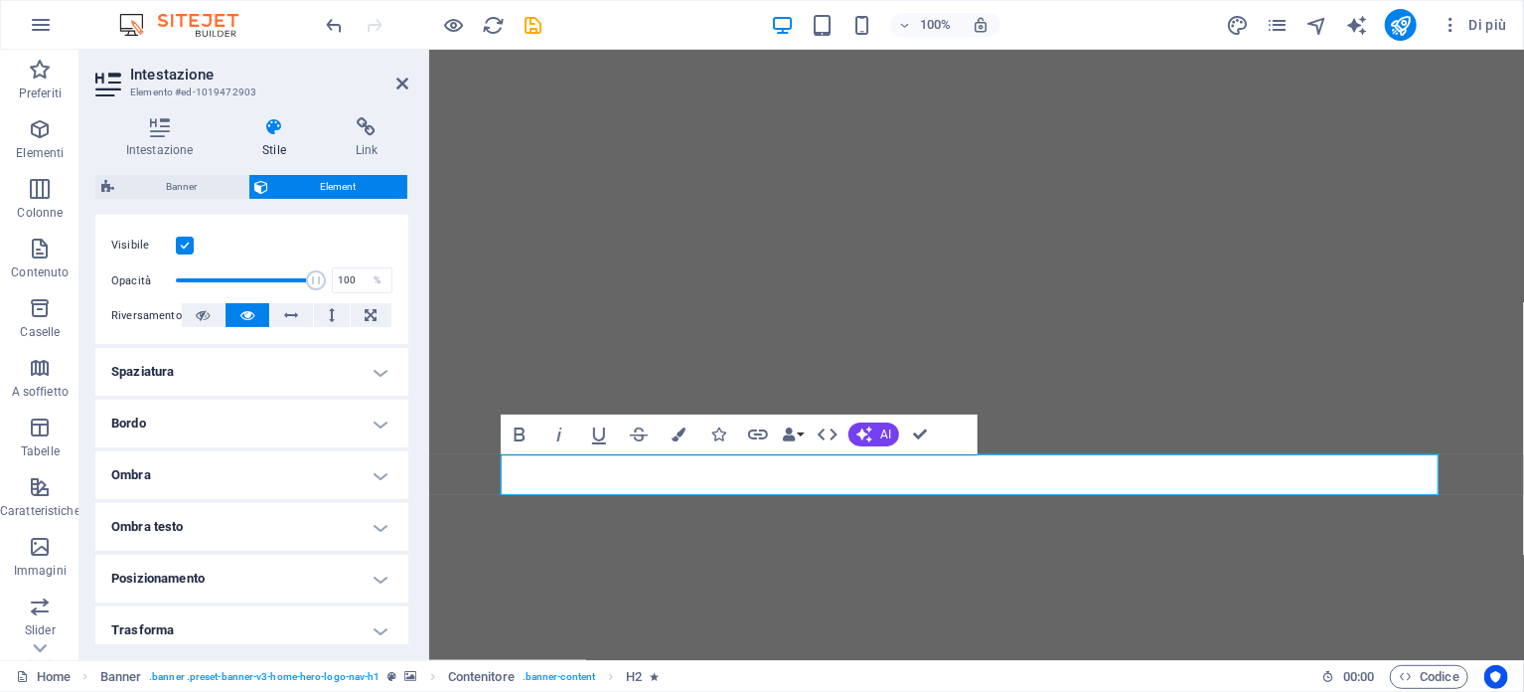
scroll to position [212, 0]
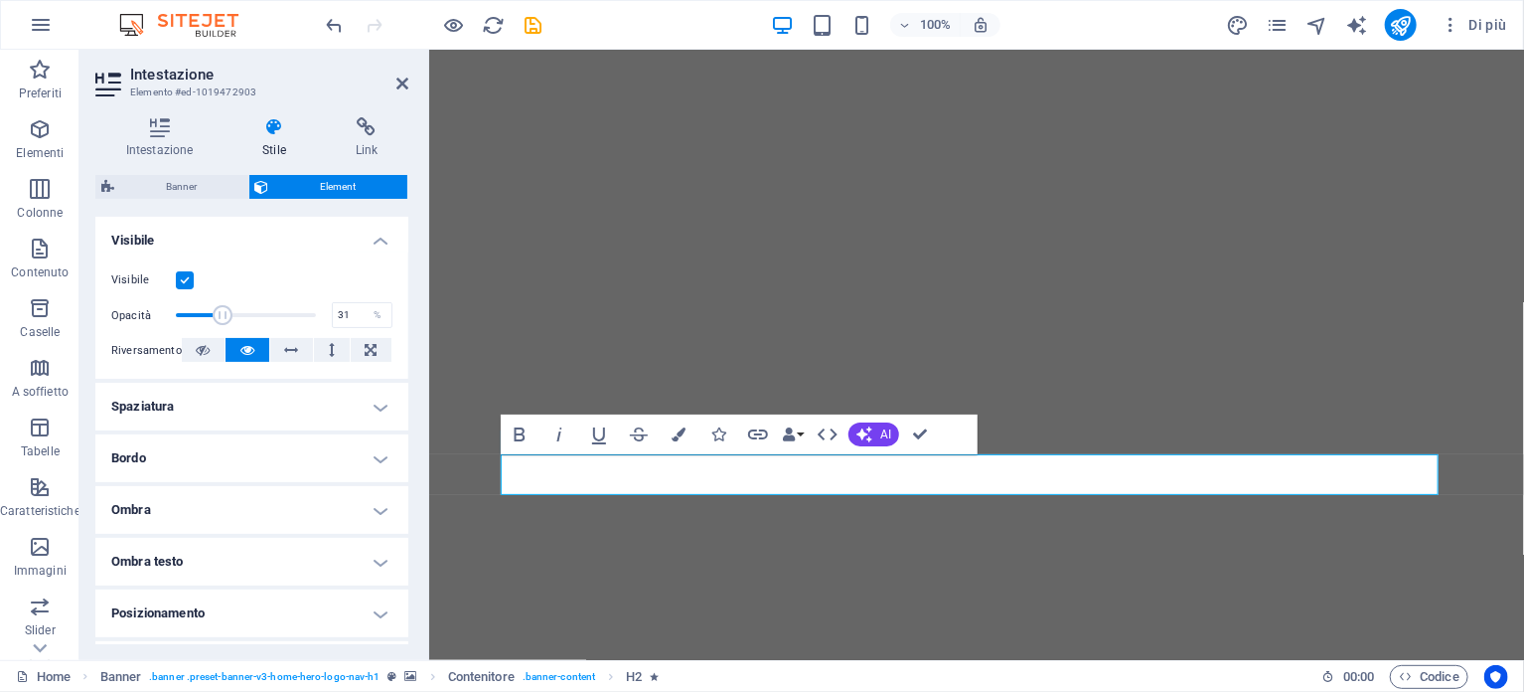
drag, startPoint x: 310, startPoint y: 313, endPoint x: 217, endPoint y: 327, distance: 94.4
click at [217, 327] on span at bounding box center [246, 315] width 140 height 30
type input "100"
drag, startPoint x: 214, startPoint y: 316, endPoint x: 344, endPoint y: 308, distance: 130.4
click at [344, 308] on div "Opacità 100 %" at bounding box center [251, 315] width 281 height 30
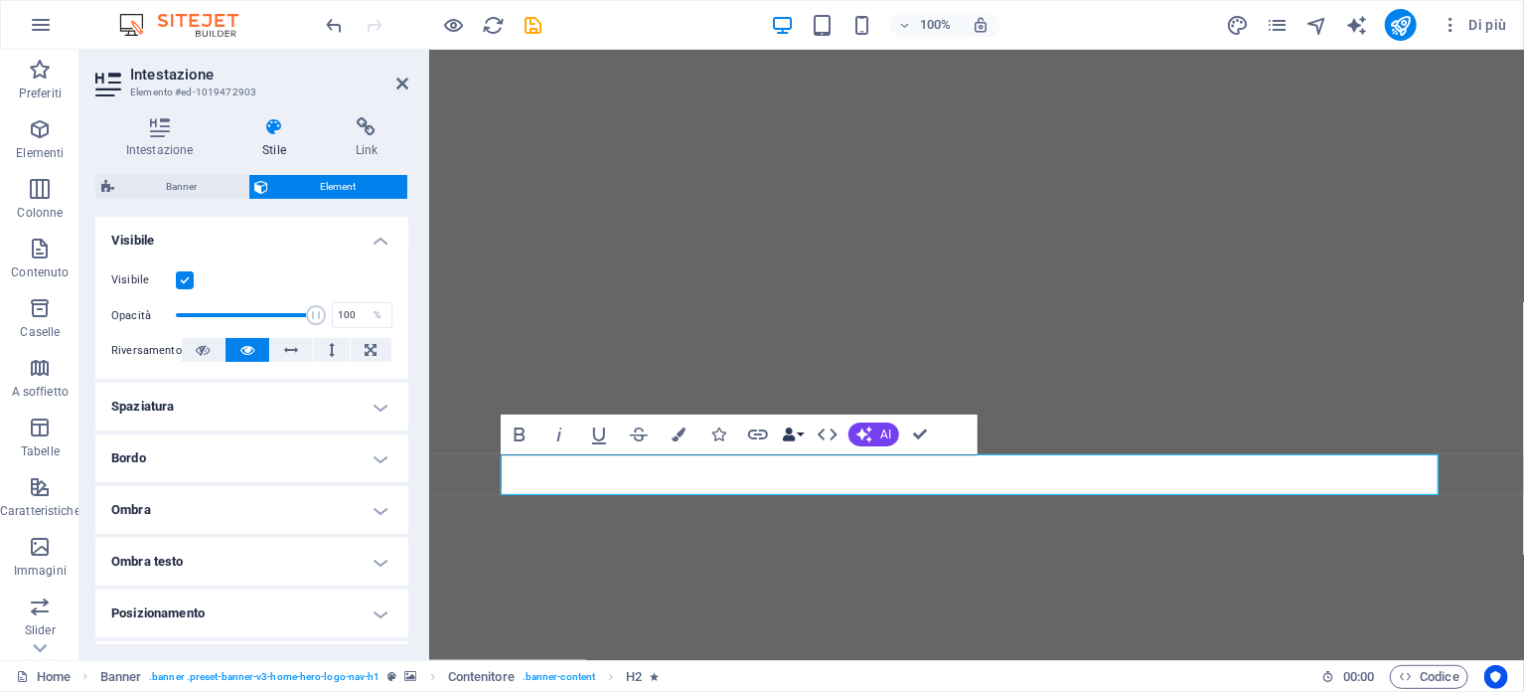
click at [799, 435] on button "Data Bindings" at bounding box center [793, 434] width 28 height 40
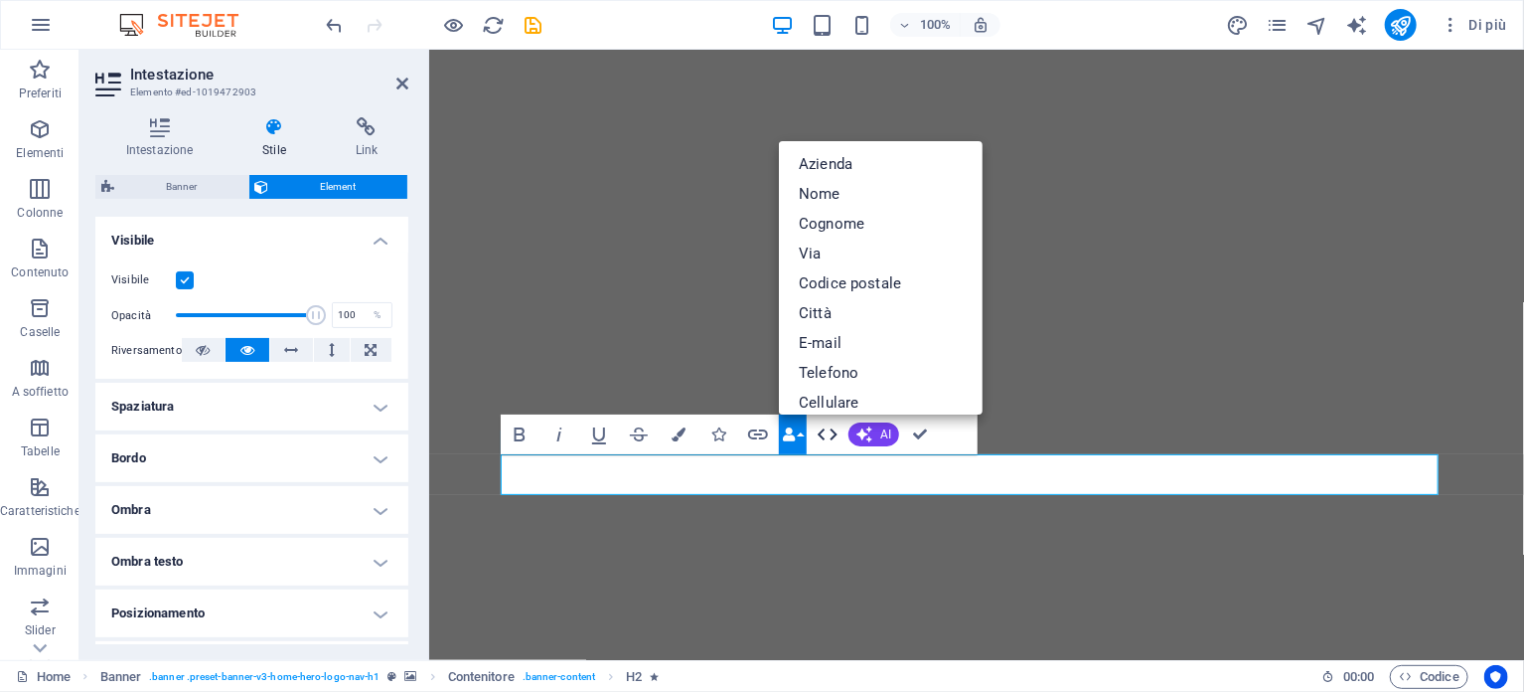
click at [830, 434] on icon "button" at bounding box center [828, 434] width 24 height 24
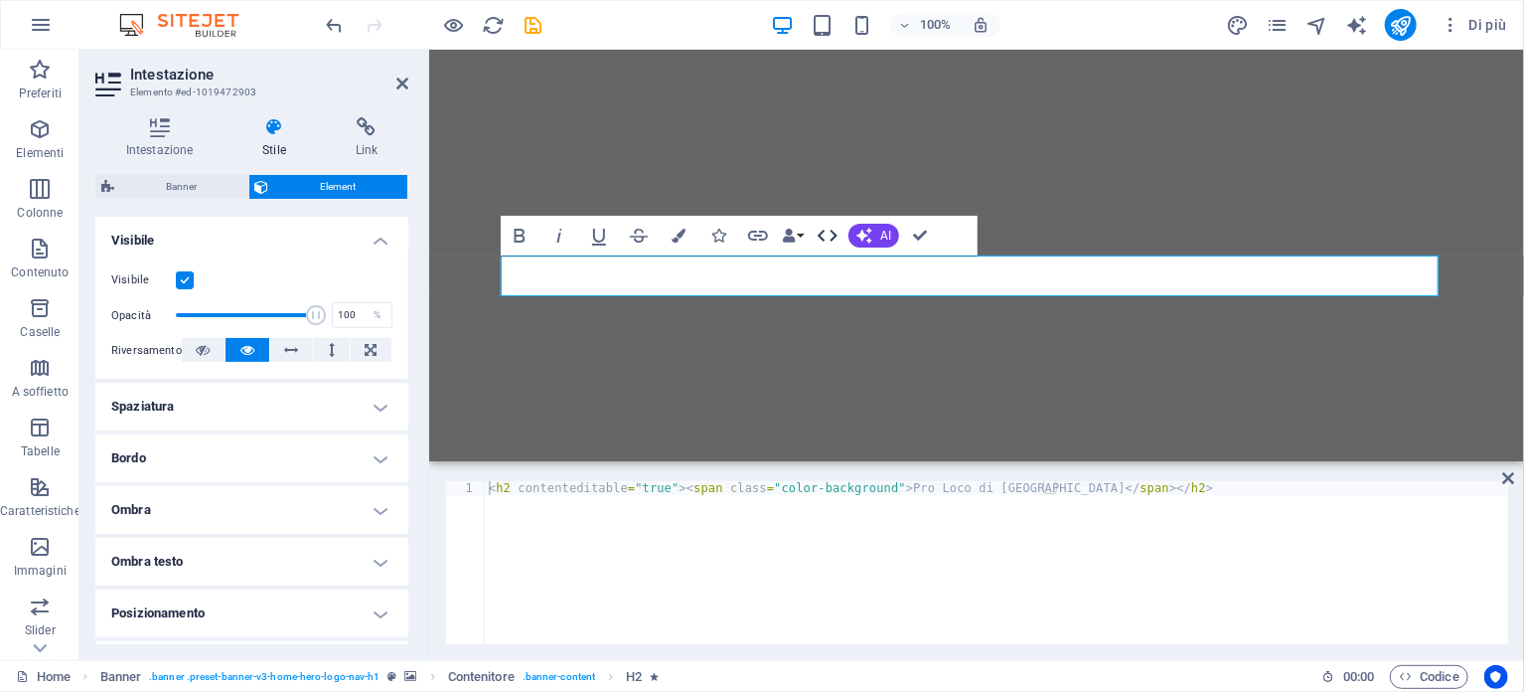
click at [830, 230] on icon "button" at bounding box center [828, 236] width 24 height 24
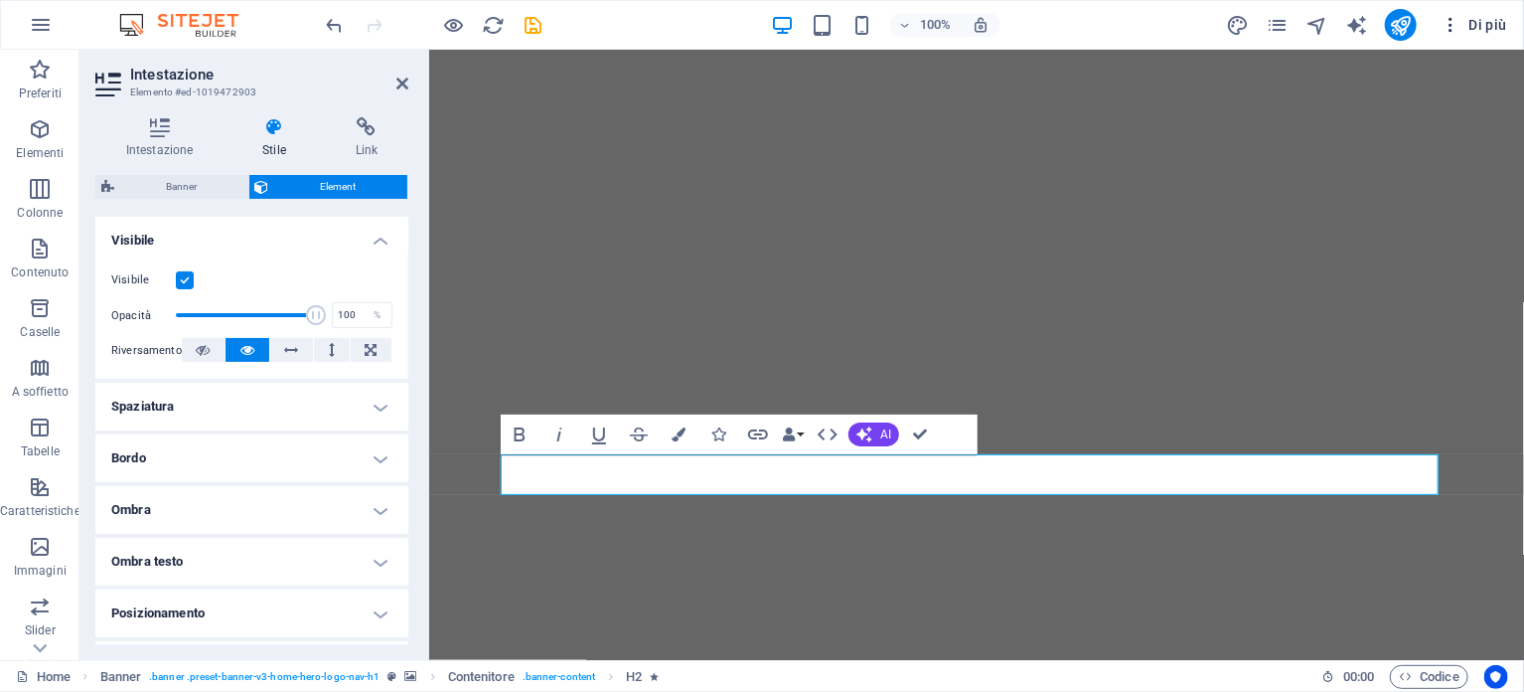
click at [1452, 26] on icon "button" at bounding box center [1451, 25] width 20 height 20
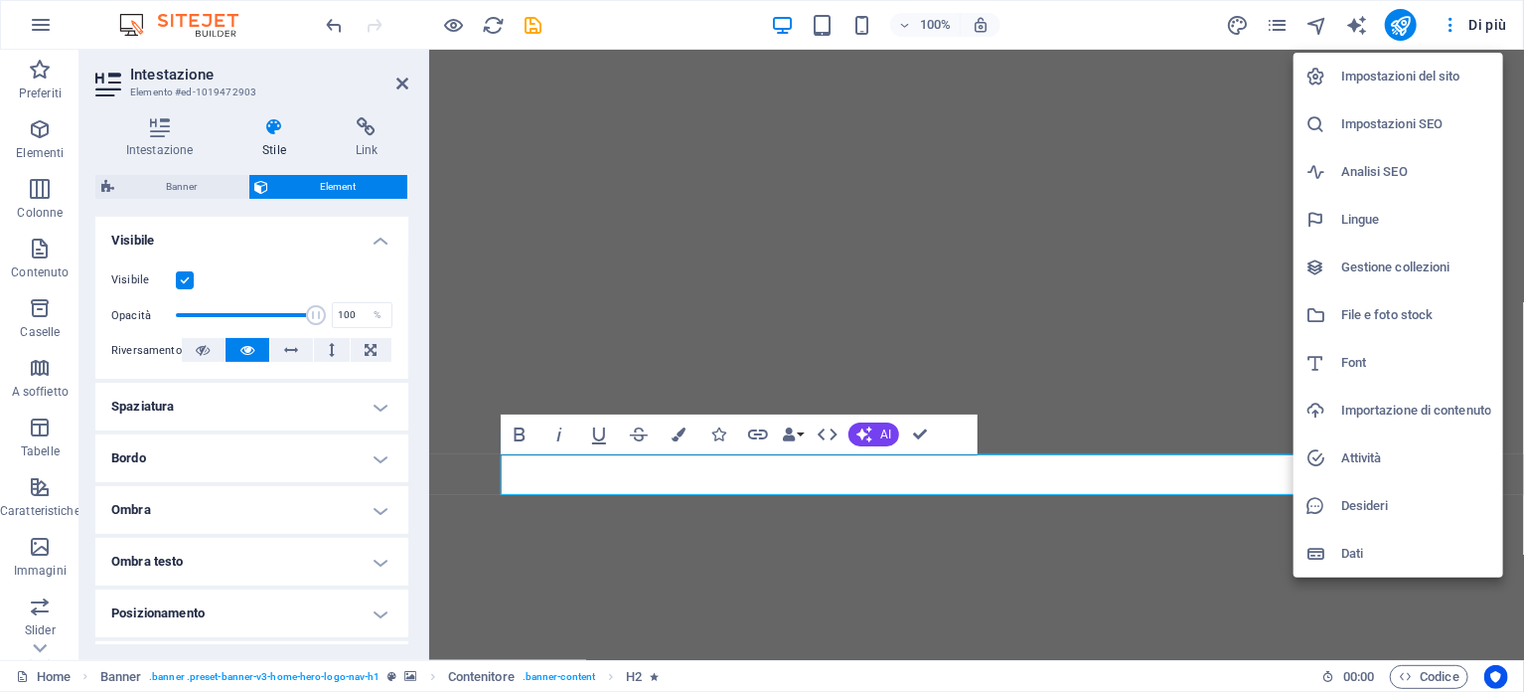
click at [1371, 75] on h6 "Impostazioni del sito" at bounding box center [1416, 77] width 150 height 24
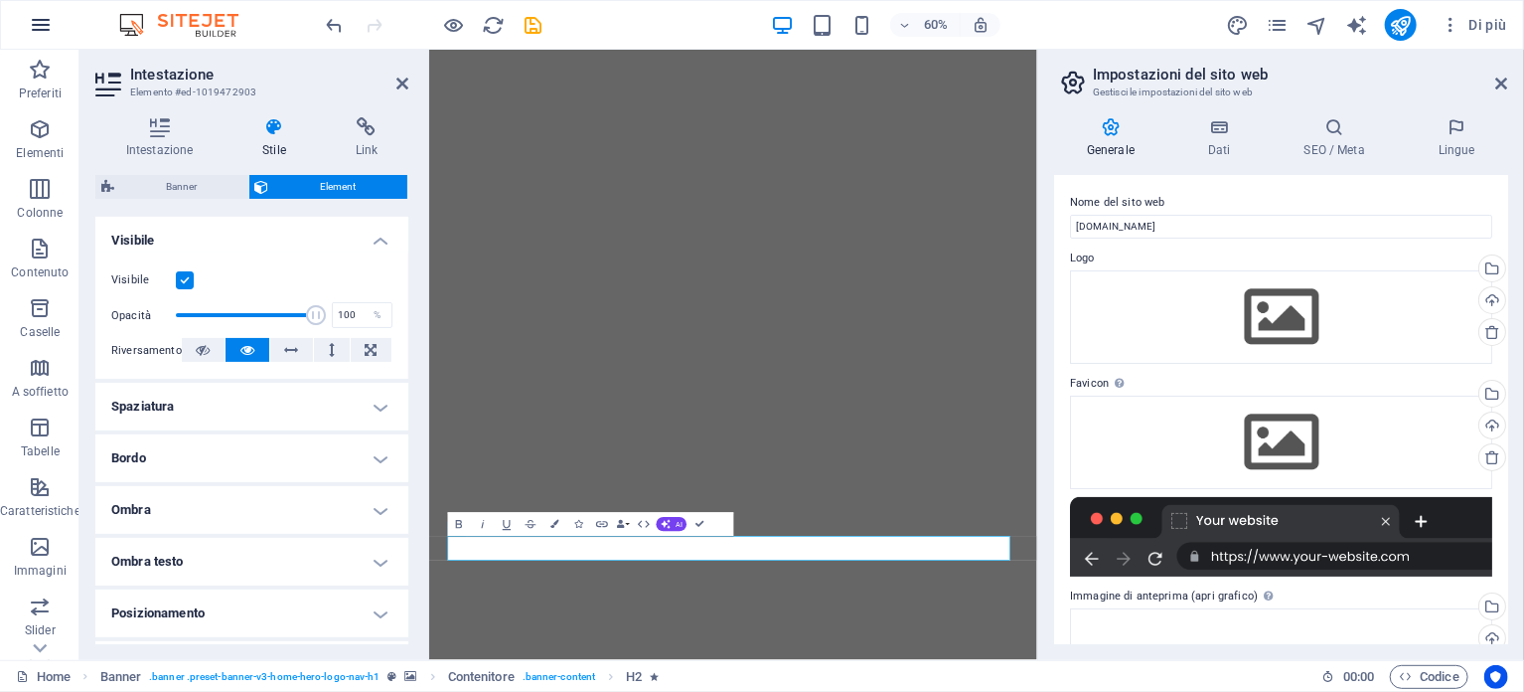
click at [38, 14] on icon "button" at bounding box center [41, 25] width 24 height 24
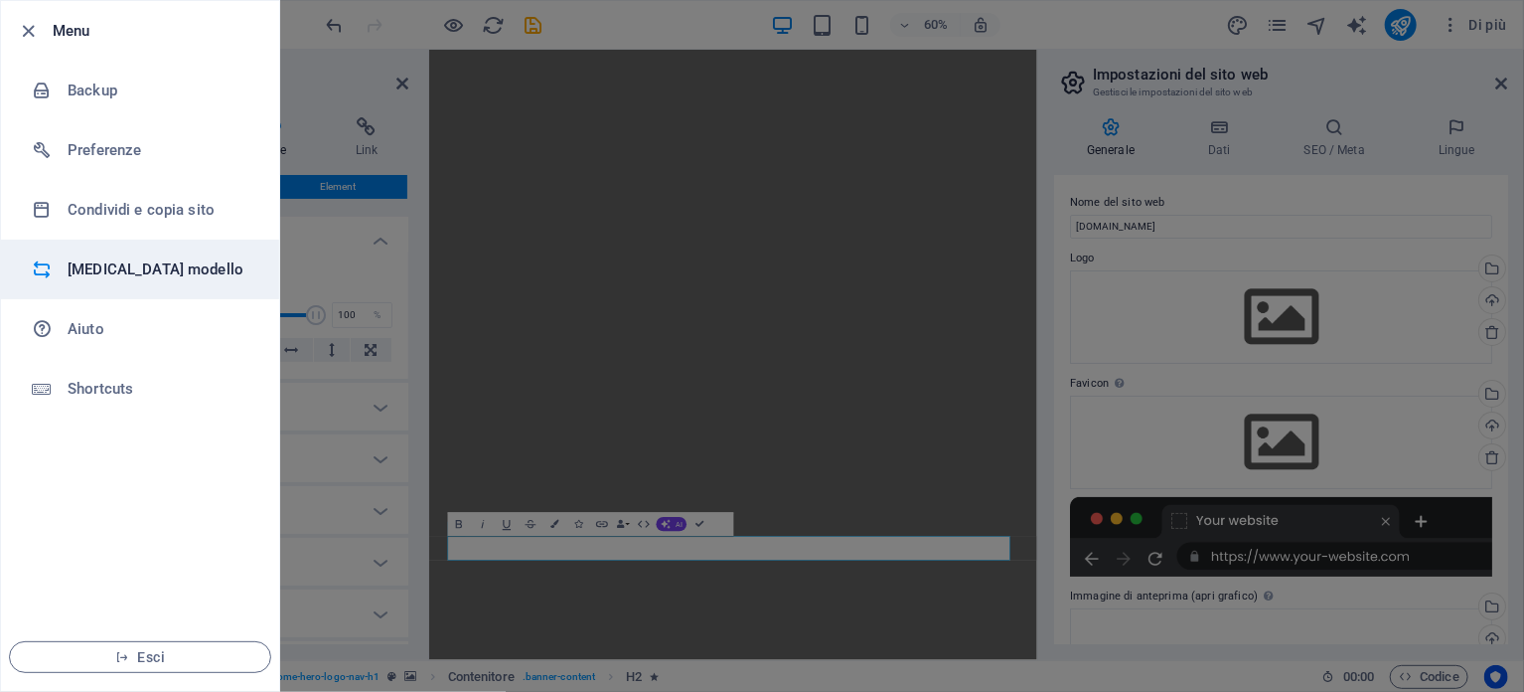
click at [94, 267] on h6 "Cambia modello" at bounding box center [160, 269] width 184 height 24
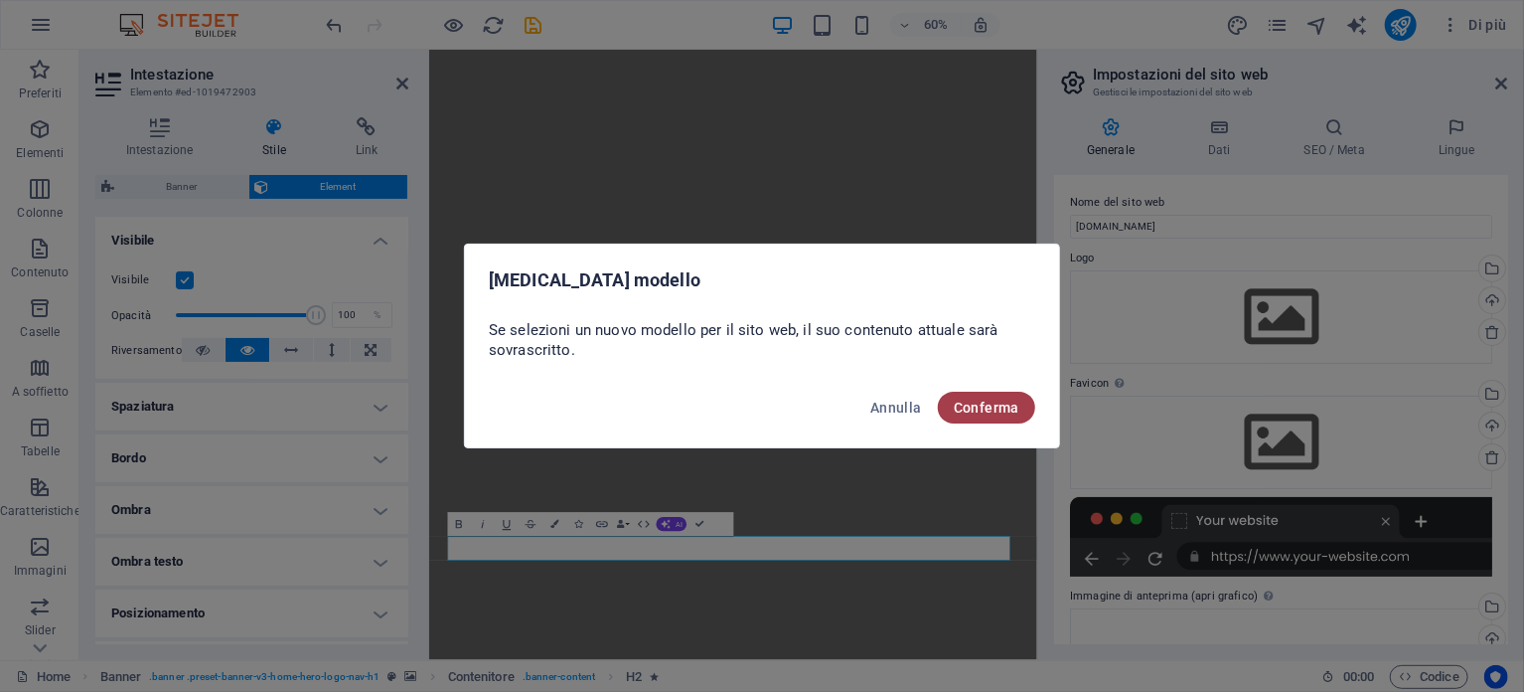
click at [979, 409] on span "Conferma" at bounding box center [987, 407] width 66 height 16
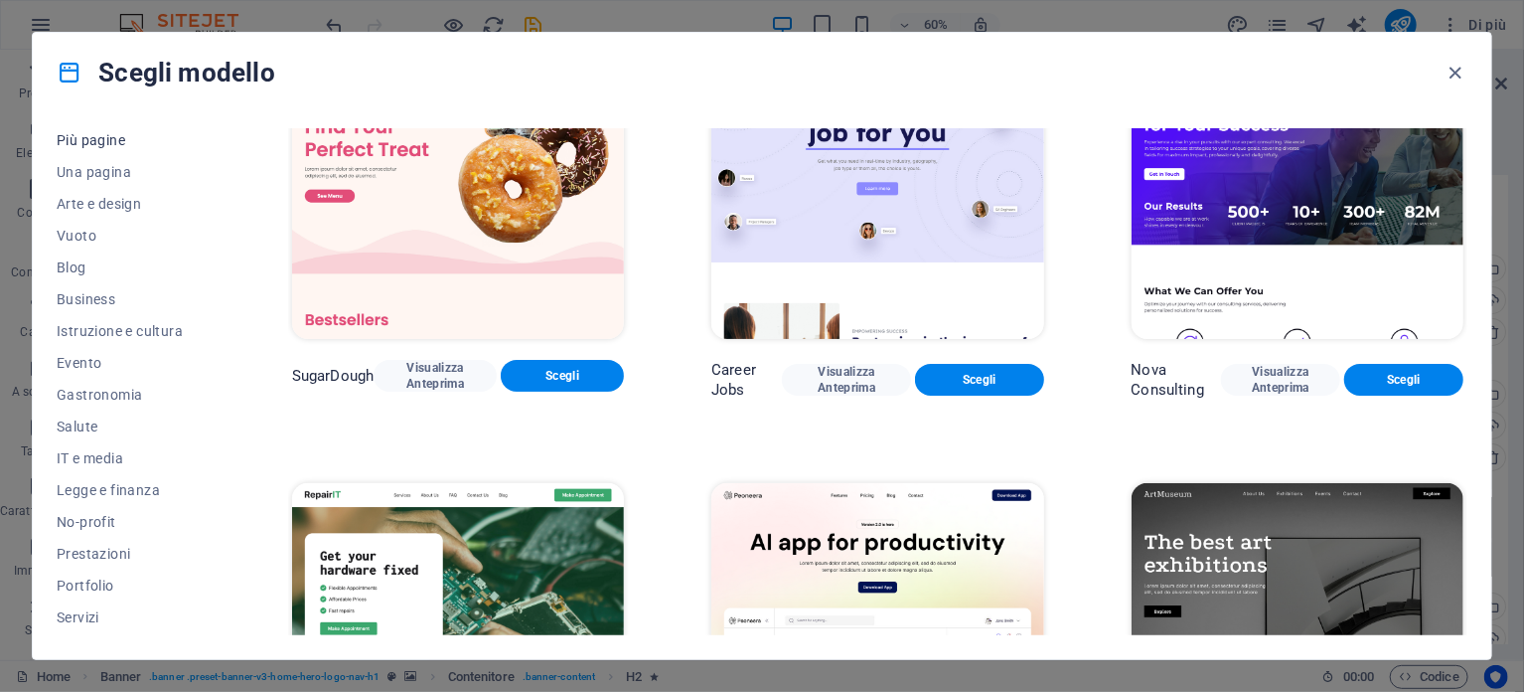
scroll to position [199, 0]
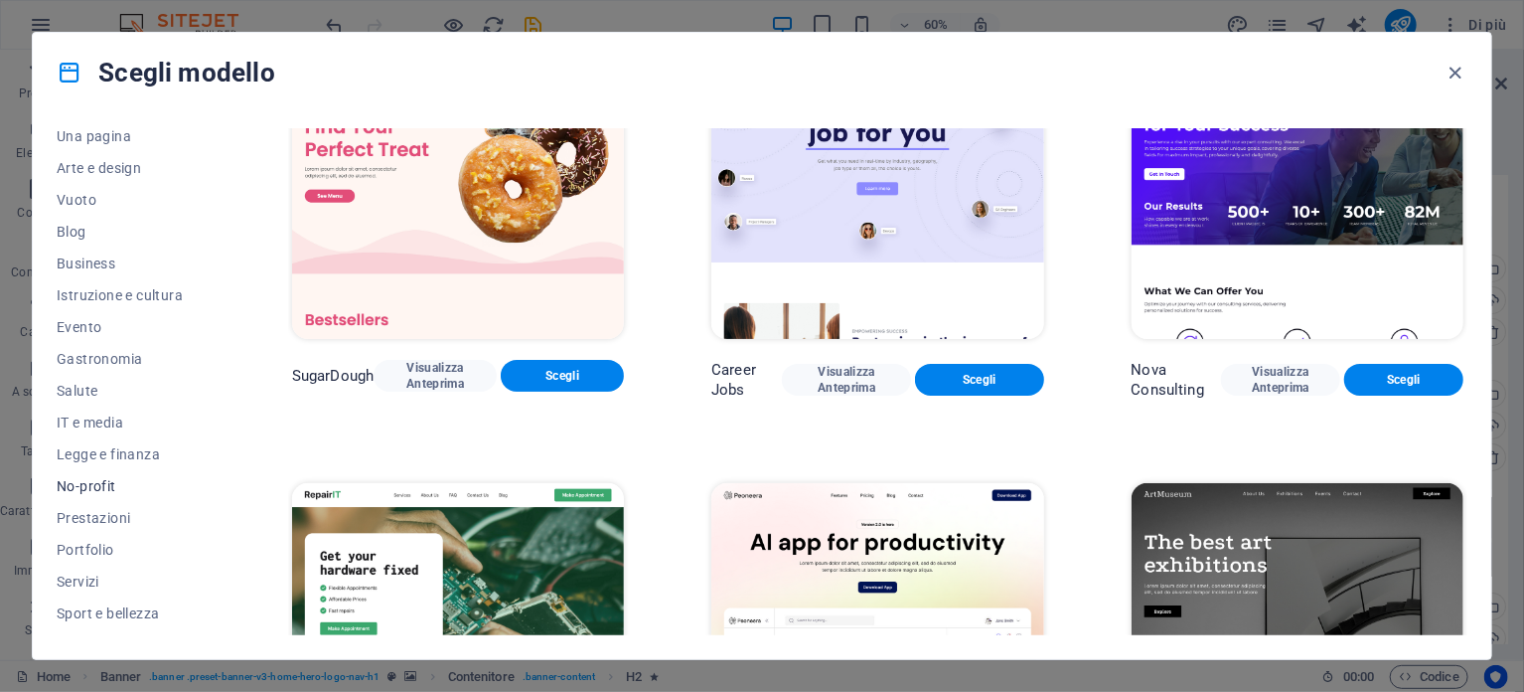
click at [88, 487] on span "No-profit" at bounding box center [131, 486] width 148 height 16
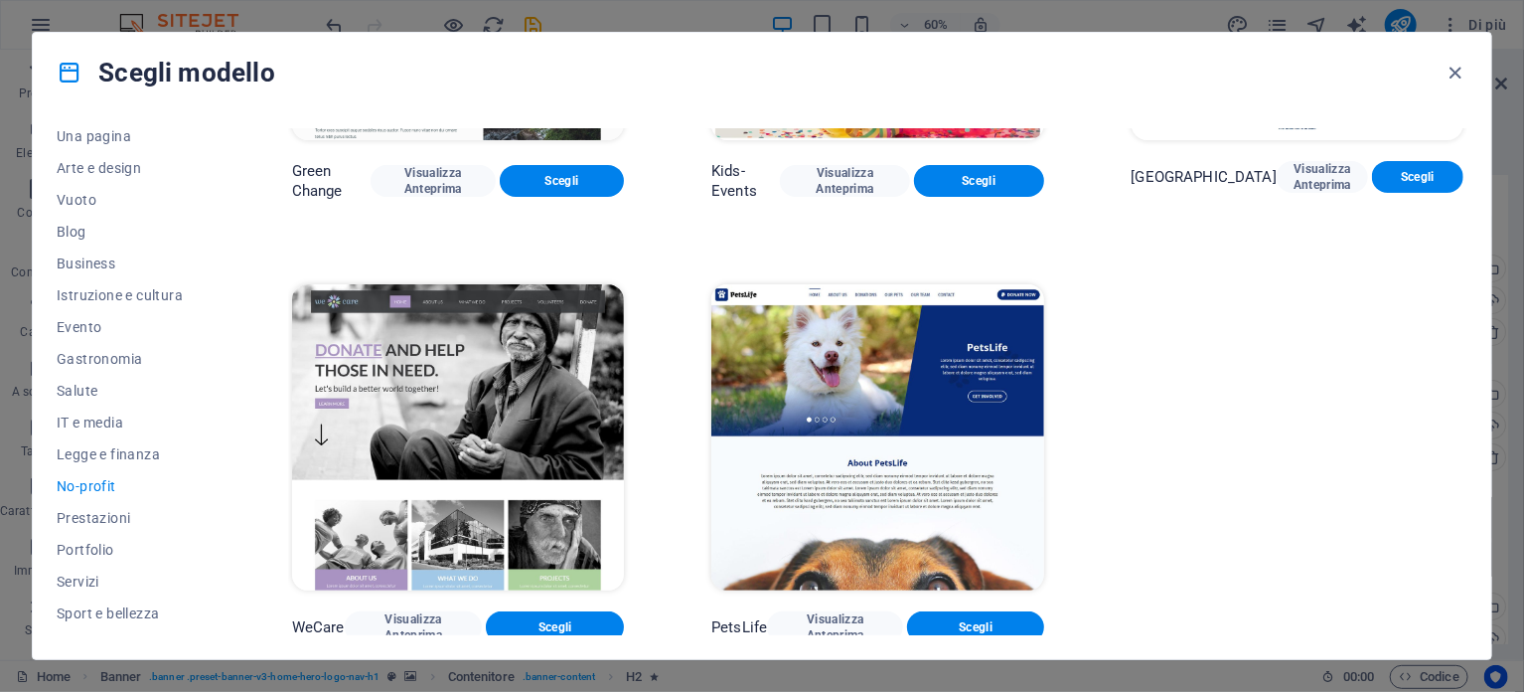
scroll to position [301, 0]
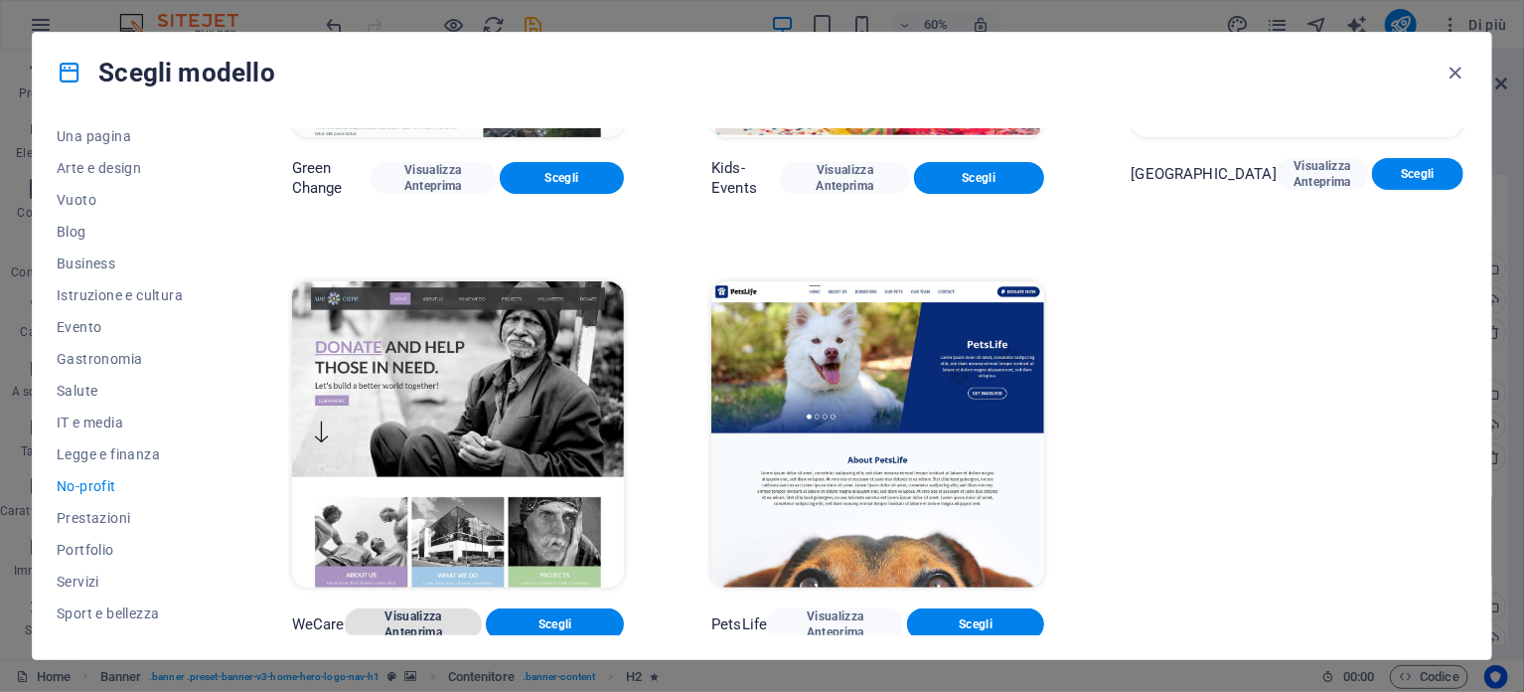
click at [428, 616] on span "Visualizza Anteprima" at bounding box center [414, 624] width 106 height 32
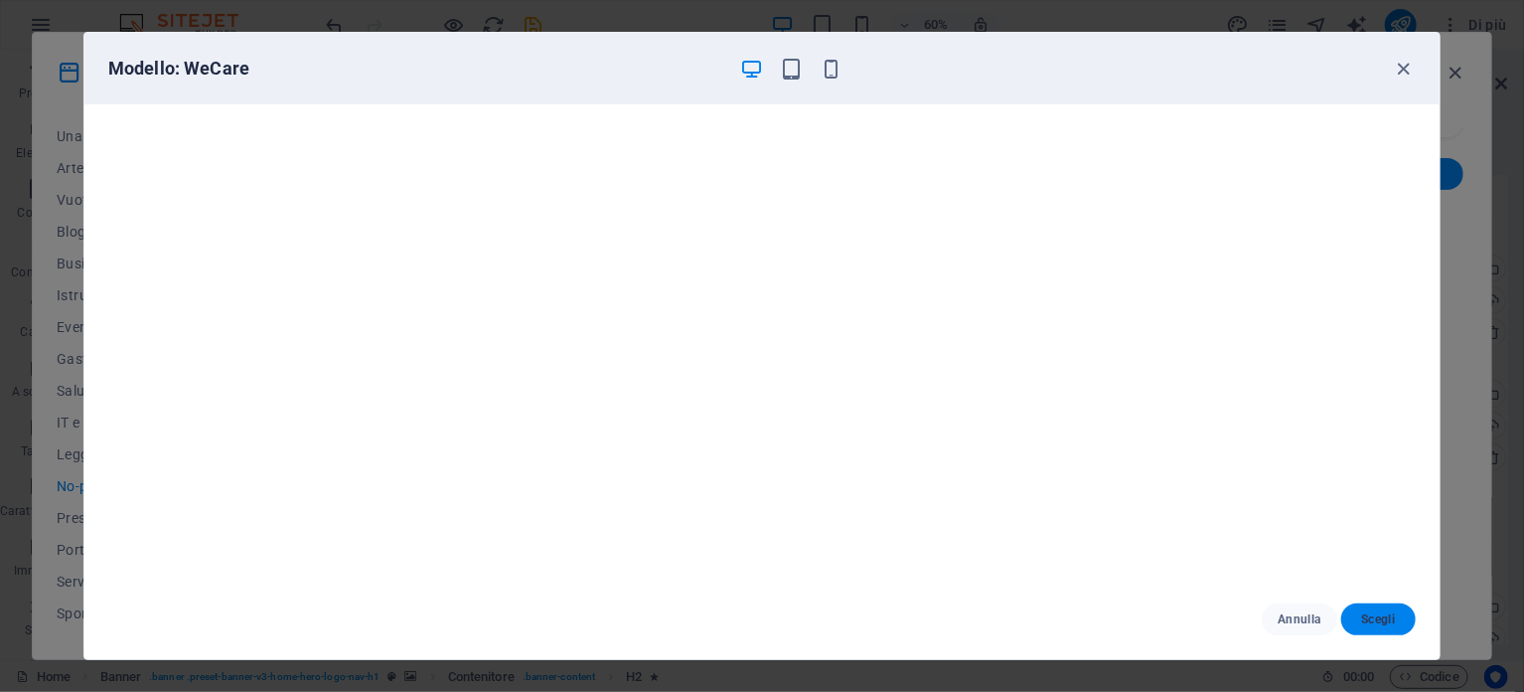
click at [1375, 617] on span "Scegli" at bounding box center [1378, 619] width 43 height 16
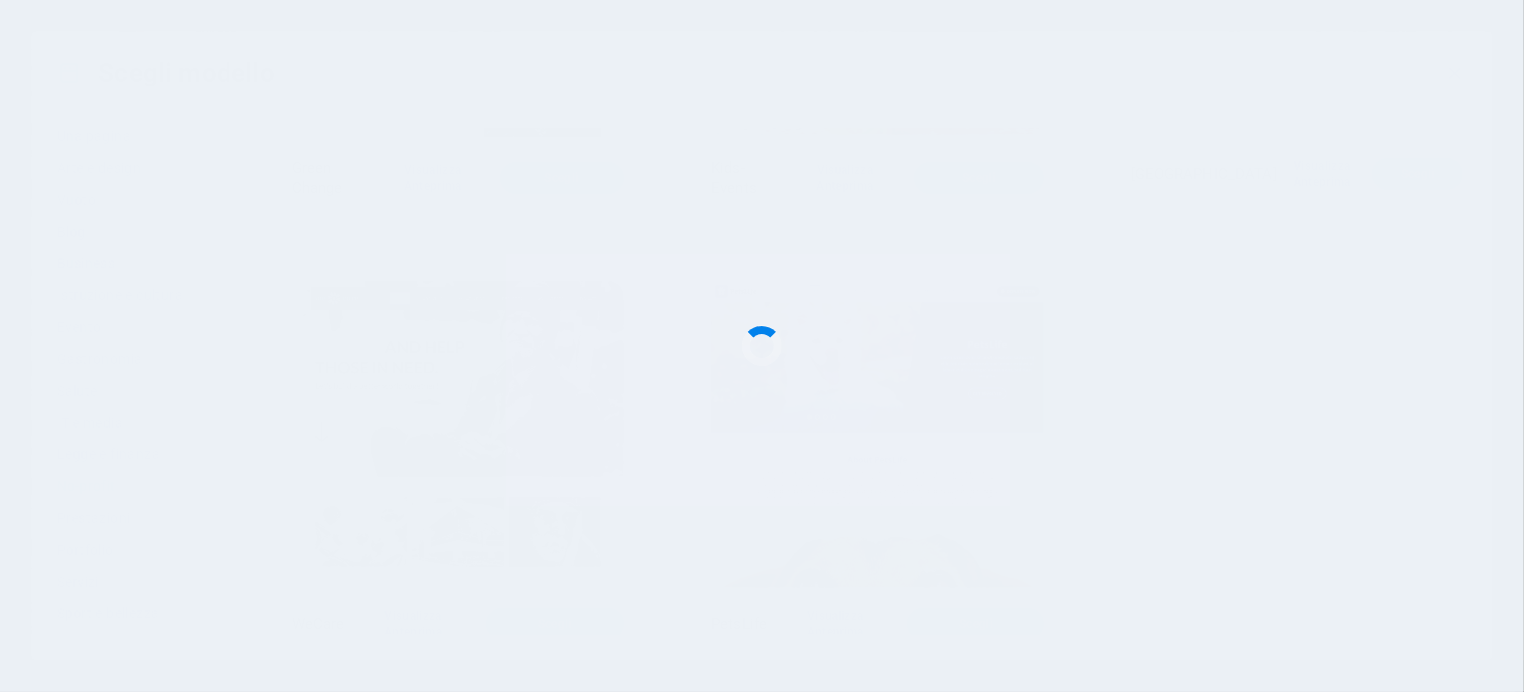
checkbox input "false"
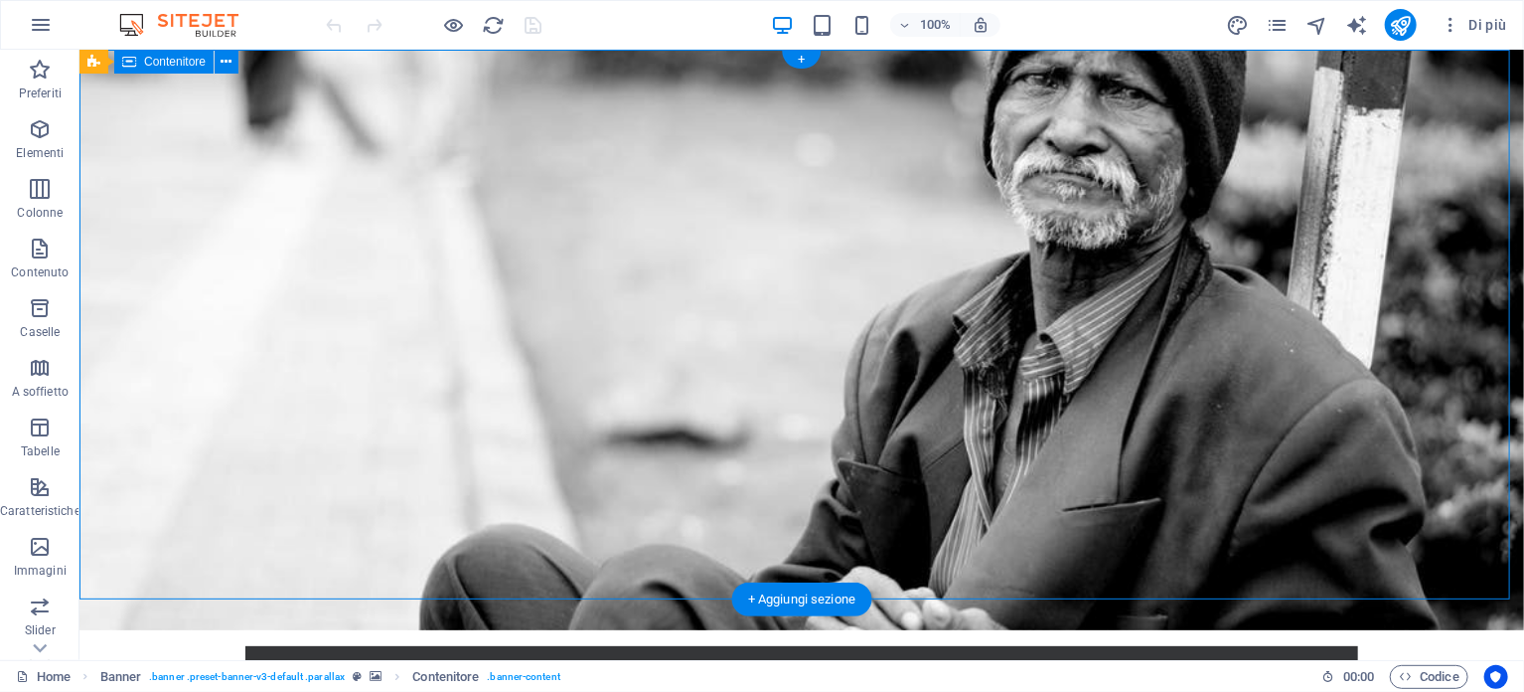
drag, startPoint x: 1414, startPoint y: 256, endPoint x: 1067, endPoint y: 256, distance: 346.8
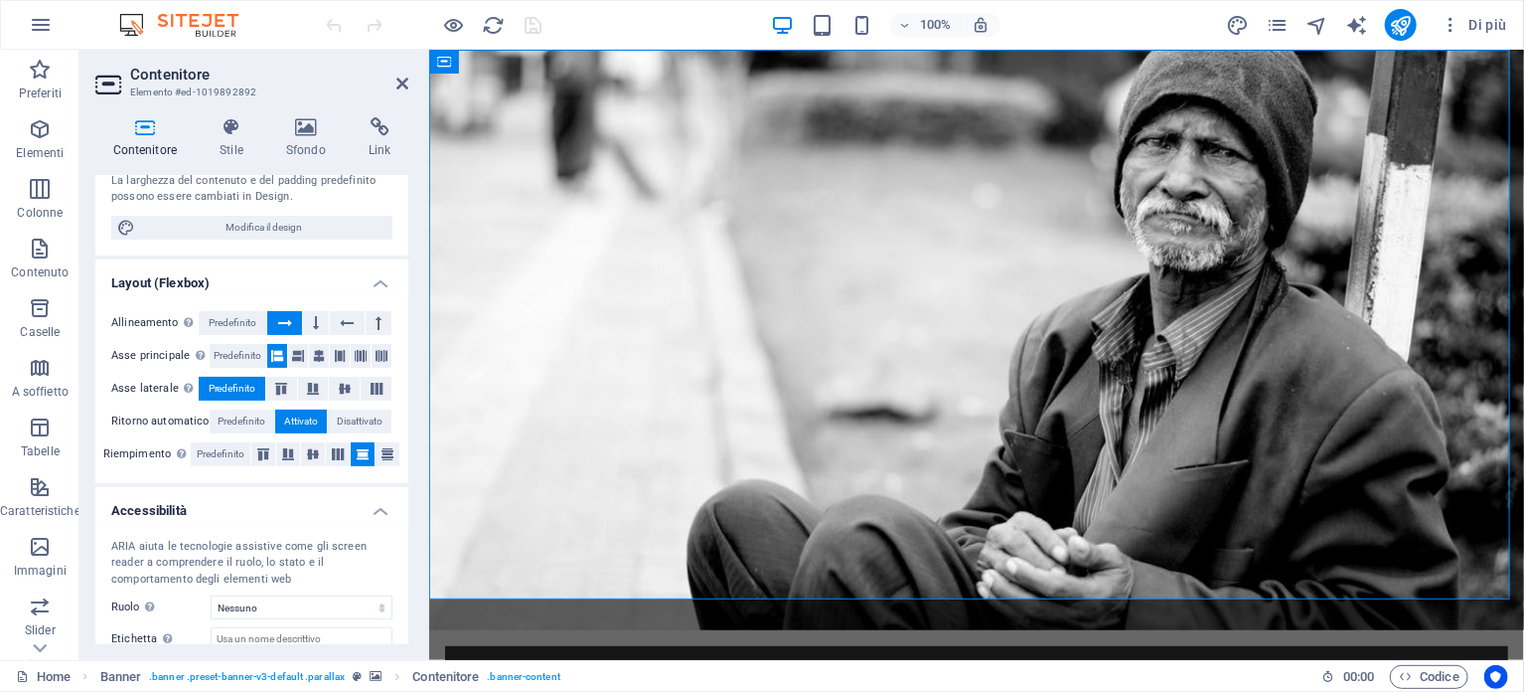
scroll to position [99, 0]
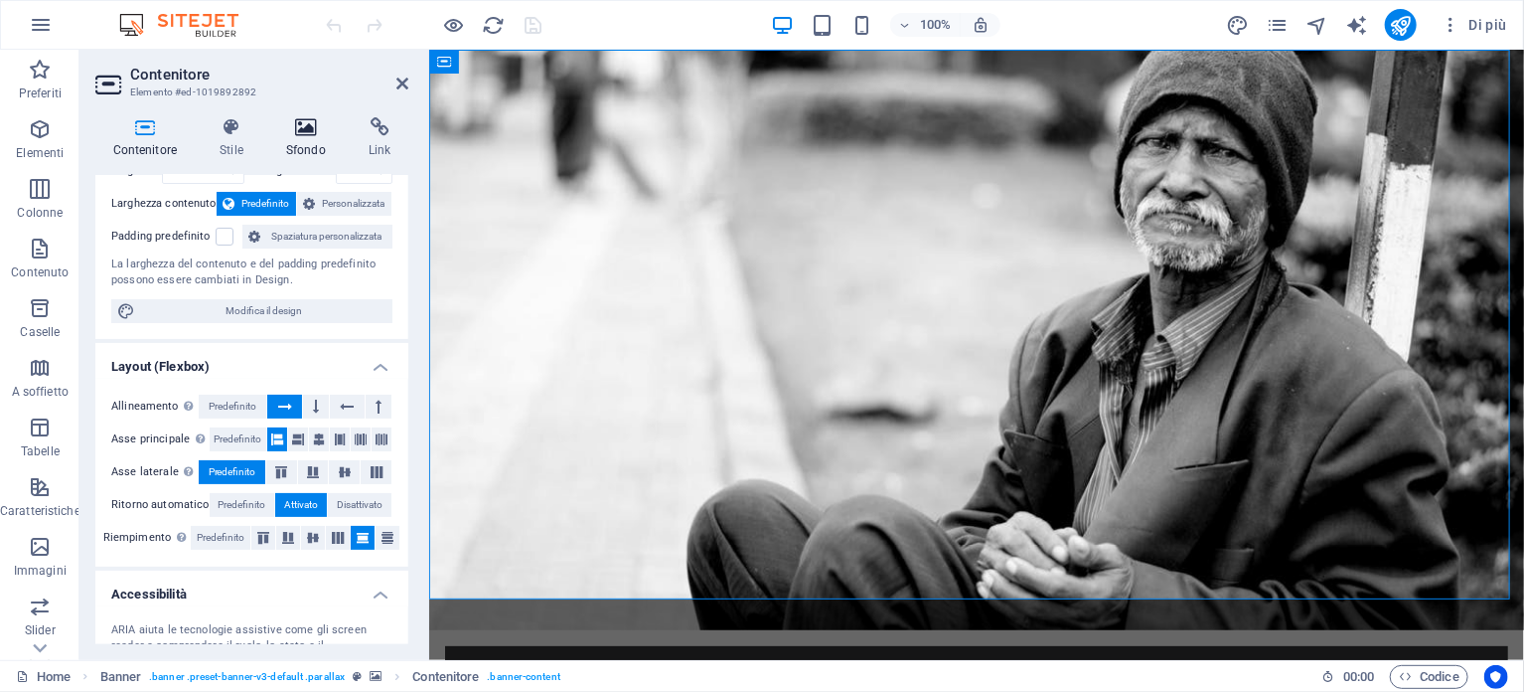
click at [304, 132] on icon at bounding box center [305, 127] width 75 height 20
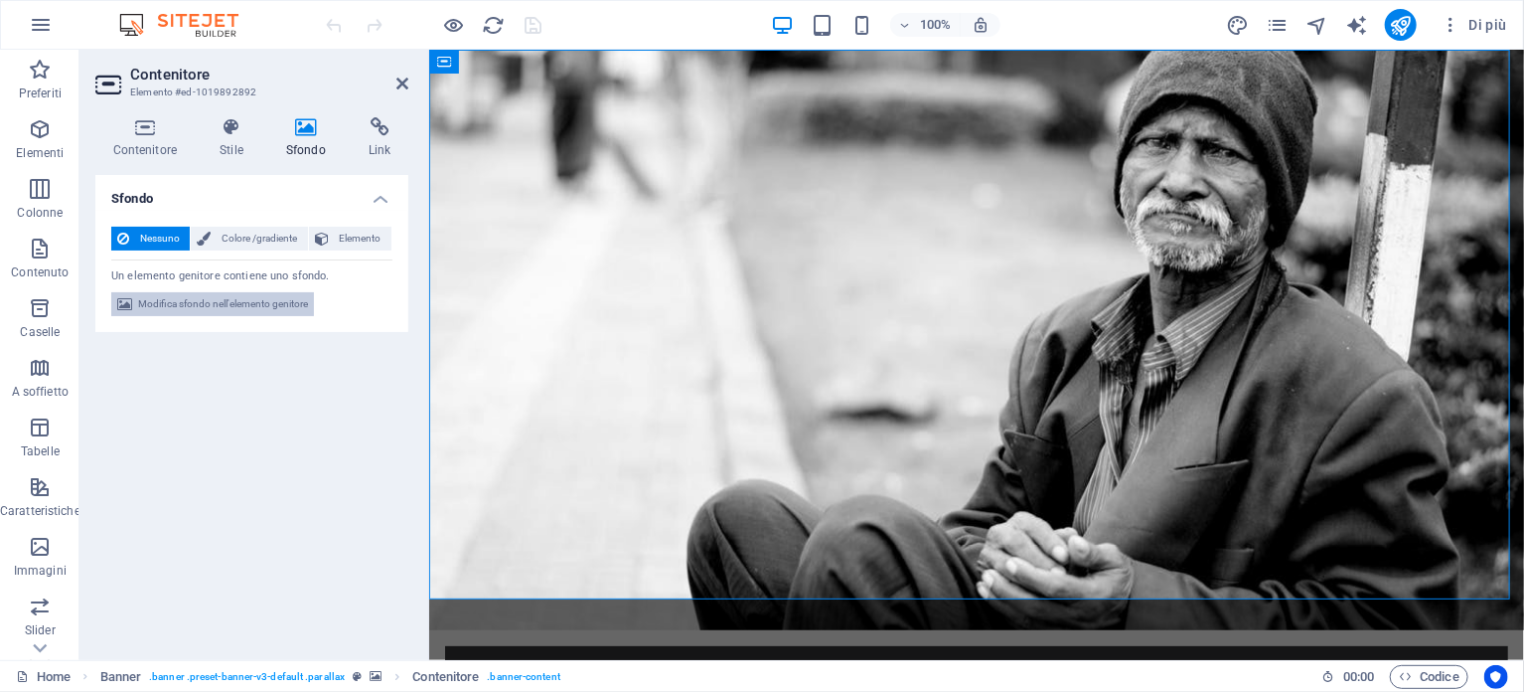
click at [241, 308] on span "Modifica sfondo nell'elemento genitore" at bounding box center [223, 304] width 170 height 24
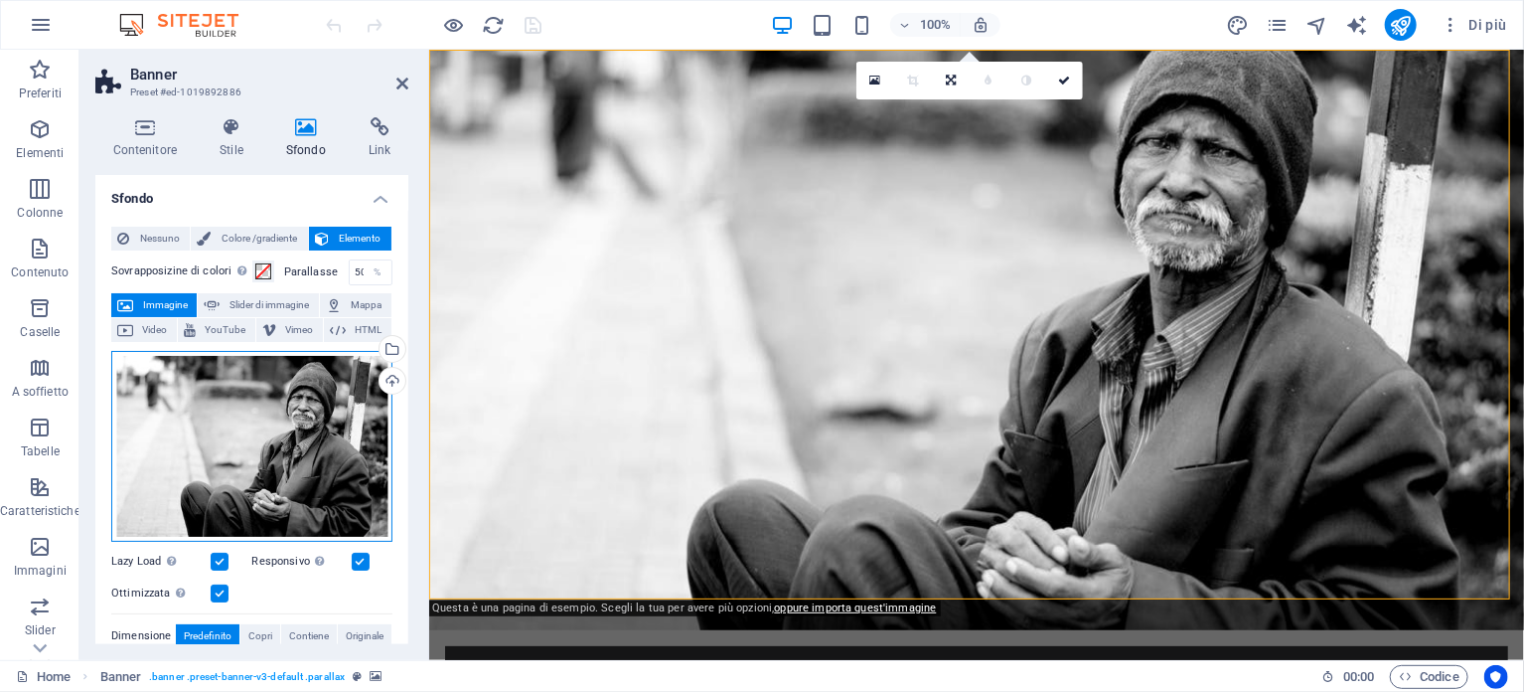
click at [285, 410] on div "Trascina qui i file, fai clic per sceglierli o selezionali da File o dalle nost…" at bounding box center [251, 446] width 281 height 191
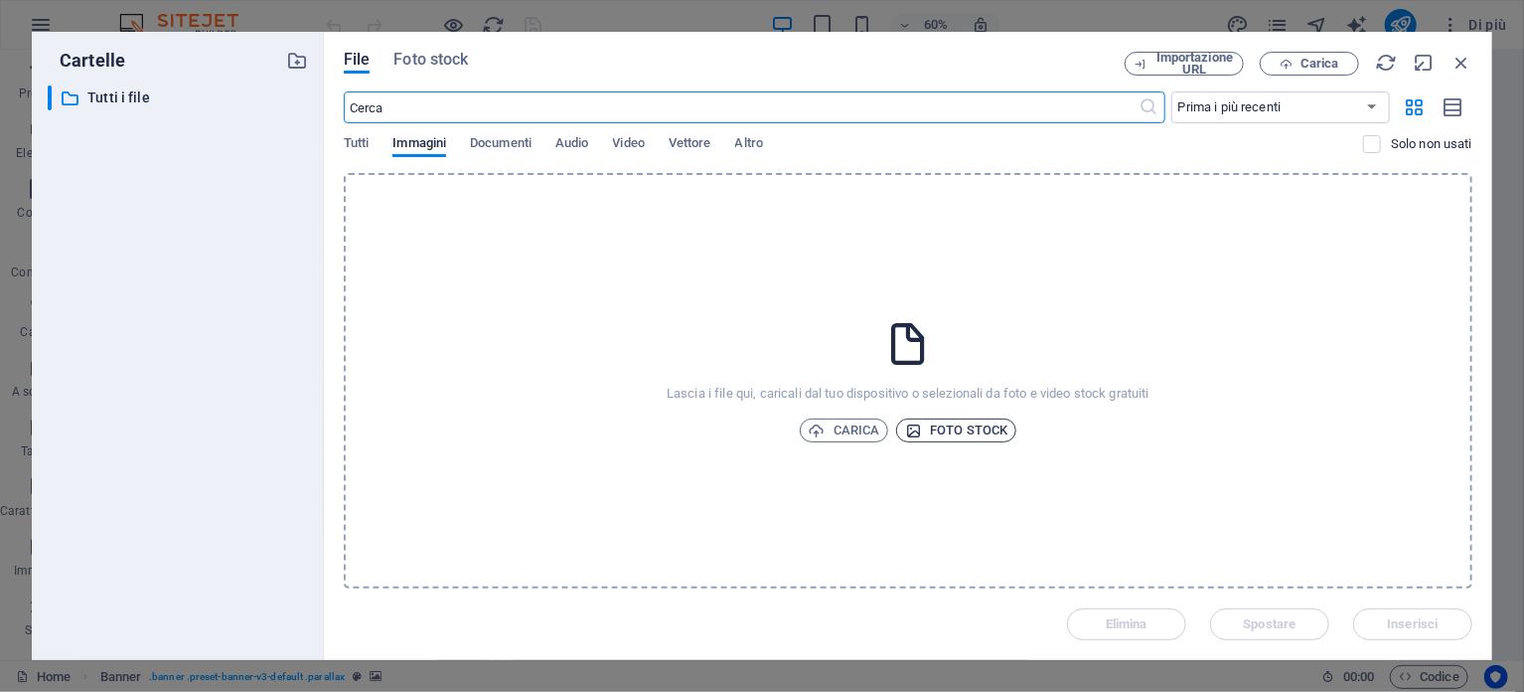
click at [944, 430] on span "Foto stock" at bounding box center [956, 430] width 102 height 24
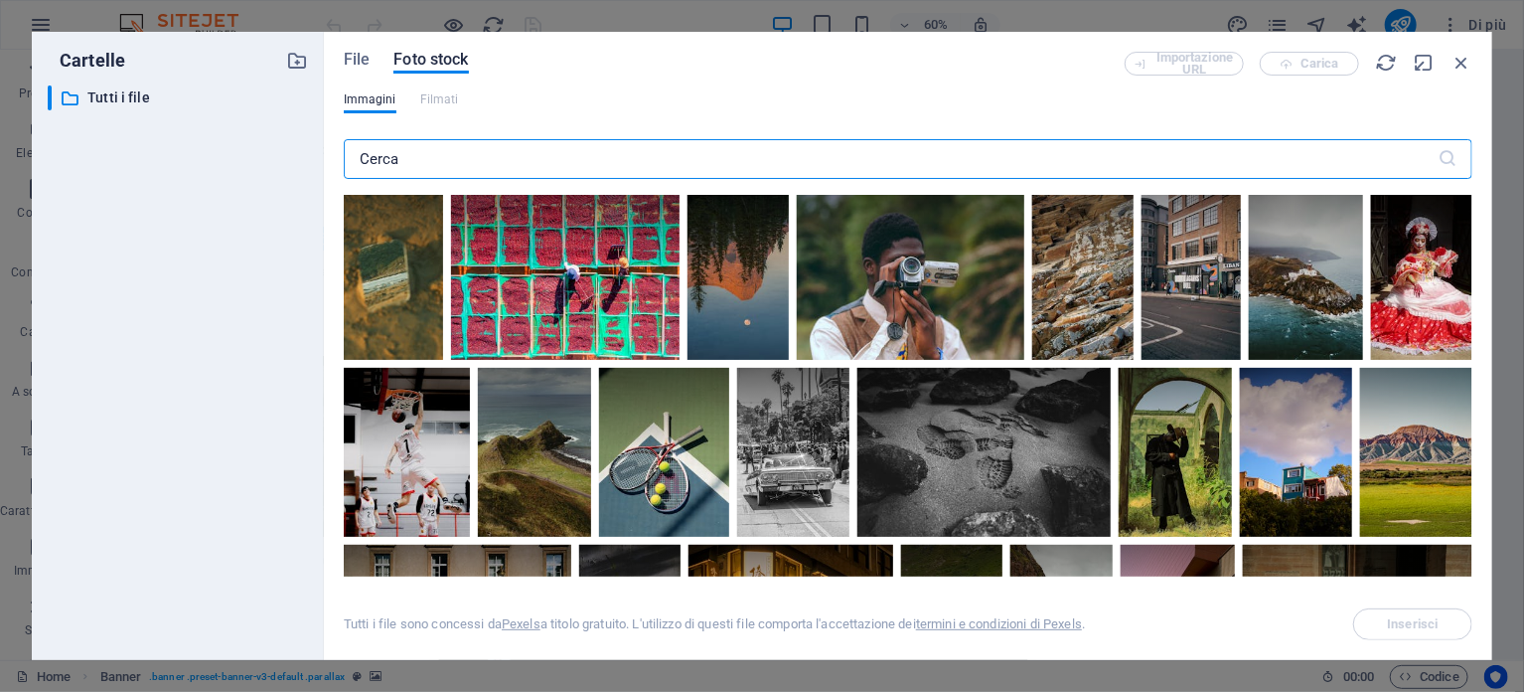
scroll to position [0, 0]
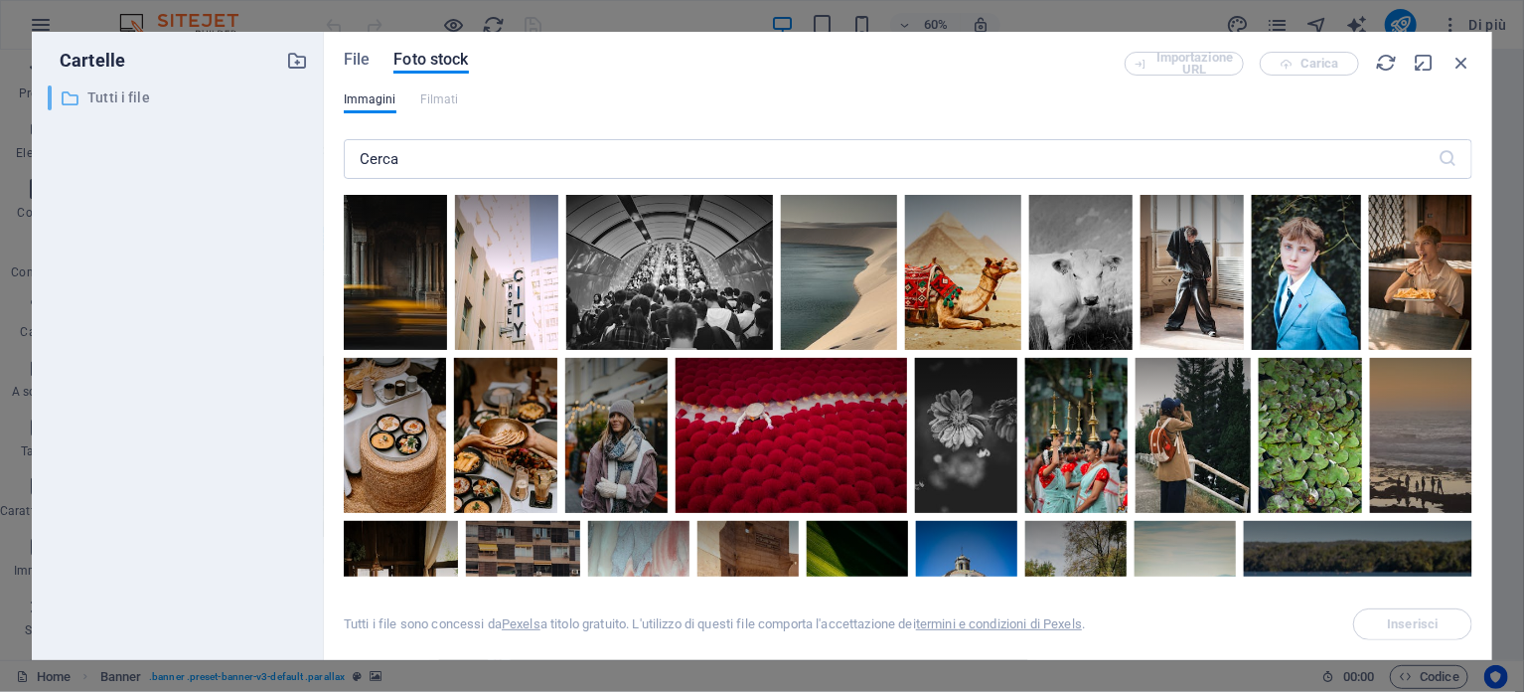
click at [80, 101] on div "​ Tutti i file Tutti i file" at bounding box center [160, 97] width 224 height 25
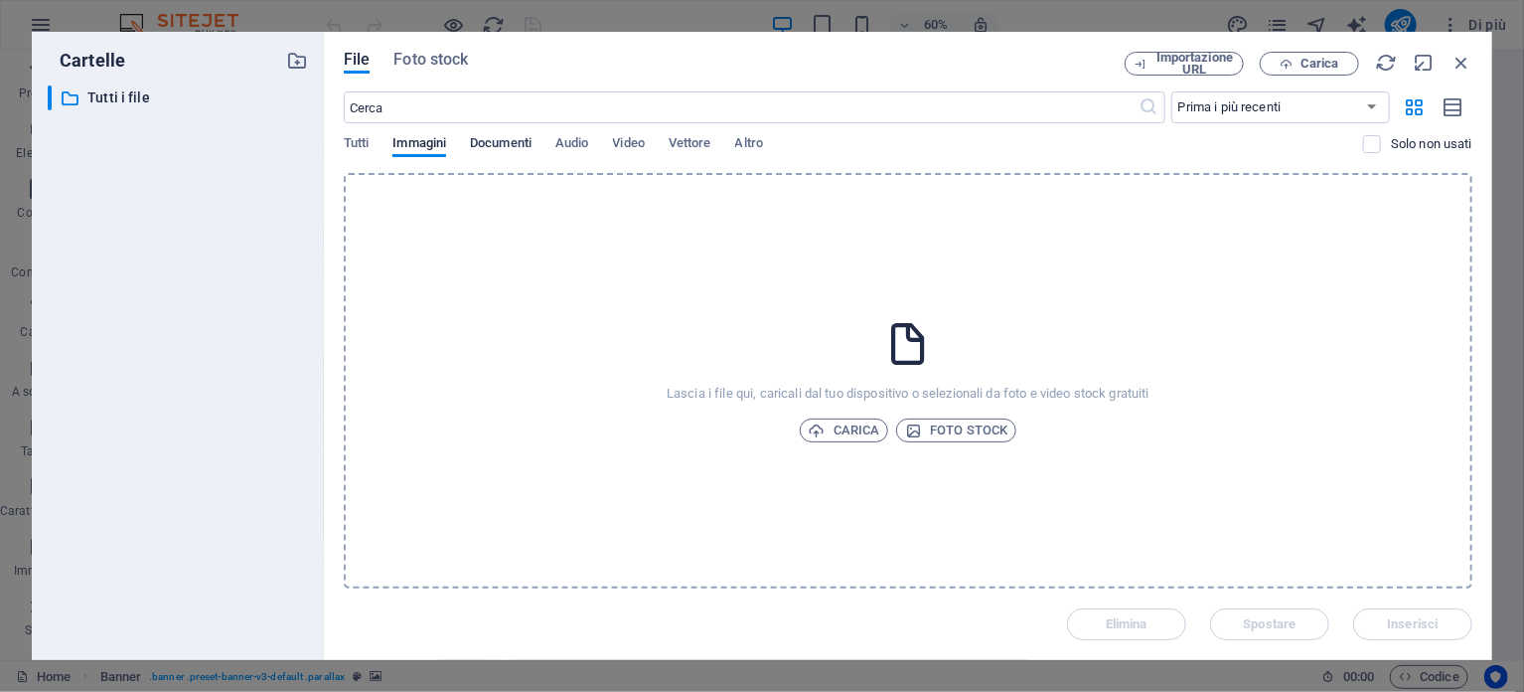
click at [509, 144] on span "Documenti" at bounding box center [501, 145] width 62 height 28
click at [425, 144] on span "Immagini" at bounding box center [420, 145] width 54 height 28
click at [937, 425] on span "Foto stock" at bounding box center [956, 430] width 102 height 24
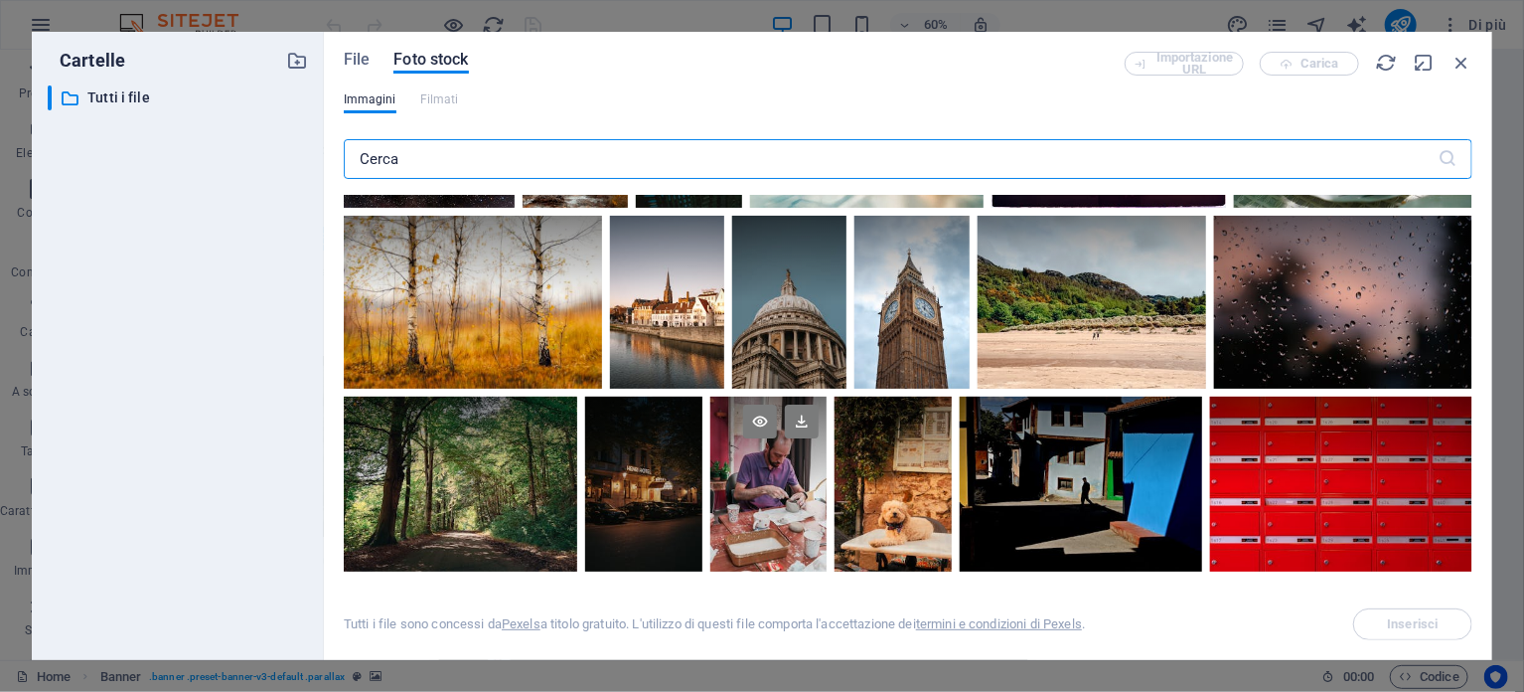
scroll to position [1590, 0]
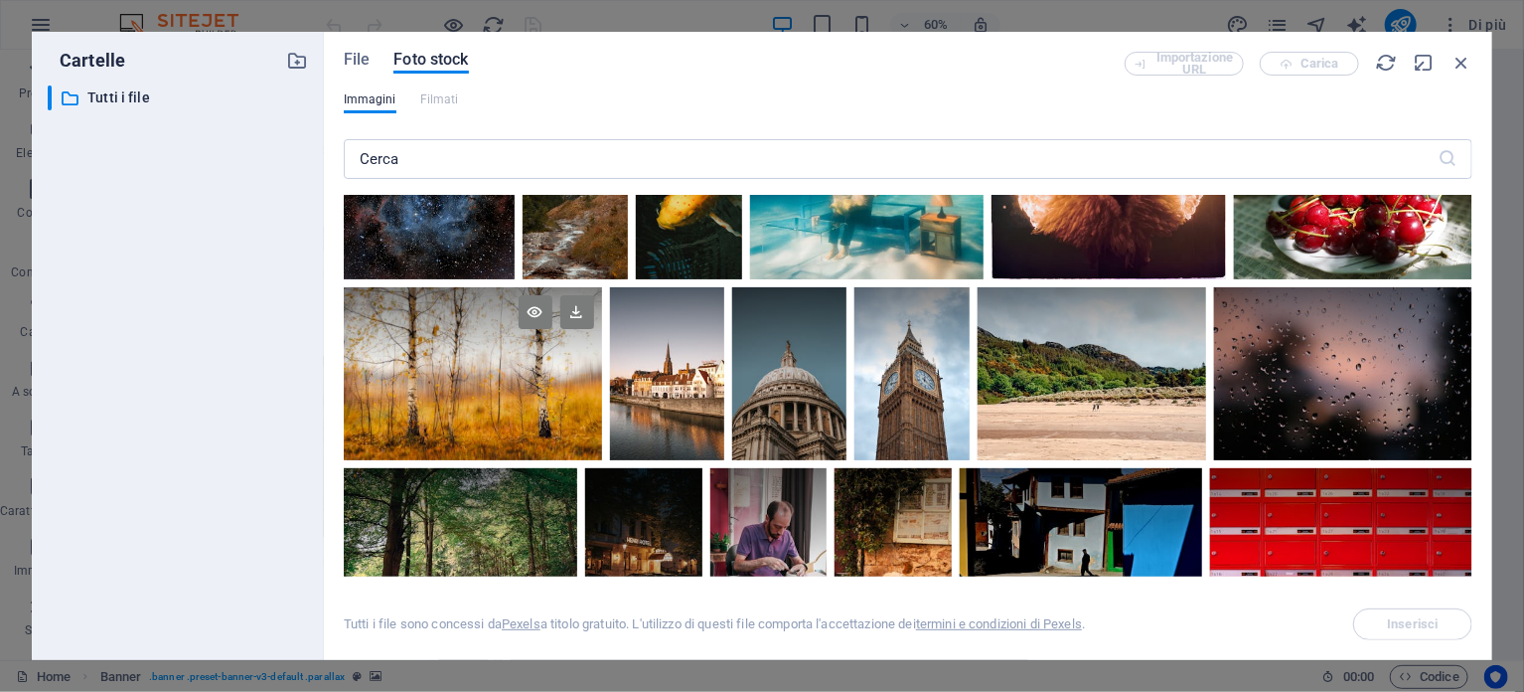
click at [452, 388] on div at bounding box center [473, 373] width 258 height 172
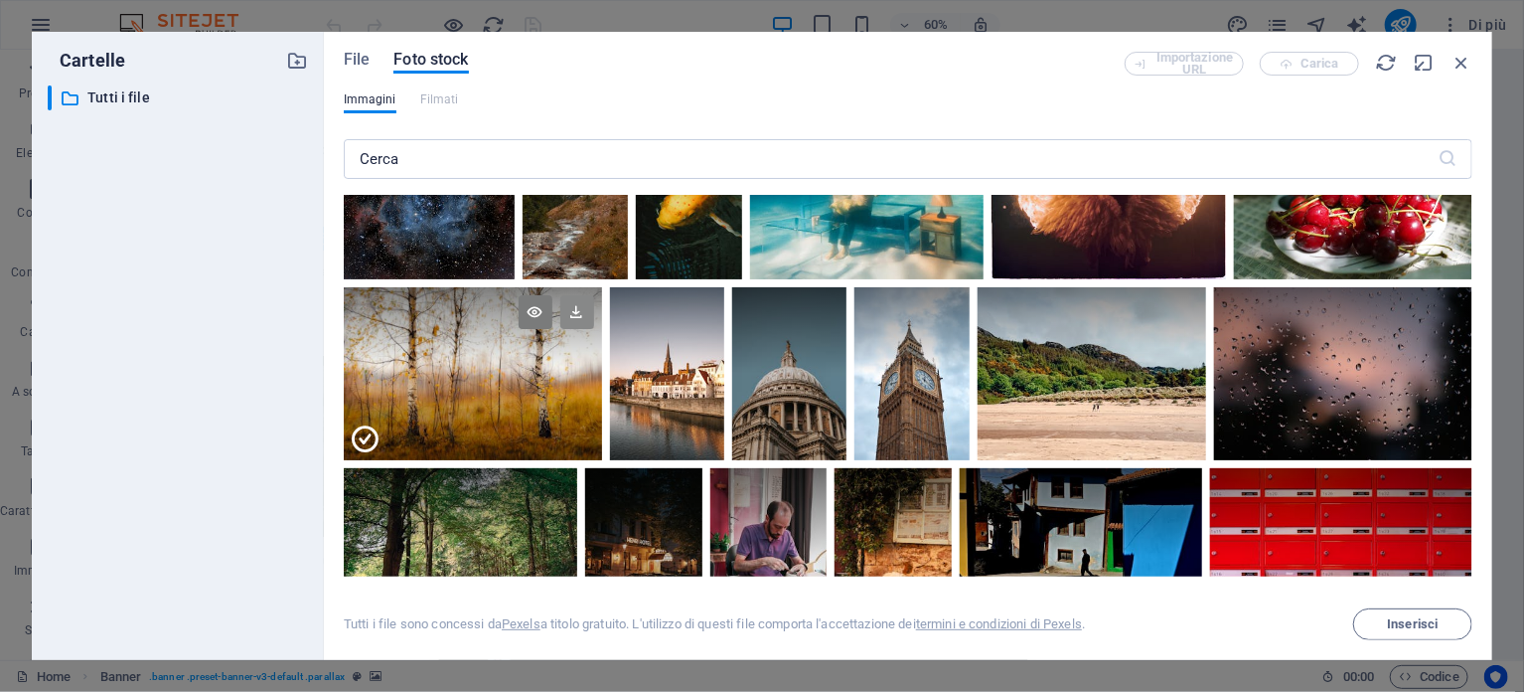
click at [574, 302] on icon at bounding box center [577, 312] width 34 height 34
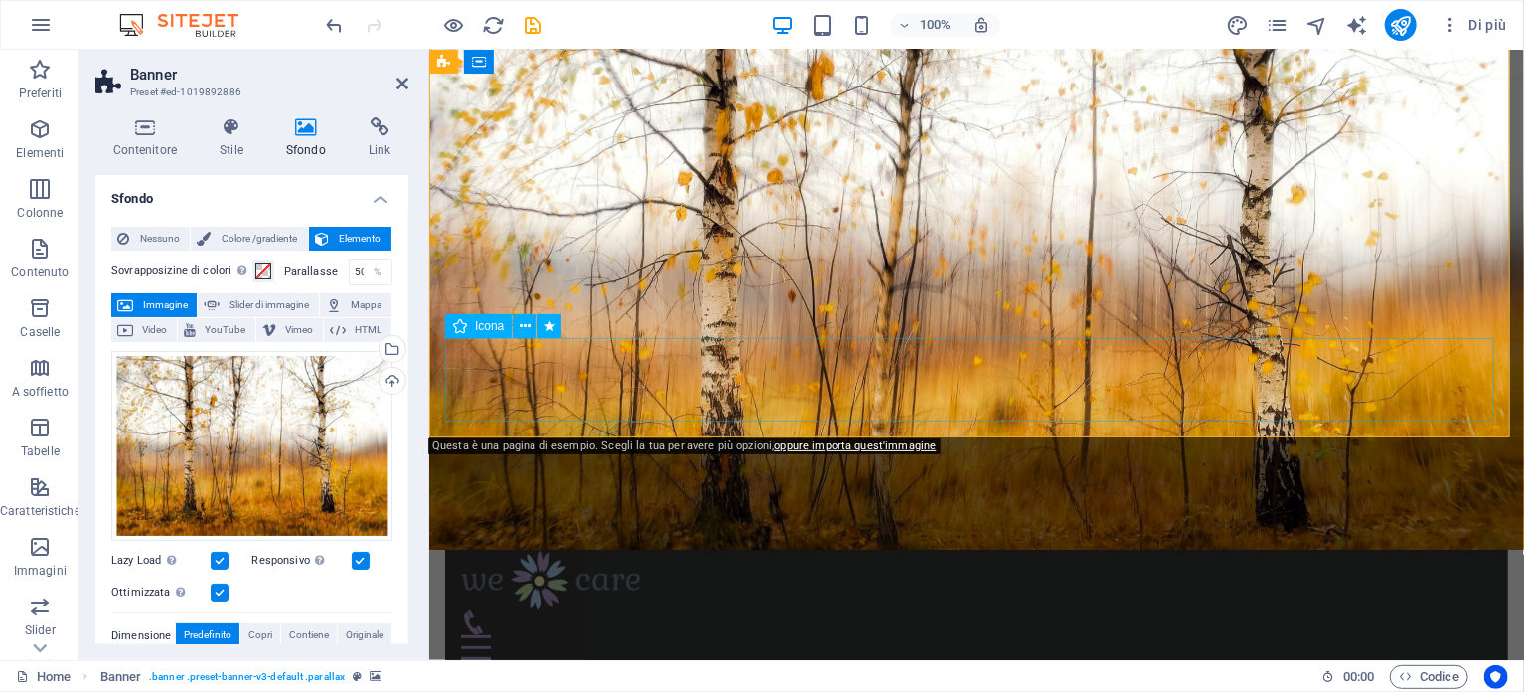
scroll to position [0, 0]
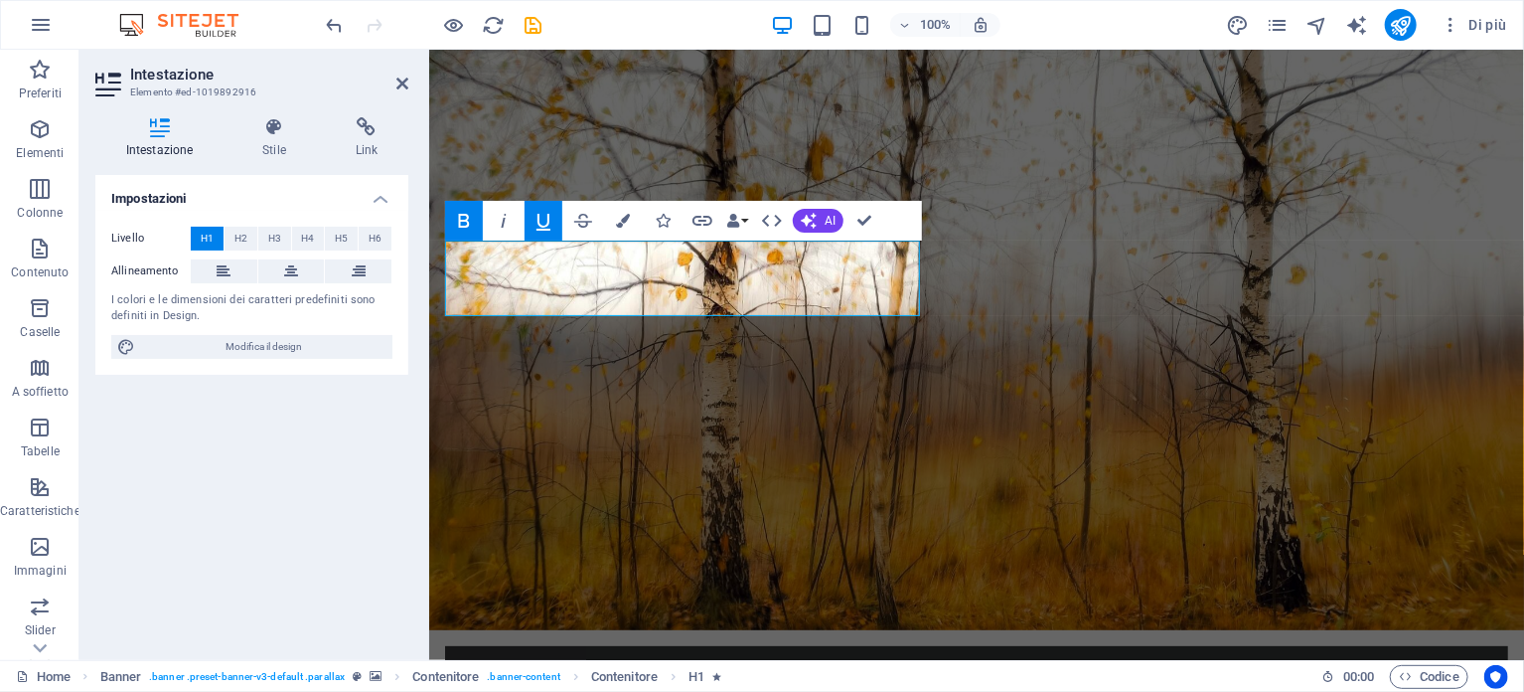
click at [237, 572] on div "Impostazioni Livello H1 H2 H3 H4 H5 H6 Allineamento I colori e le dimensioni de…" at bounding box center [251, 409] width 313 height 469
click at [288, 524] on div "Impostazioni Livello H1 H2 H3 H4 H5 H6 Allineamento I colori e le dimensioni de…" at bounding box center [251, 409] width 313 height 469
click at [288, 267] on icon at bounding box center [291, 271] width 14 height 24
click at [214, 273] on button at bounding box center [224, 271] width 67 height 24
click at [222, 657] on div "Intestazione Stile Link Impostazioni Livello H1 H2 H3 H4 H5 H6 Allineamento I c…" at bounding box center [251, 380] width 345 height 558
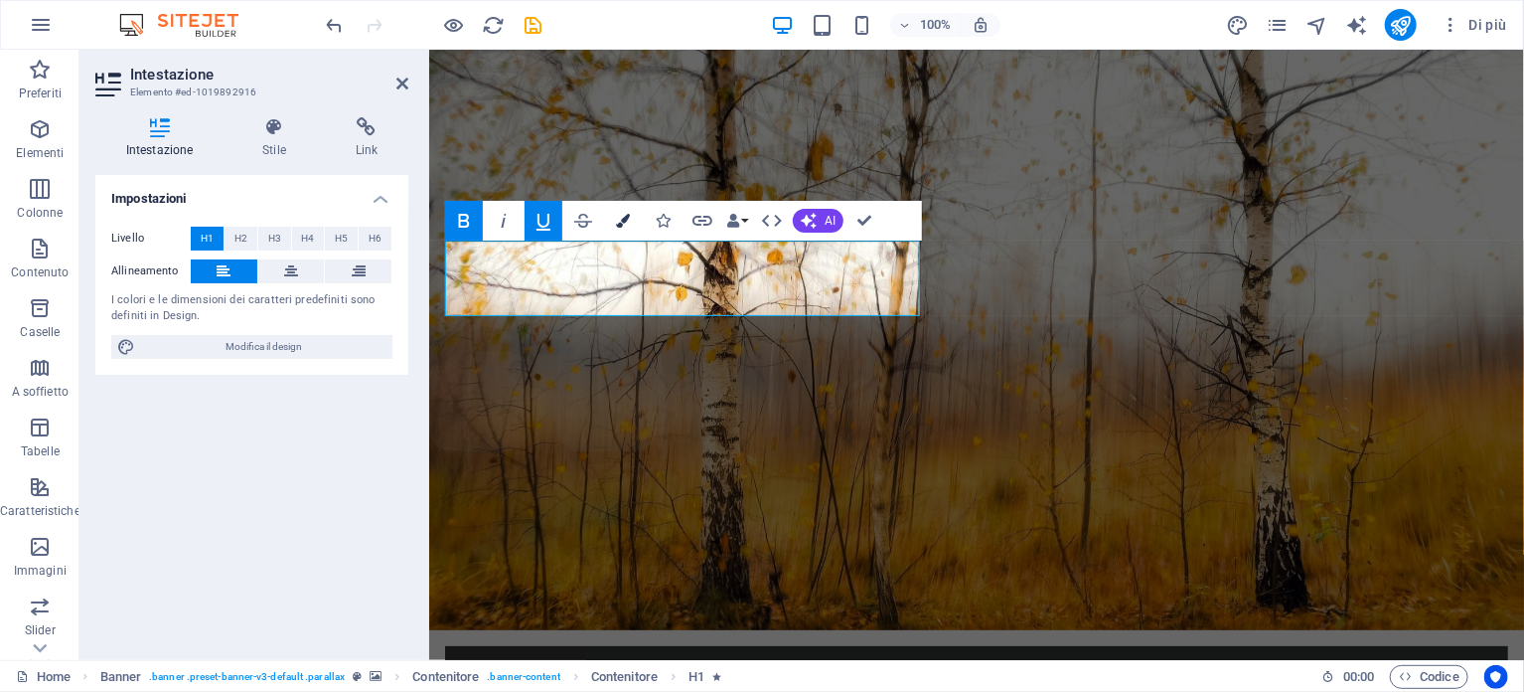
click at [621, 216] on icon "button" at bounding box center [623, 221] width 14 height 14
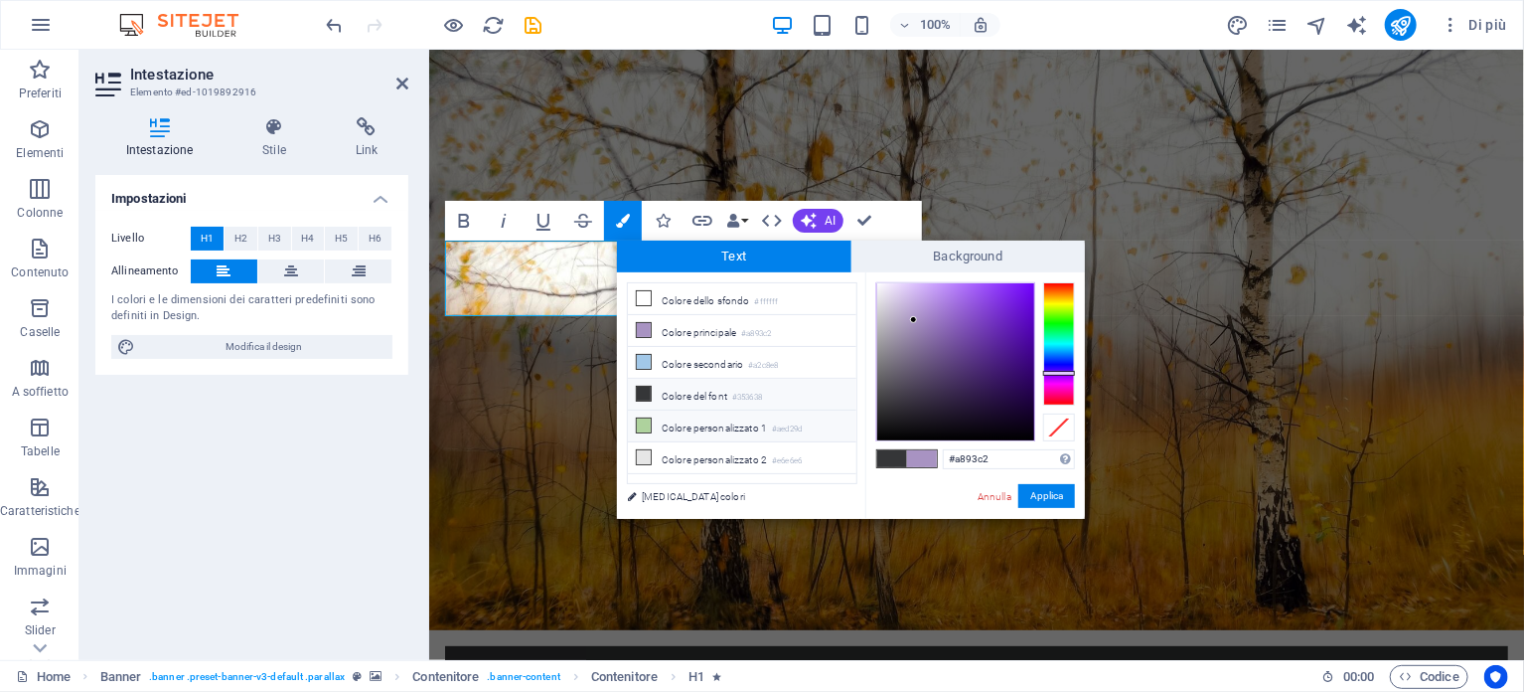
click at [643, 418] on icon at bounding box center [644, 425] width 14 height 14
type input "#aed29d"
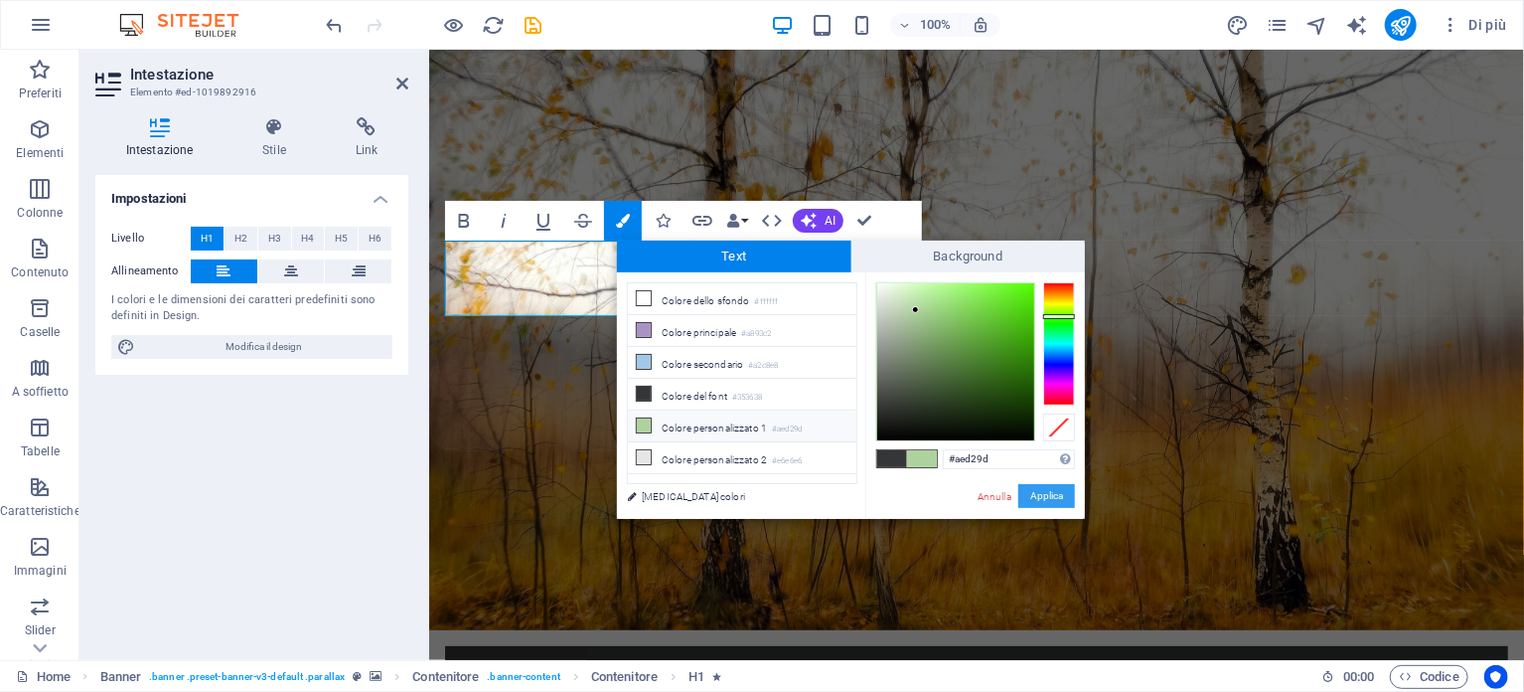
click at [1044, 500] on button "Applica" at bounding box center [1047, 496] width 57 height 24
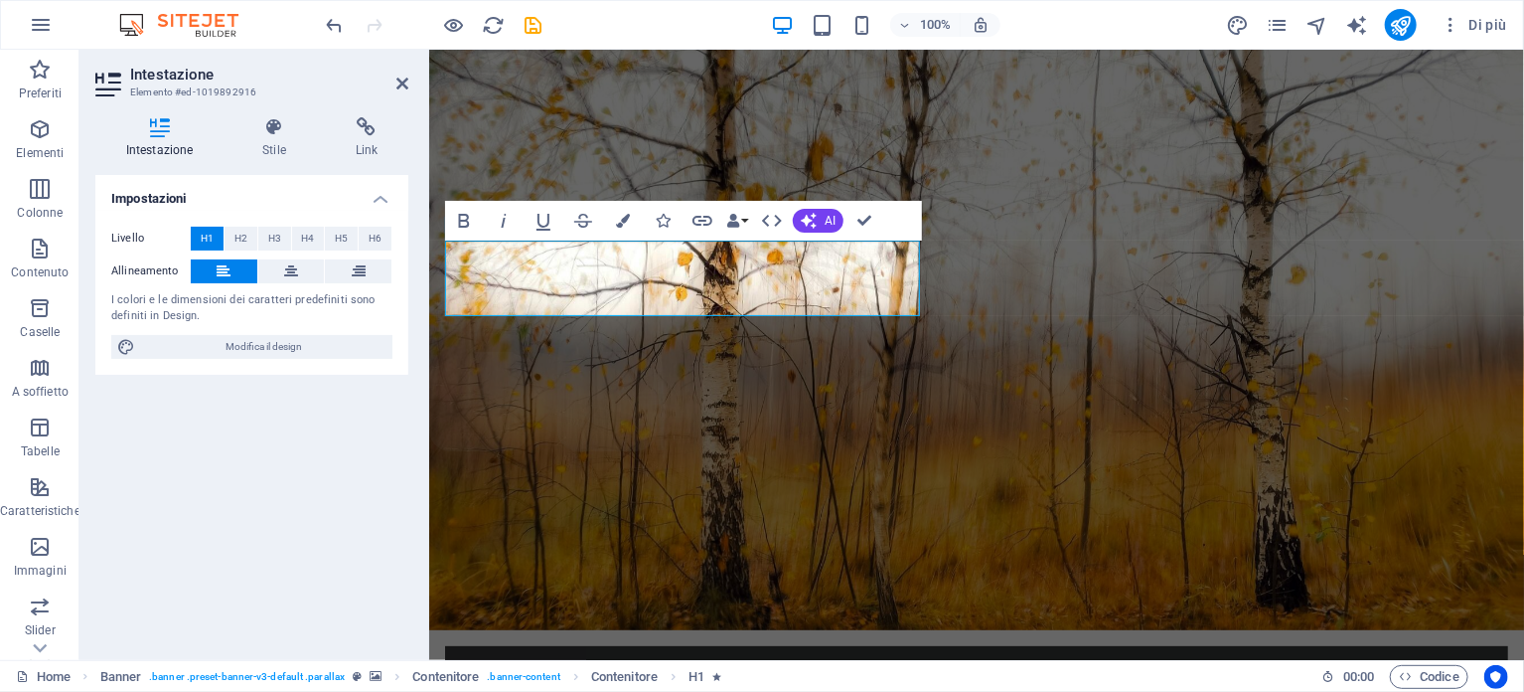
click at [336, 496] on div "Impostazioni Livello H1 H2 H3 H4 H5 H6 Allineamento I colori e le dimensioni de…" at bounding box center [251, 409] width 313 height 469
click at [333, 494] on div "Impostazioni Livello H1 H2 H3 H4 H5 H6 Allineamento I colori e le dimensioni de…" at bounding box center [251, 409] width 313 height 469
click at [246, 495] on div "Impostazioni Livello H1 H2 H3 H4 H5 H6 Allineamento I colori e le dimensioni de…" at bounding box center [251, 409] width 313 height 469
click at [246, 496] on div "Impostazioni Livello H1 H2 H3 H4 H5 H6 Allineamento I colori e le dimensioni de…" at bounding box center [251, 409] width 313 height 469
